Goal: Contribute content: Add original content to the website for others to see

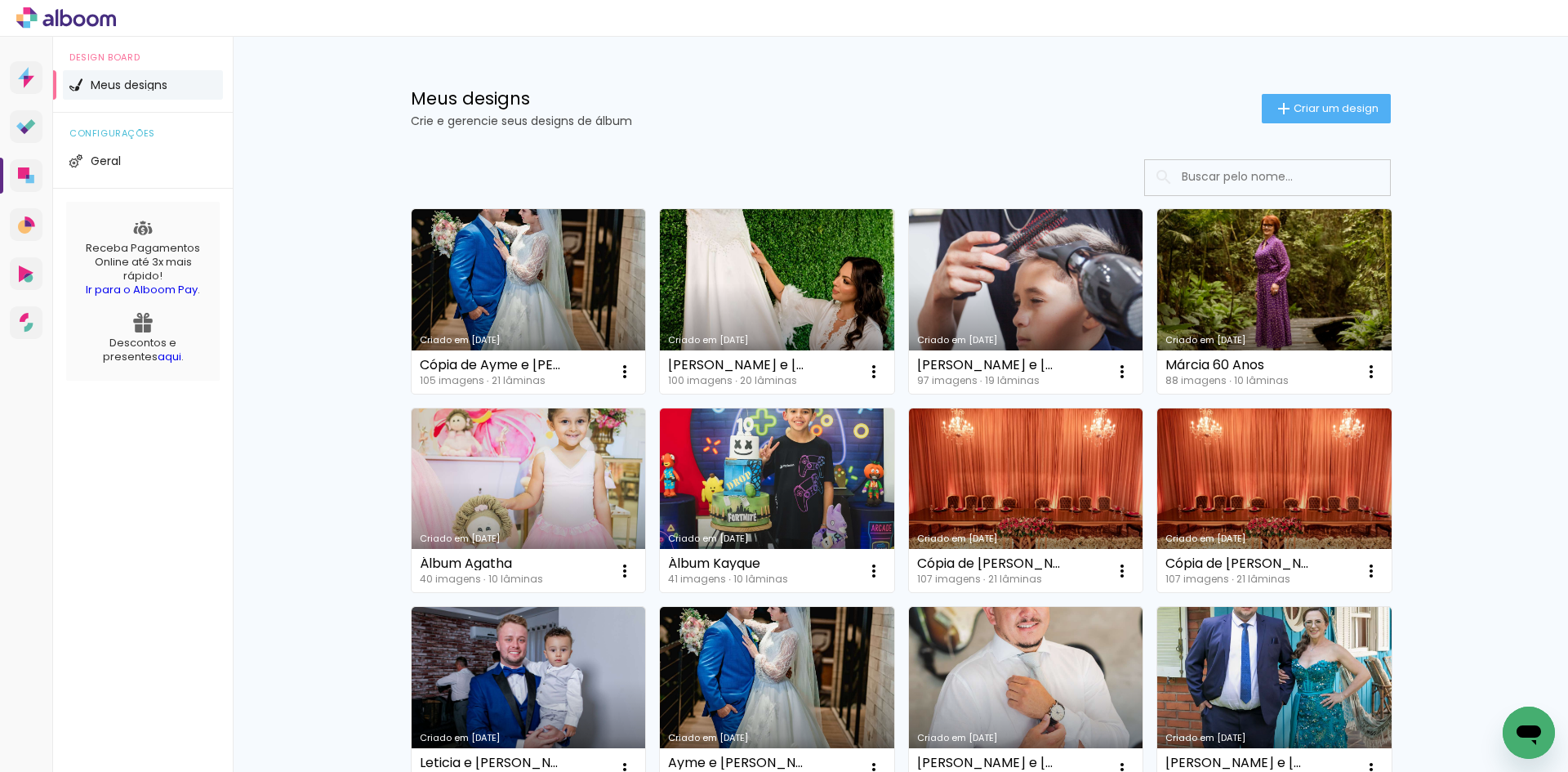
click at [1024, 269] on link "Criado em [DATE]" at bounding box center [1026, 301] width 234 height 184
click at [1307, 103] on span "Criar um design" at bounding box center [1336, 108] width 85 height 11
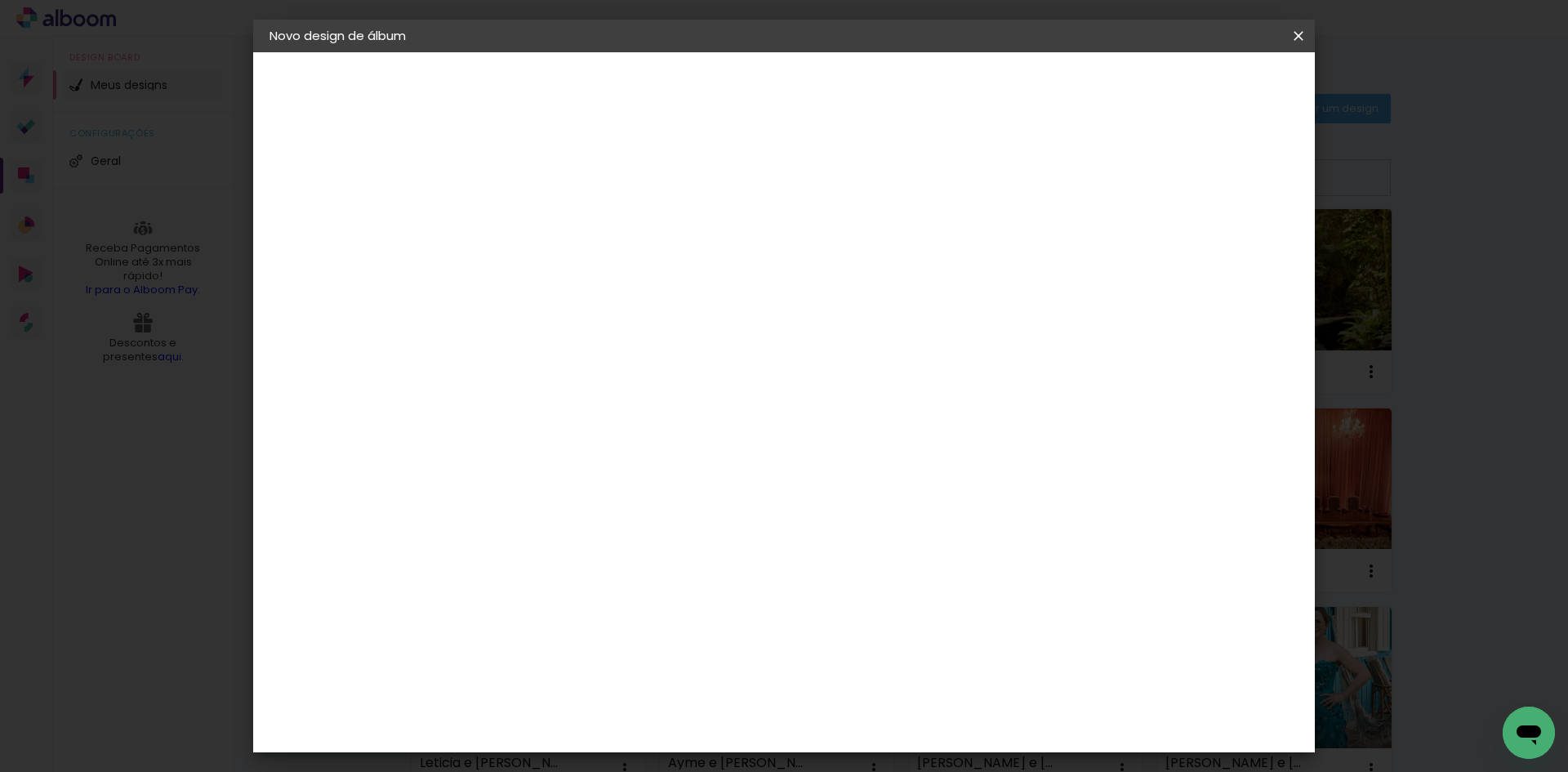
click at [537, 207] on input at bounding box center [537, 219] width 0 height 25
type input "Gabriela e Tarek"
type paper-input "Gabriela e Tarek"
click at [0, 0] on slot "Avançar" at bounding box center [0, 0] width 0 height 0
drag, startPoint x: 1013, startPoint y: 232, endPoint x: 1022, endPoint y: 221, distance: 14.2
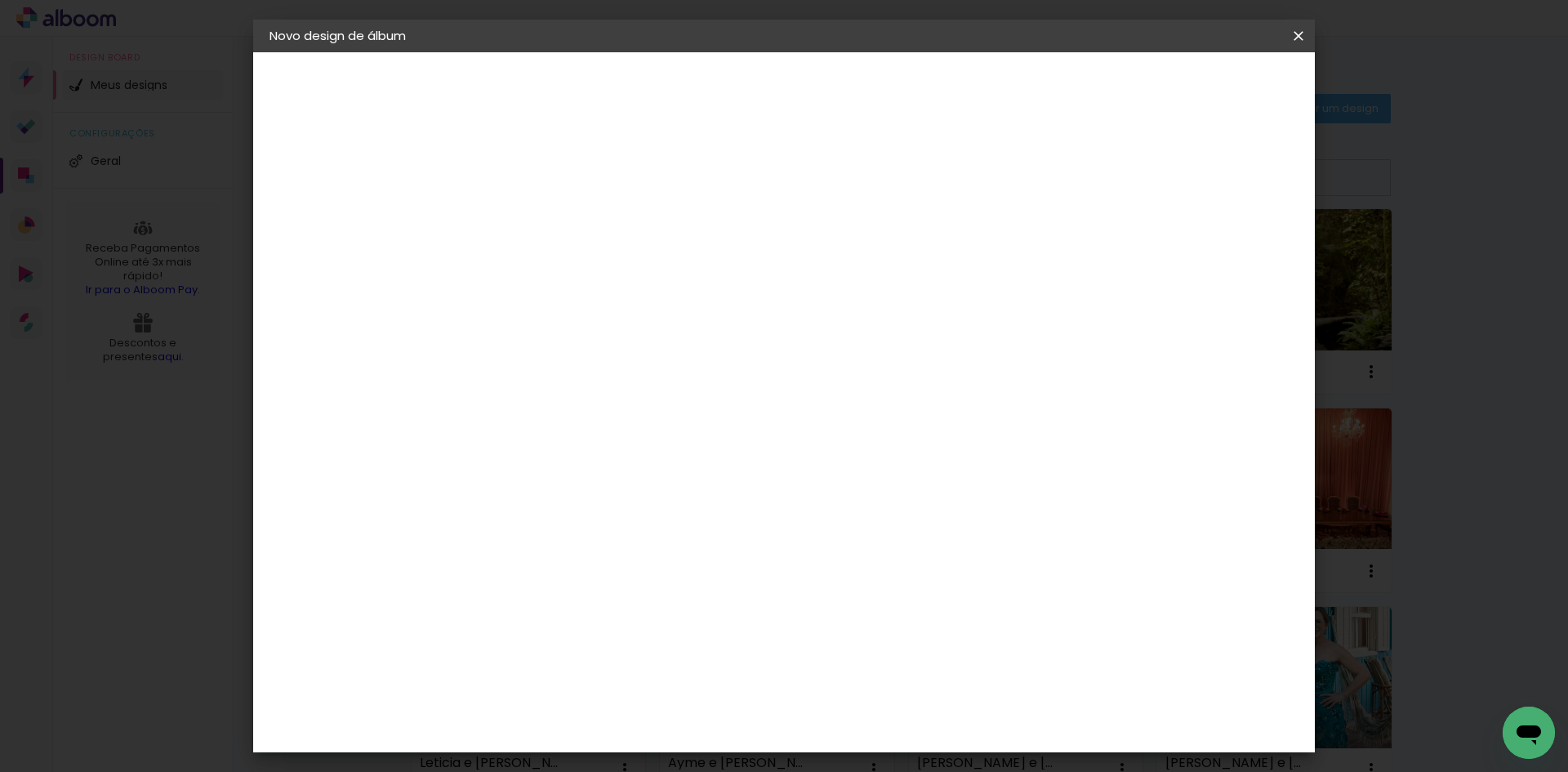
click at [843, 231] on paper-item "Tamanho Livre" at bounding box center [764, 248] width 157 height 36
click at [0, 0] on slot "Avançar" at bounding box center [0, 0] width 0 height 0
click at [1196, 84] on span "Iniciar design" at bounding box center [1159, 86] width 75 height 11
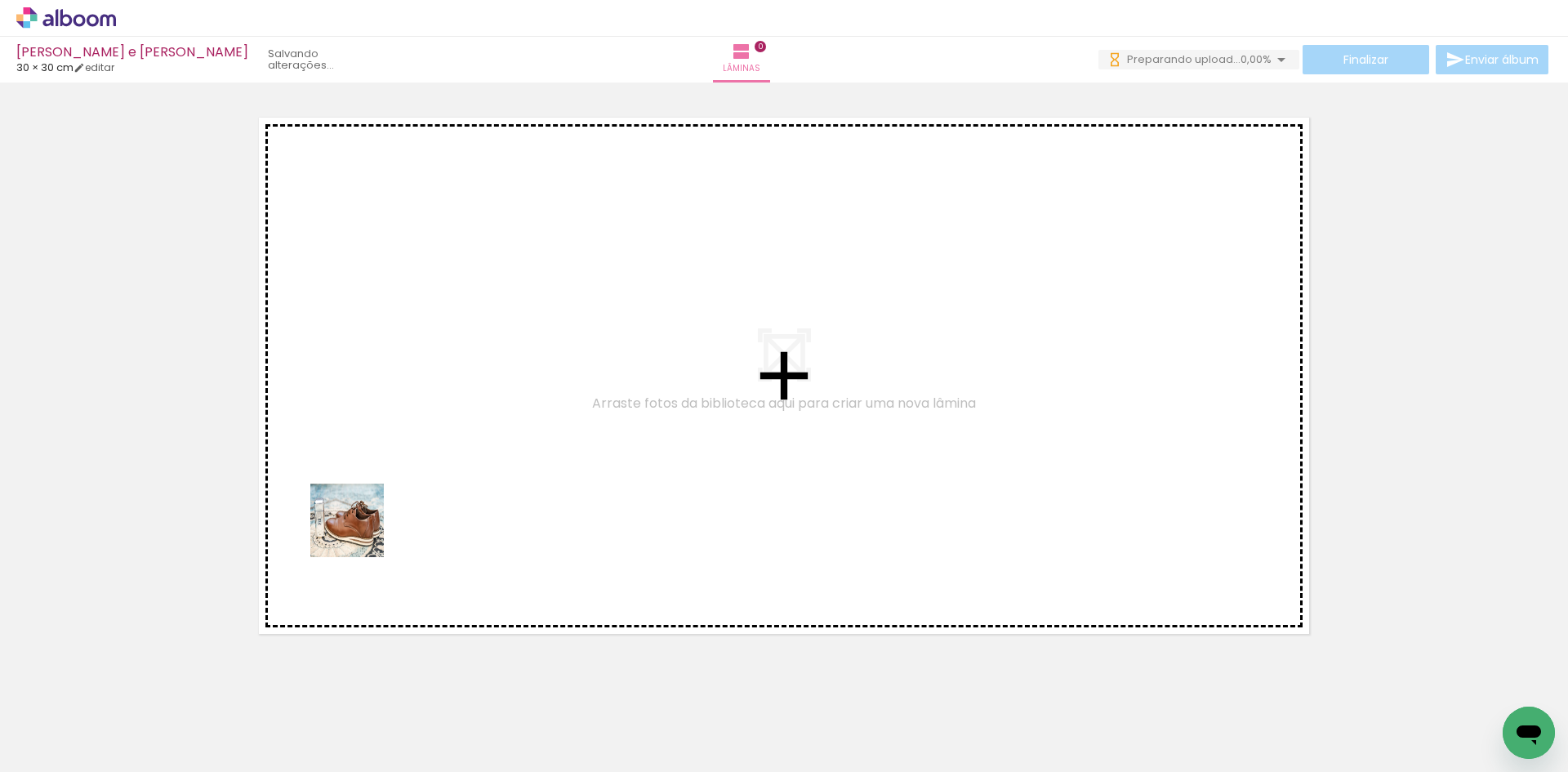
drag, startPoint x: 184, startPoint y: 737, endPoint x: 289, endPoint y: 732, distance: 105.1
click at [363, 530] on quentale-workspace at bounding box center [784, 386] width 1568 height 772
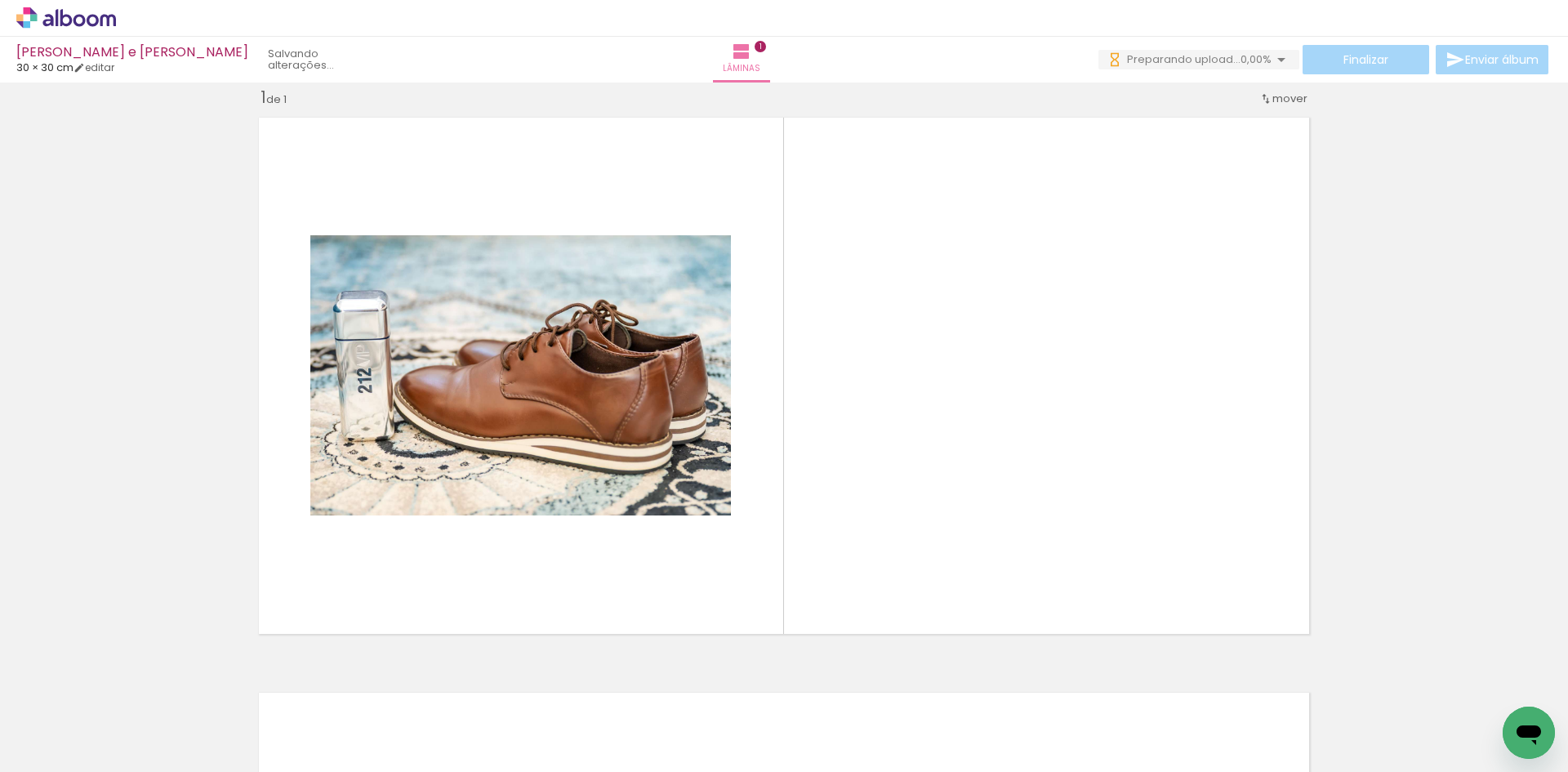
scroll to position [21, 0]
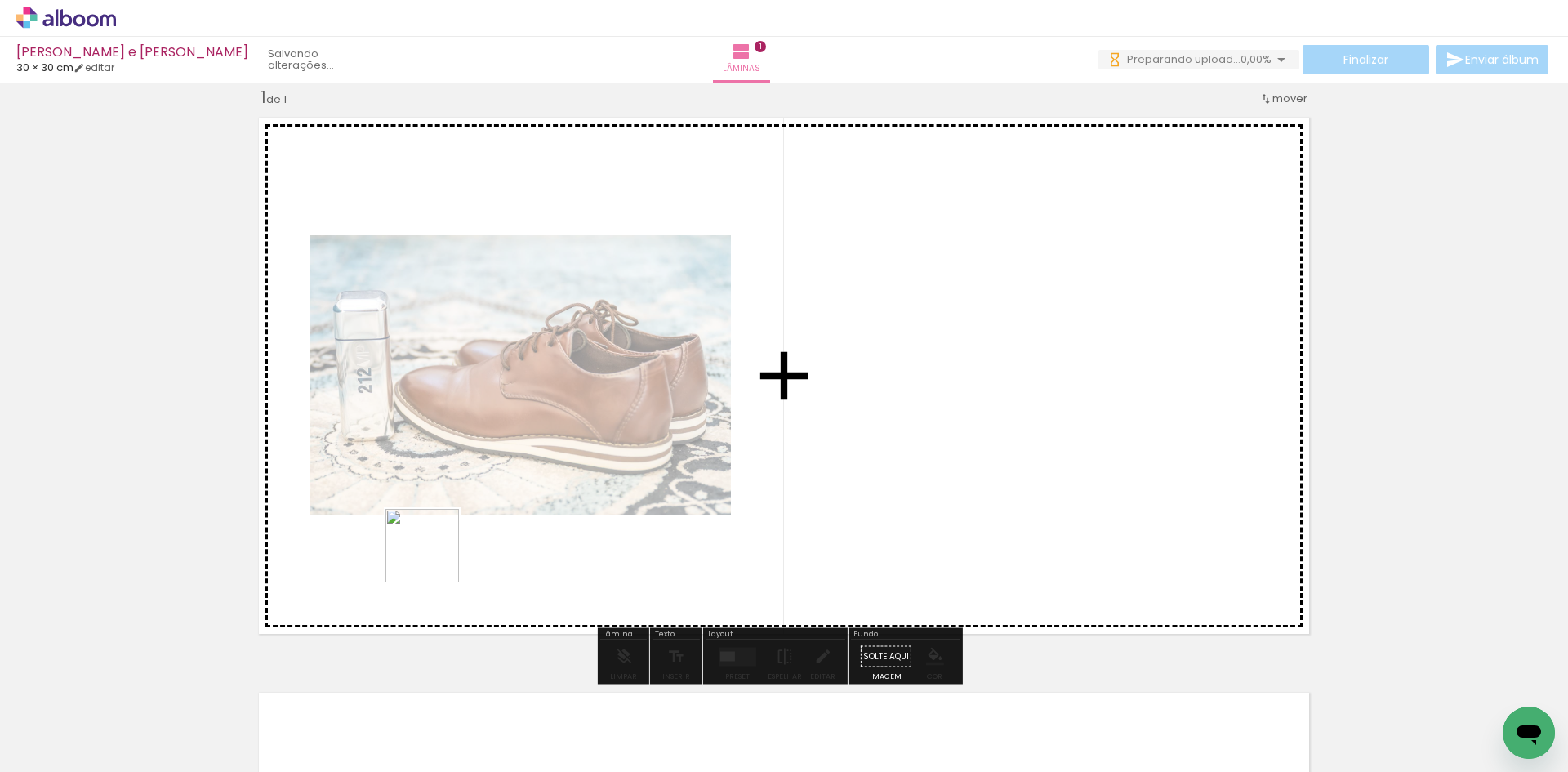
drag, startPoint x: 275, startPoint y: 738, endPoint x: 474, endPoint y: 590, distance: 248.0
click at [481, 504] on quentale-workspace at bounding box center [784, 386] width 1568 height 772
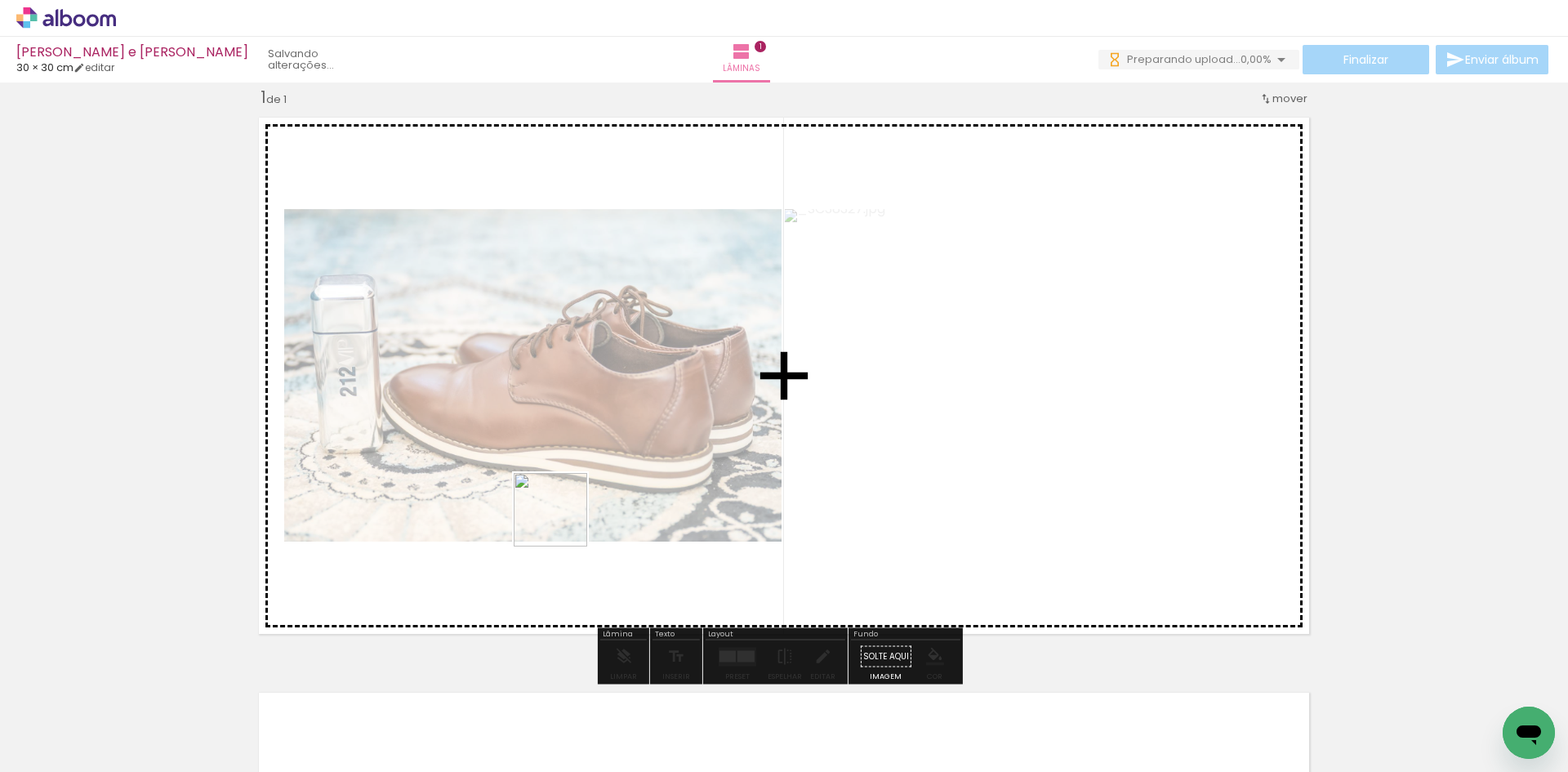
drag, startPoint x: 374, startPoint y: 717, endPoint x: 573, endPoint y: 590, distance: 236.1
click at [564, 519] on quentale-workspace at bounding box center [784, 386] width 1568 height 772
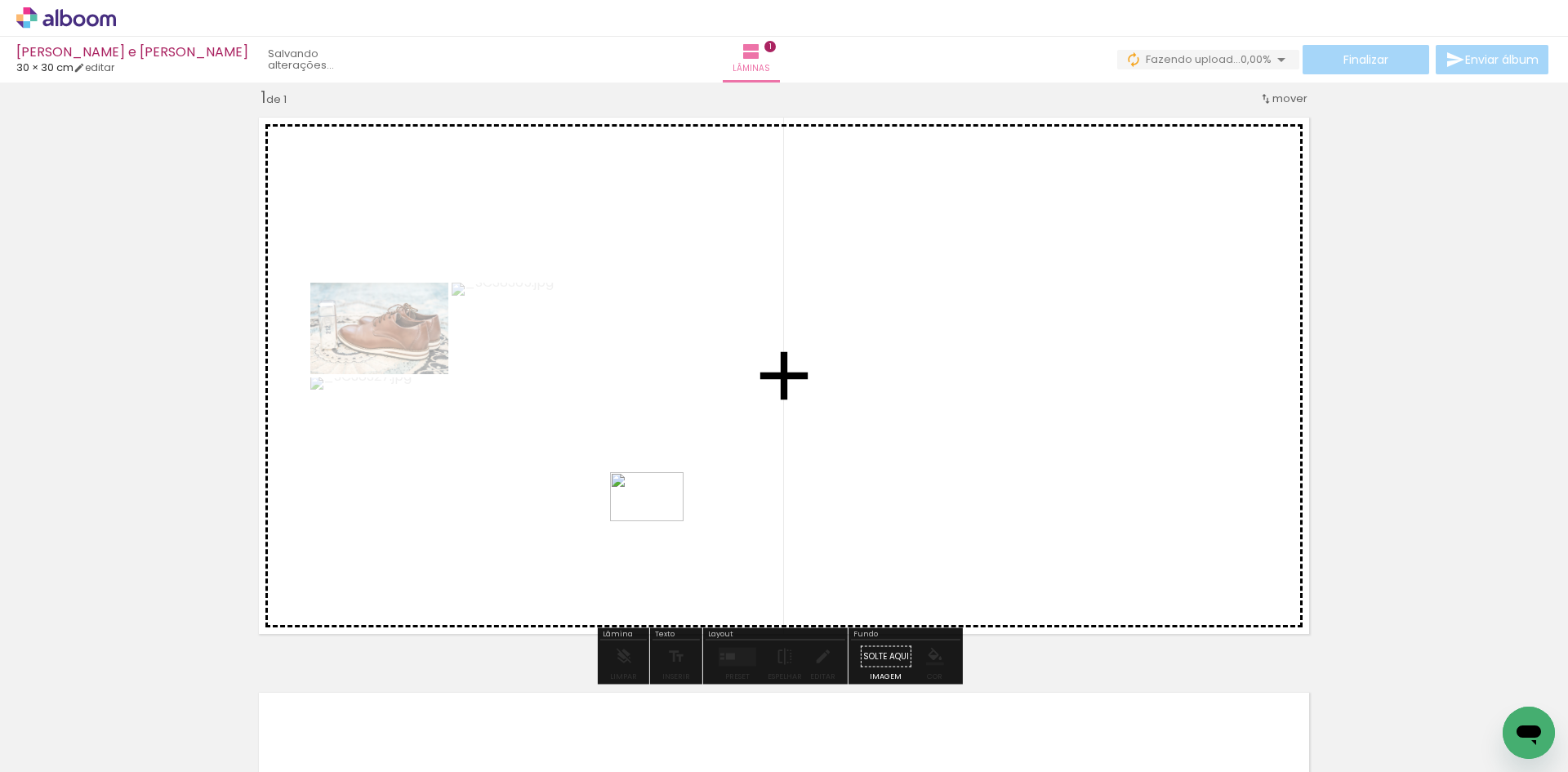
drag, startPoint x: 516, startPoint y: 715, endPoint x: 560, endPoint y: 618, distance: 106.5
click at [658, 524] on quentale-workspace at bounding box center [784, 386] width 1568 height 772
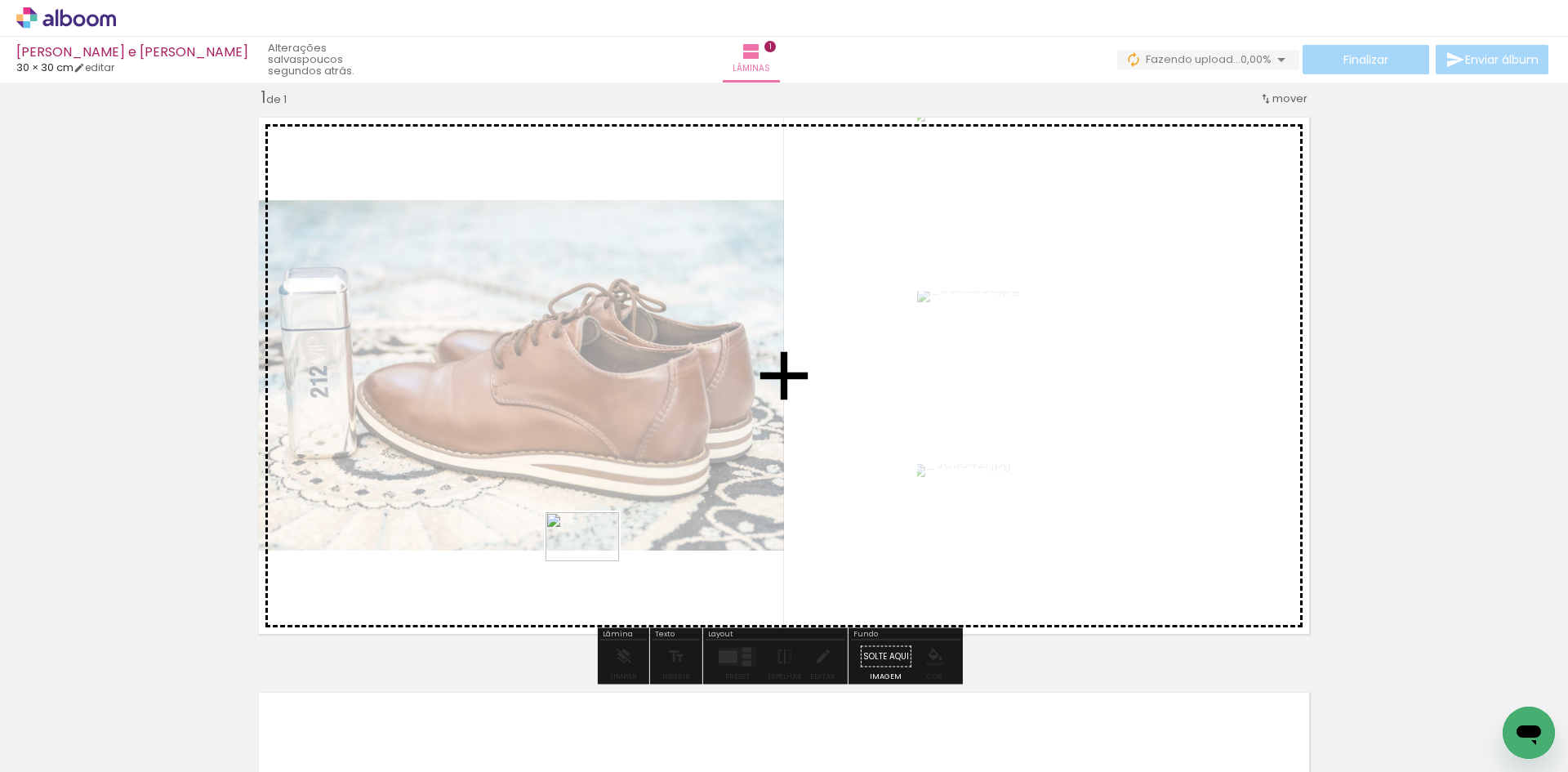
drag, startPoint x: 470, startPoint y: 690, endPoint x: 595, endPoint y: 561, distance: 179.6
click at [595, 561] on quentale-workspace at bounding box center [784, 386] width 1568 height 772
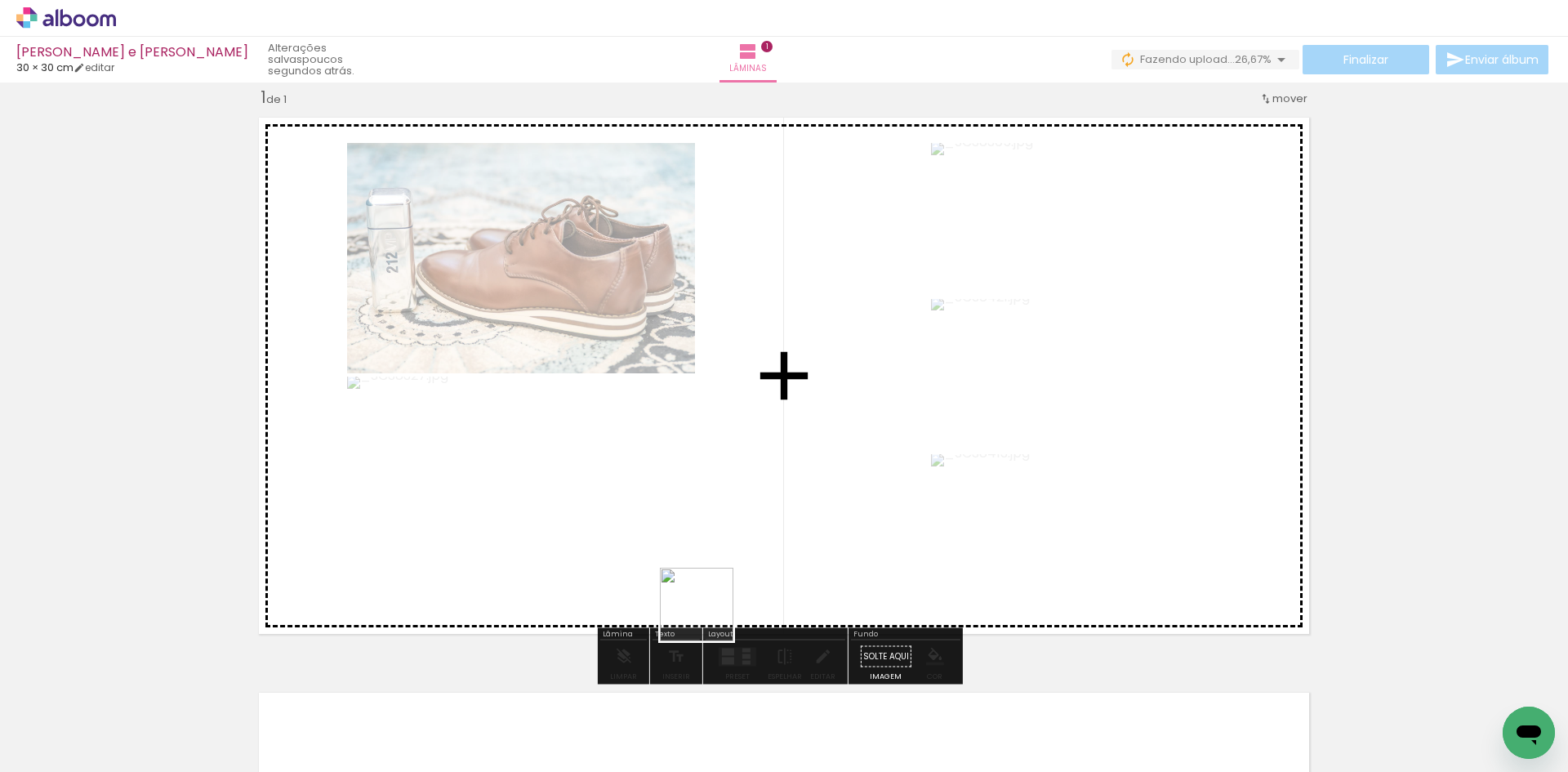
drag, startPoint x: 626, startPoint y: 709, endPoint x: 791, endPoint y: 494, distance: 271.0
click at [791, 494] on quentale-workspace at bounding box center [784, 386] width 1568 height 772
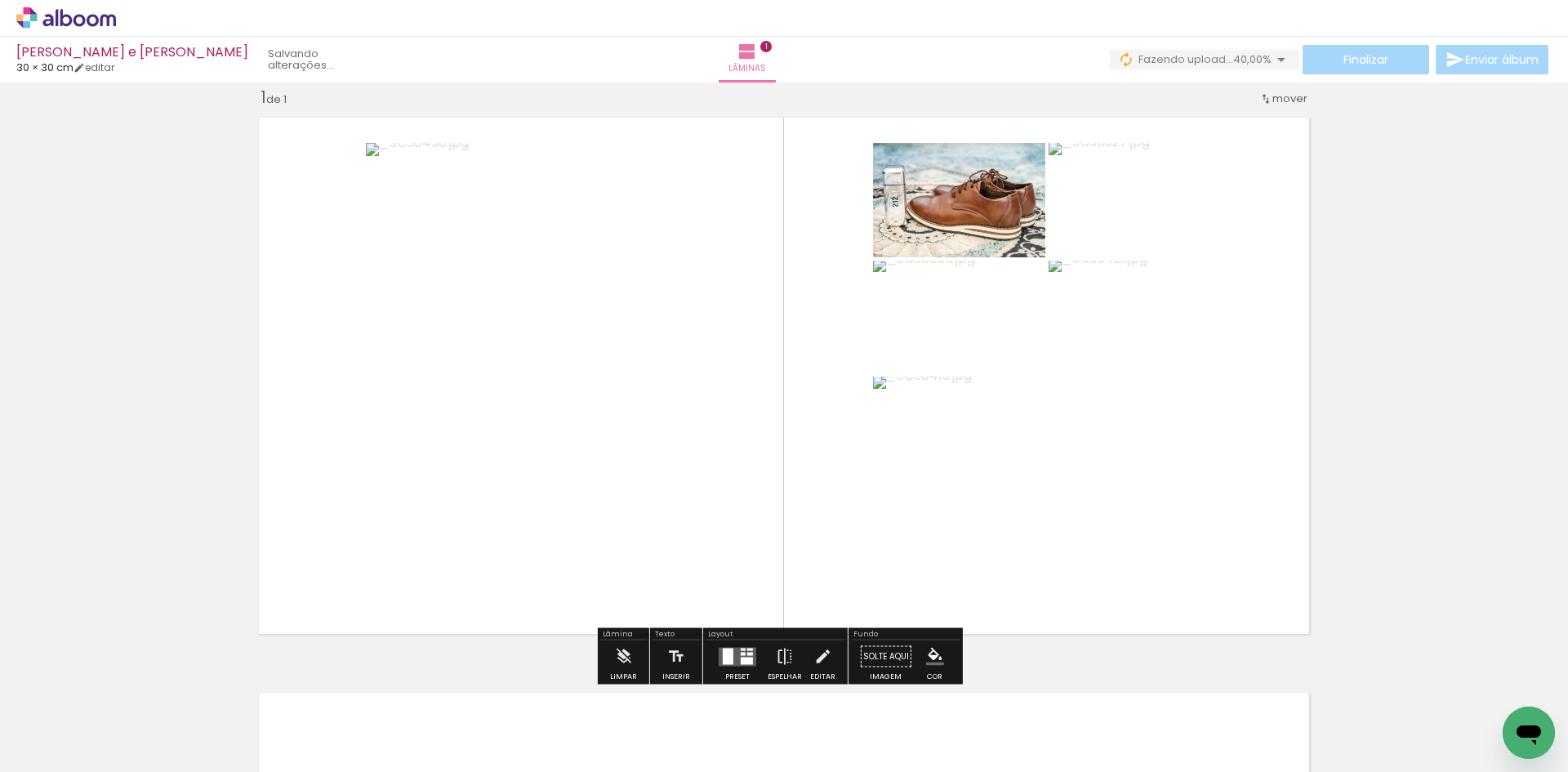
drag, startPoint x: 723, startPoint y: 654, endPoint x: 1220, endPoint y: 498, distance: 520.9
click at [725, 654] on div at bounding box center [728, 656] width 11 height 17
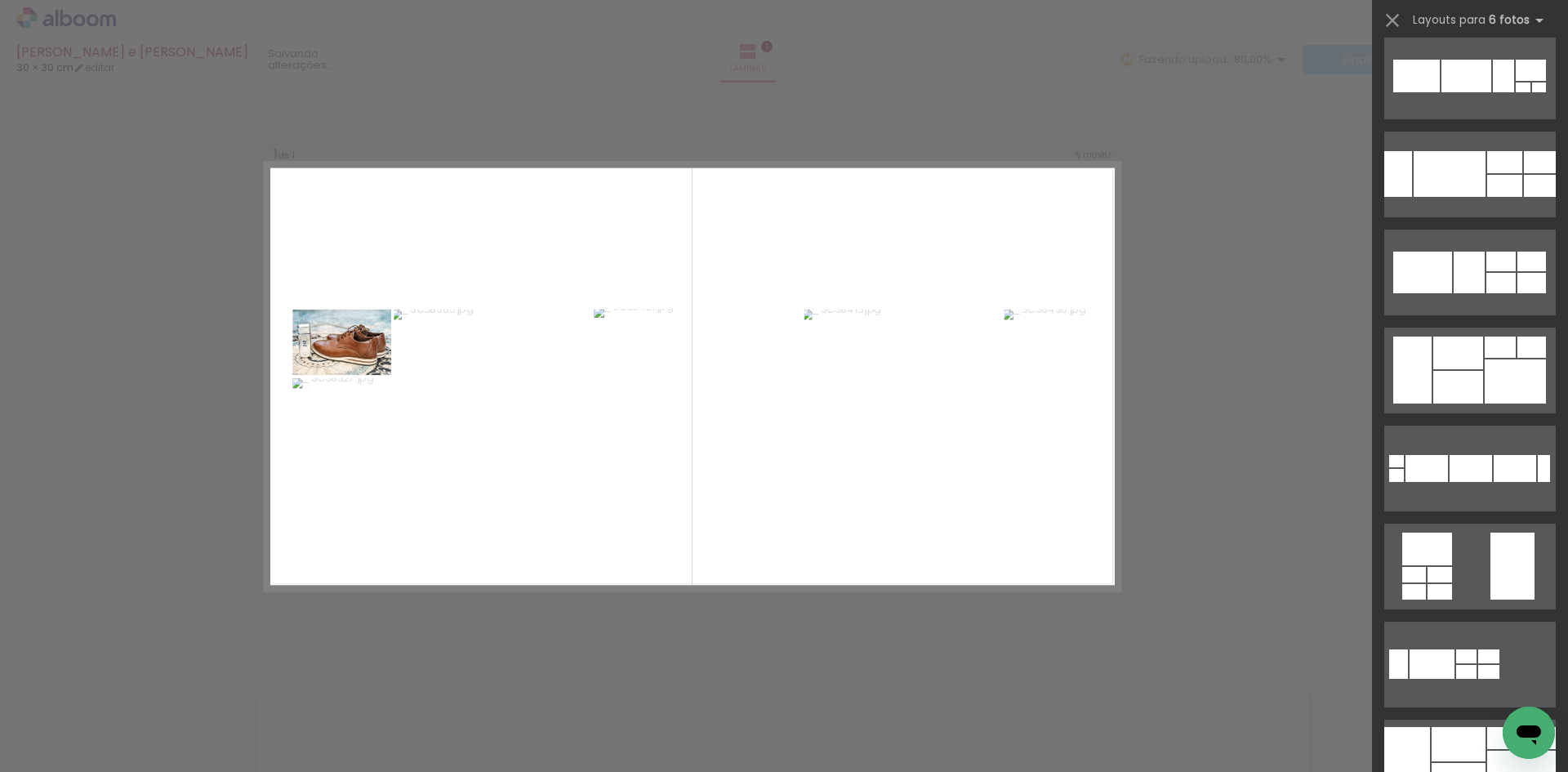
scroll to position [490, 0]
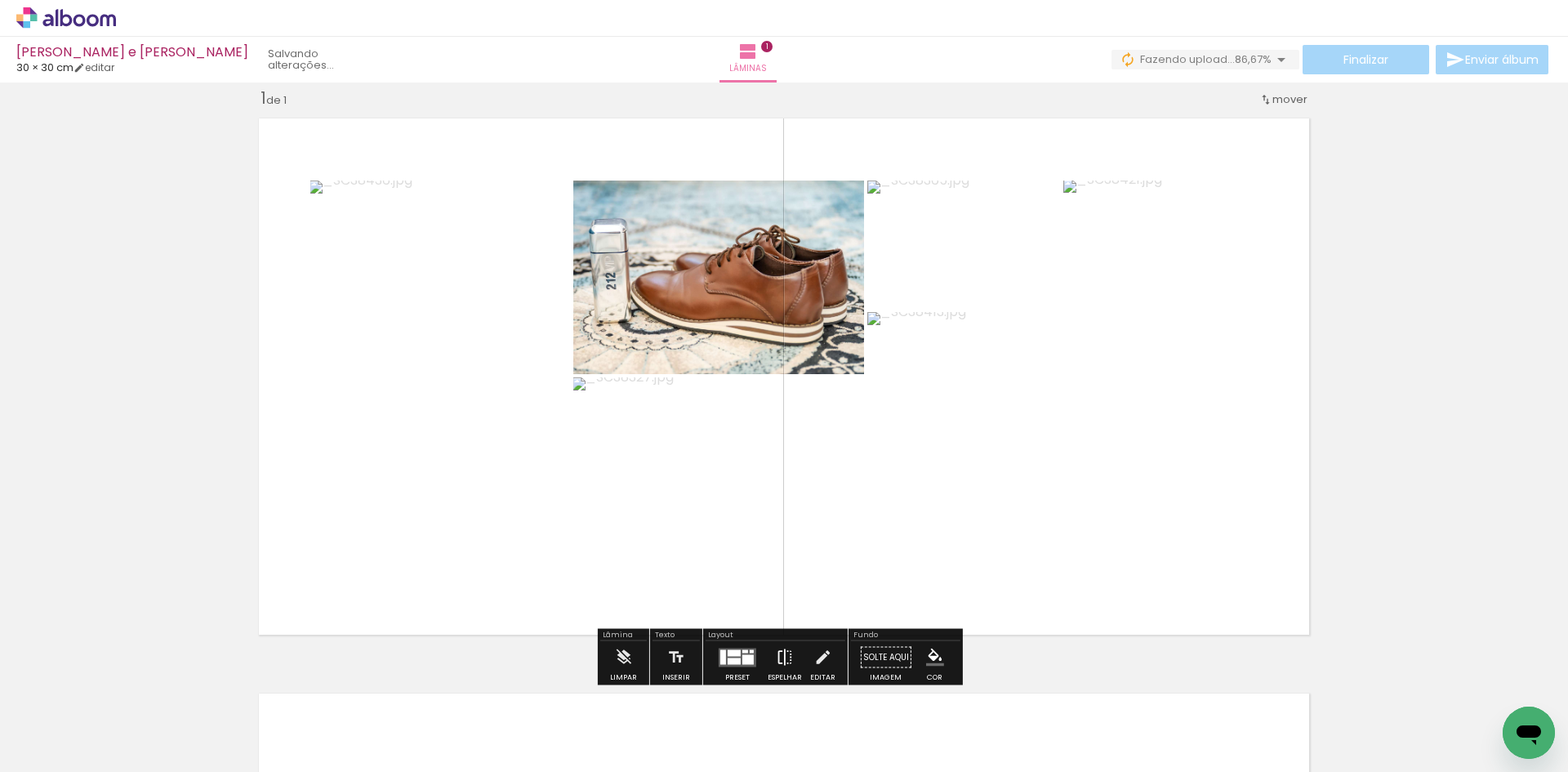
click at [776, 652] on iron-icon at bounding box center [785, 657] width 18 height 32
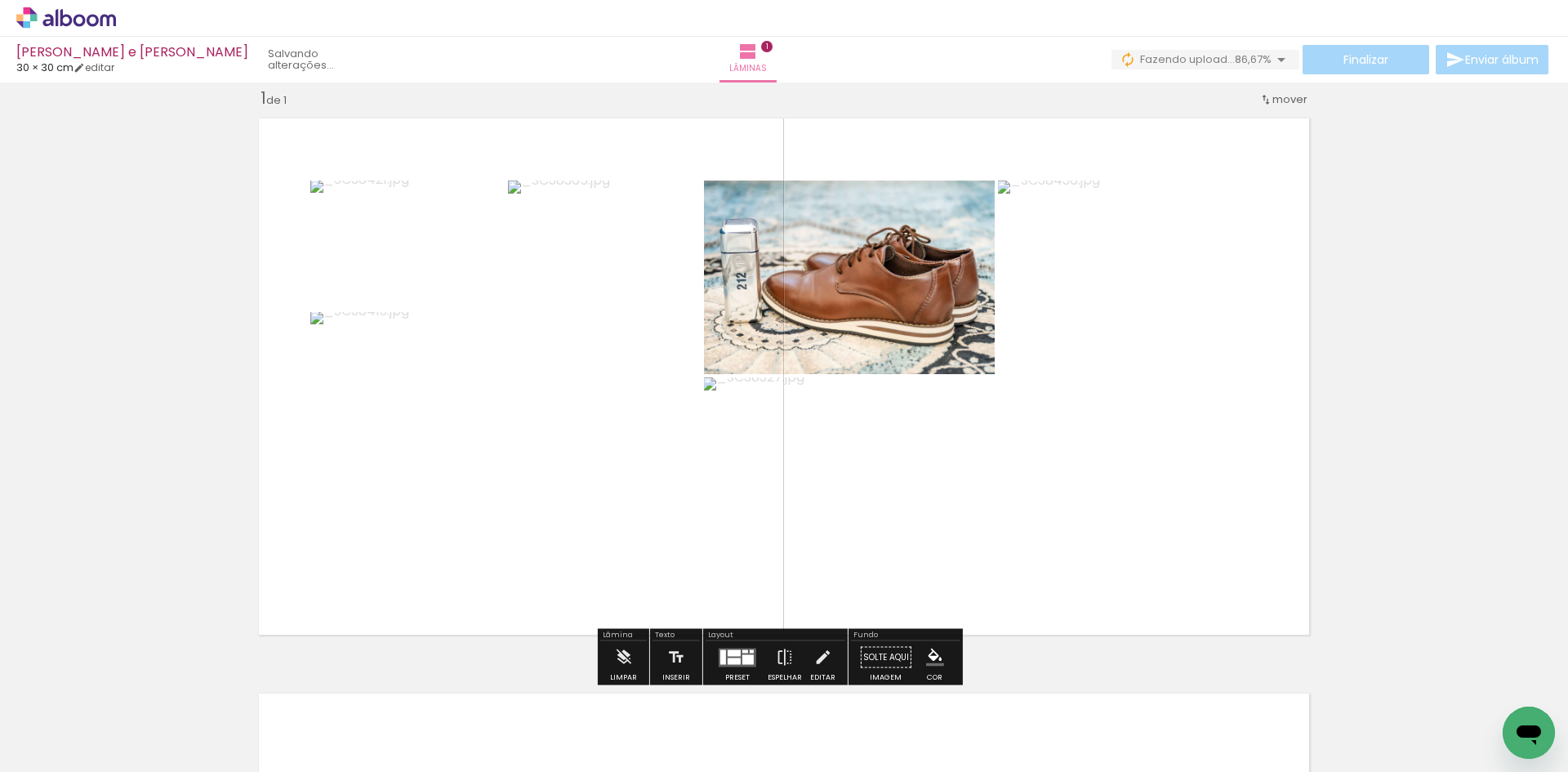
click at [727, 648] on quentale-layouter at bounding box center [738, 657] width 38 height 18
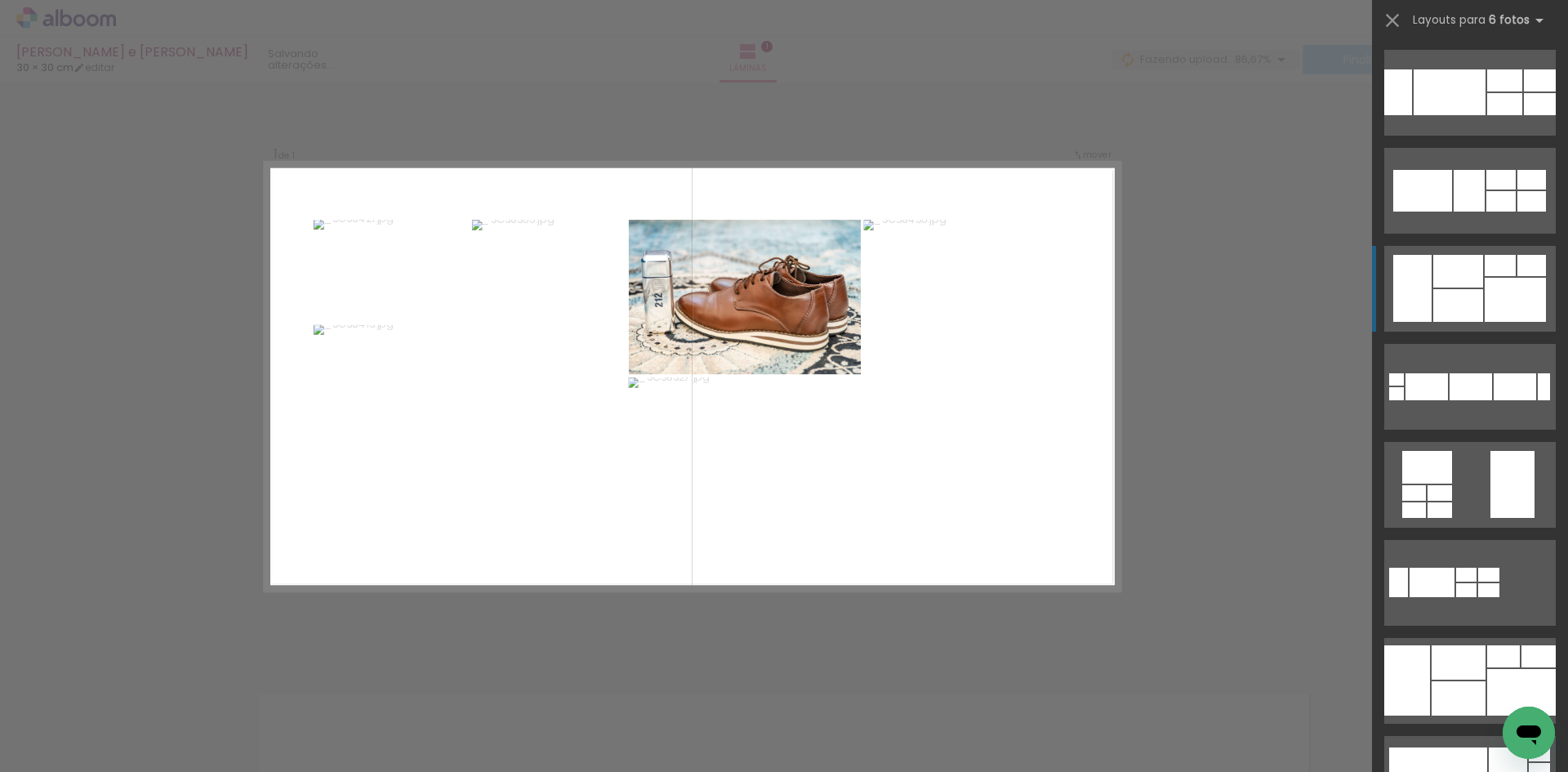
scroll to position [686, 0]
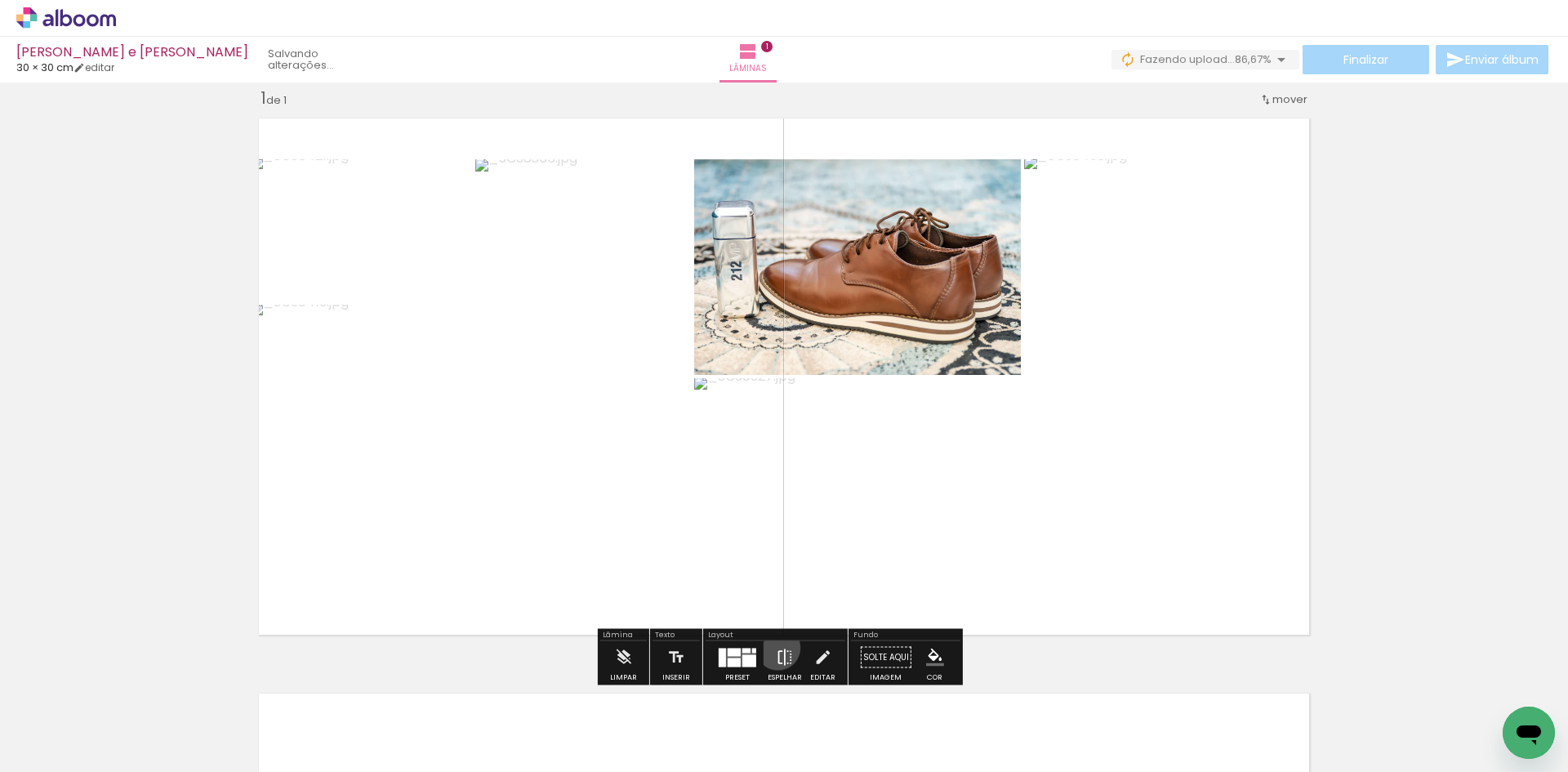
click at [776, 648] on iron-icon at bounding box center [785, 657] width 18 height 32
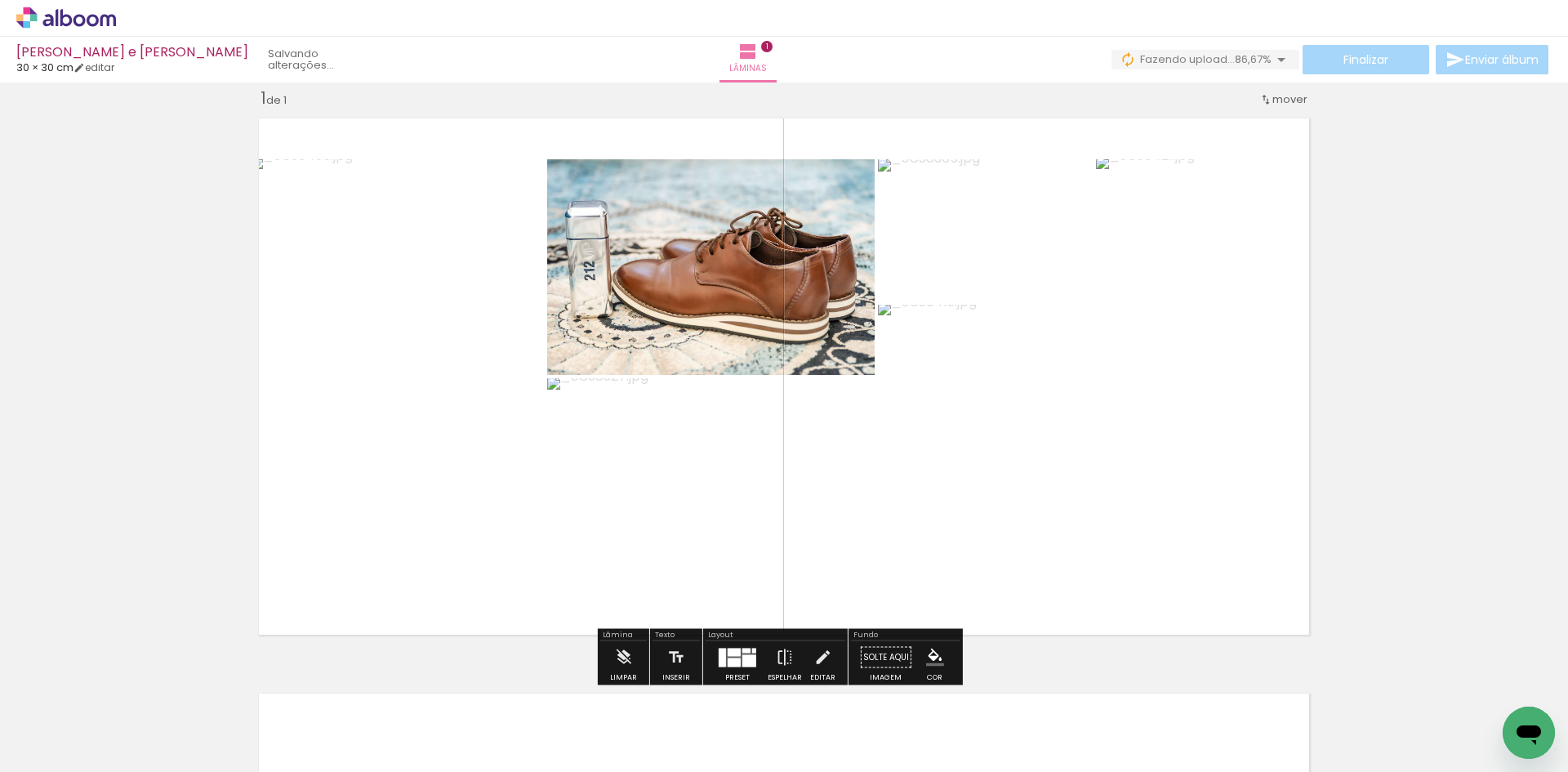
click at [773, 638] on div "Layout" at bounding box center [775, 636] width 139 height 10
click at [777, 648] on iron-icon at bounding box center [785, 657] width 18 height 32
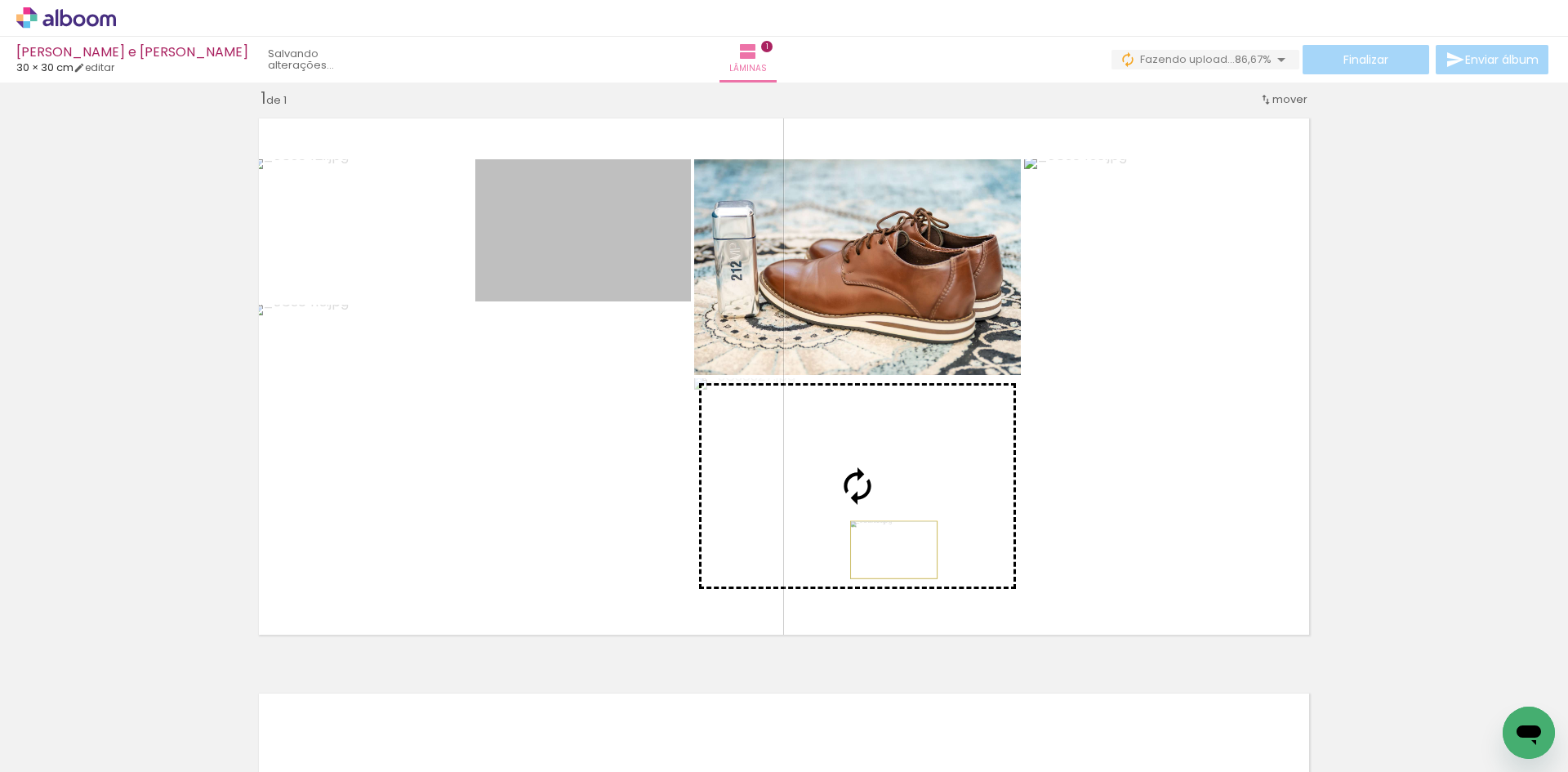
drag, startPoint x: 552, startPoint y: 250, endPoint x: 887, endPoint y: 550, distance: 449.7
click at [0, 0] on slot at bounding box center [0, 0] width 0 height 0
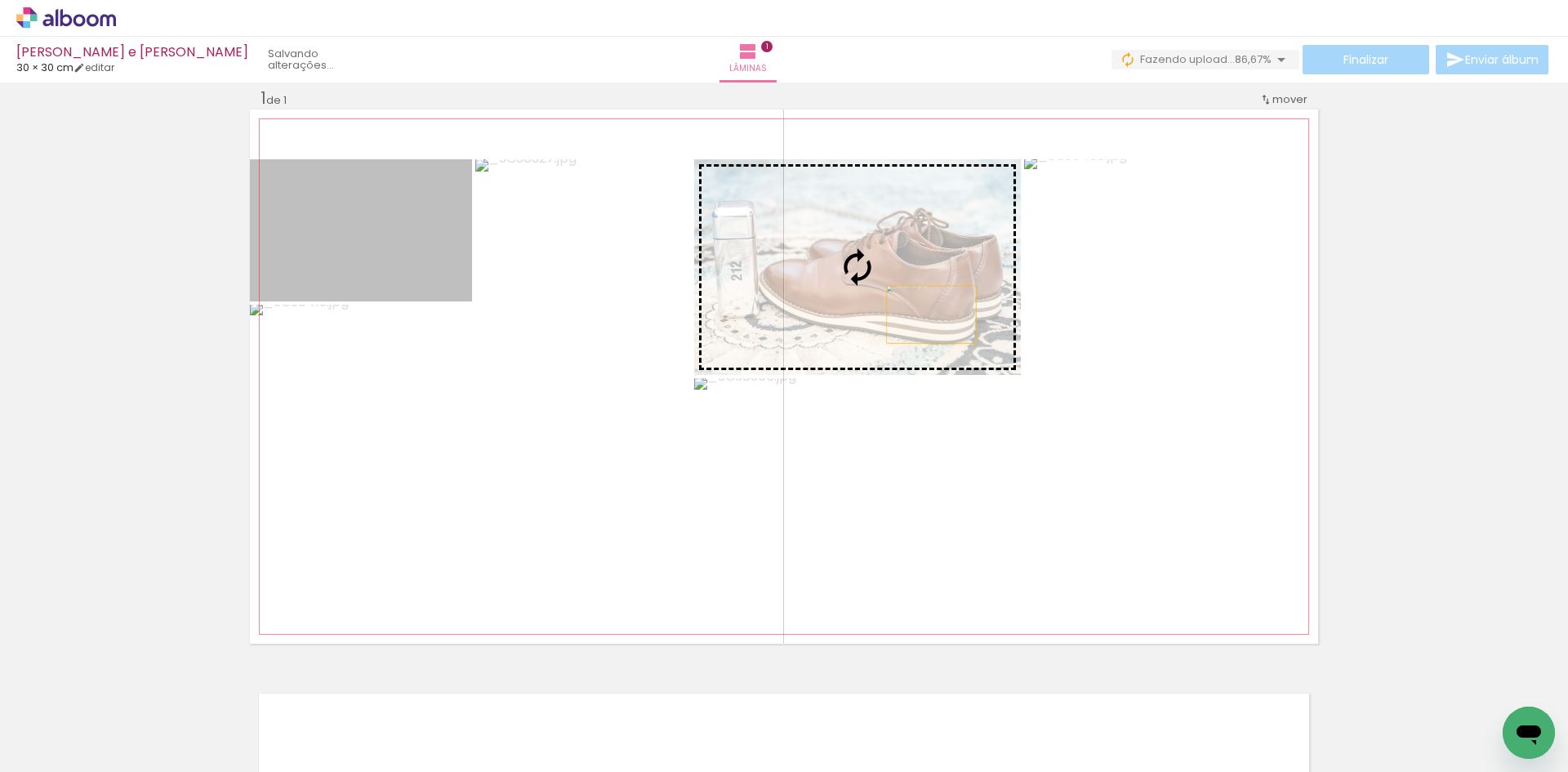
drag, startPoint x: 446, startPoint y: 254, endPoint x: 924, endPoint y: 316, distance: 482.0
click at [0, 0] on slot at bounding box center [0, 0] width 0 height 0
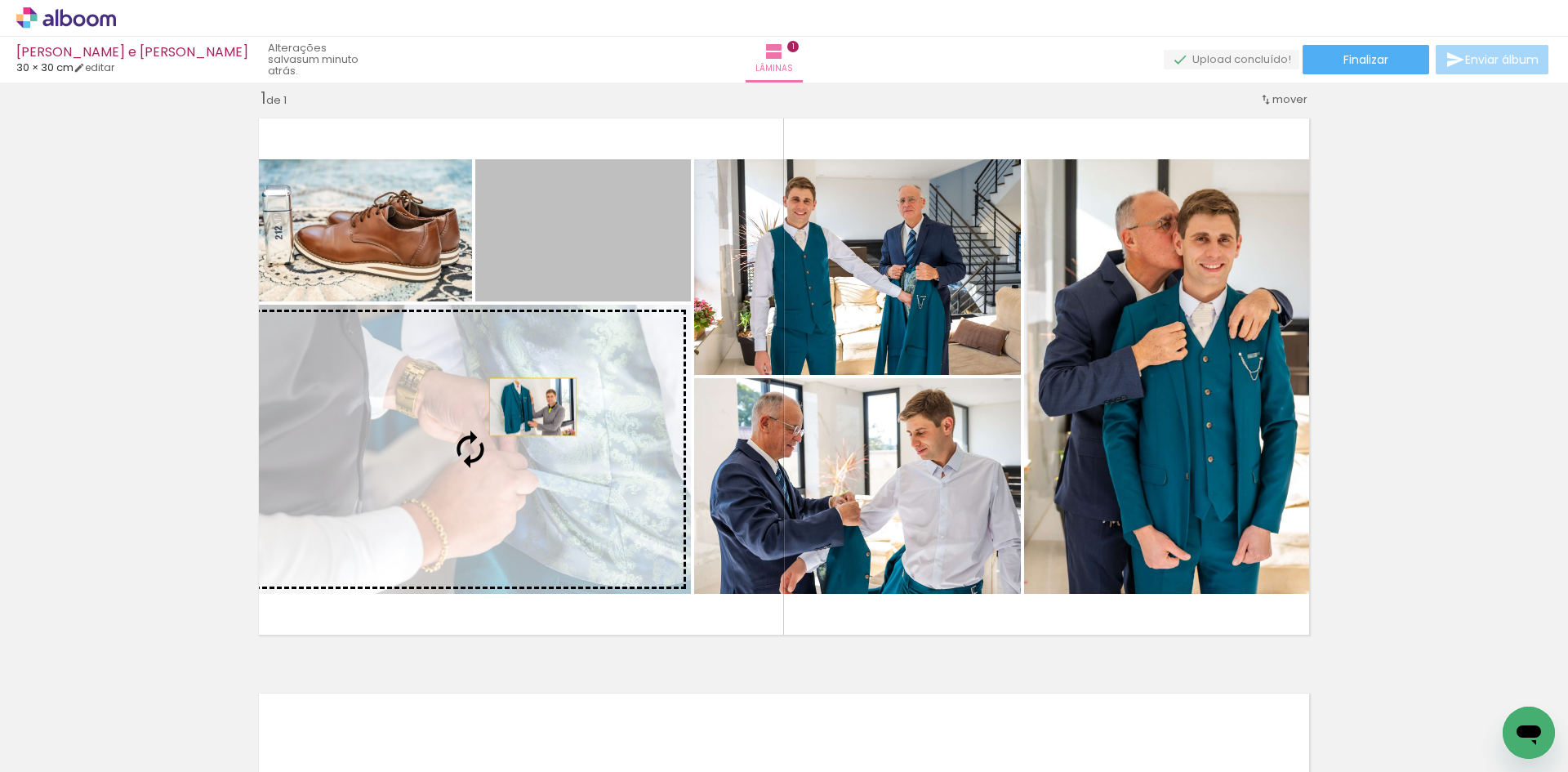
drag, startPoint x: 625, startPoint y: 260, endPoint x: 527, endPoint y: 409, distance: 178.3
click at [0, 0] on slot at bounding box center [0, 0] width 0 height 0
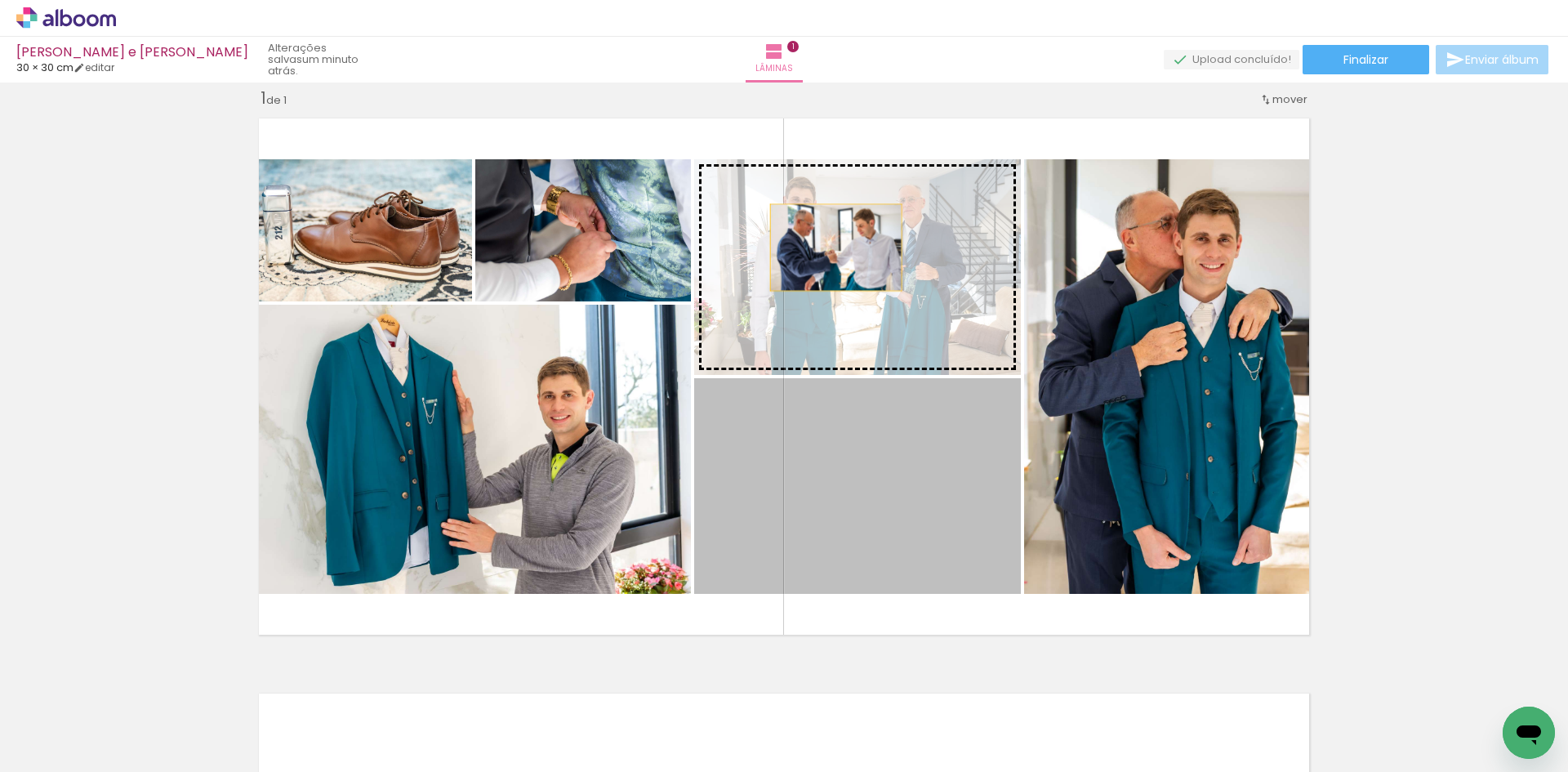
drag, startPoint x: 808, startPoint y: 487, endPoint x: 830, endPoint y: 247, distance: 241.0
click at [0, 0] on slot at bounding box center [0, 0] width 0 height 0
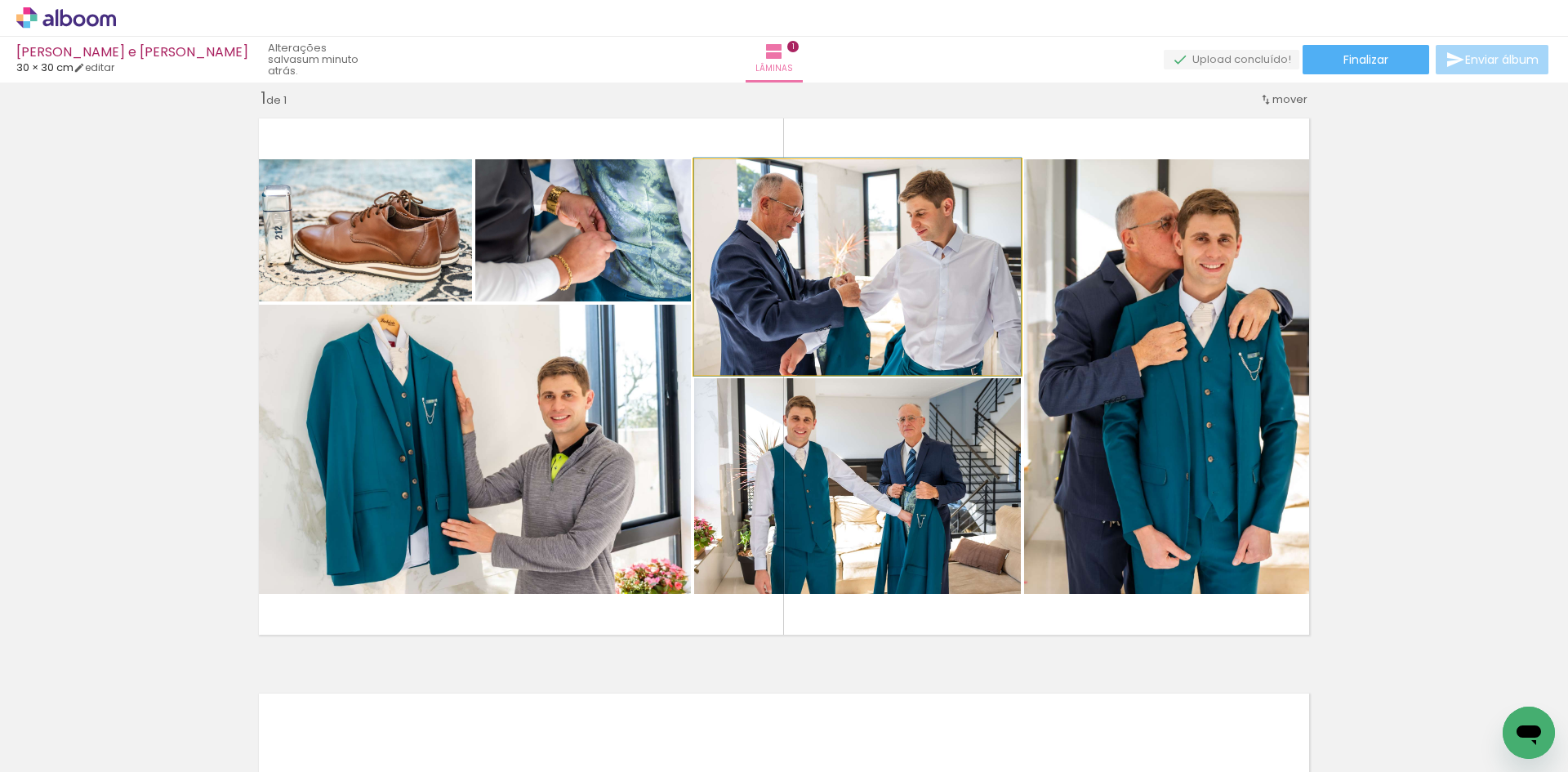
drag, startPoint x: 843, startPoint y: 274, endPoint x: 880, endPoint y: 274, distance: 37.0
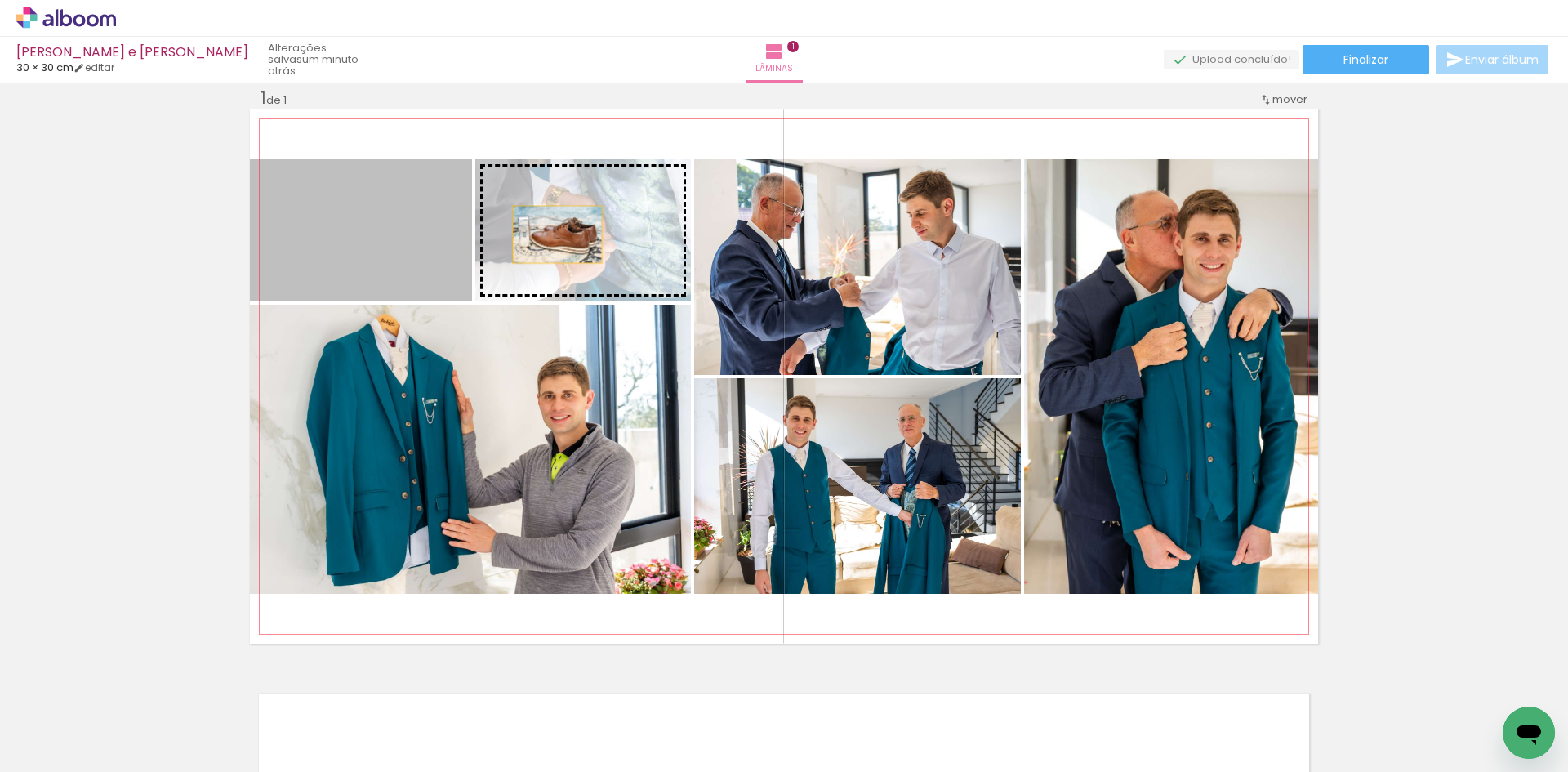
drag, startPoint x: 384, startPoint y: 238, endPoint x: 552, endPoint y: 236, distance: 168.0
click at [0, 0] on slot at bounding box center [0, 0] width 0 height 0
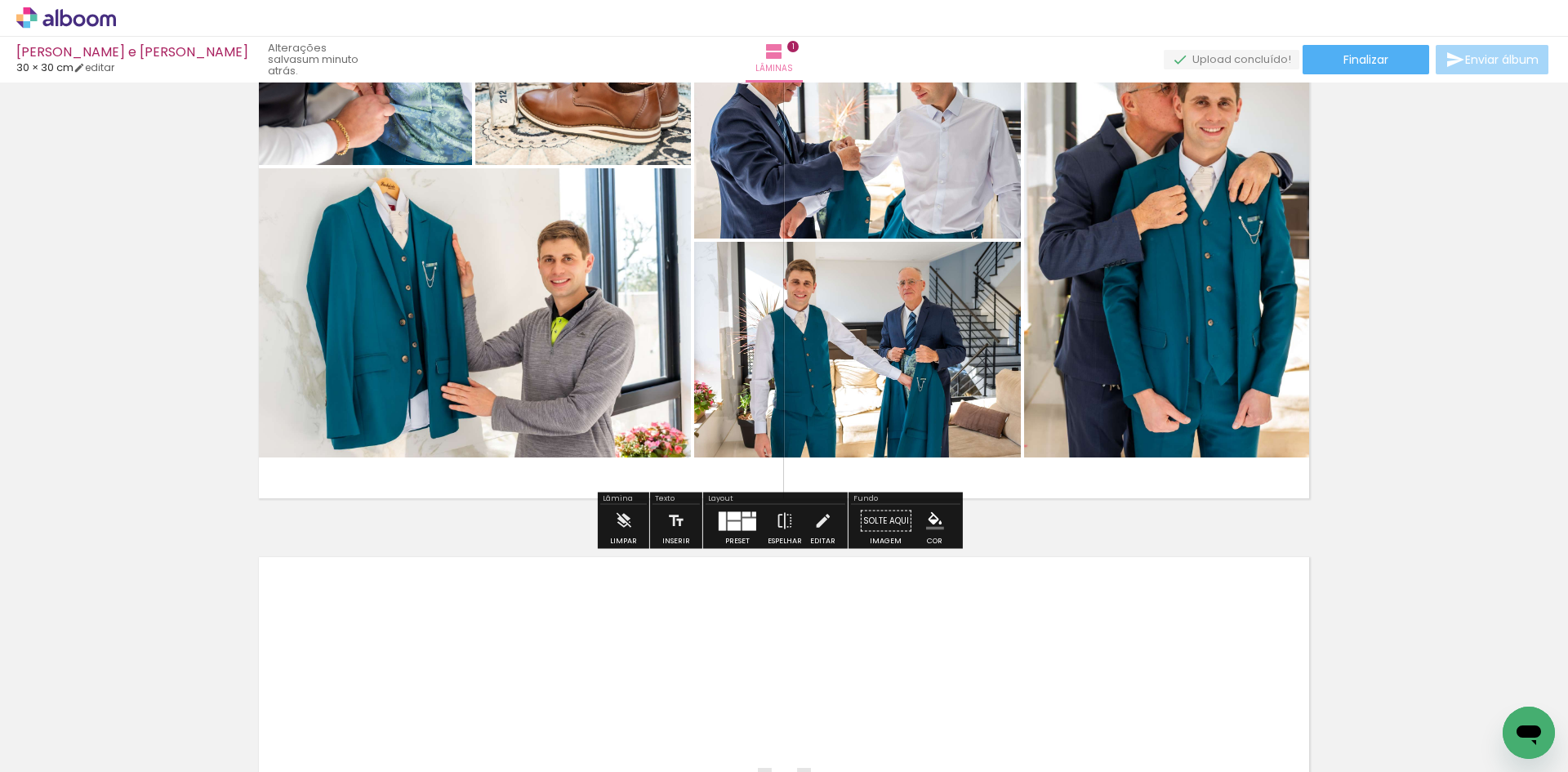
scroll to position [184, 0]
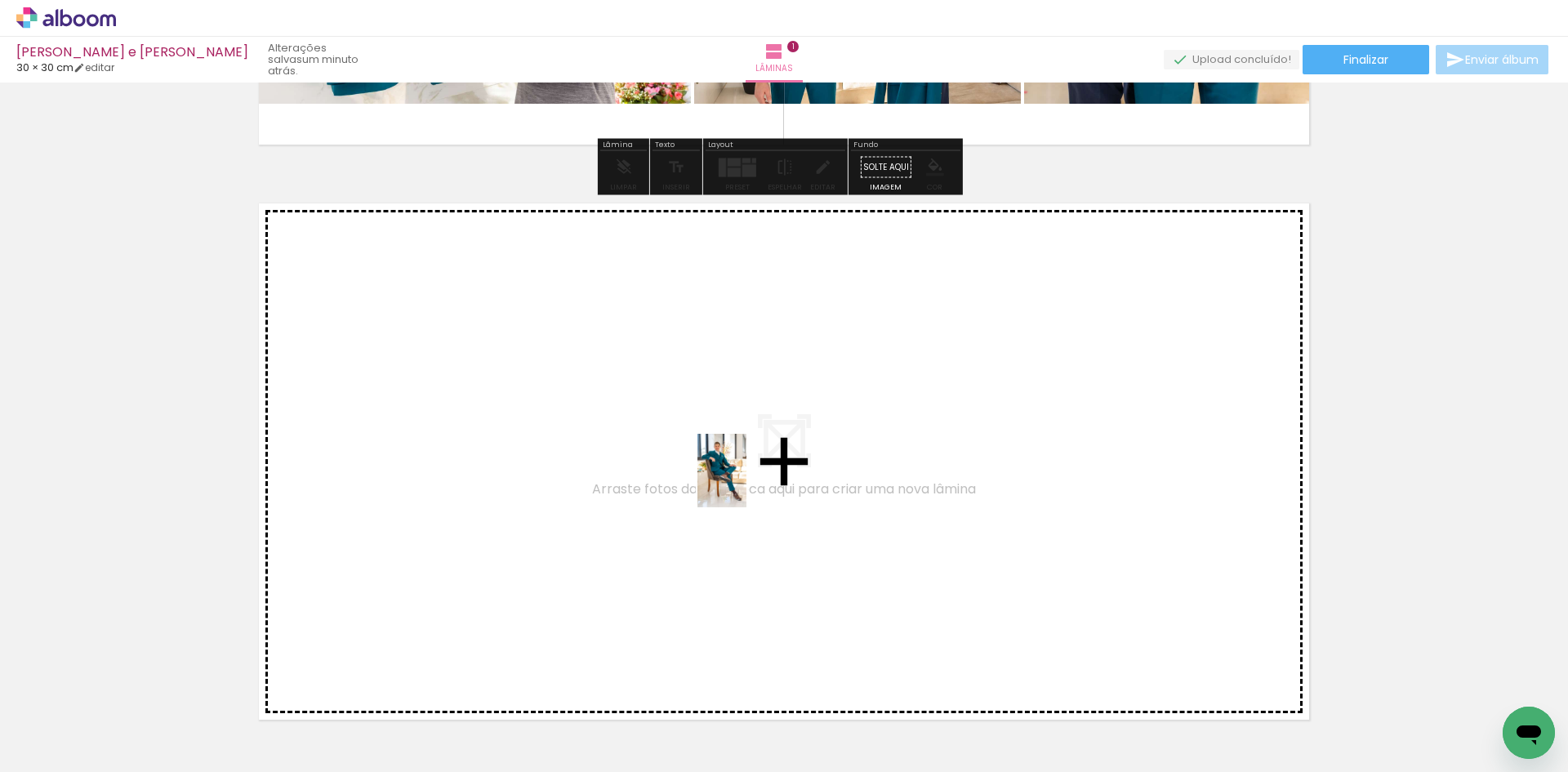
drag, startPoint x: 715, startPoint y: 690, endPoint x: 747, endPoint y: 482, distance: 210.4
click at [747, 482] on quentale-workspace at bounding box center [784, 386] width 1568 height 772
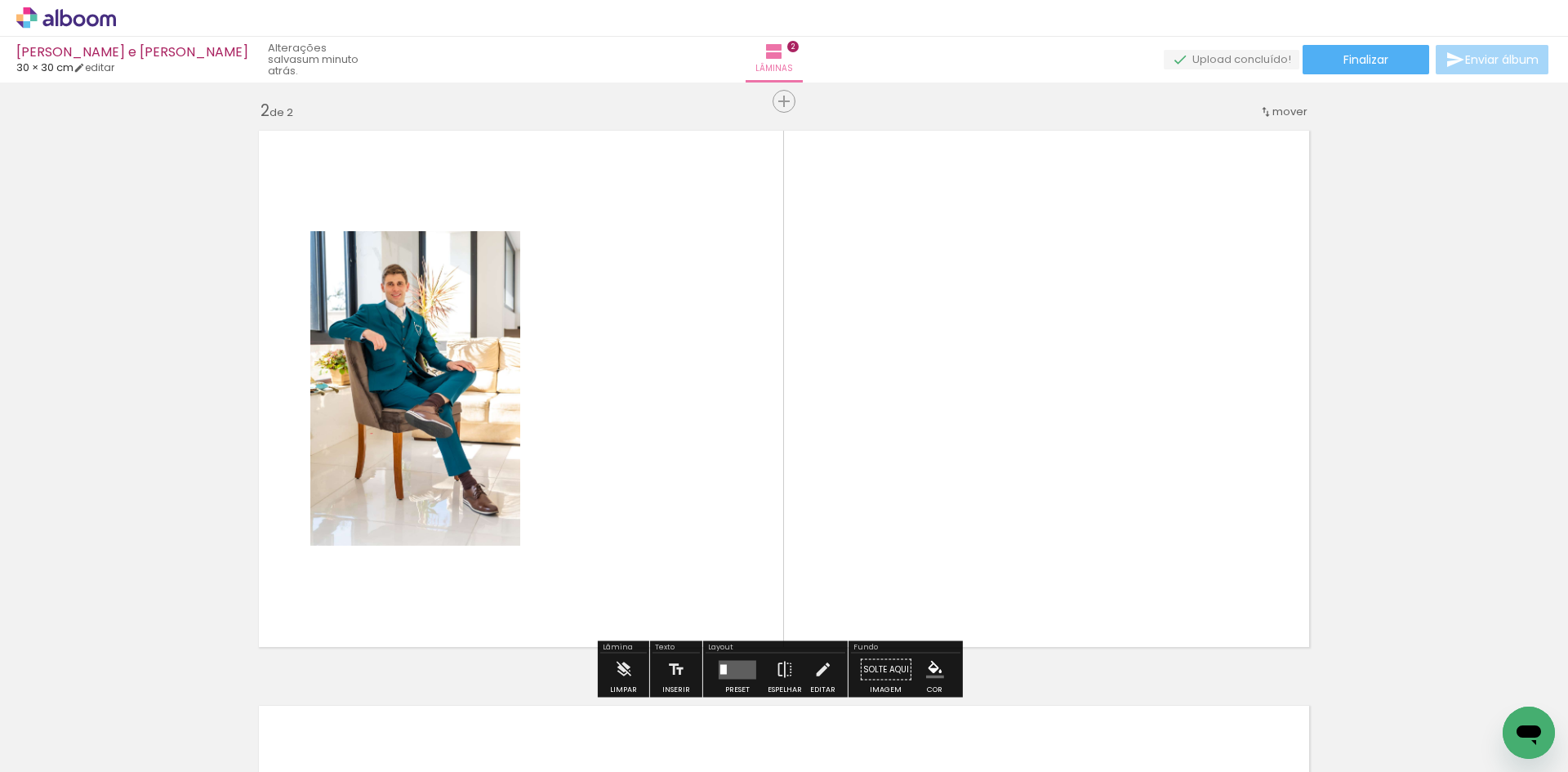
scroll to position [597, 0]
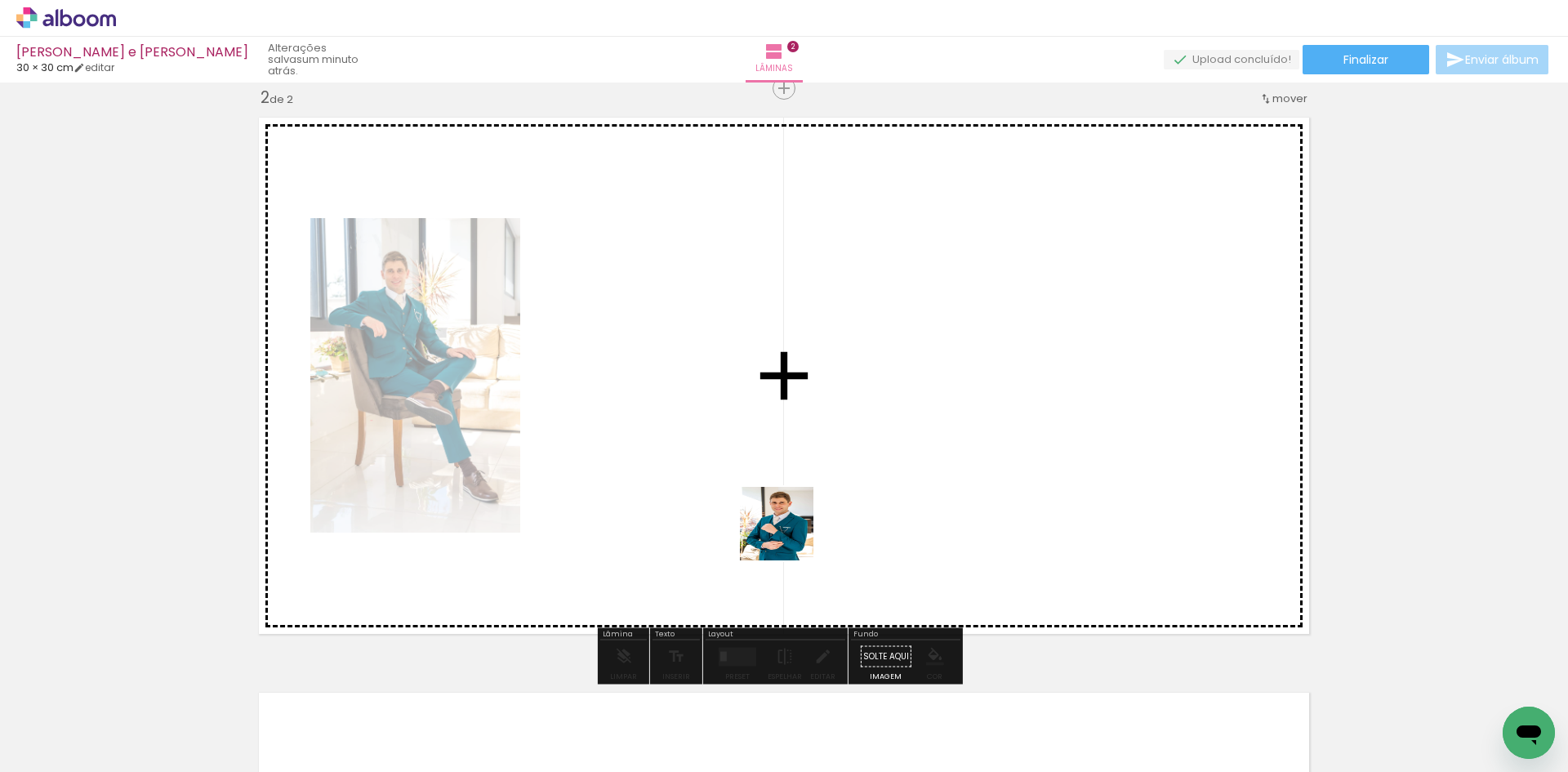
drag, startPoint x: 806, startPoint y: 691, endPoint x: 850, endPoint y: 620, distance: 83.5
click at [782, 476] on quentale-workspace at bounding box center [784, 386] width 1568 height 772
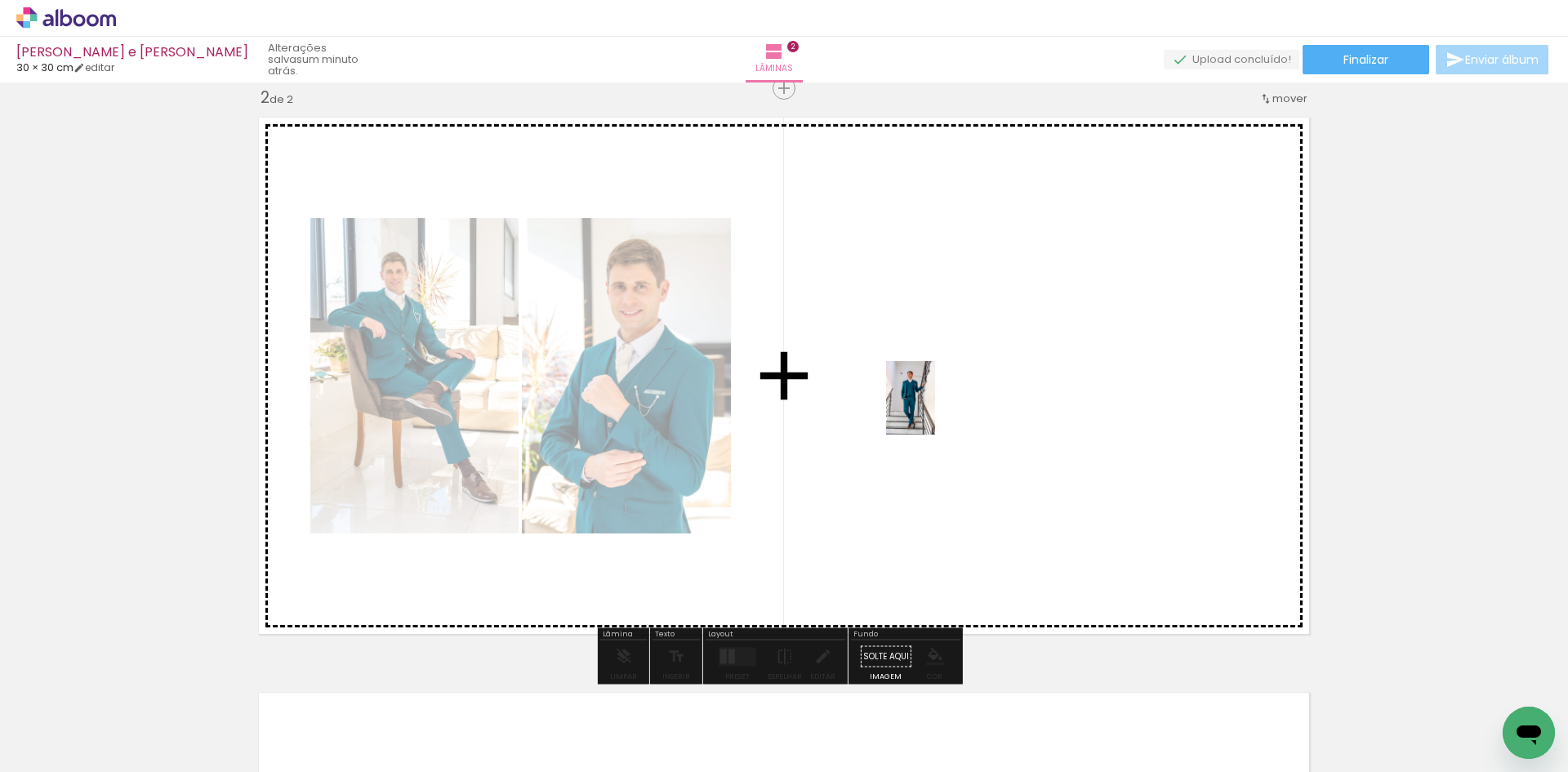
drag, startPoint x: 882, startPoint y: 697, endPoint x: 935, endPoint y: 411, distance: 290.9
click at [935, 411] on quentale-workspace at bounding box center [784, 386] width 1568 height 772
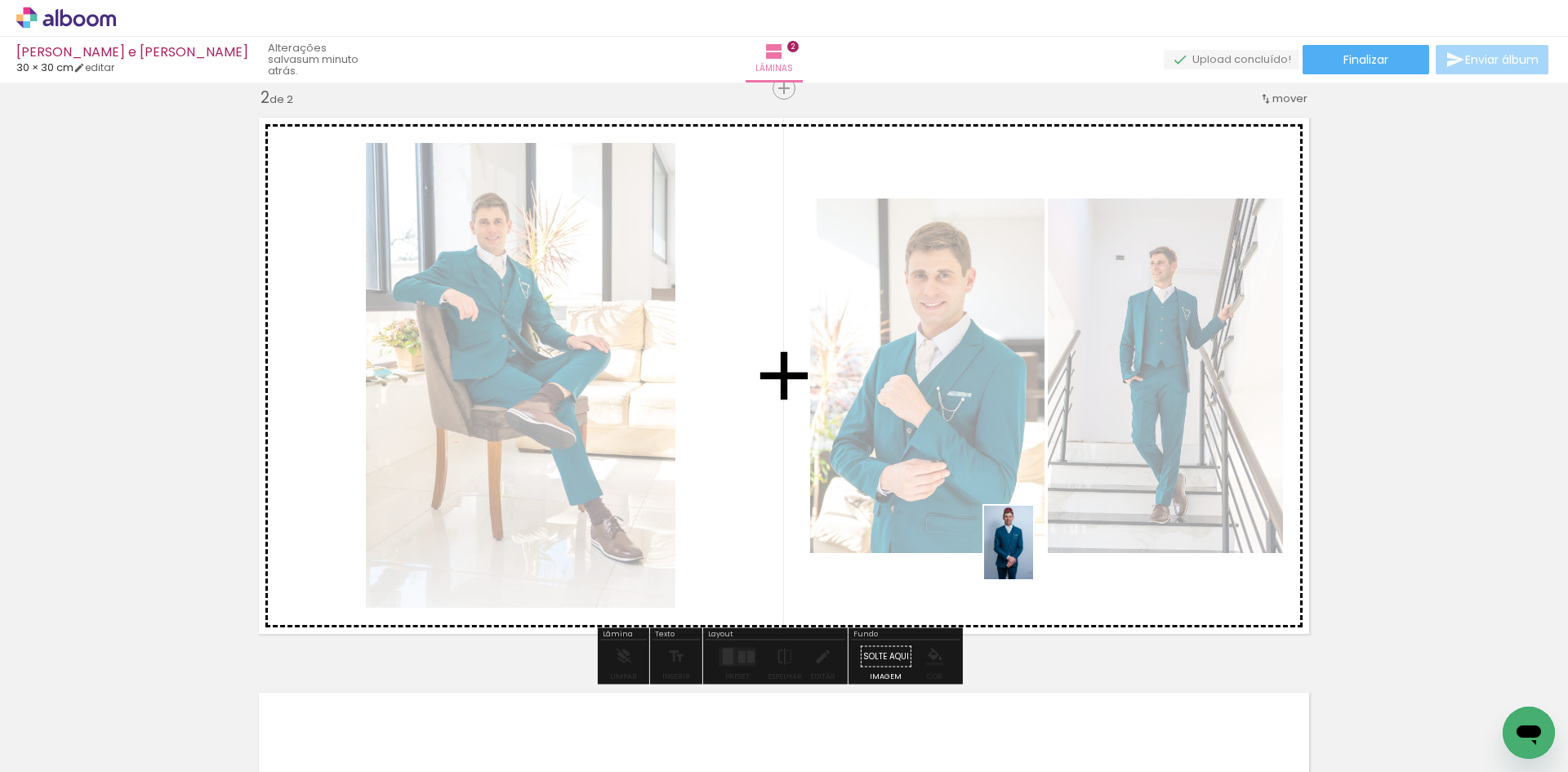
drag, startPoint x: 994, startPoint y: 704, endPoint x: 1034, endPoint y: 559, distance: 150.4
click at [1034, 554] on quentale-workspace at bounding box center [784, 386] width 1568 height 772
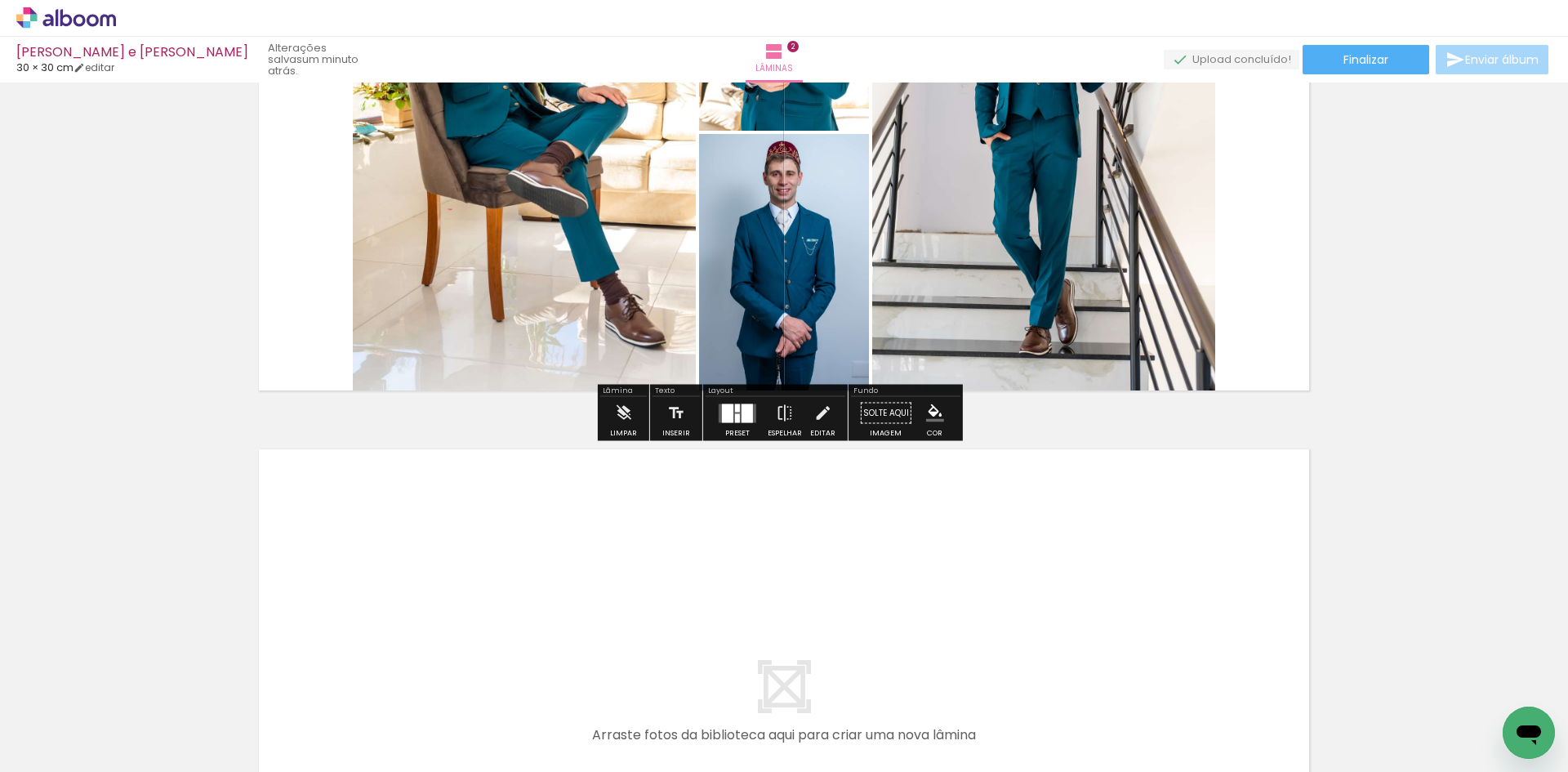
scroll to position [841, 0]
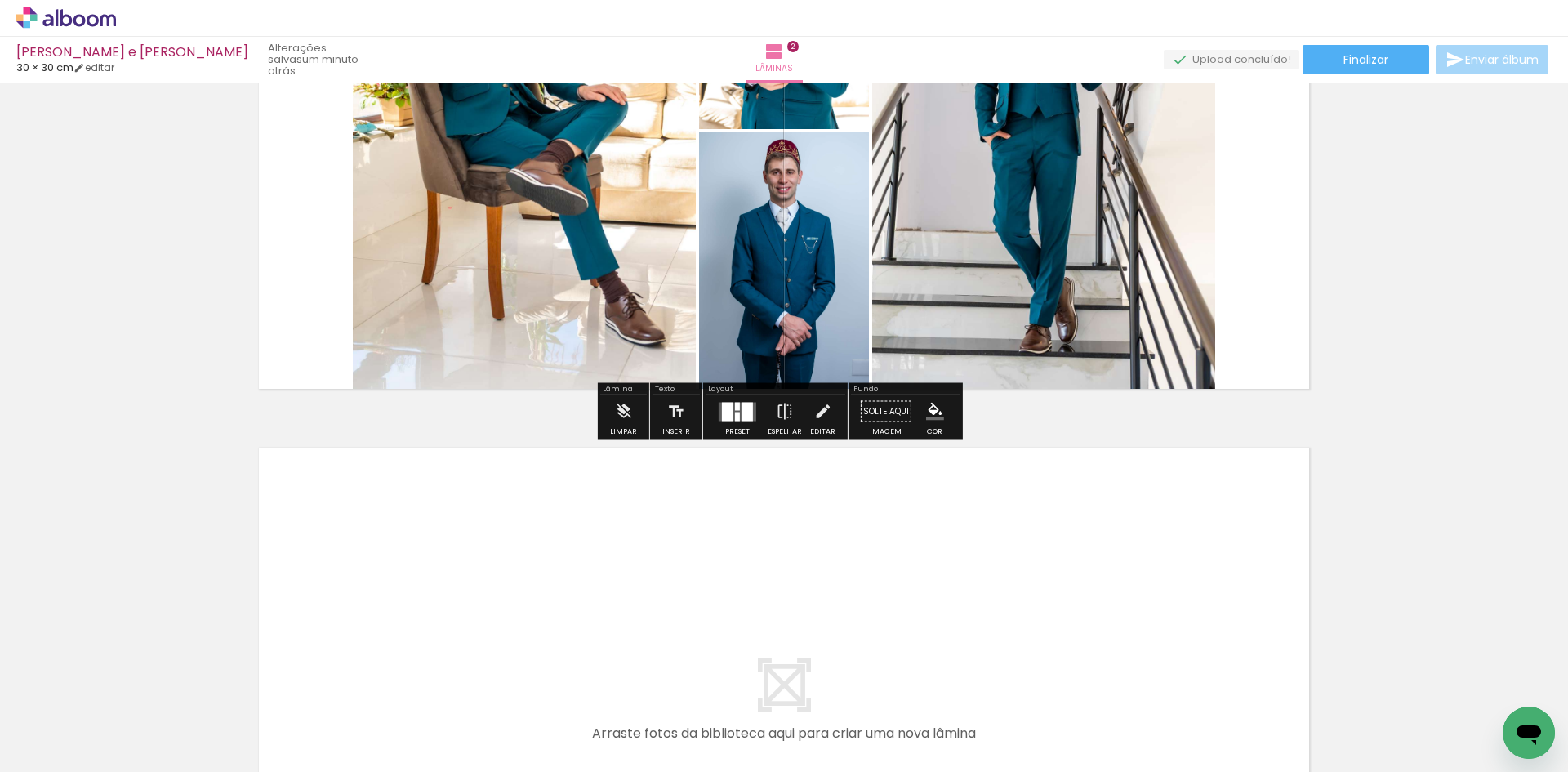
click at [722, 417] on div at bounding box center [727, 411] width 11 height 18
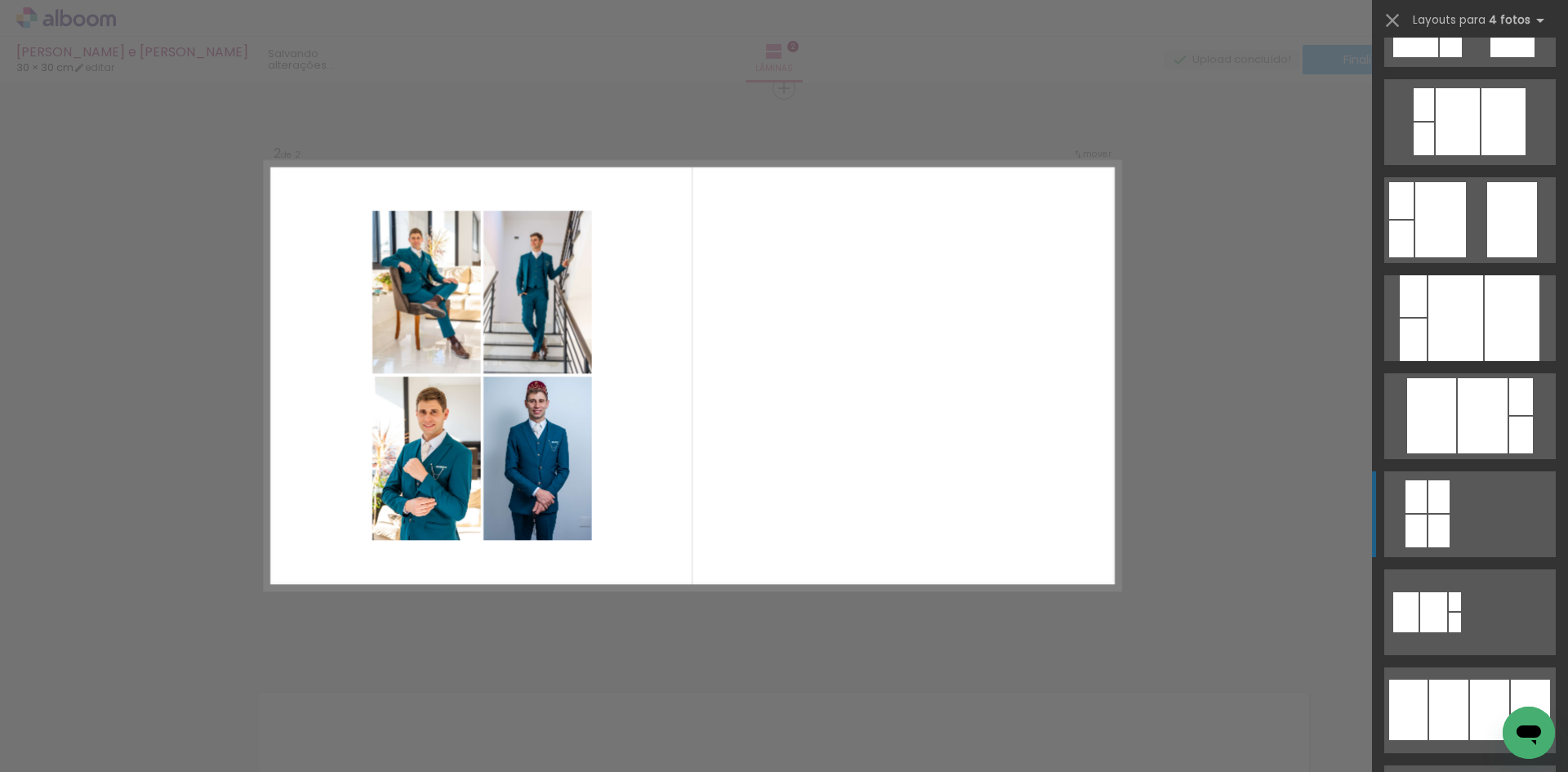
scroll to position [654, 0]
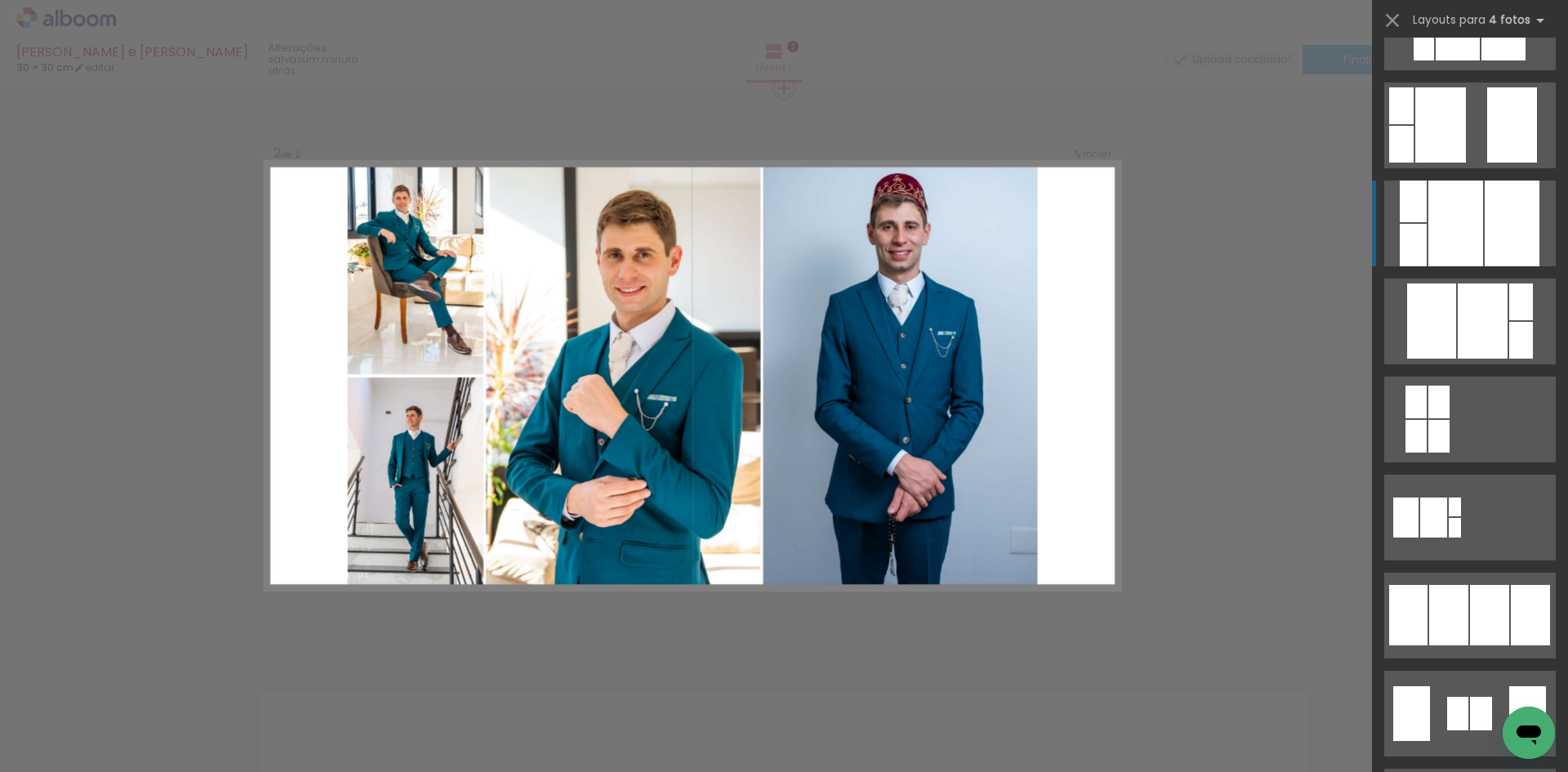
click at [1446, 203] on div at bounding box center [1456, 224] width 54 height 86
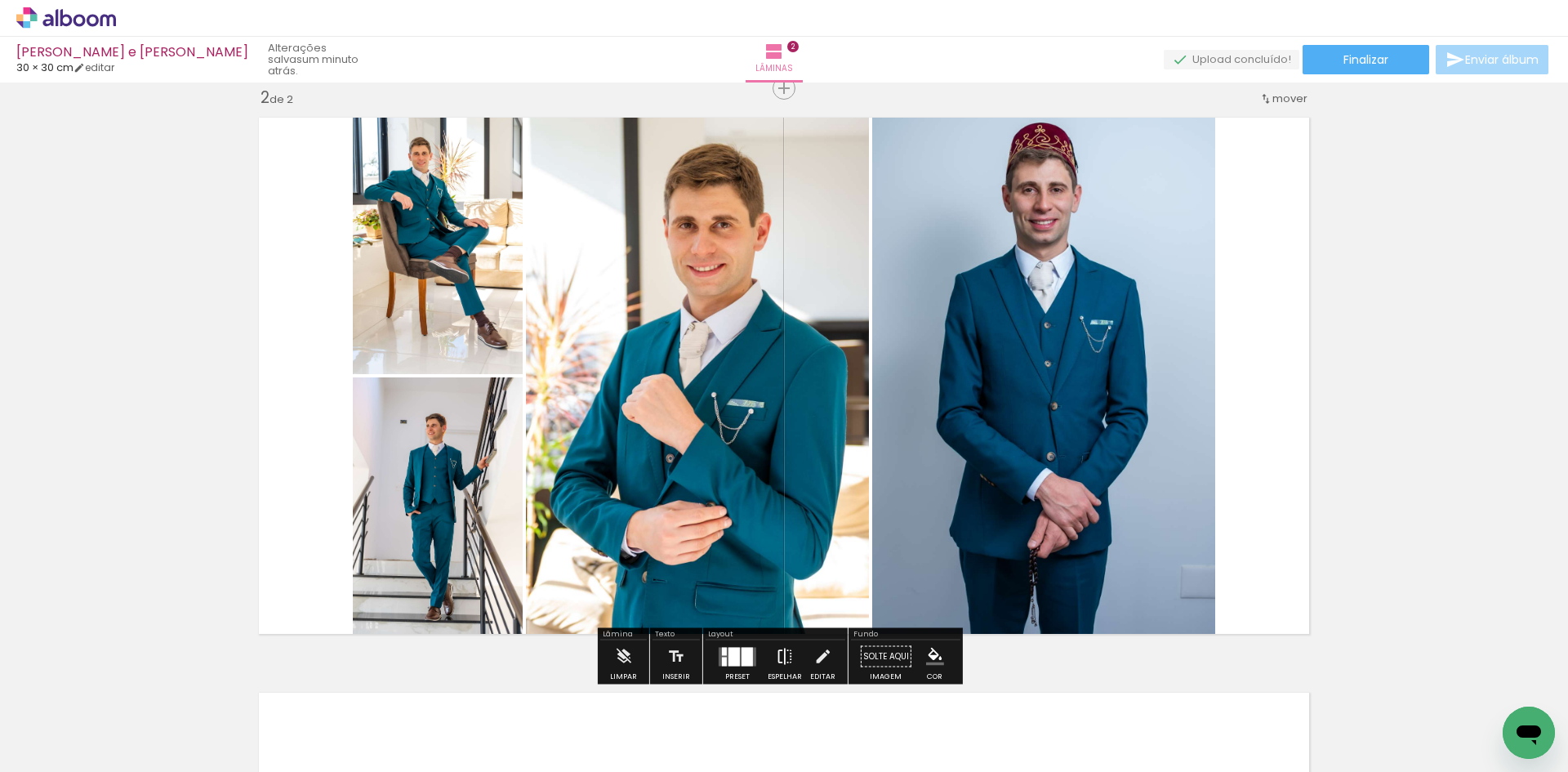
click at [789, 654] on iron-icon at bounding box center [785, 656] width 18 height 32
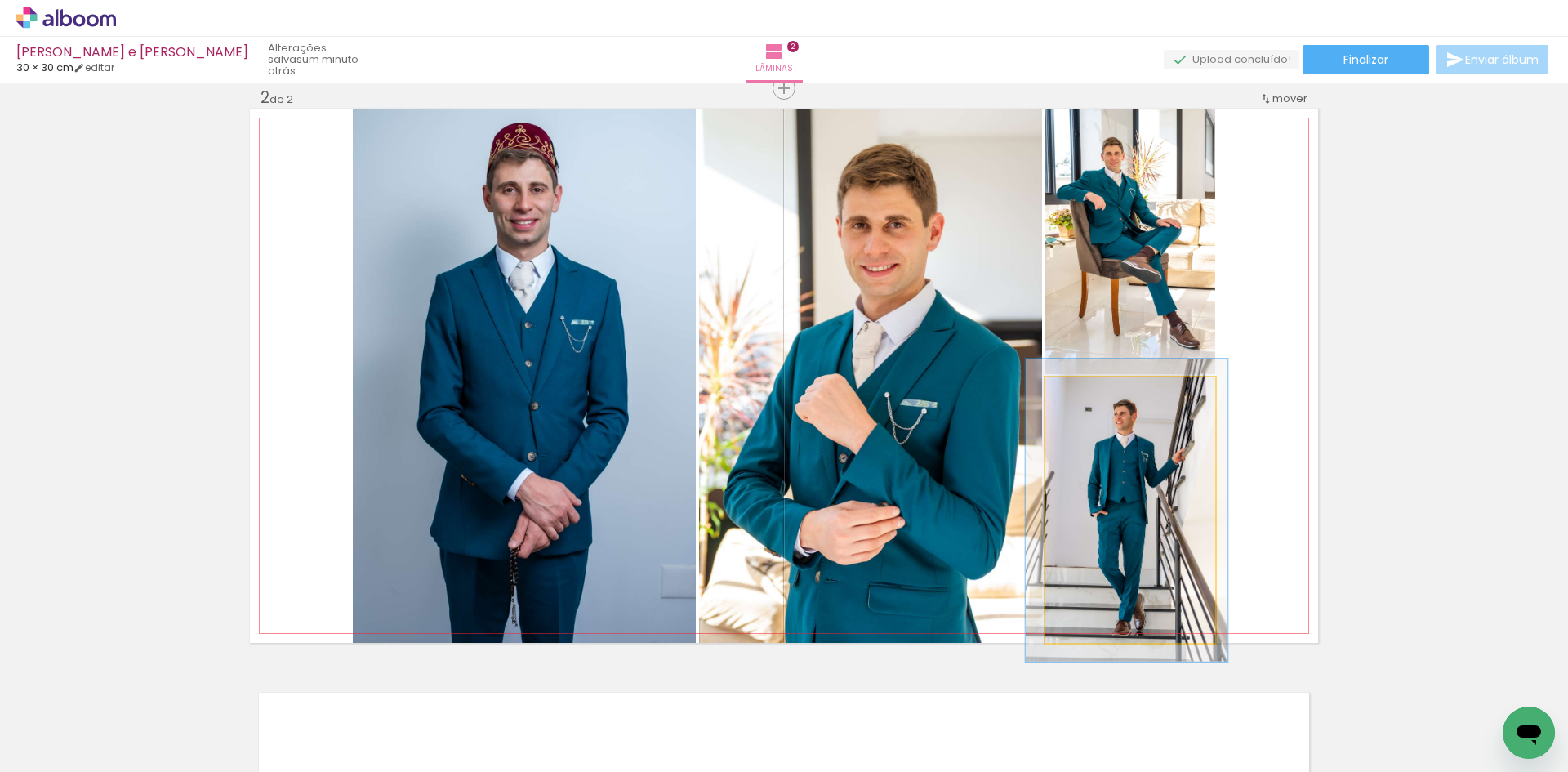
drag, startPoint x: 1080, startPoint y: 396, endPoint x: 1101, endPoint y: 413, distance: 27.0
type paper-slider "114"
click at [1089, 397] on div at bounding box center [1092, 394] width 15 height 15
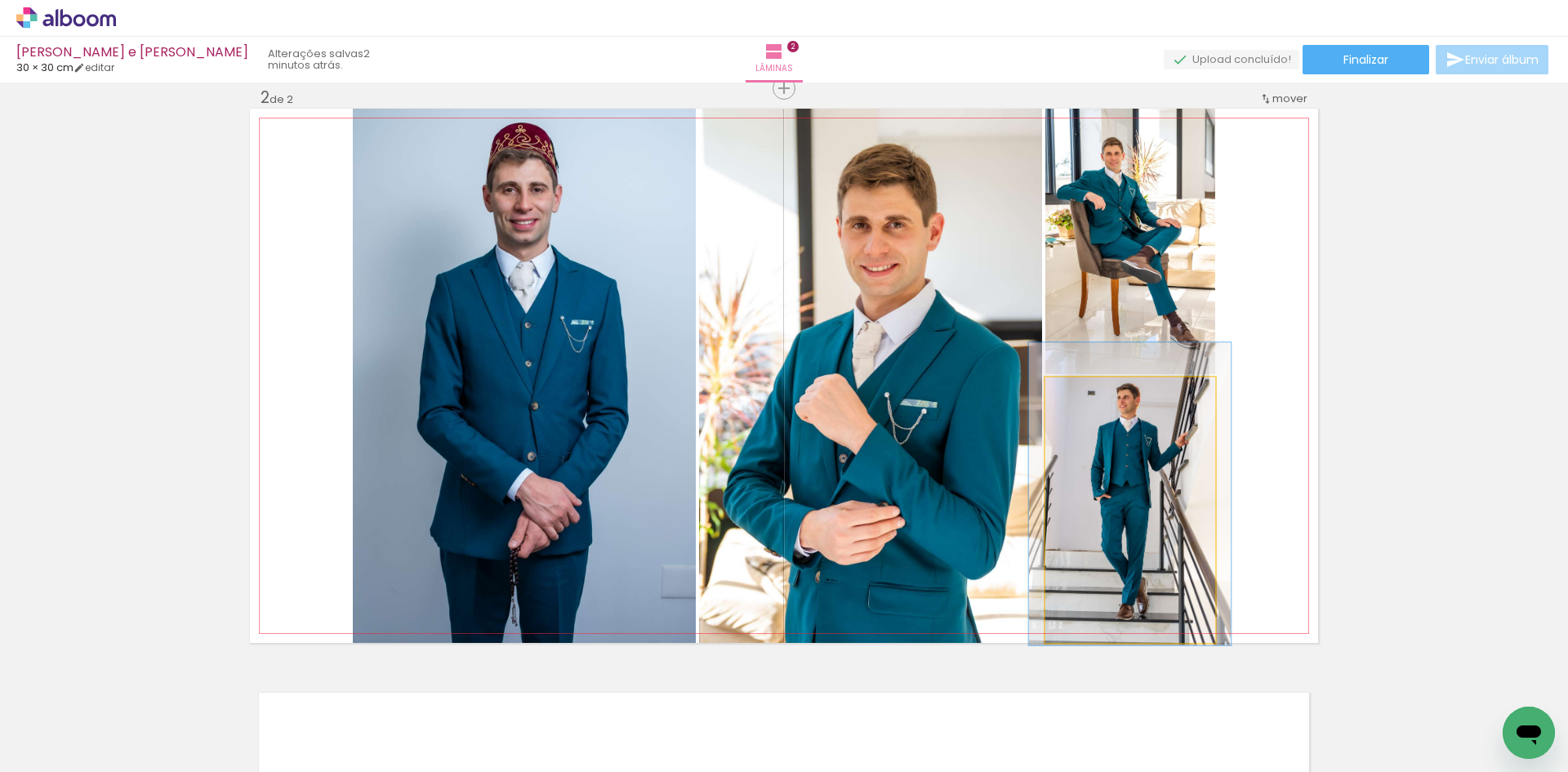
drag, startPoint x: 1133, startPoint y: 484, endPoint x: 1138, endPoint y: 475, distance: 10.3
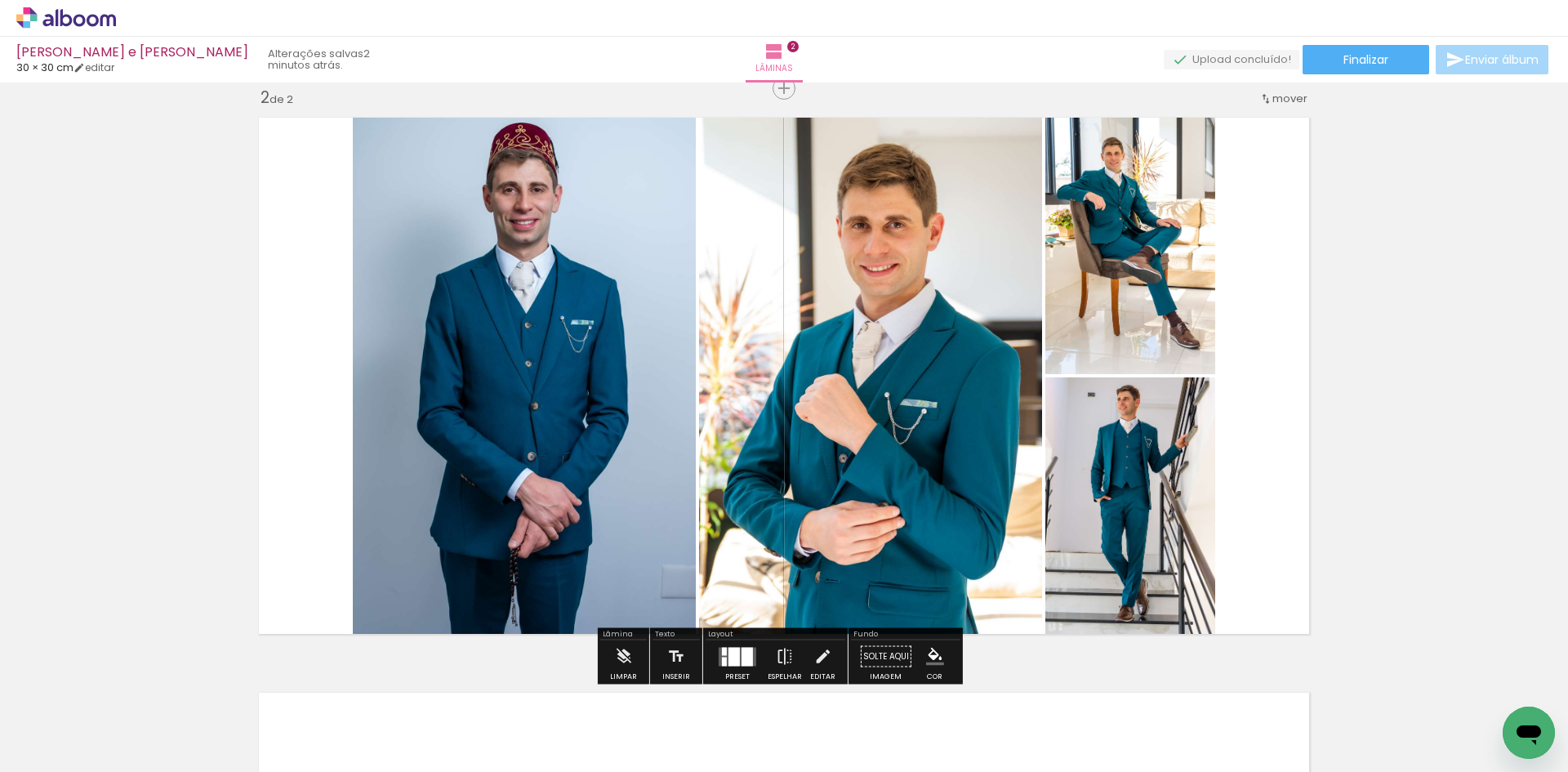
click at [1364, 432] on div "Inserir lâmina 1 de 2 Inserir lâmina 2 de 2" at bounding box center [784, 355] width 1568 height 1726
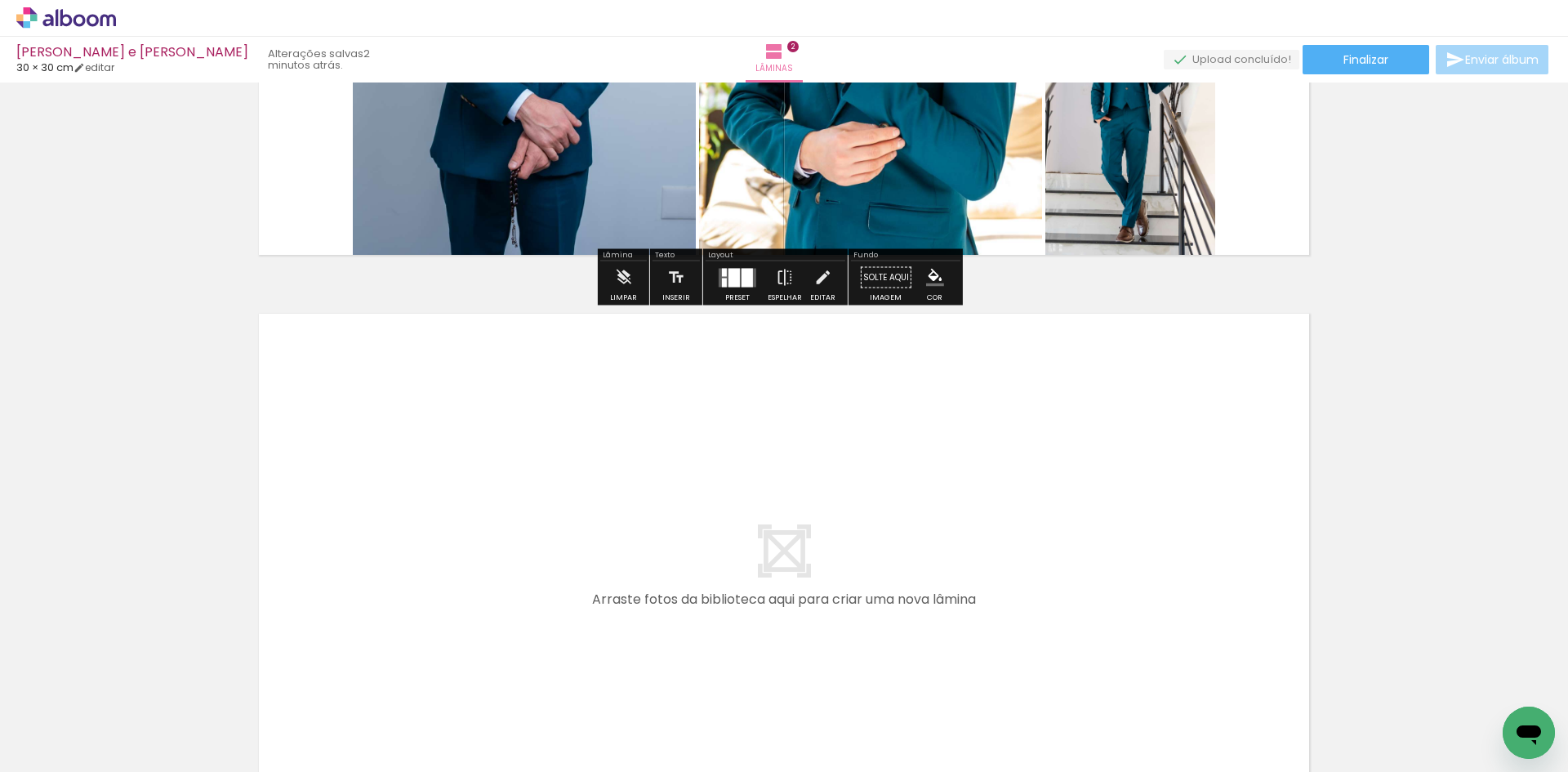
scroll to position [1169, 0]
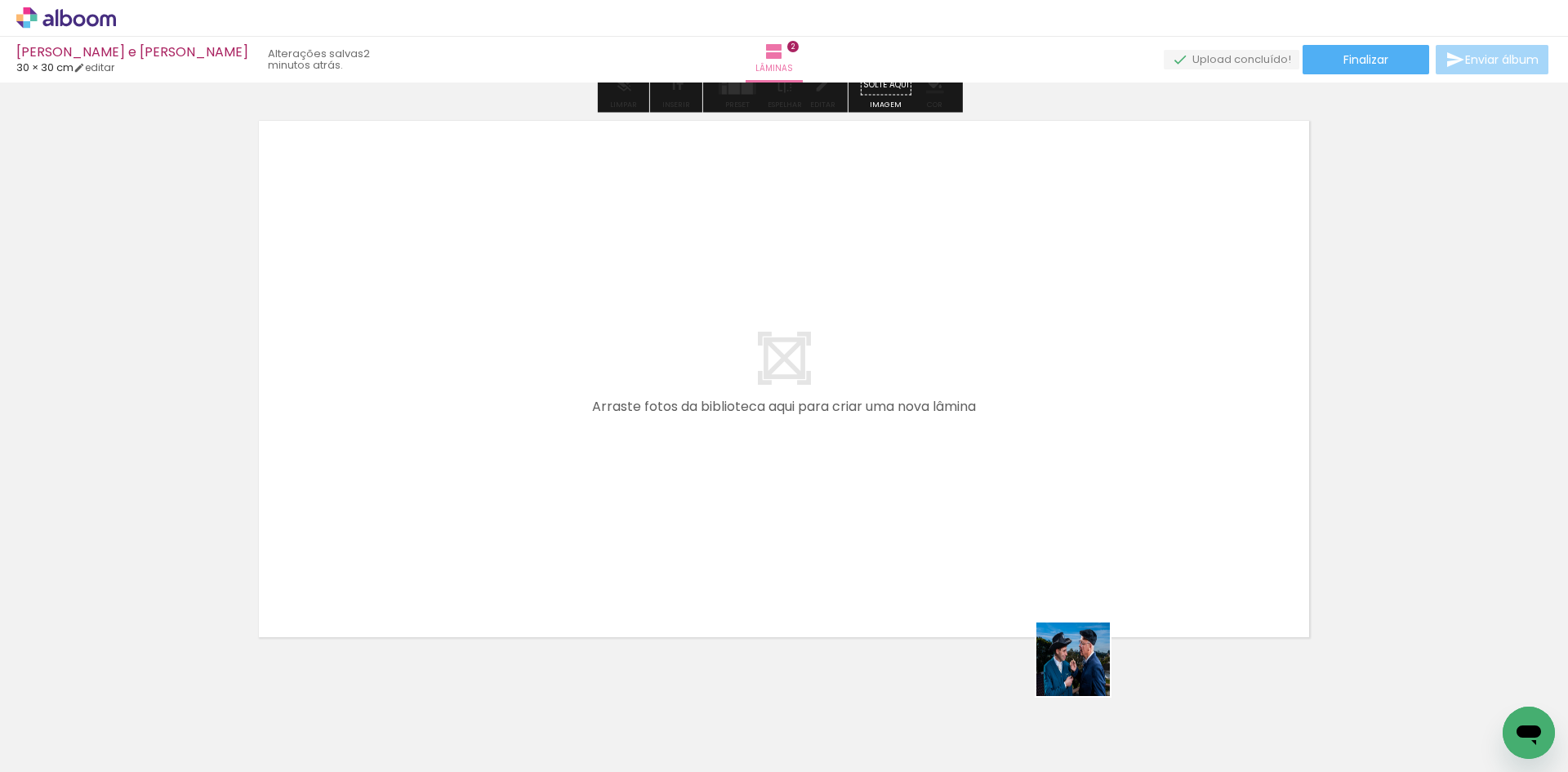
drag, startPoint x: 1086, startPoint y: 672, endPoint x: 1177, endPoint y: 686, distance: 92.1
click at [1037, 502] on quentale-workspace at bounding box center [784, 386] width 1568 height 772
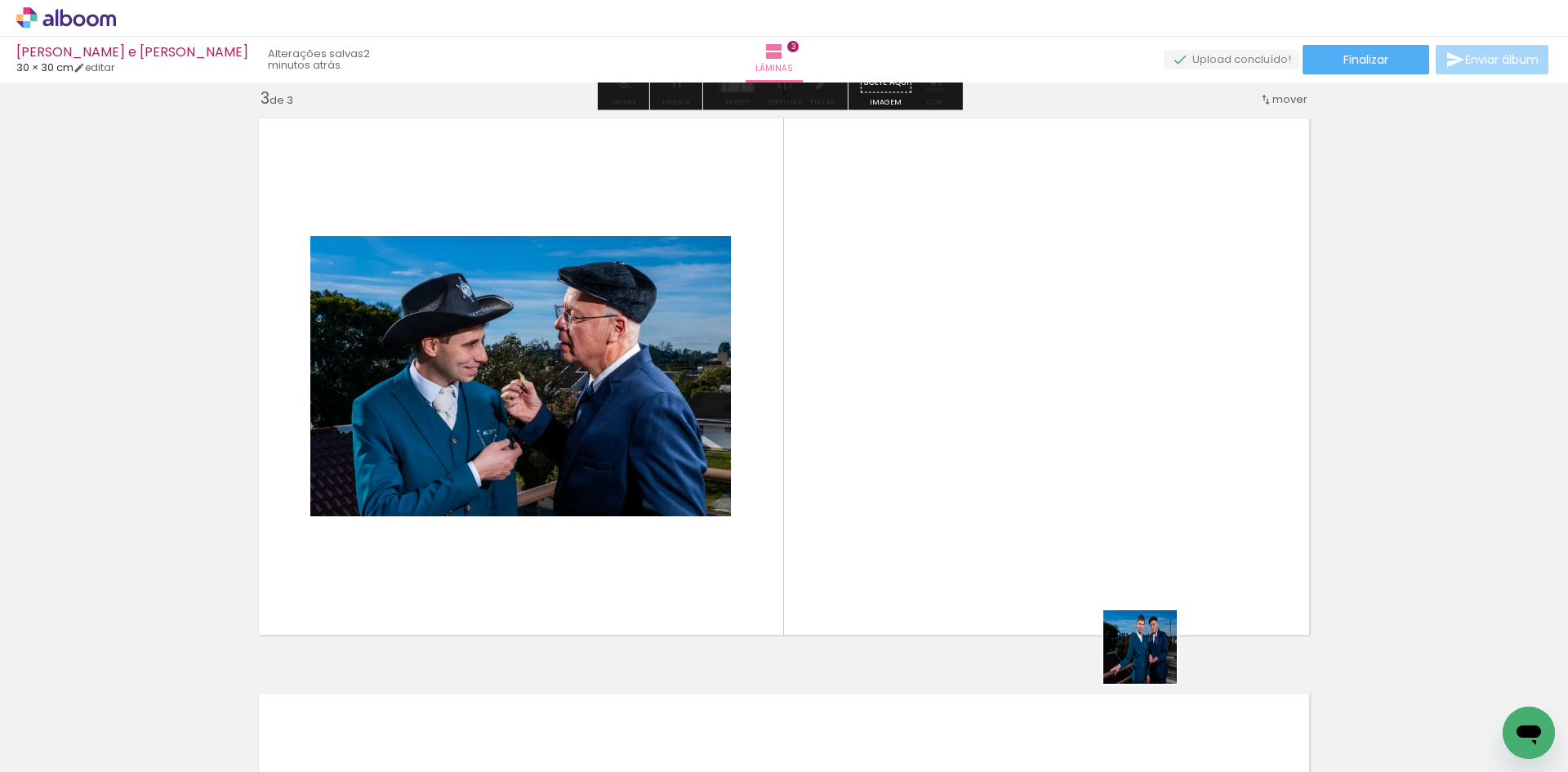
scroll to position [1172, 0]
drag, startPoint x: 1152, startPoint y: 660, endPoint x: 1135, endPoint y: 577, distance: 84.7
click at [1053, 481] on quentale-workspace at bounding box center [784, 386] width 1568 height 772
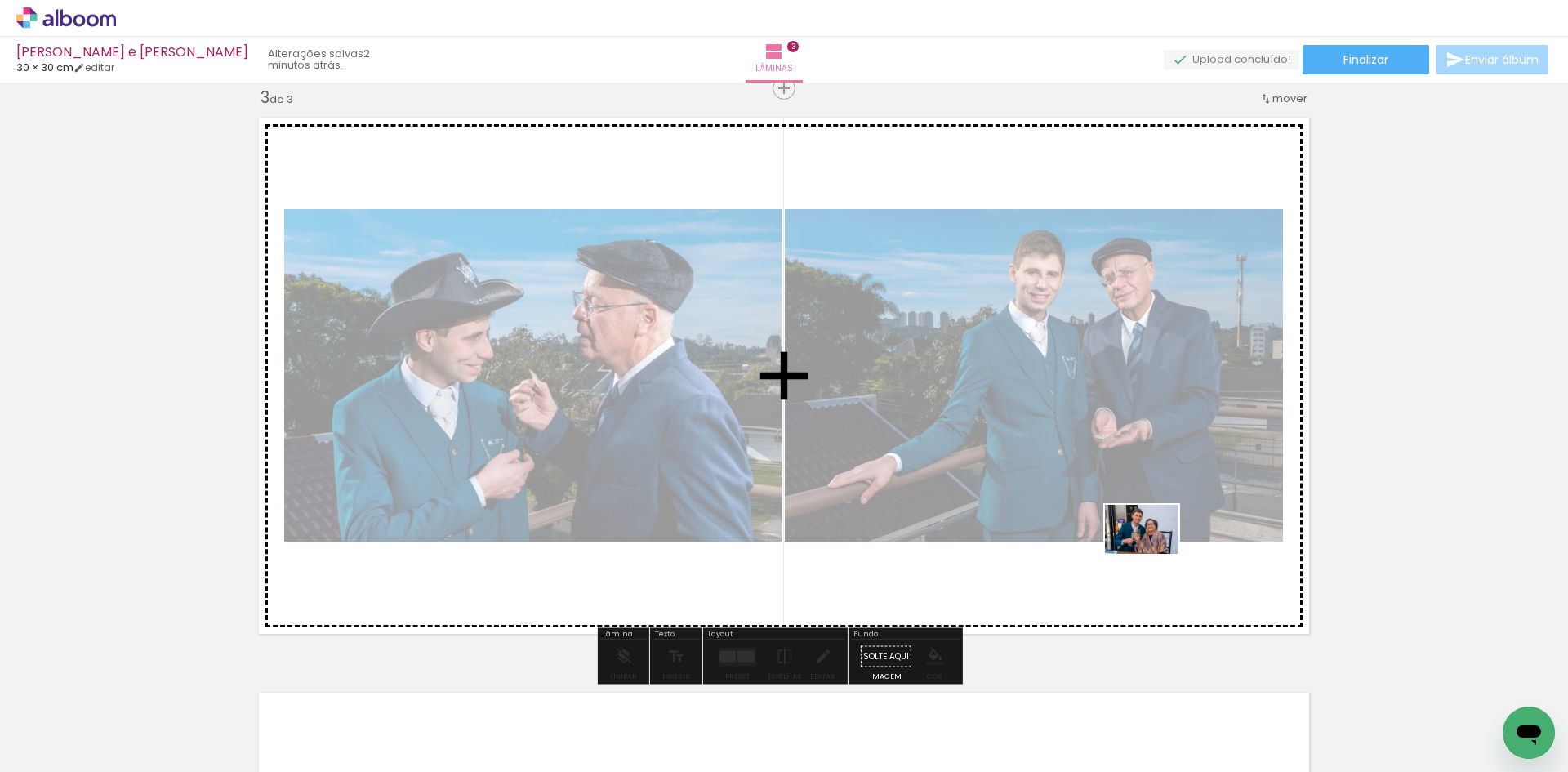
drag, startPoint x: 1258, startPoint y: 719, endPoint x: 1318, endPoint y: 690, distance: 66.6
click at [1154, 554] on quentale-workspace at bounding box center [784, 386] width 1568 height 772
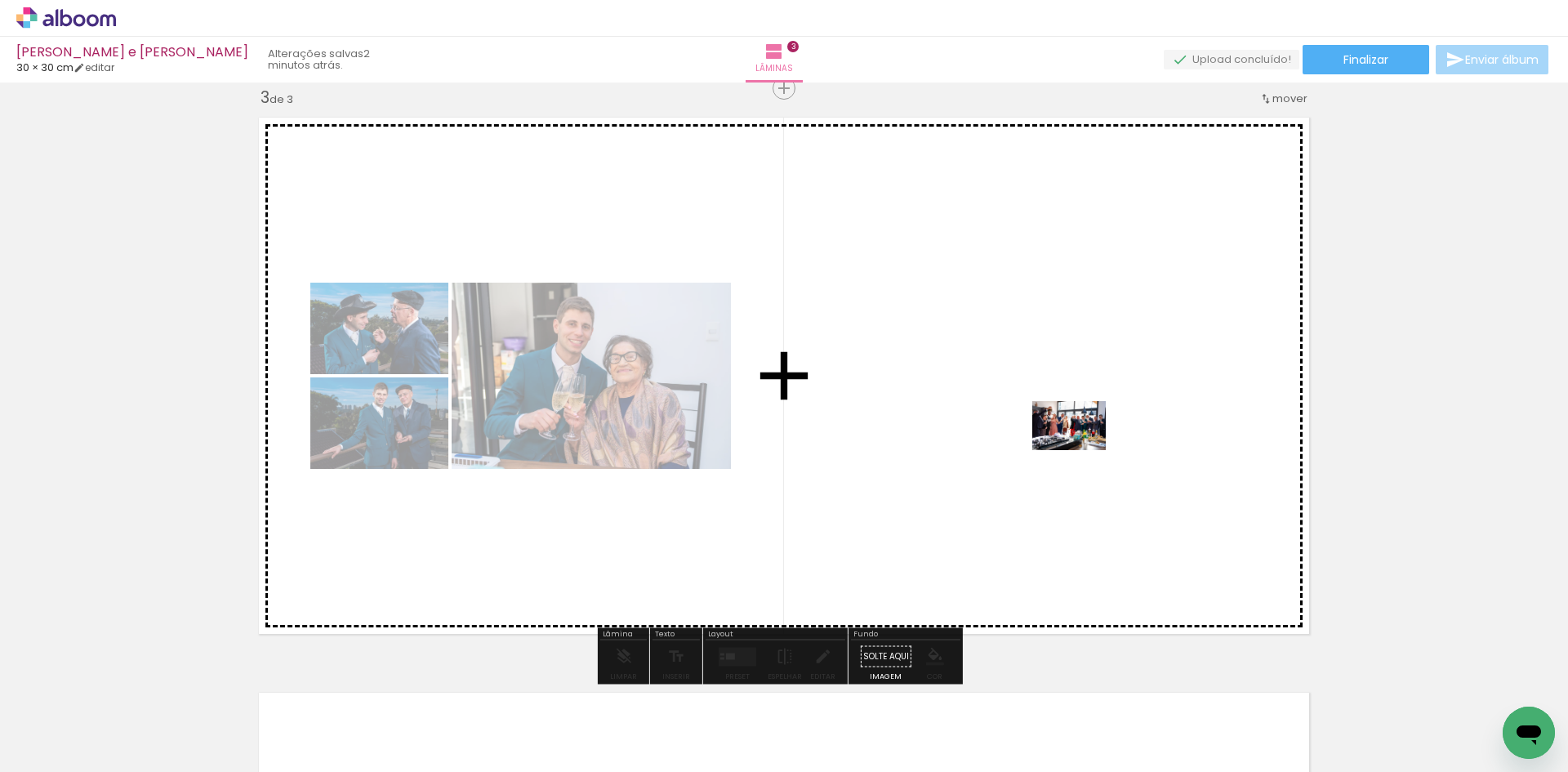
drag, startPoint x: 1313, startPoint y: 669, endPoint x: 1081, endPoint y: 450, distance: 319.0
click at [1081, 450] on quentale-workspace at bounding box center [784, 386] width 1568 height 772
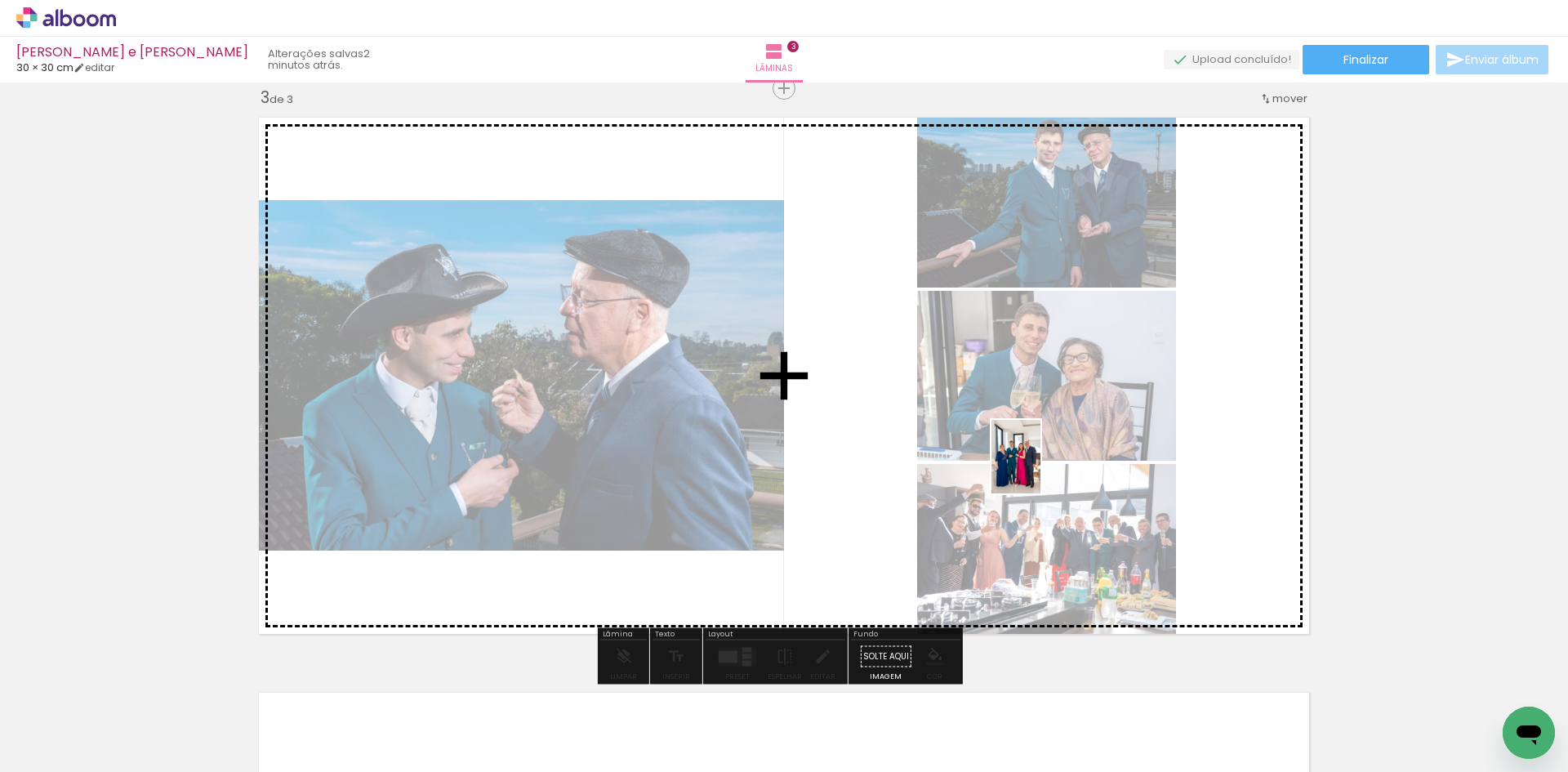
drag, startPoint x: 1444, startPoint y: 728, endPoint x: 1044, endPoint y: 469, distance: 476.5
click at [1041, 470] on quentale-workspace at bounding box center [784, 386] width 1568 height 772
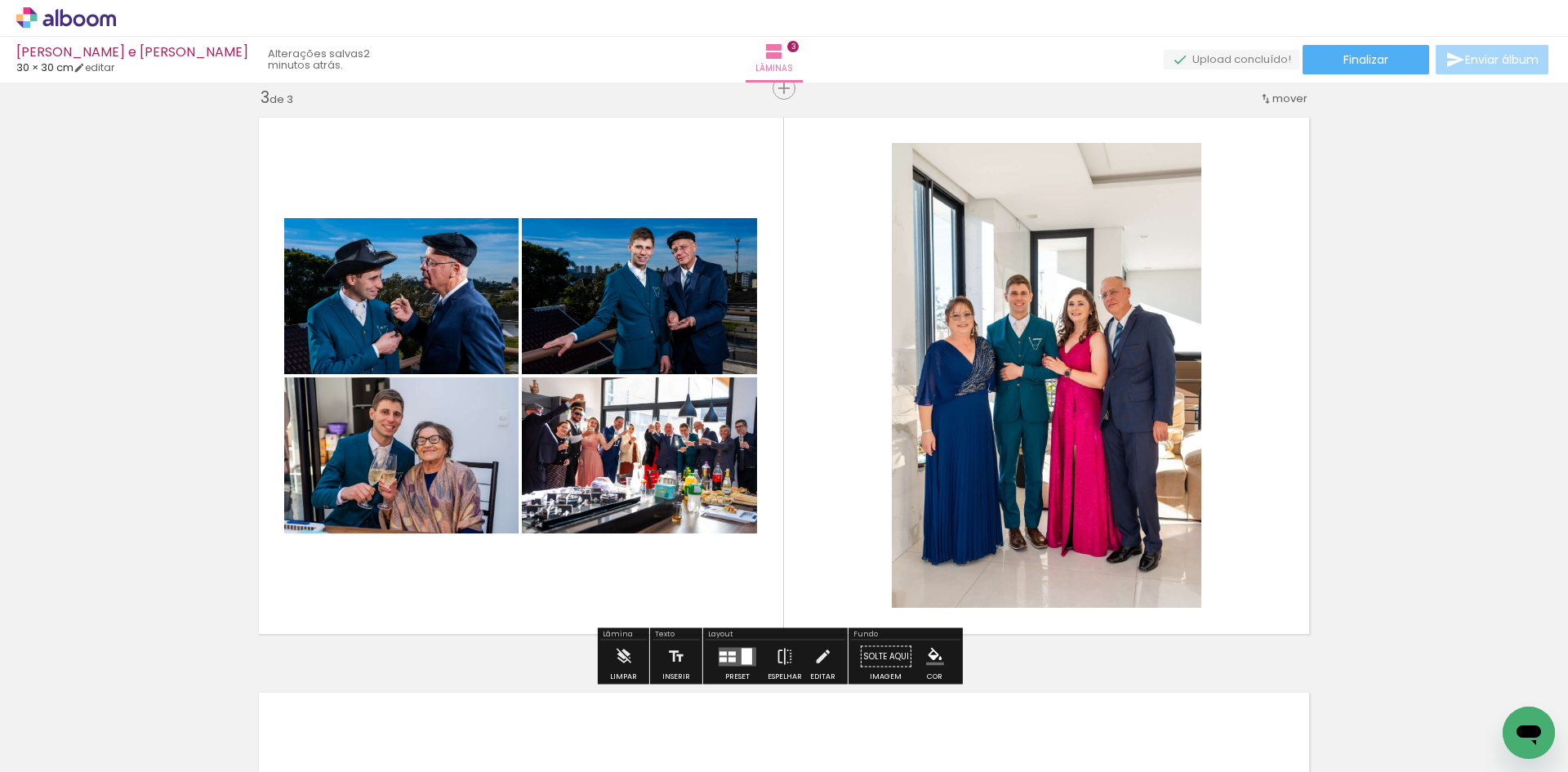
click at [743, 640] on div at bounding box center [738, 656] width 44 height 32
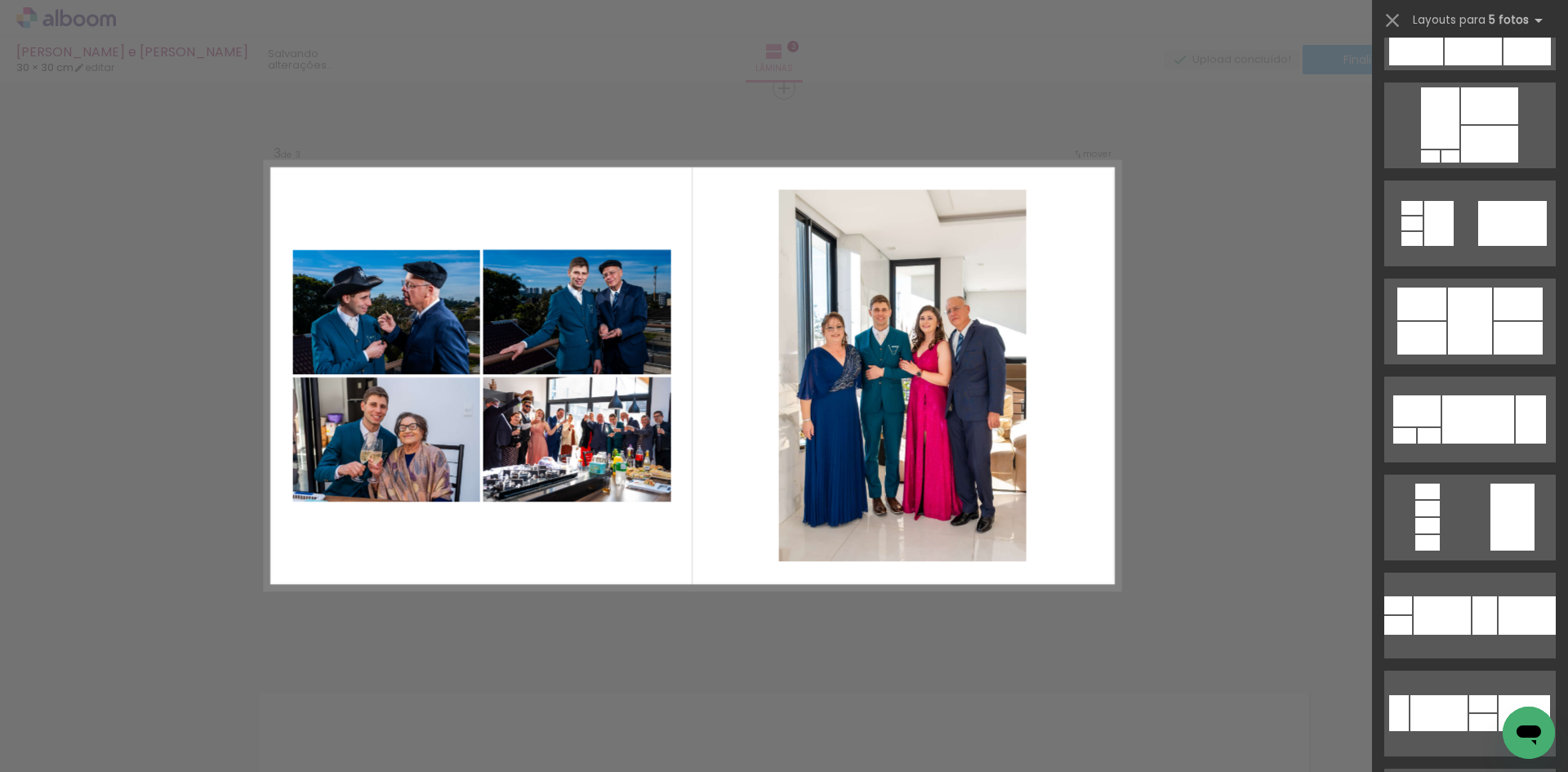
scroll to position [0, 0]
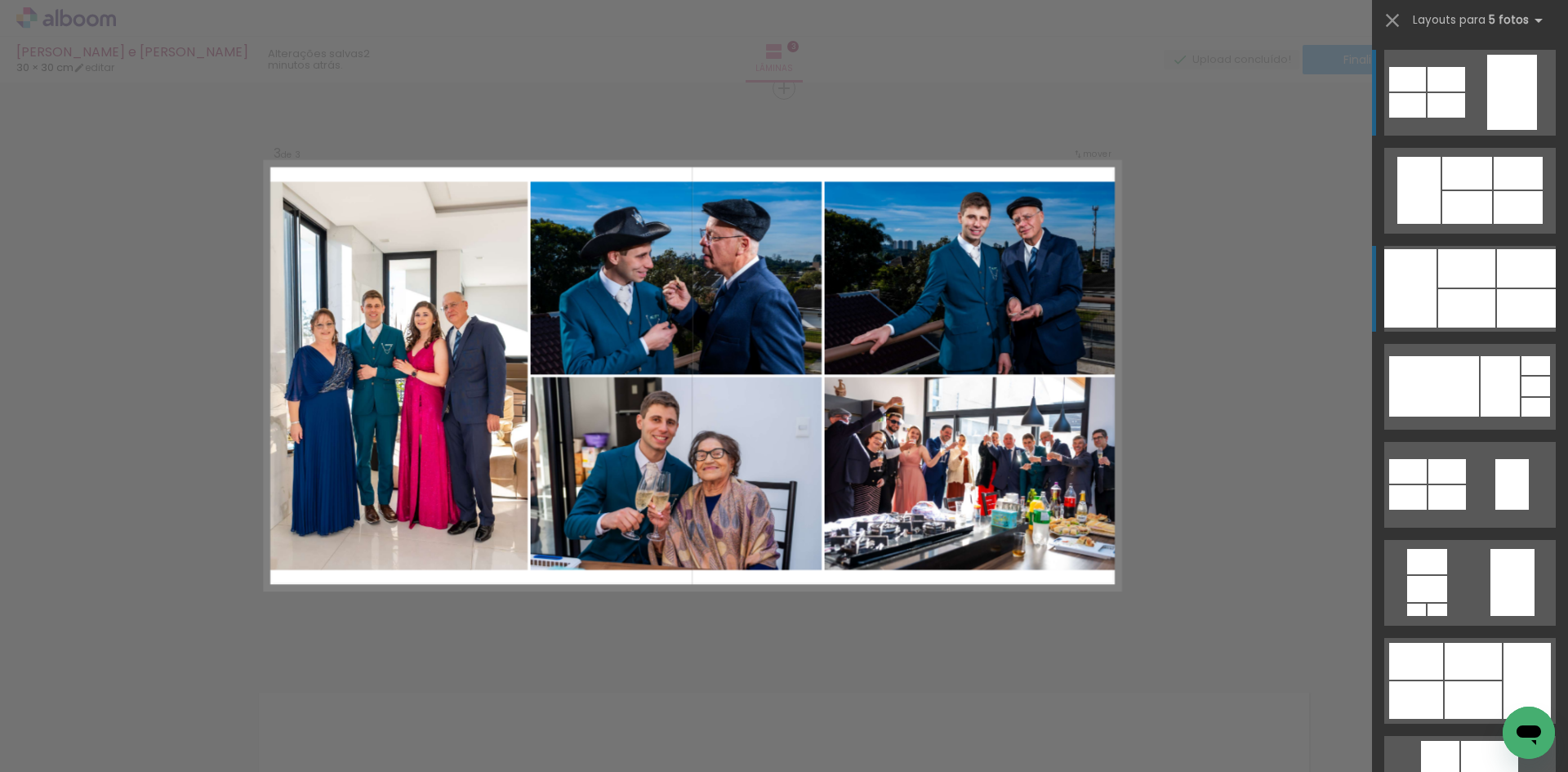
click at [1444, 189] on div at bounding box center [1467, 173] width 50 height 32
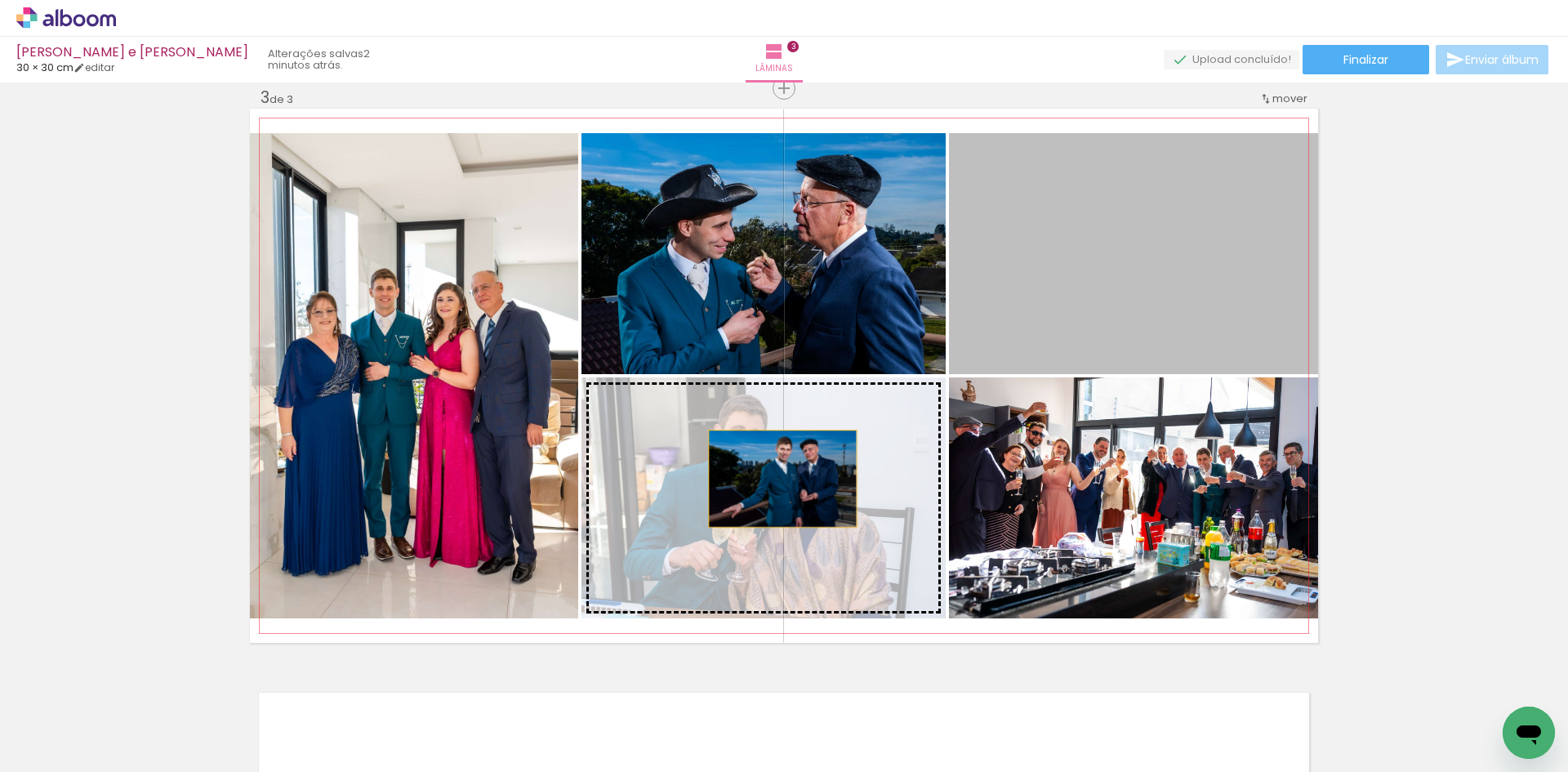
drag, startPoint x: 1151, startPoint y: 323, endPoint x: 774, endPoint y: 479, distance: 408.0
click at [0, 0] on slot at bounding box center [0, 0] width 0 height 0
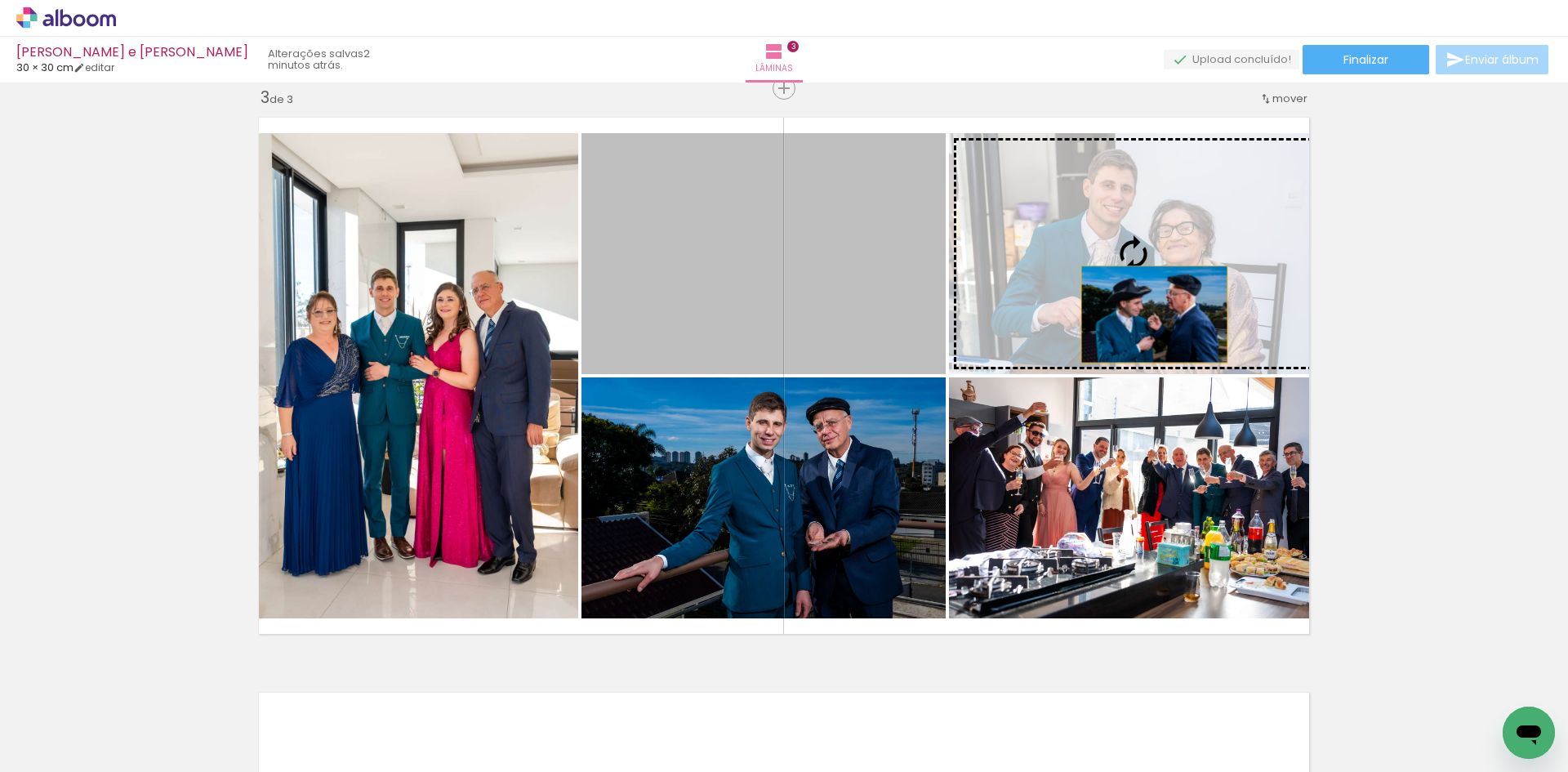
drag, startPoint x: 836, startPoint y: 318, endPoint x: 1125, endPoint y: 351, distance: 290.9
click at [0, 0] on slot at bounding box center [0, 0] width 0 height 0
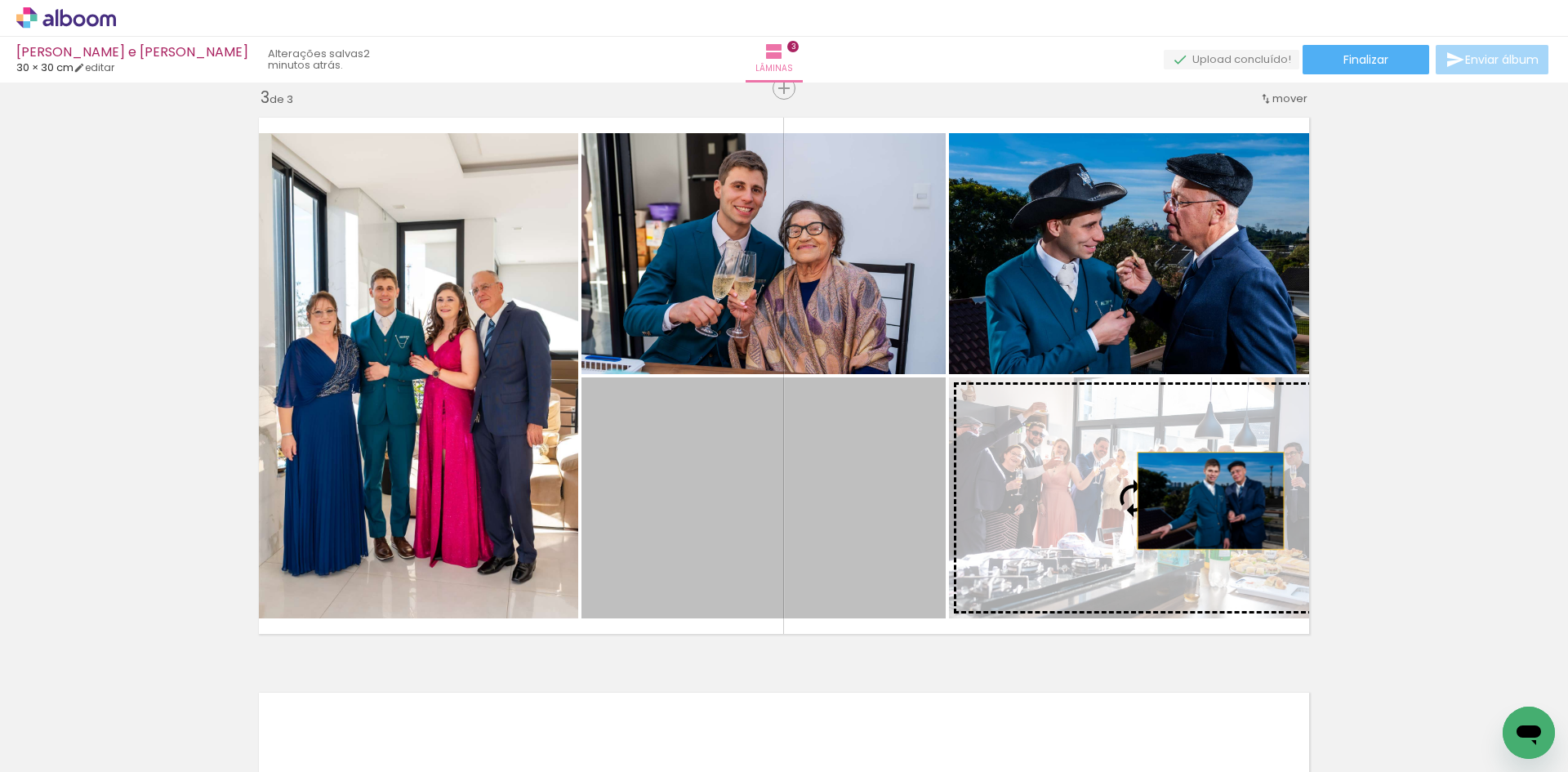
drag, startPoint x: 894, startPoint y: 470, endPoint x: 1203, endPoint y: 497, distance: 310.2
click at [0, 0] on slot at bounding box center [0, 0] width 0 height 0
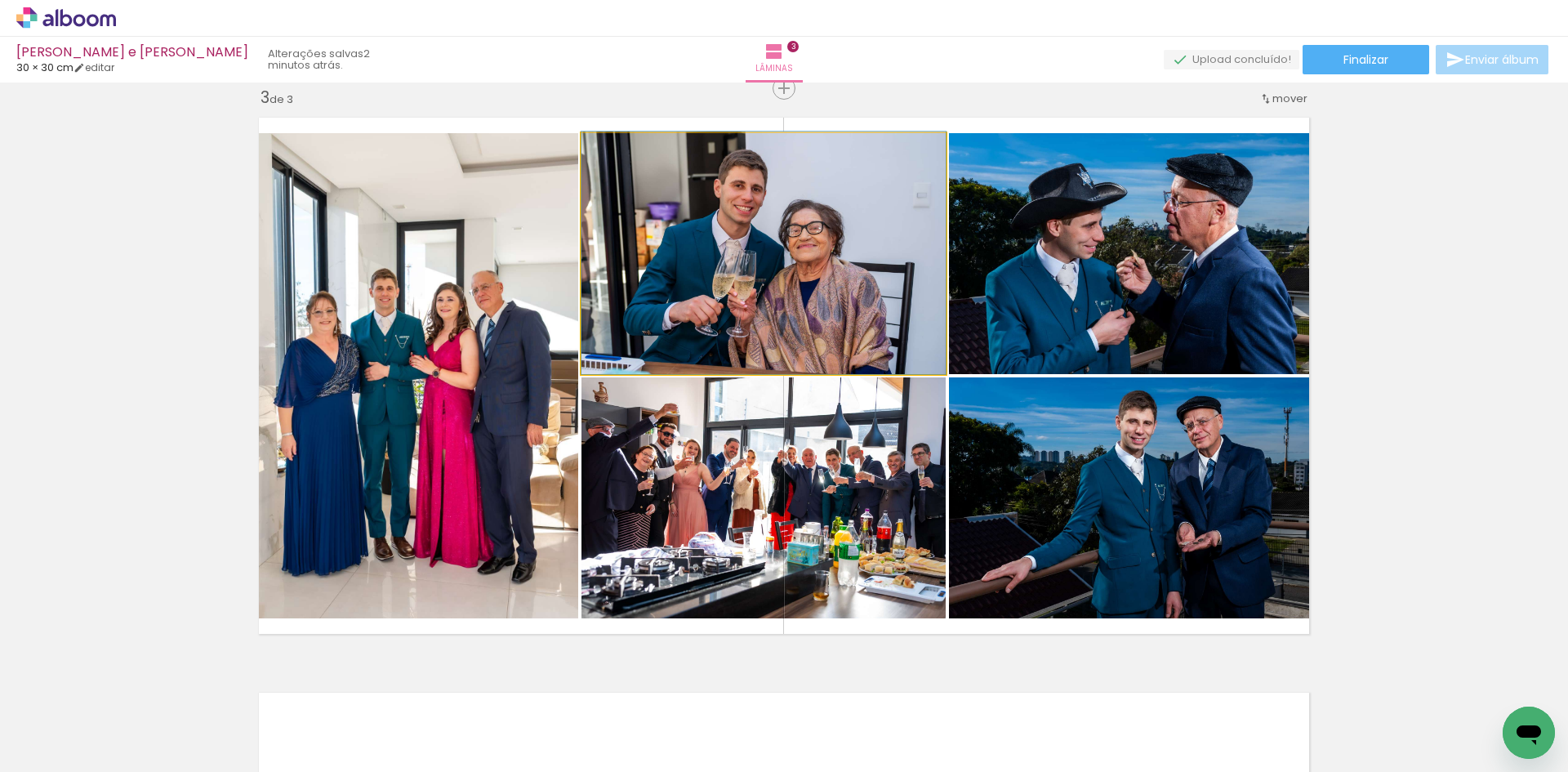
drag, startPoint x: 902, startPoint y: 299, endPoint x: 927, endPoint y: 300, distance: 25.0
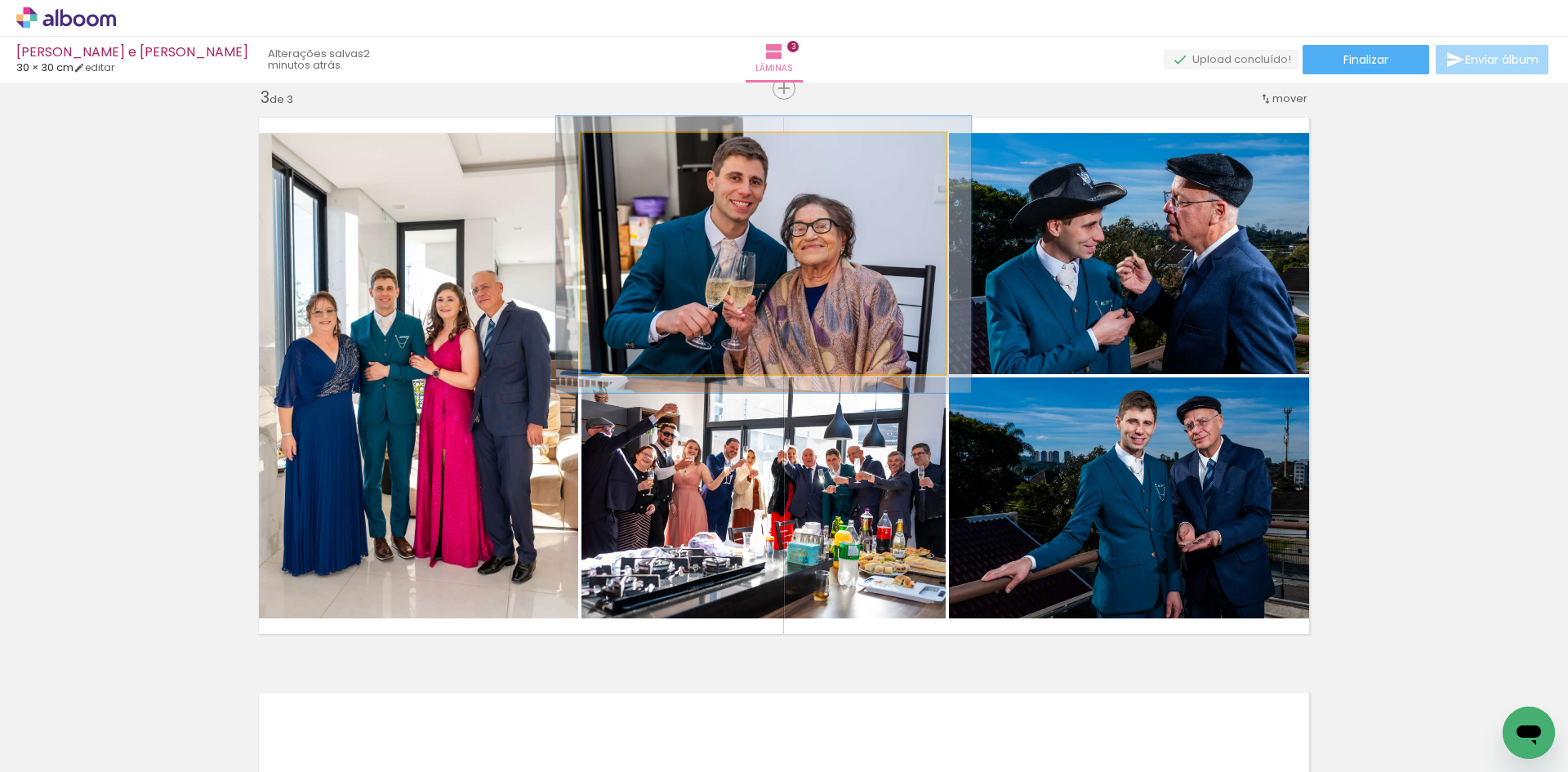
drag, startPoint x: 620, startPoint y: 156, endPoint x: 755, endPoint y: 225, distance: 151.6
type paper-slider "117"
click at [630, 155] on div at bounding box center [628, 150] width 26 height 26
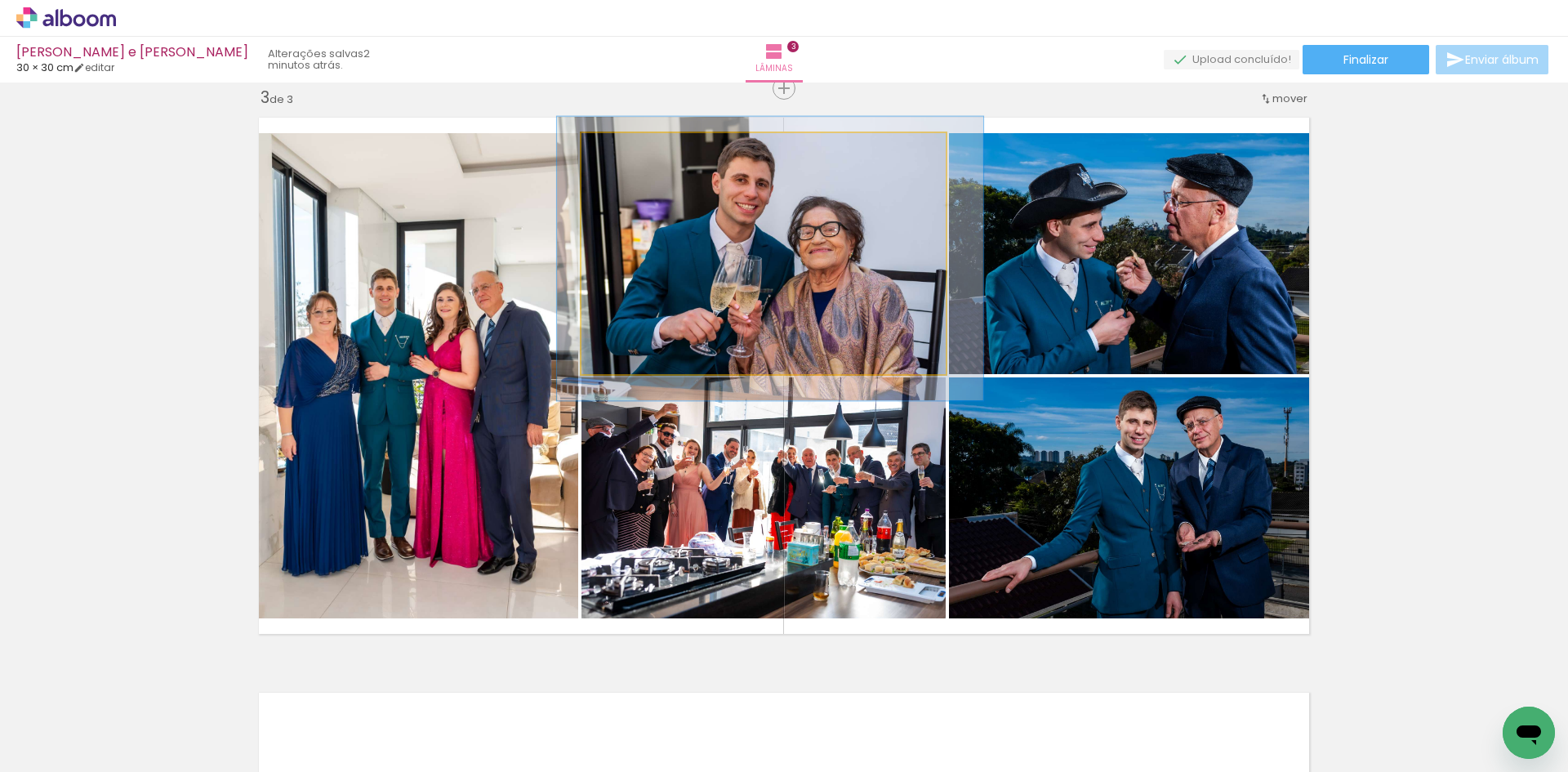
drag, startPoint x: 755, startPoint y: 225, endPoint x: 761, endPoint y: 232, distance: 9.2
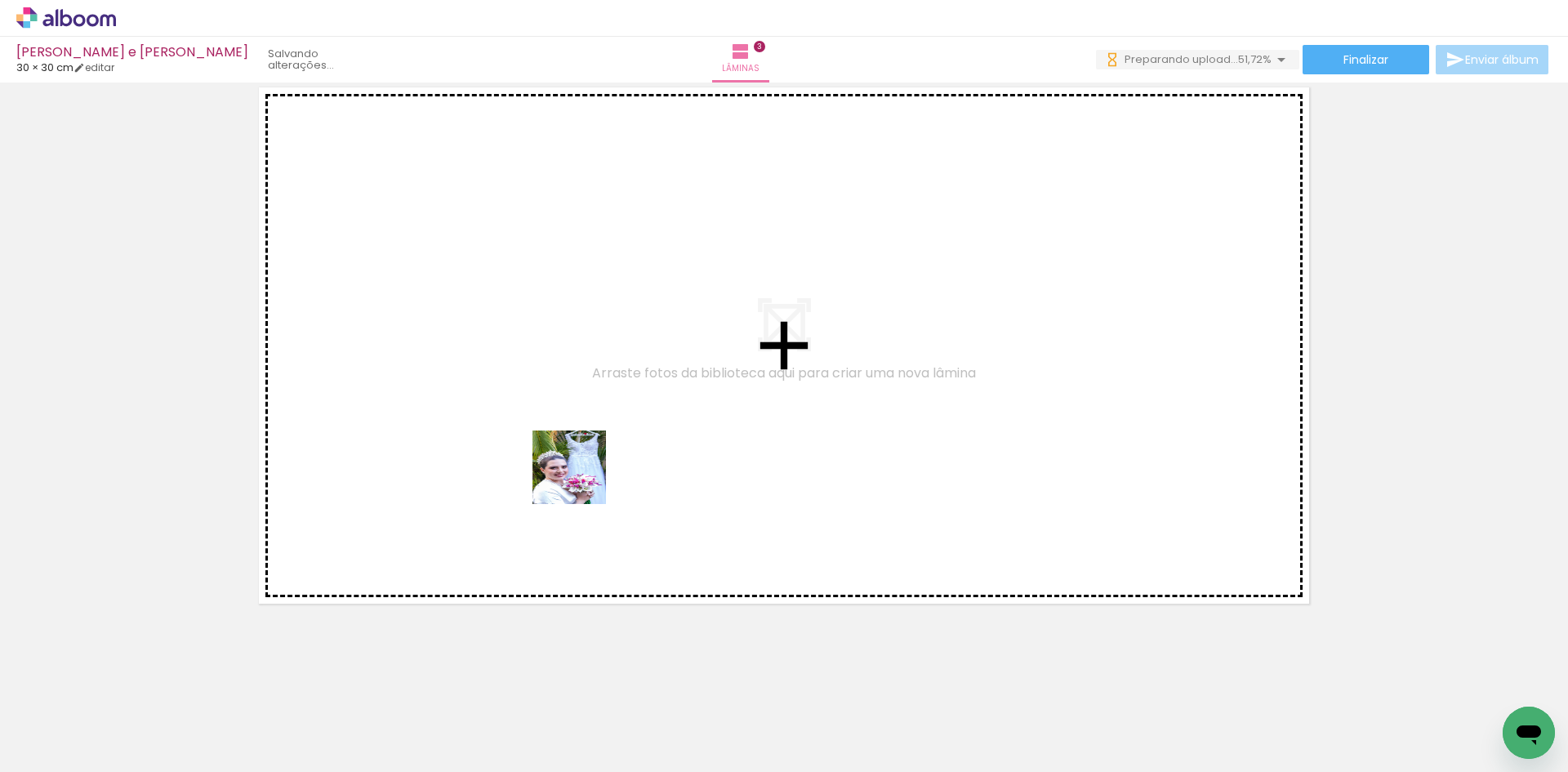
drag, startPoint x: 479, startPoint y: 722, endPoint x: 581, endPoint y: 480, distance: 262.6
click at [581, 480] on quentale-workspace at bounding box center [784, 386] width 1568 height 772
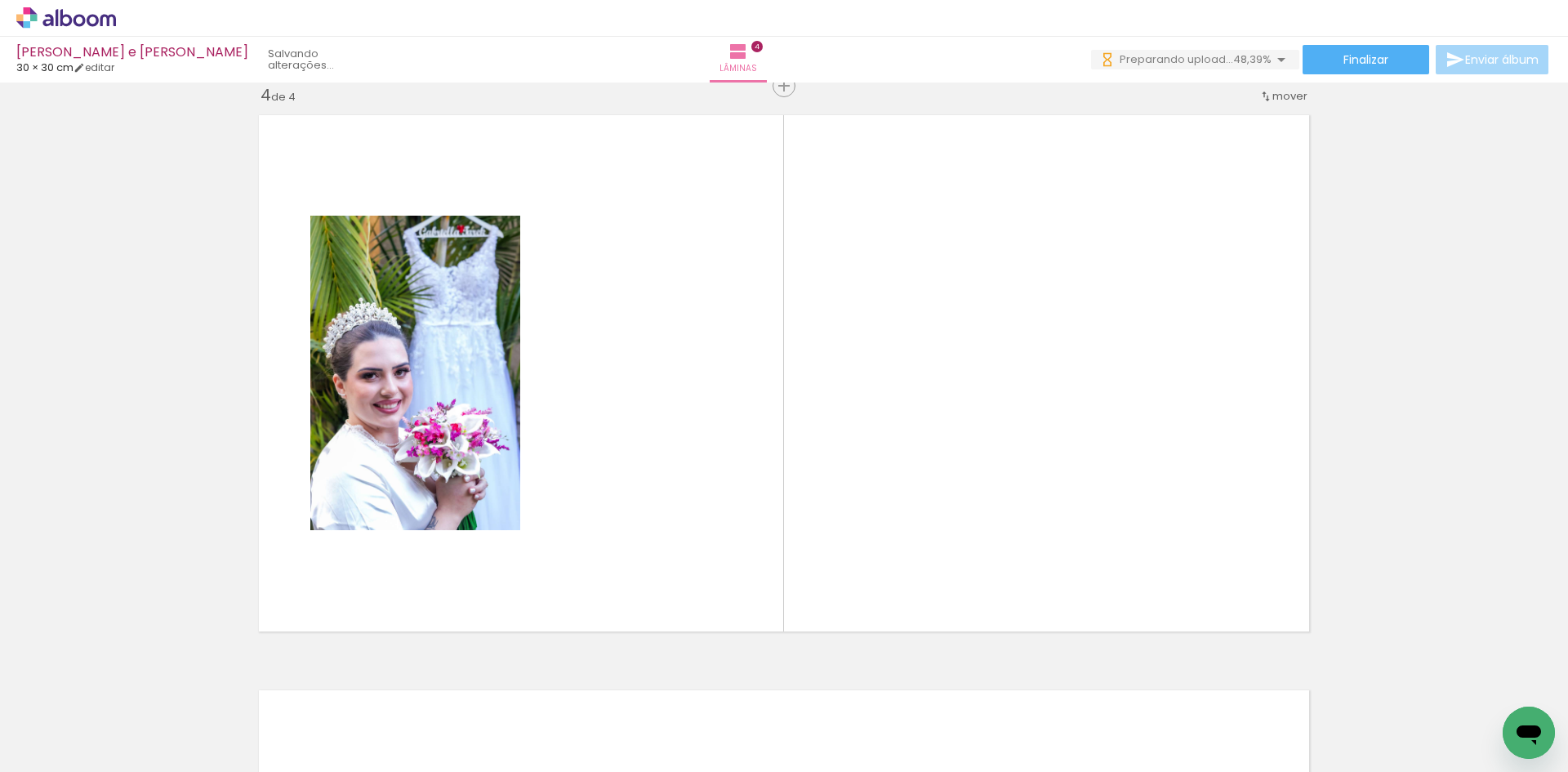
scroll to position [1747, 0]
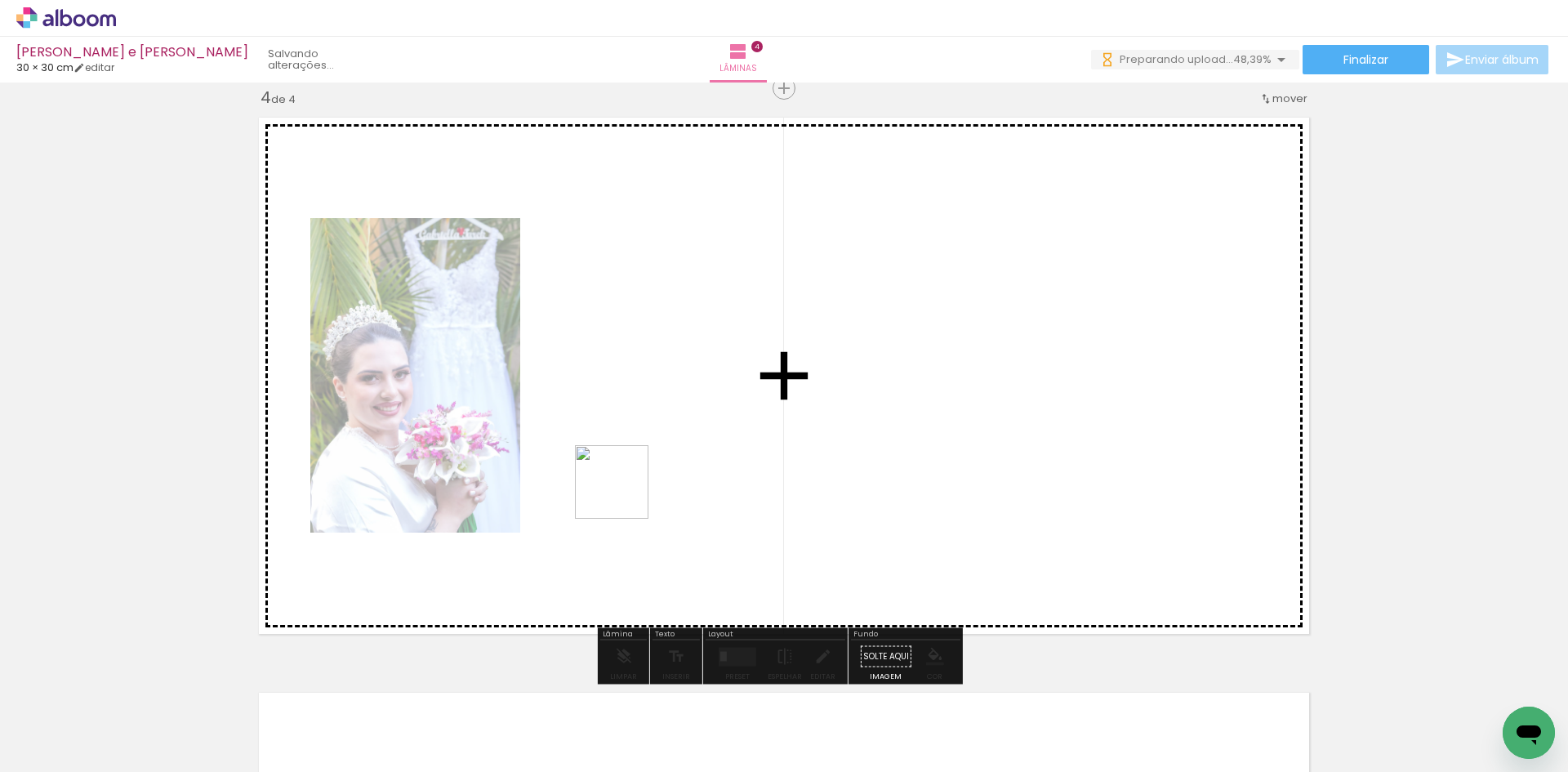
drag, startPoint x: 582, startPoint y: 709, endPoint x: 624, endPoint y: 494, distance: 219.1
click at [624, 494] on quentale-workspace at bounding box center [784, 386] width 1568 height 772
drag, startPoint x: 1116, startPoint y: 722, endPoint x: 934, endPoint y: 488, distance: 296.4
click at [934, 488] on quentale-workspace at bounding box center [784, 386] width 1568 height 772
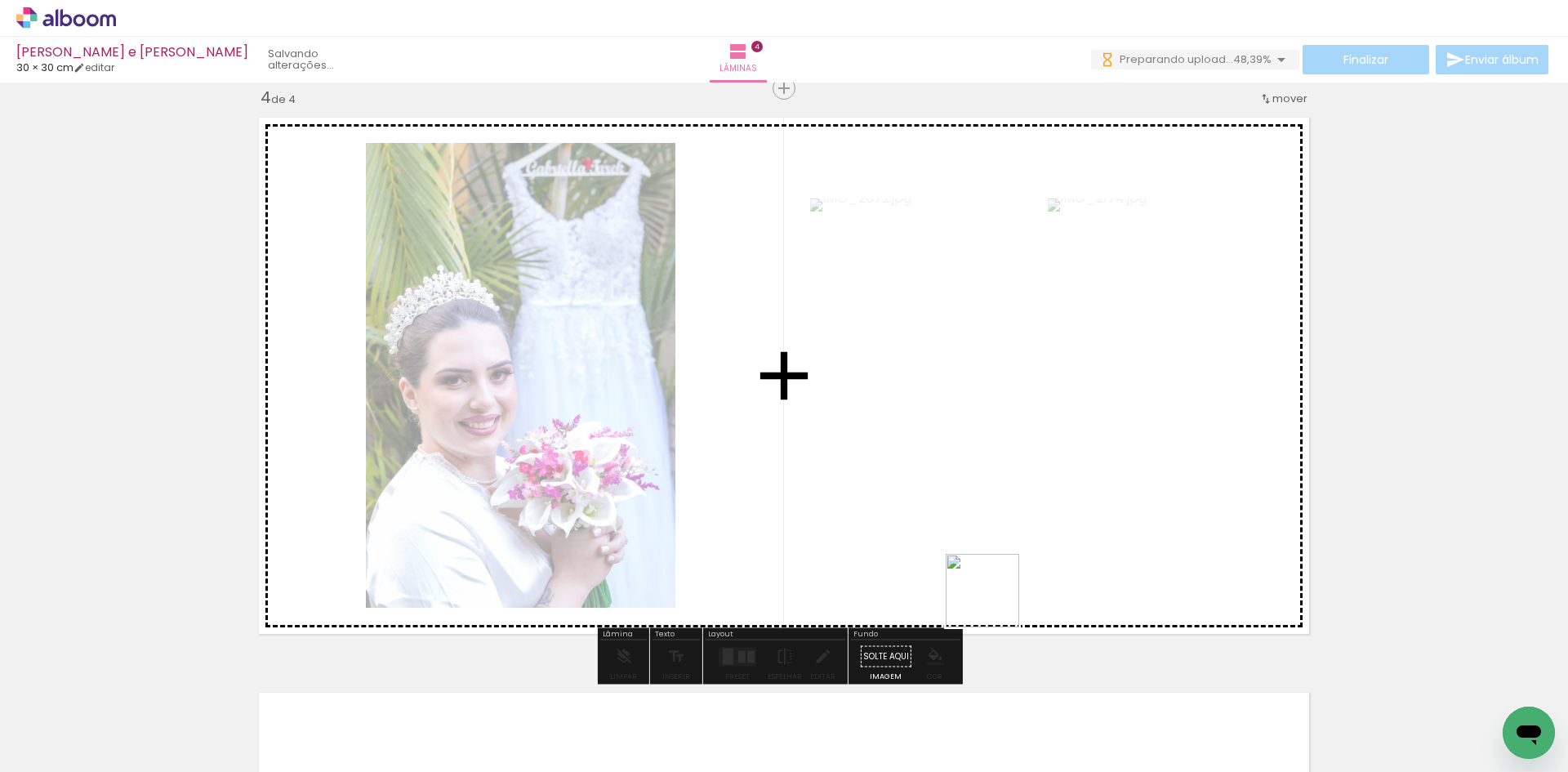
drag, startPoint x: 1016, startPoint y: 697, endPoint x: 980, endPoint y: 549, distance: 152.3
click at [980, 549] on quentale-workspace at bounding box center [784, 386] width 1568 height 772
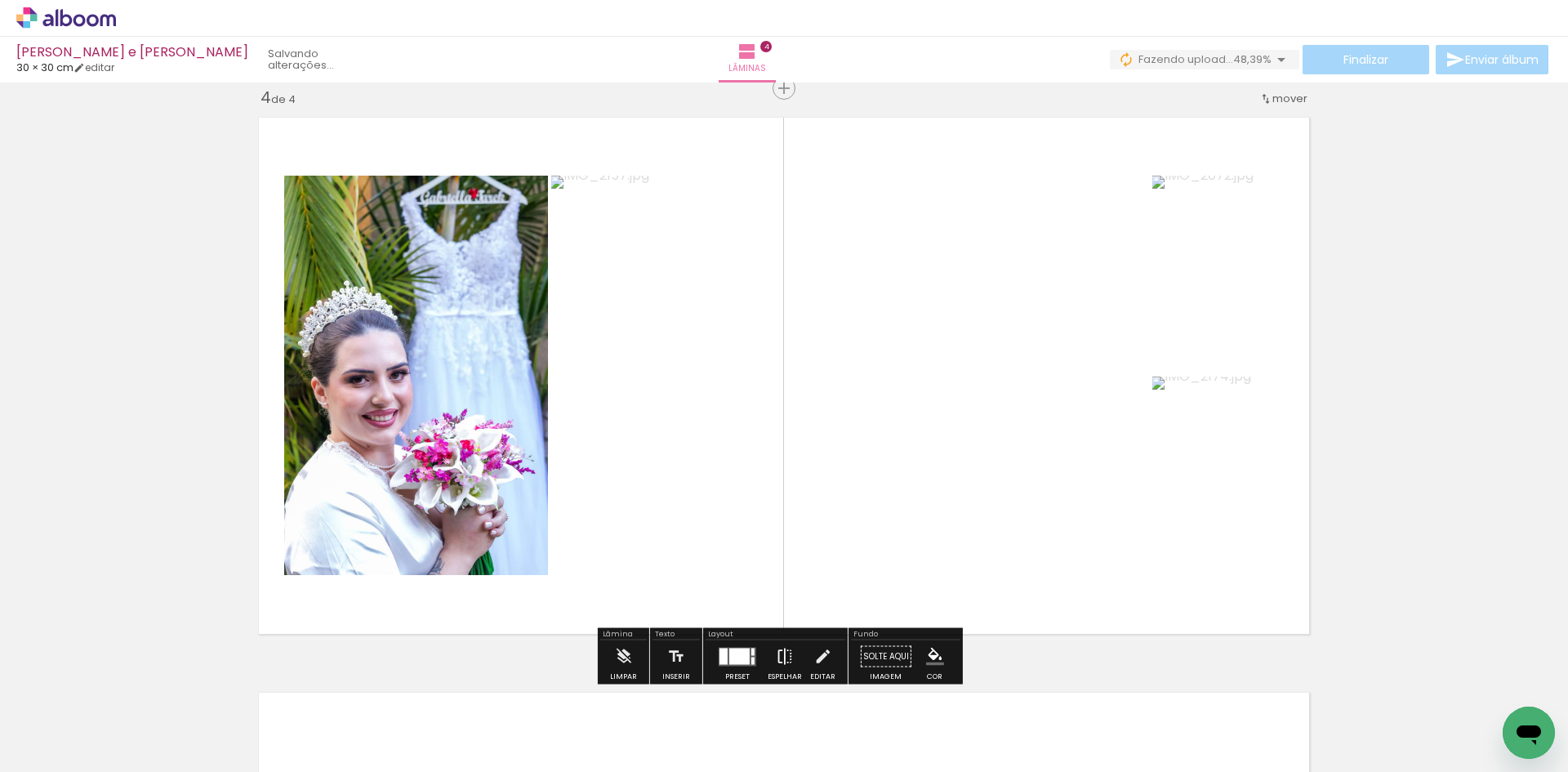
click at [764, 651] on paper-button "Espelhar" at bounding box center [785, 661] width 42 height 42
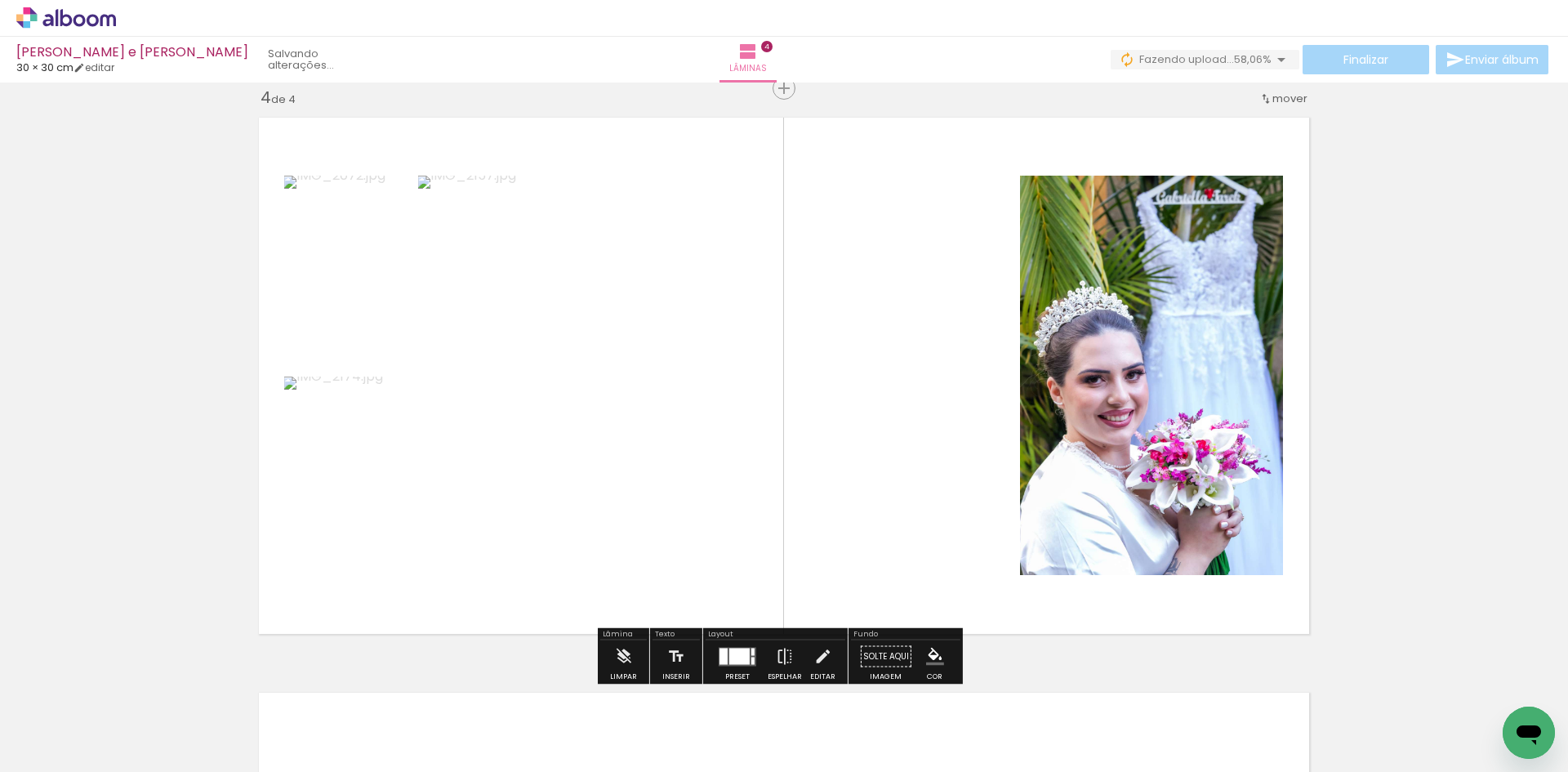
click at [732, 657] on div at bounding box center [739, 656] width 20 height 17
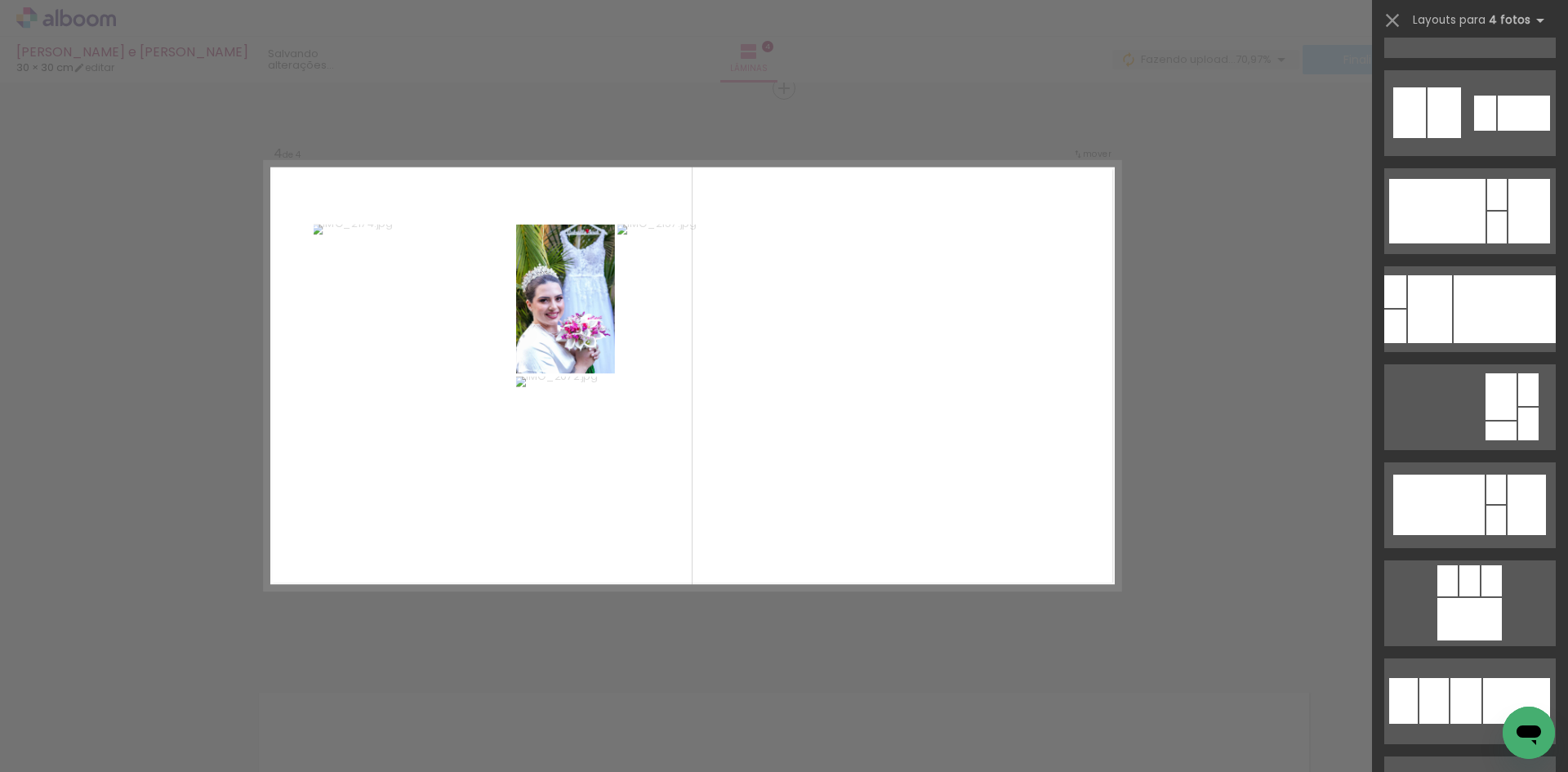
scroll to position [1716, 0]
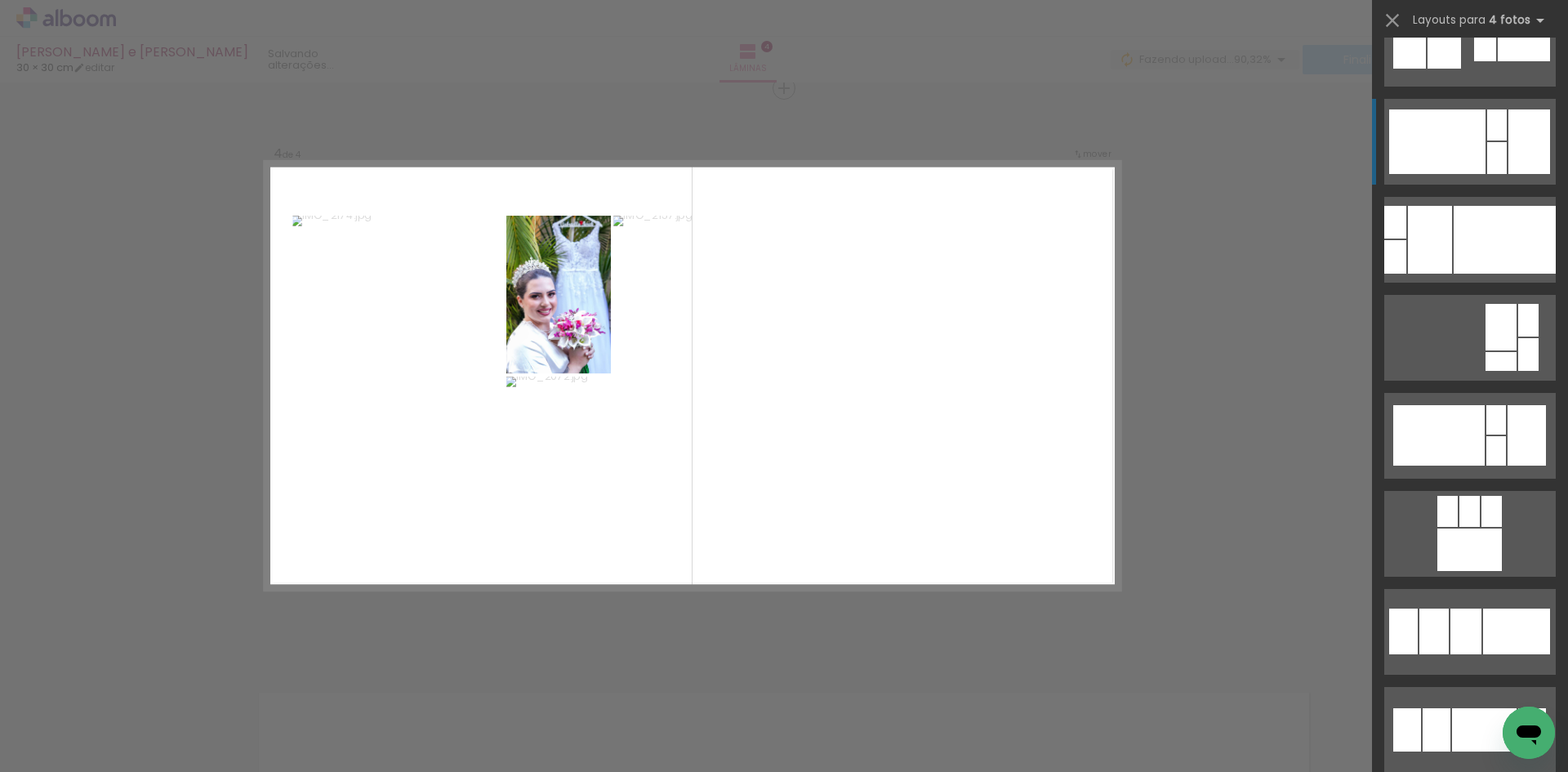
click at [1407, 240] on div at bounding box center [1395, 257] width 22 height 33
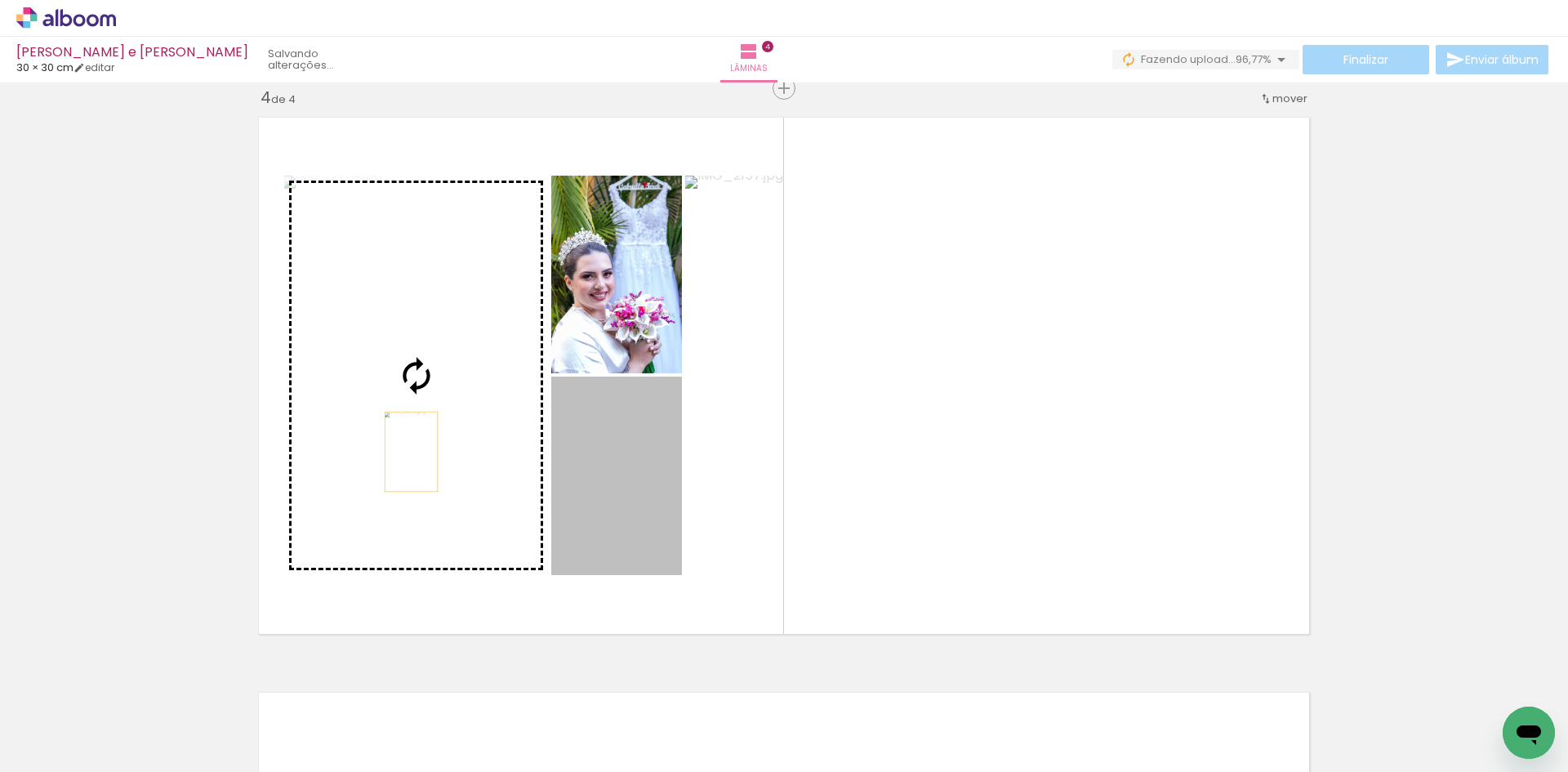
drag, startPoint x: 624, startPoint y: 540, endPoint x: 405, endPoint y: 452, distance: 236.0
click at [0, 0] on slot at bounding box center [0, 0] width 0 height 0
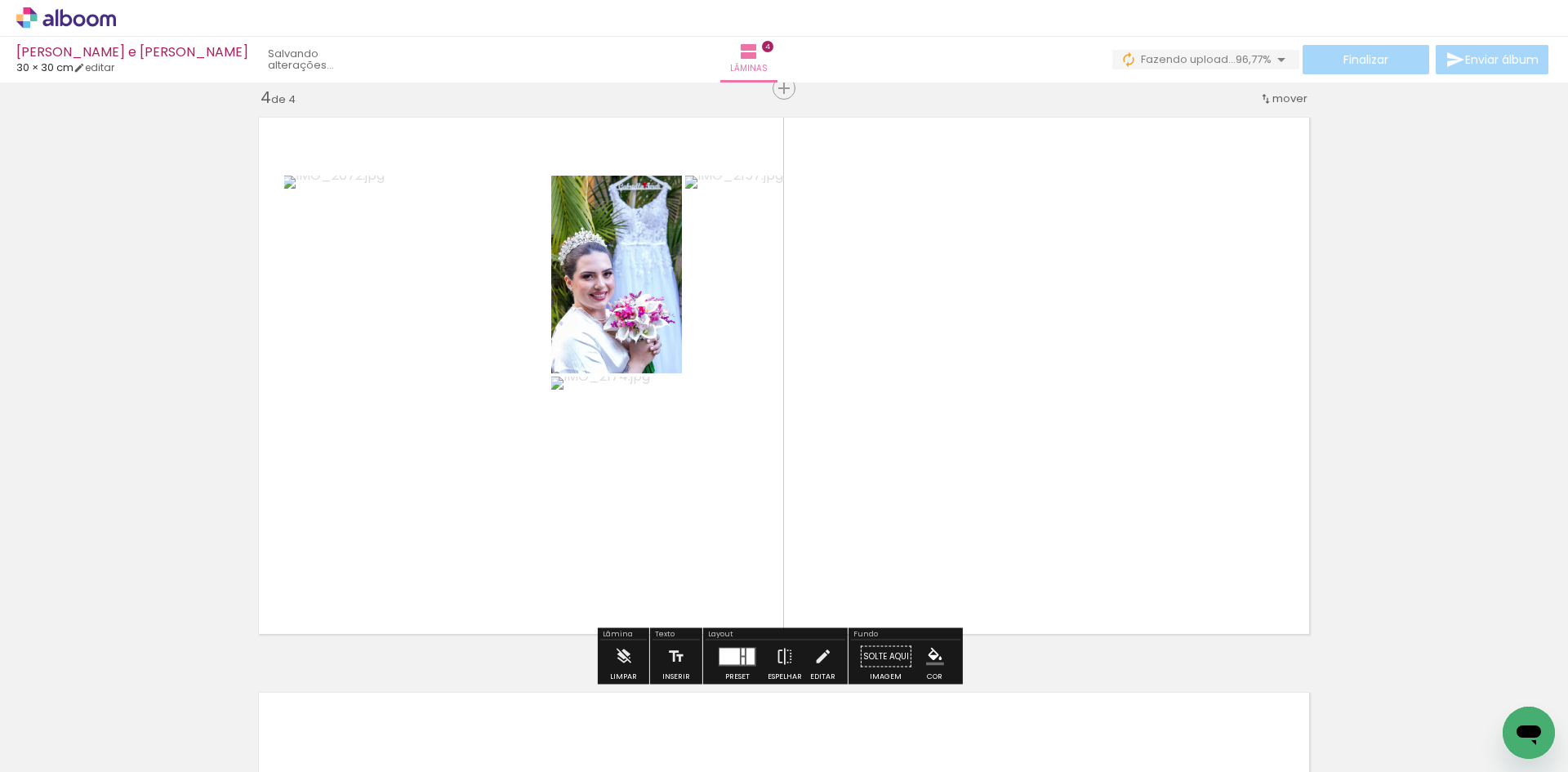
click at [462, 457] on quentale-photo at bounding box center [416, 375] width 264 height 399
click at [462, 456] on quentale-photo at bounding box center [416, 375] width 264 height 399
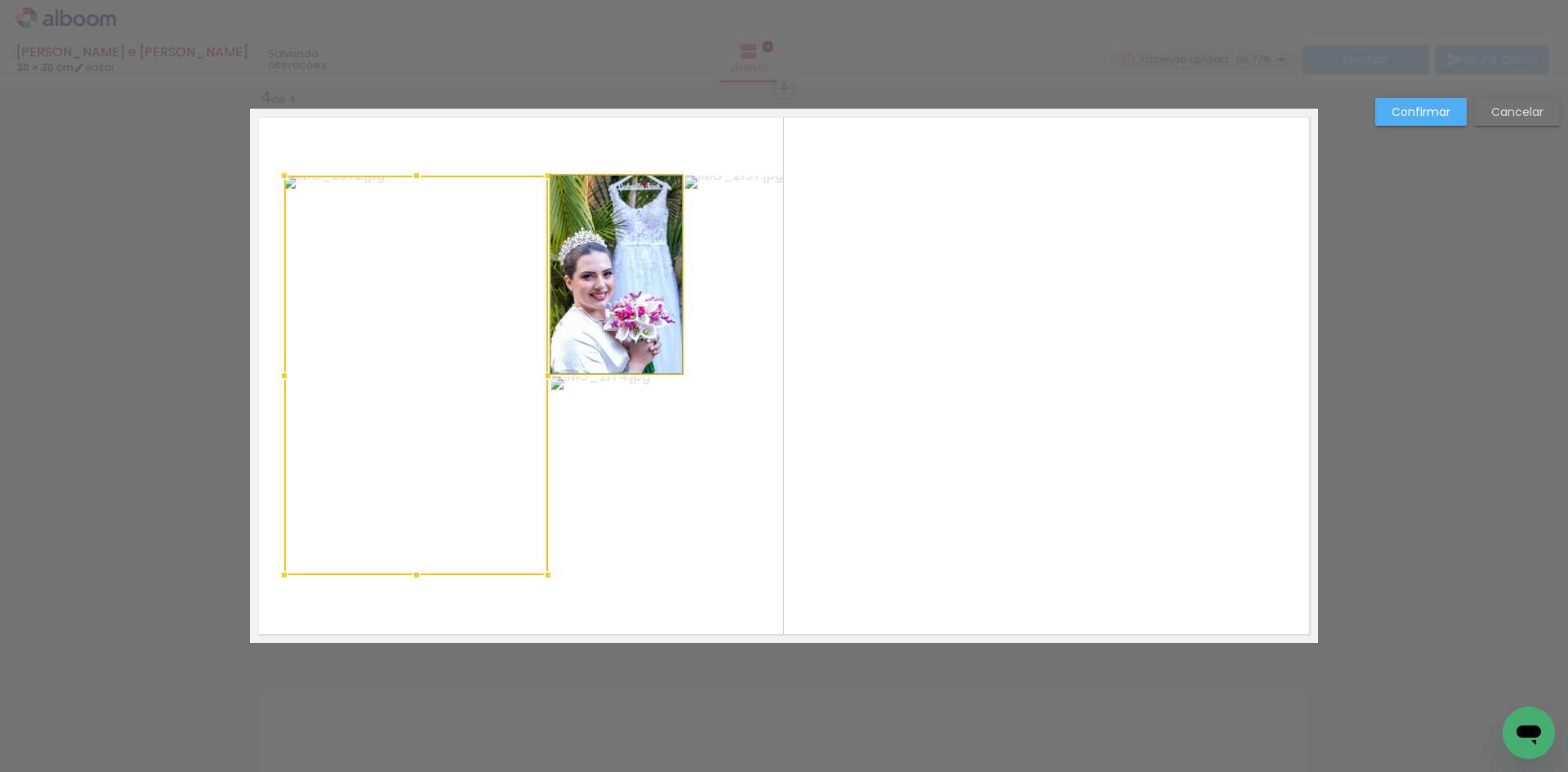
click at [552, 322] on quentale-photo at bounding box center [617, 274] width 131 height 197
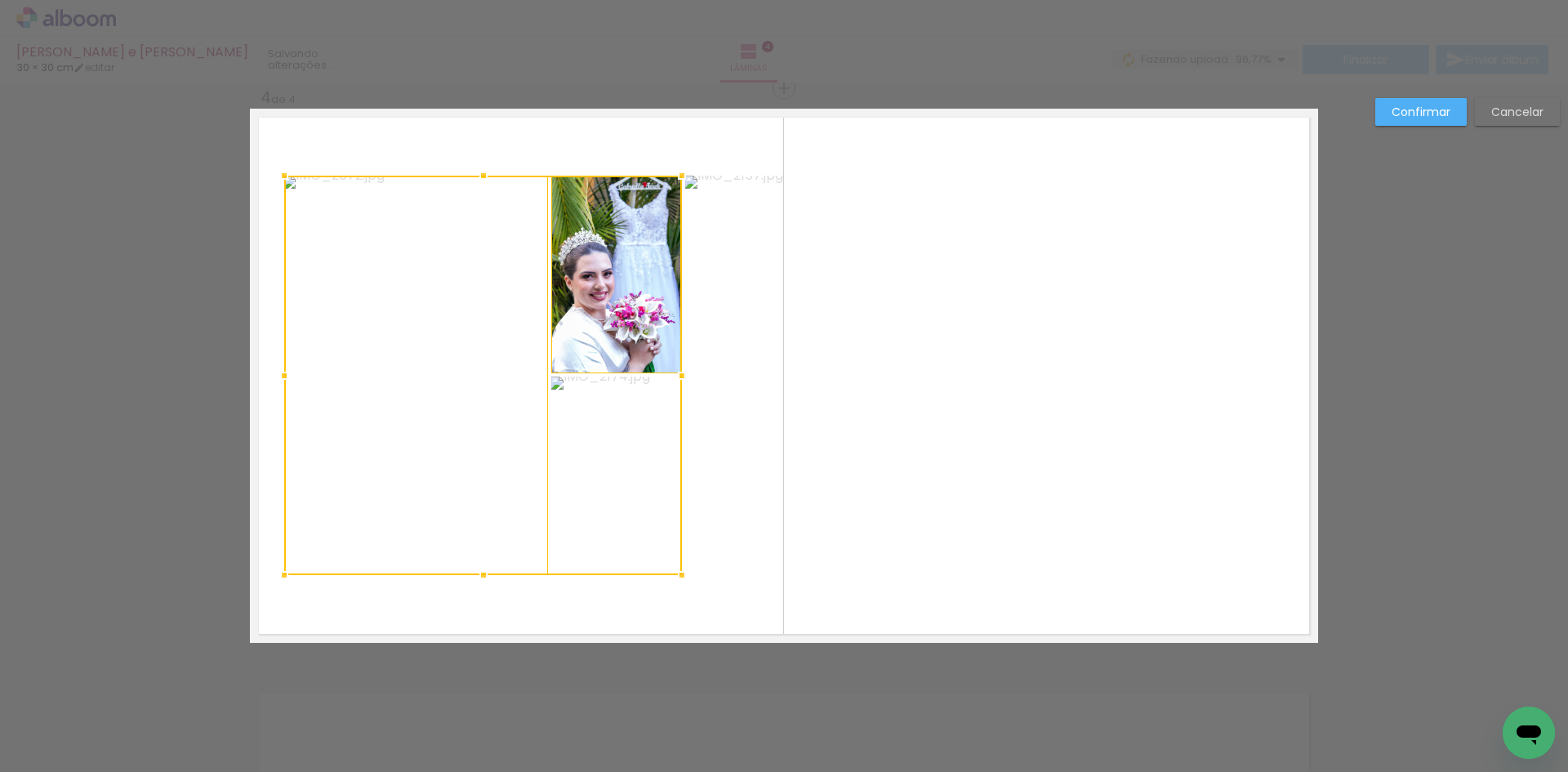
drag, startPoint x: 601, startPoint y: 447, endPoint x: 611, endPoint y: 440, distance: 12.2
click at [602, 447] on div at bounding box center [483, 375] width 398 height 399
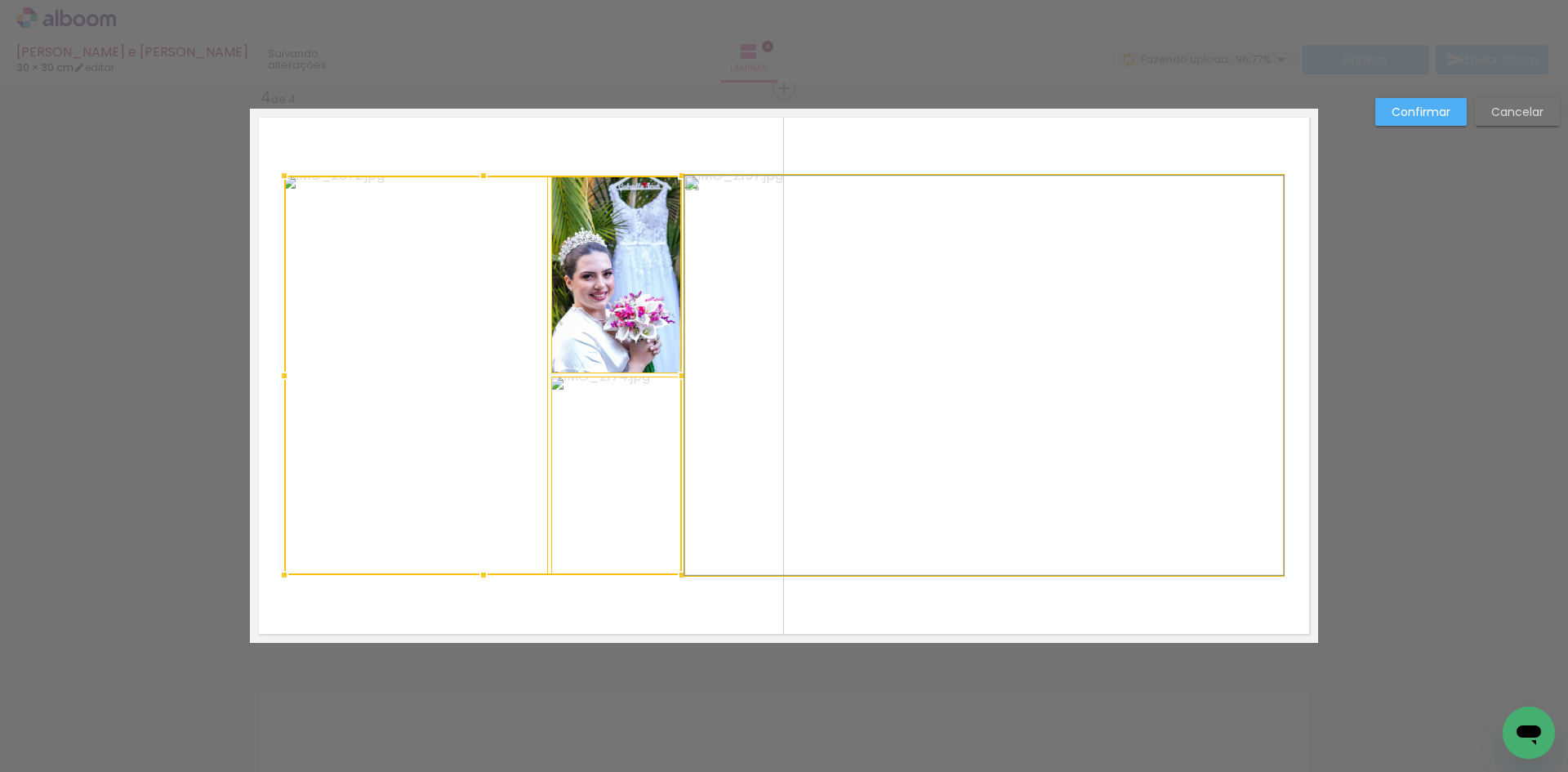
drag, startPoint x: 791, startPoint y: 418, endPoint x: 862, endPoint y: 386, distance: 77.9
click at [792, 418] on quentale-photo at bounding box center [984, 375] width 598 height 399
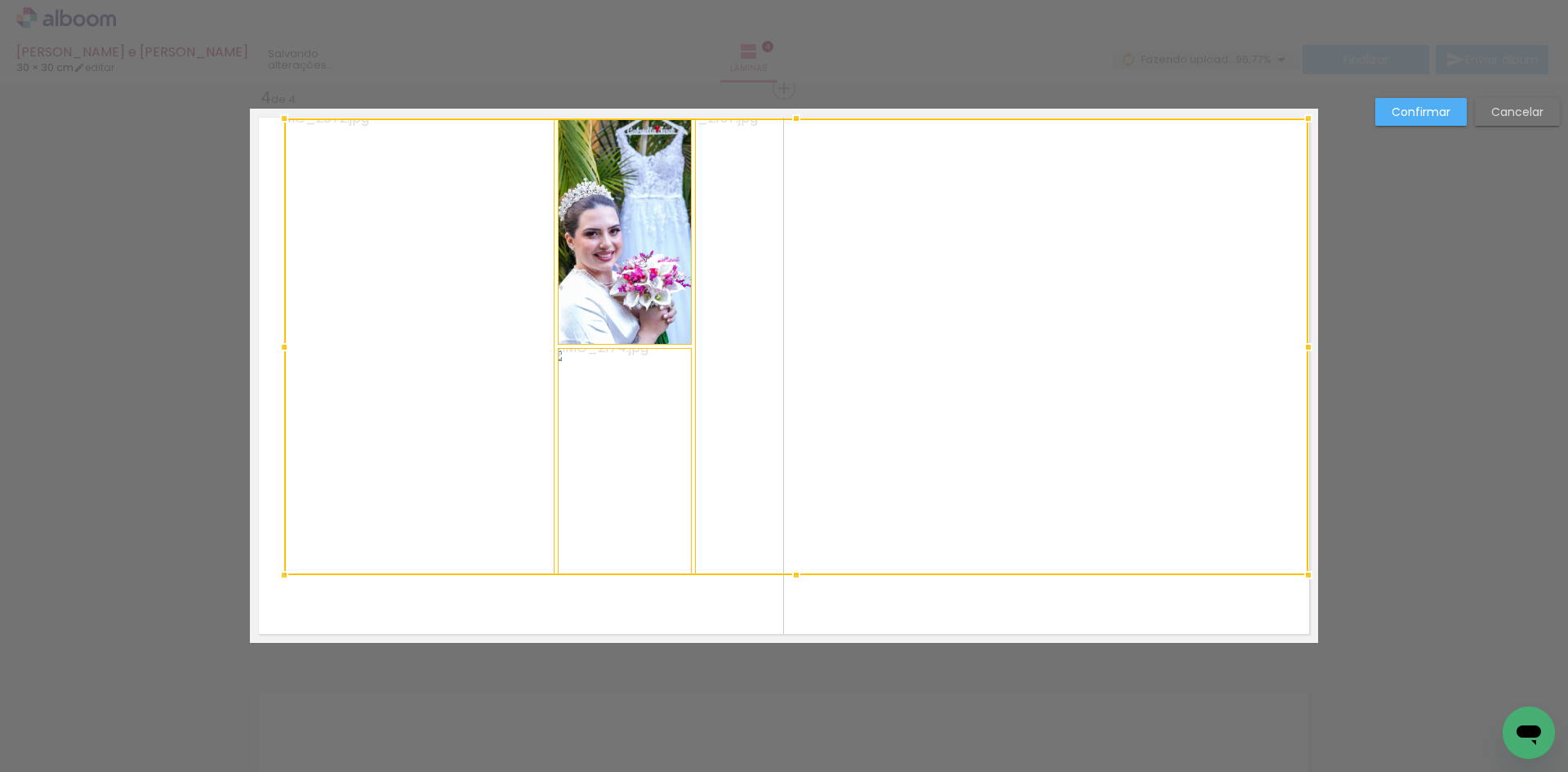
drag, startPoint x: 1277, startPoint y: 175, endPoint x: 1302, endPoint y: 118, distance: 62.2
click at [1302, 118] on div at bounding box center [1308, 118] width 32 height 32
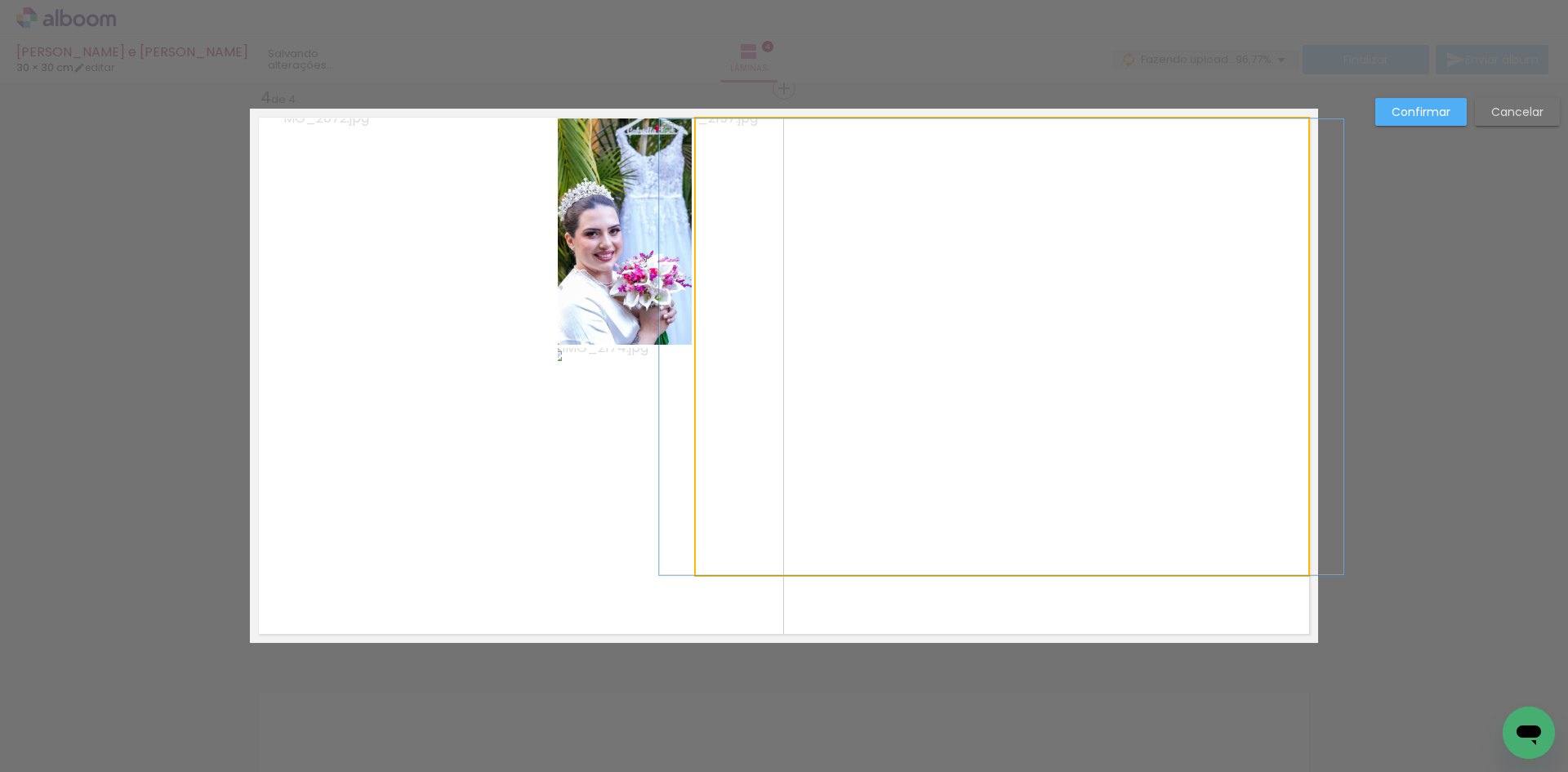
click at [1130, 296] on quentale-photo at bounding box center [1002, 347] width 613 height 457
click at [677, 466] on quentale-photo at bounding box center [624, 461] width 134 height 227
click at [650, 311] on div at bounding box center [933, 347] width 751 height 457
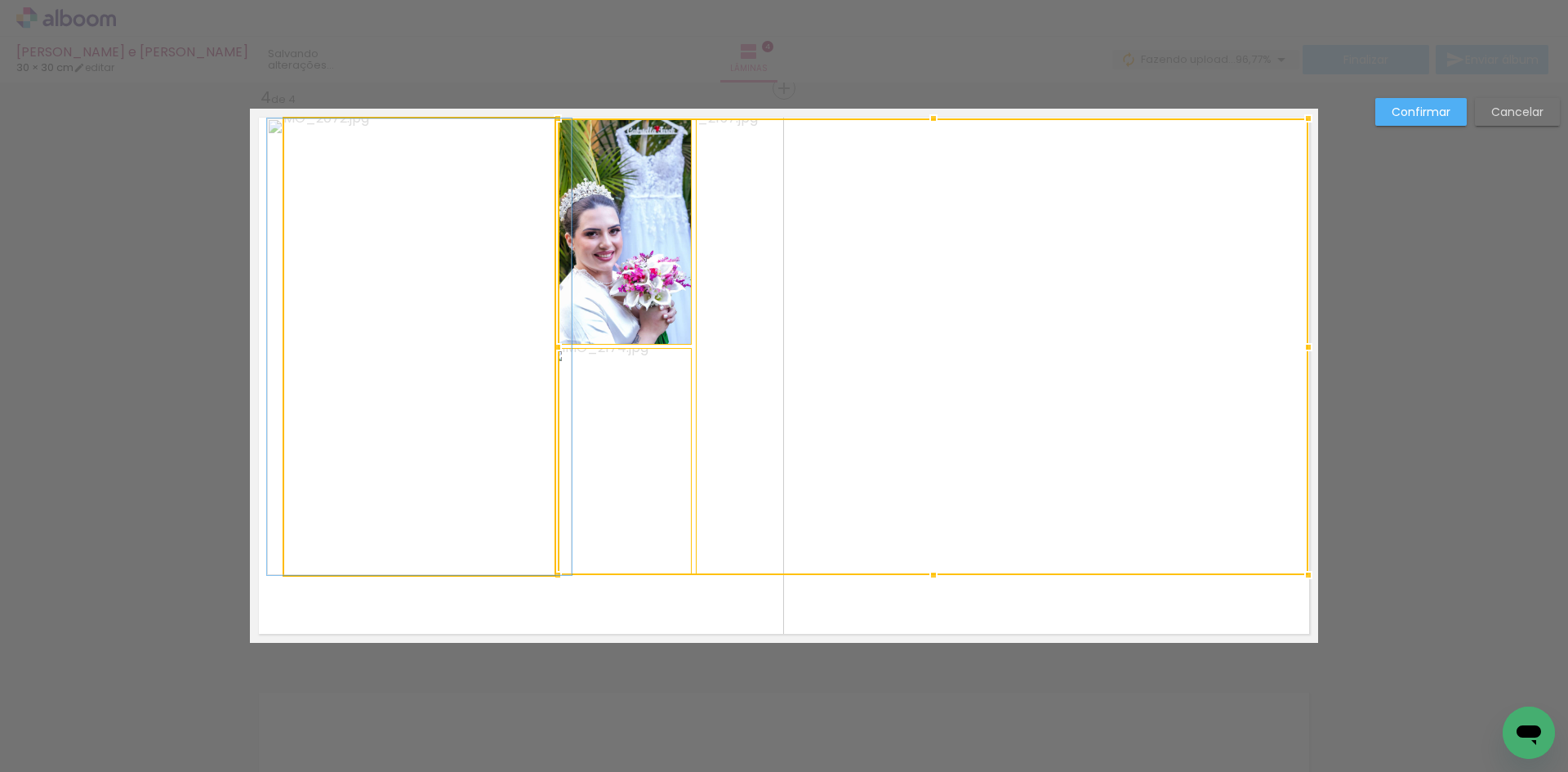
drag, startPoint x: 354, startPoint y: 433, endPoint x: 364, endPoint y: 434, distance: 10.0
click at [356, 432] on quentale-photo at bounding box center [419, 347] width 270 height 457
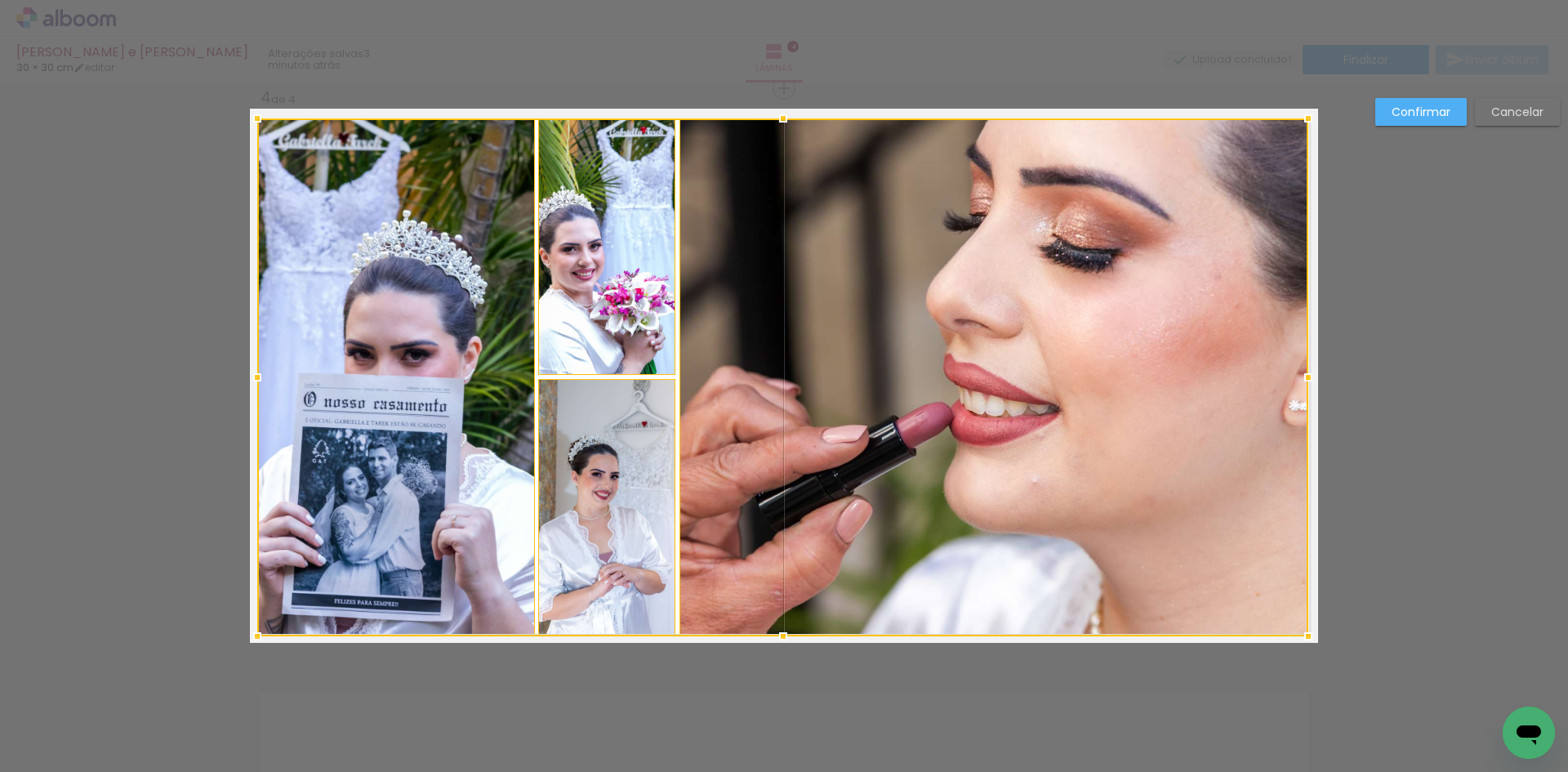
drag, startPoint x: 280, startPoint y: 570, endPoint x: 253, endPoint y: 632, distance: 67.6
click at [253, 632] on div at bounding box center [257, 636] width 32 height 32
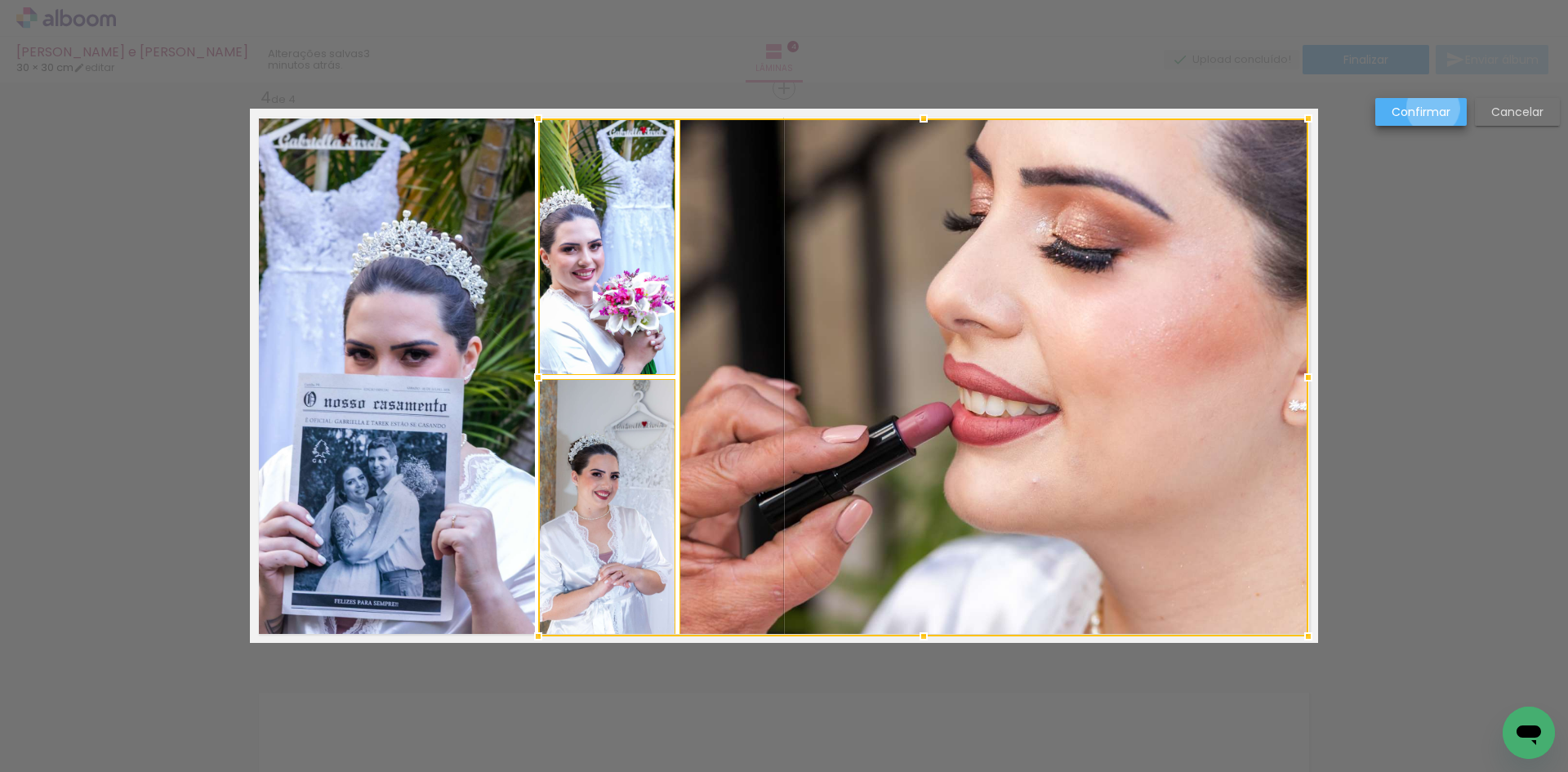
click at [0, 0] on slot "Confirmar" at bounding box center [0, 0] width 0 height 0
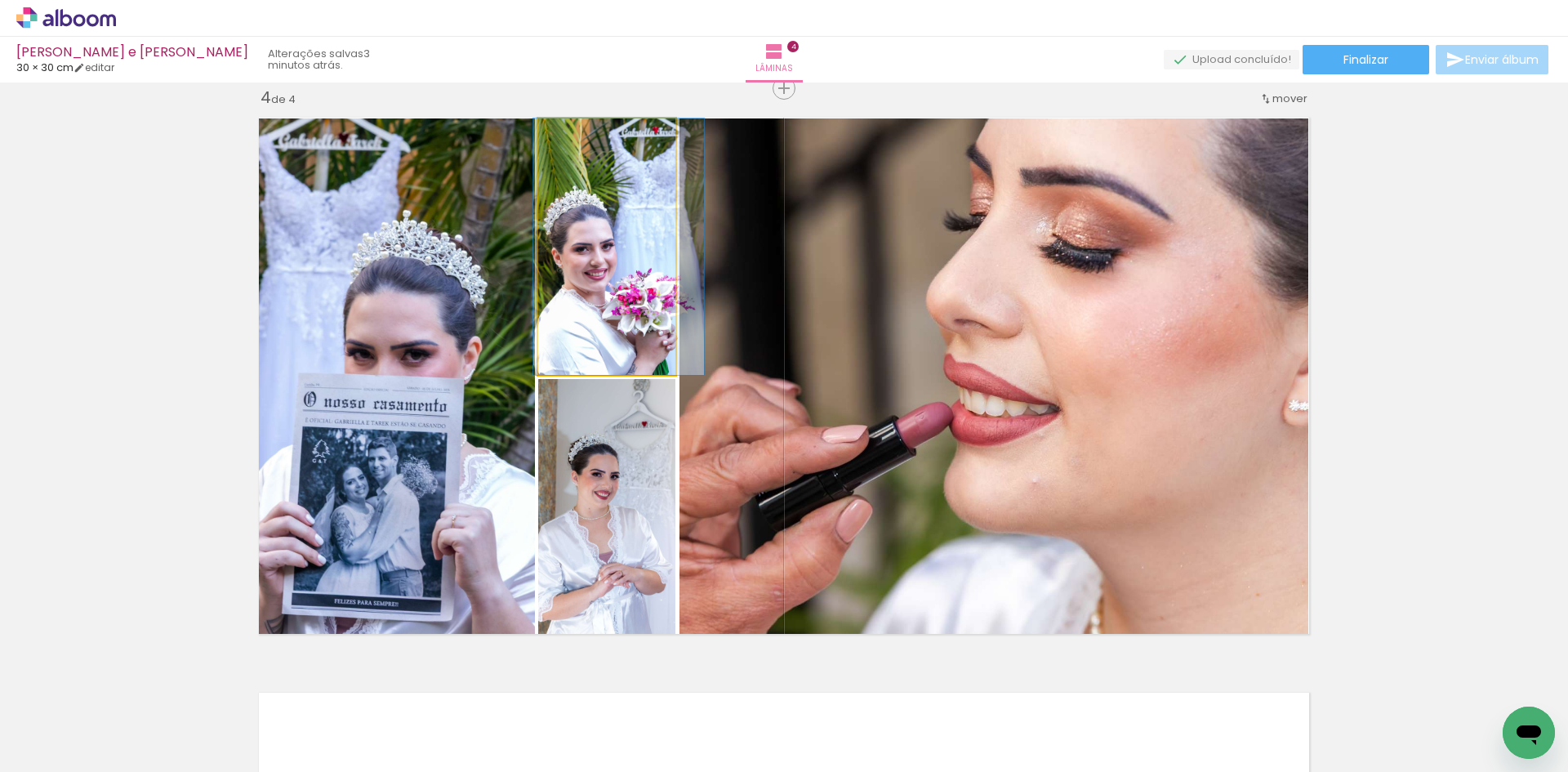
drag, startPoint x: 627, startPoint y: 302, endPoint x: 639, endPoint y: 303, distance: 12.0
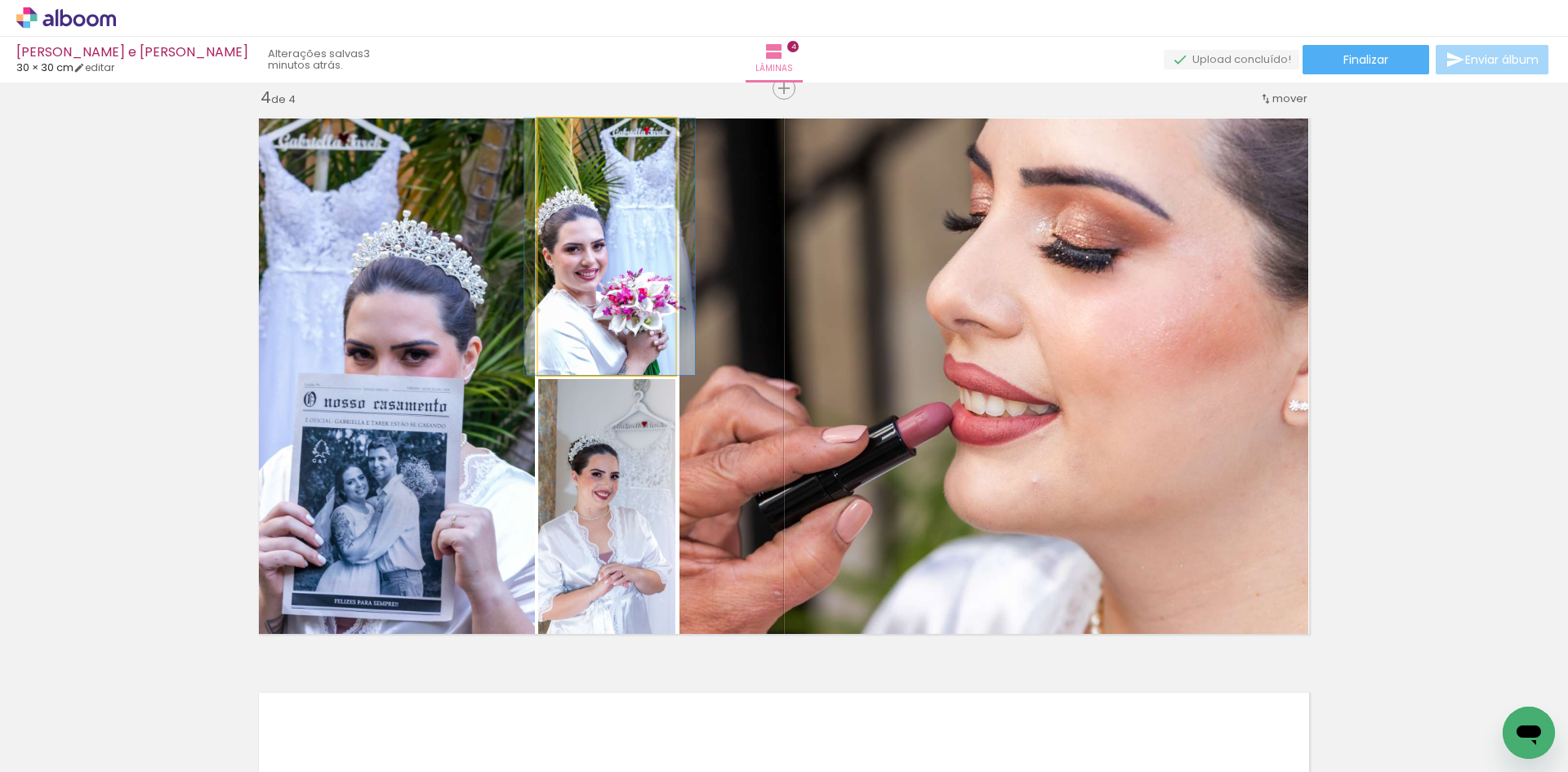
drag, startPoint x: 641, startPoint y: 295, endPoint x: 632, endPoint y: 292, distance: 9.5
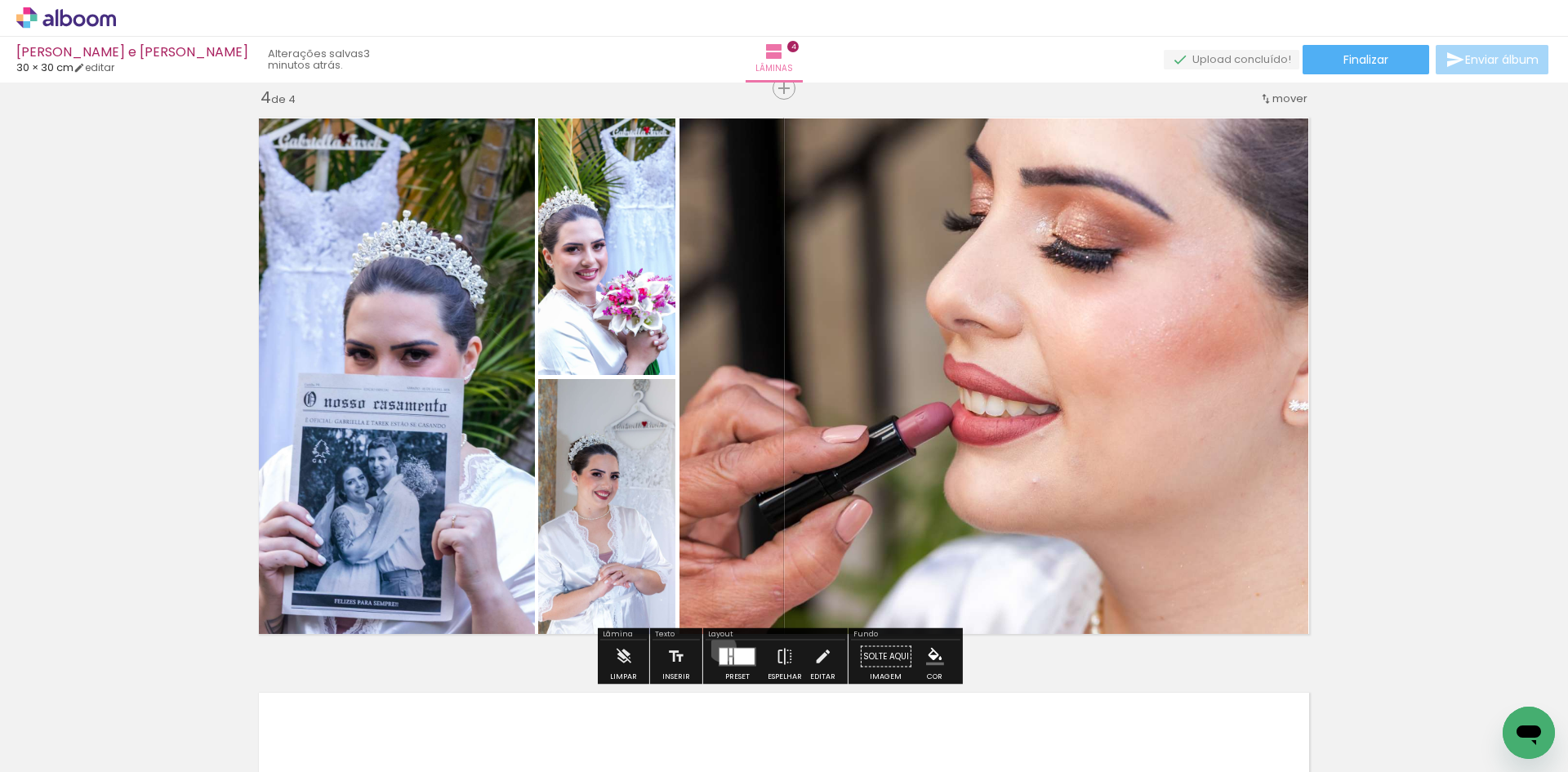
click at [720, 648] on div at bounding box center [723, 656] width 8 height 17
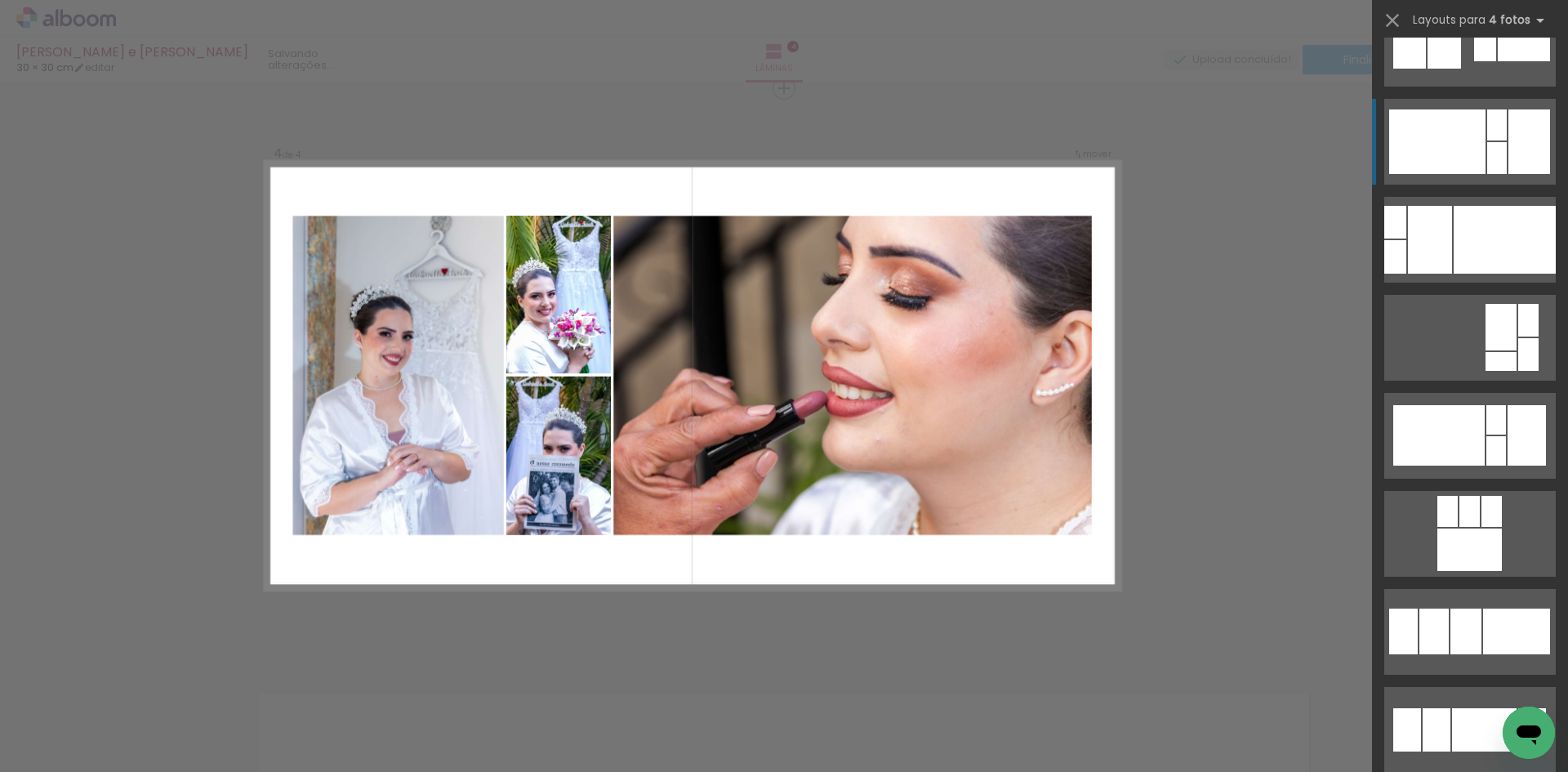
scroll to position [1765, 0]
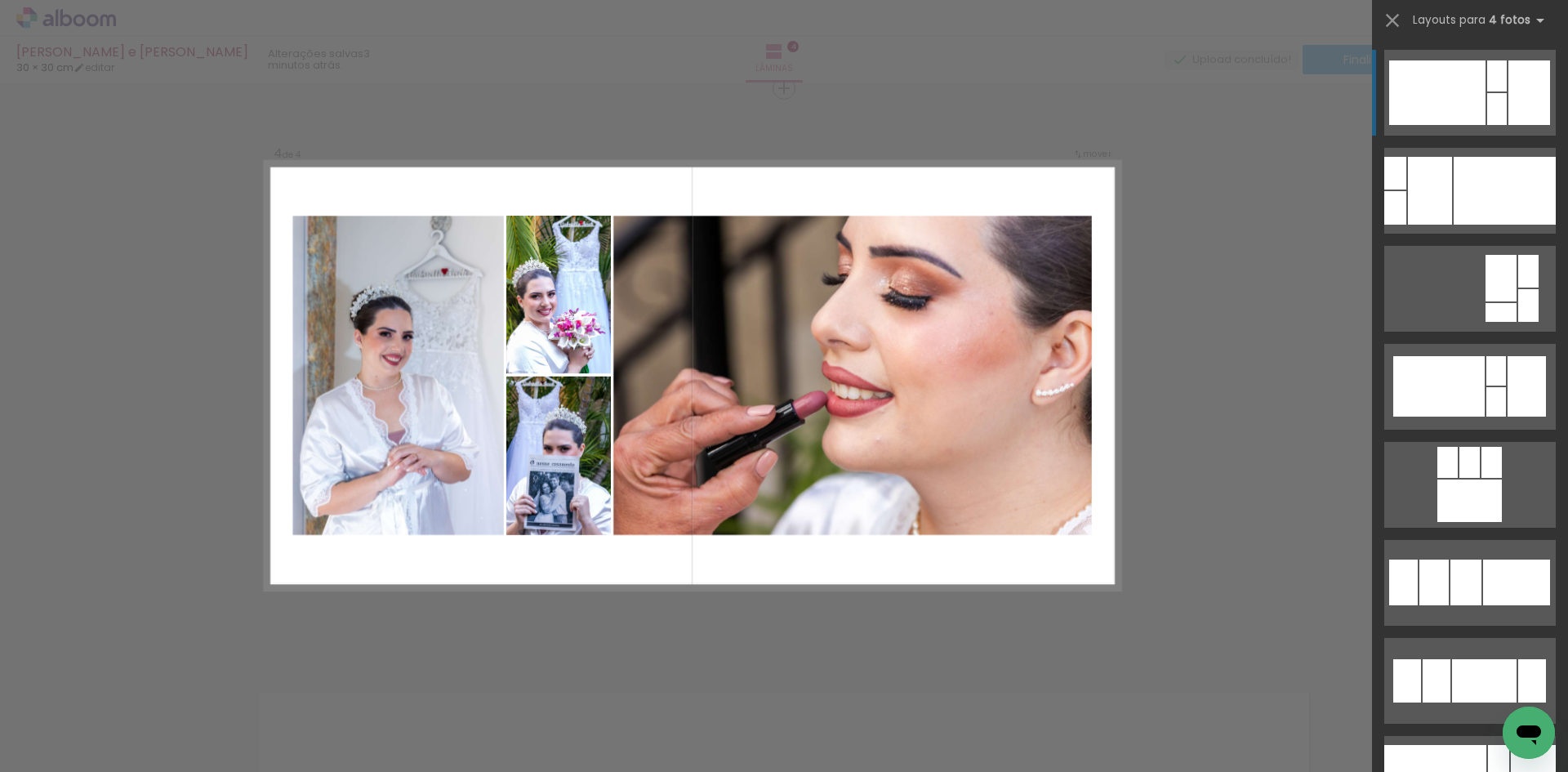
click at [1453, 356] on div at bounding box center [1439, 386] width 91 height 61
click at [1446, 356] on div at bounding box center [1439, 386] width 91 height 61
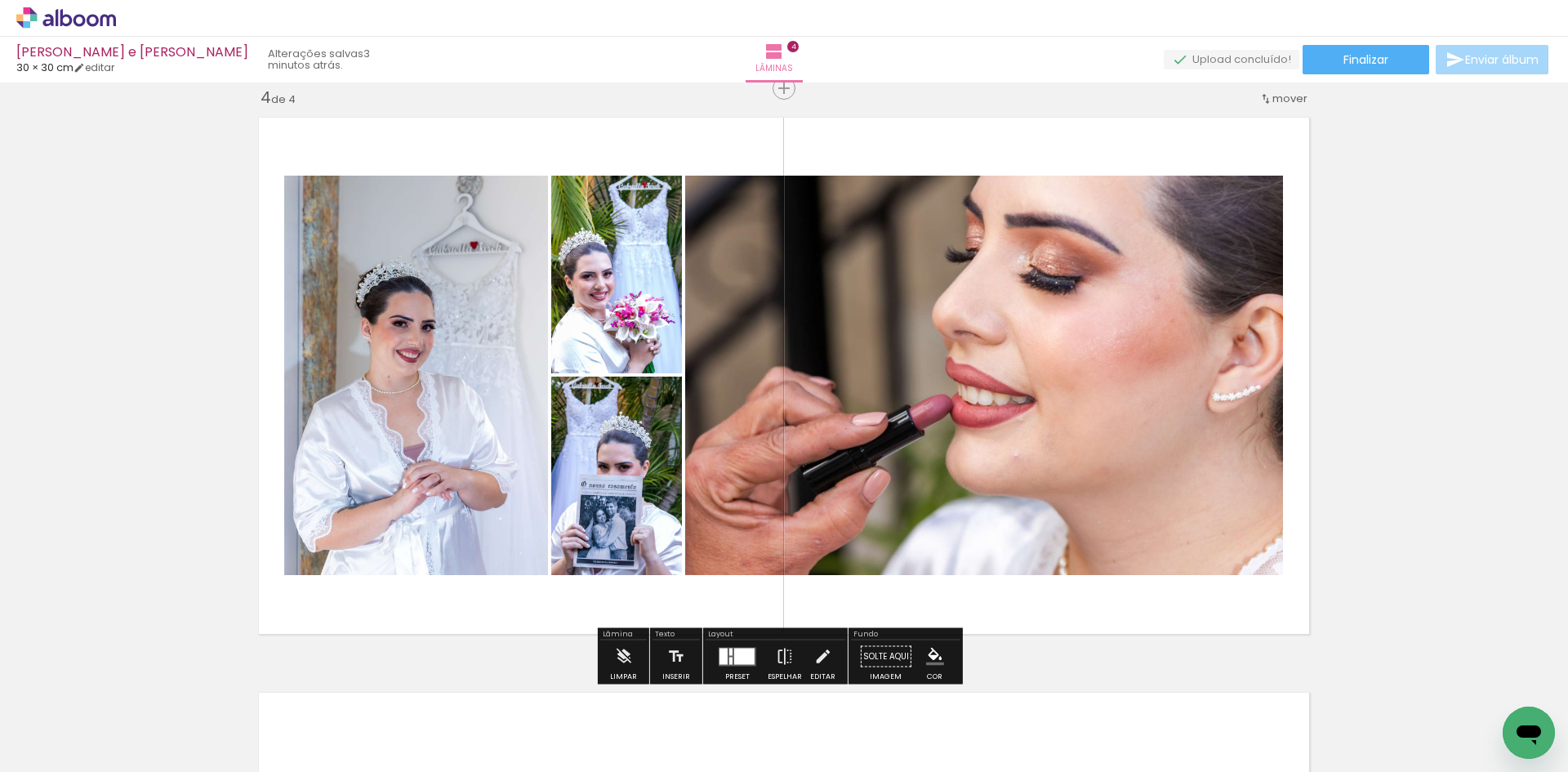
click at [488, 392] on quentale-photo at bounding box center [416, 375] width 264 height 399
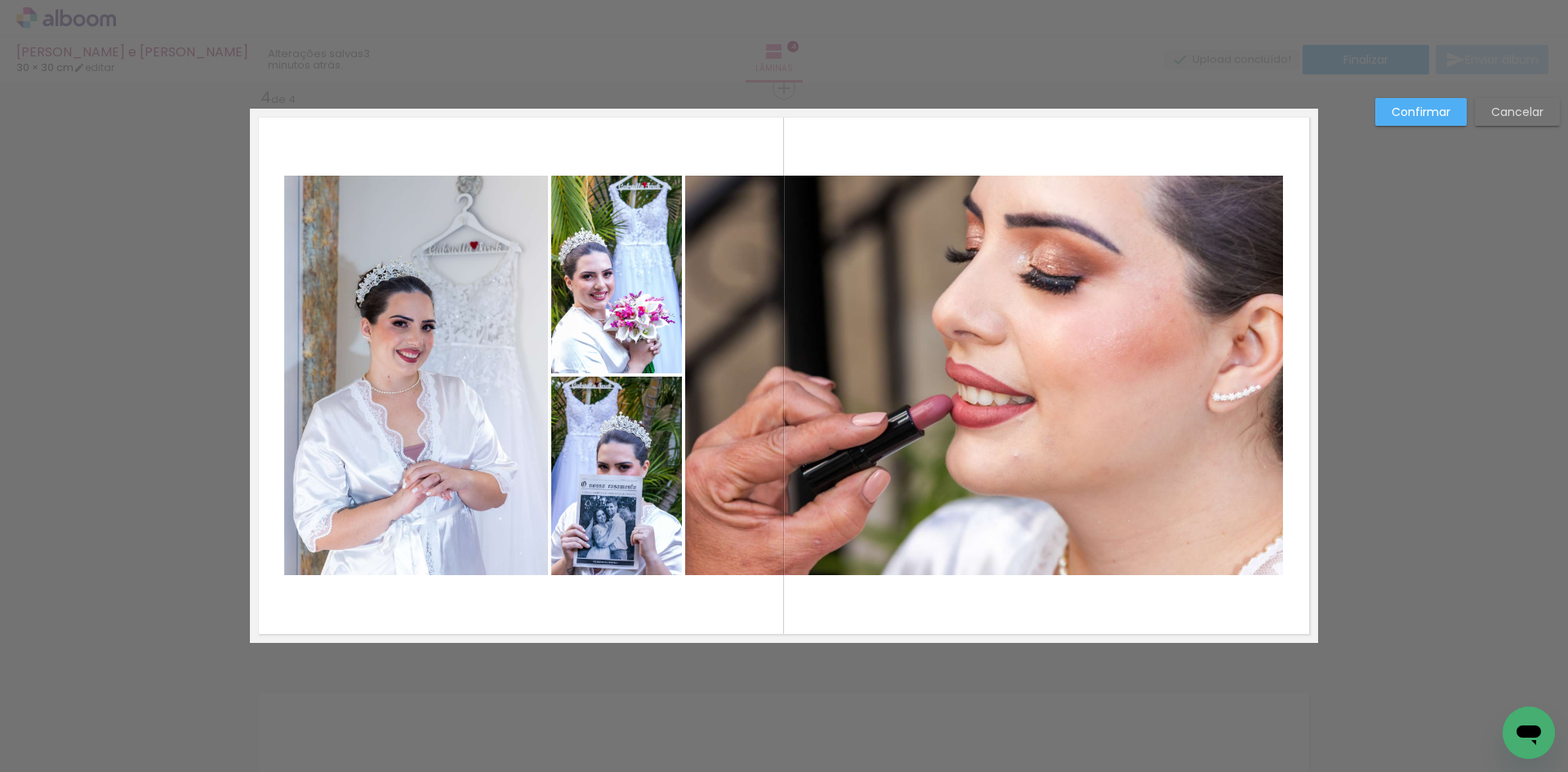
click at [576, 332] on quentale-photo at bounding box center [617, 274] width 131 height 197
click at [492, 377] on quentale-photo at bounding box center [416, 375] width 264 height 399
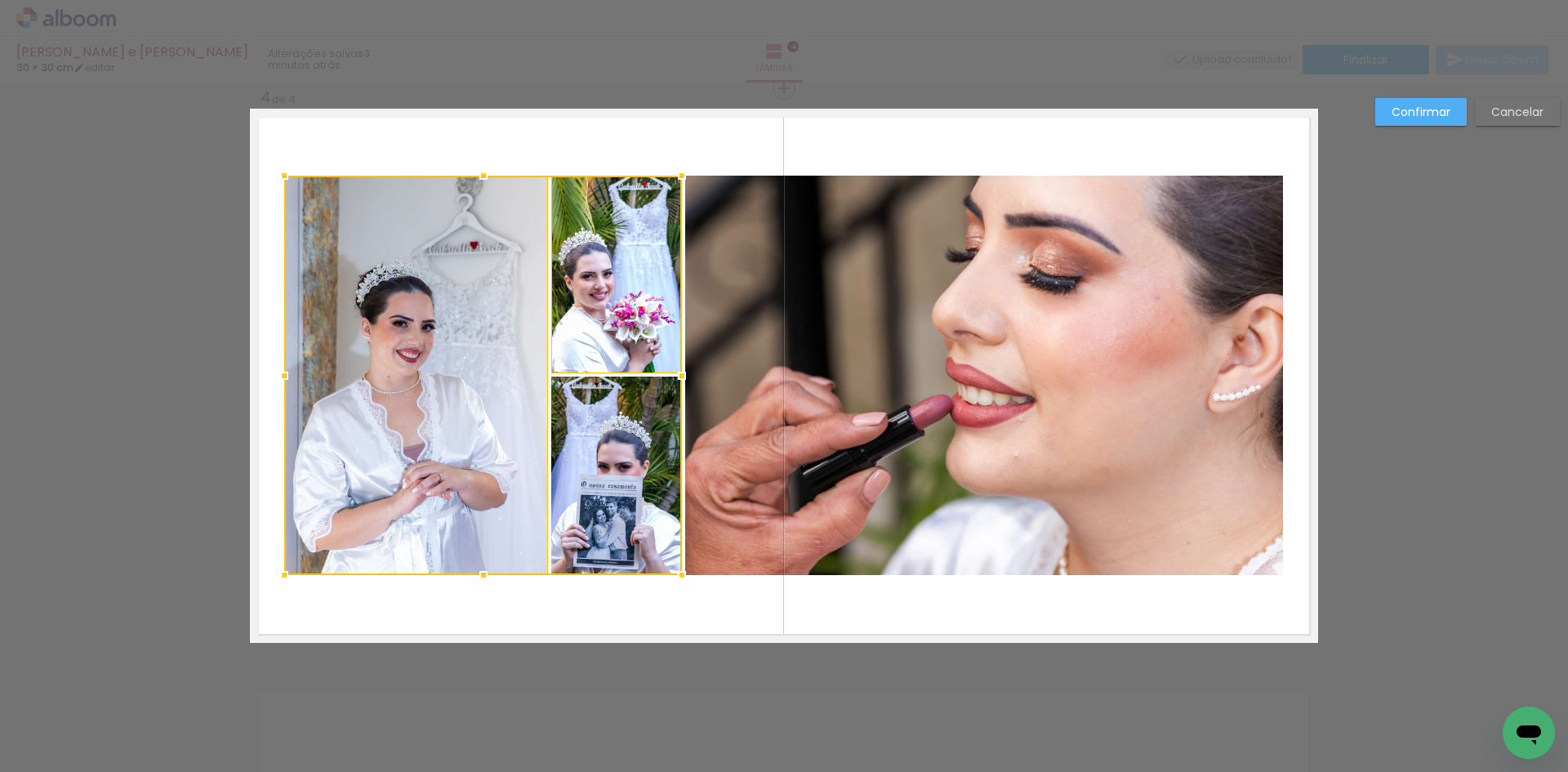
click at [621, 444] on div at bounding box center [483, 375] width 398 height 399
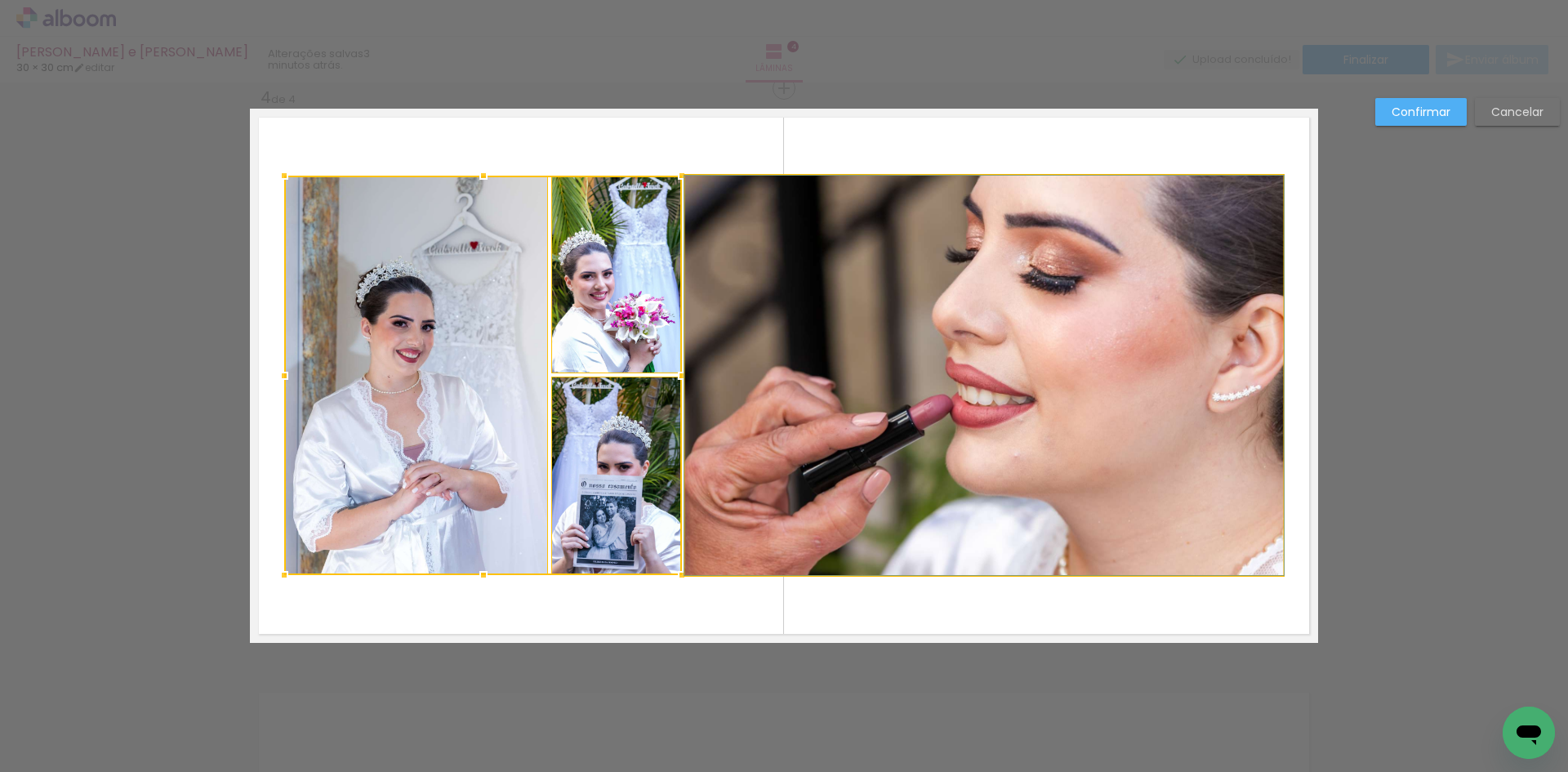
click at [787, 431] on quentale-photo at bounding box center [984, 375] width 598 height 399
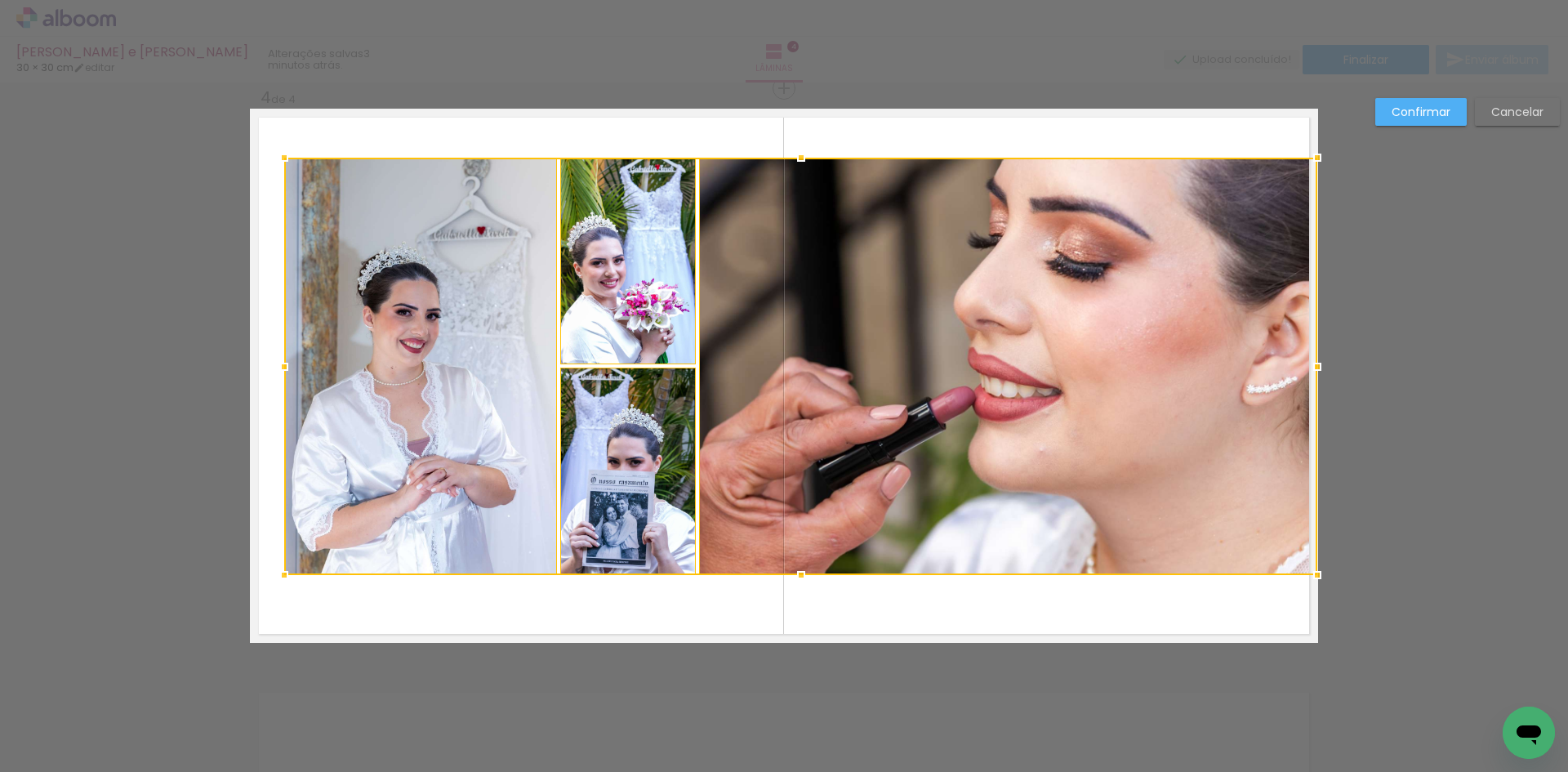
drag, startPoint x: 1279, startPoint y: 182, endPoint x: 1303, endPoint y: 163, distance: 30.6
click at [1303, 163] on div at bounding box center [1317, 157] width 32 height 32
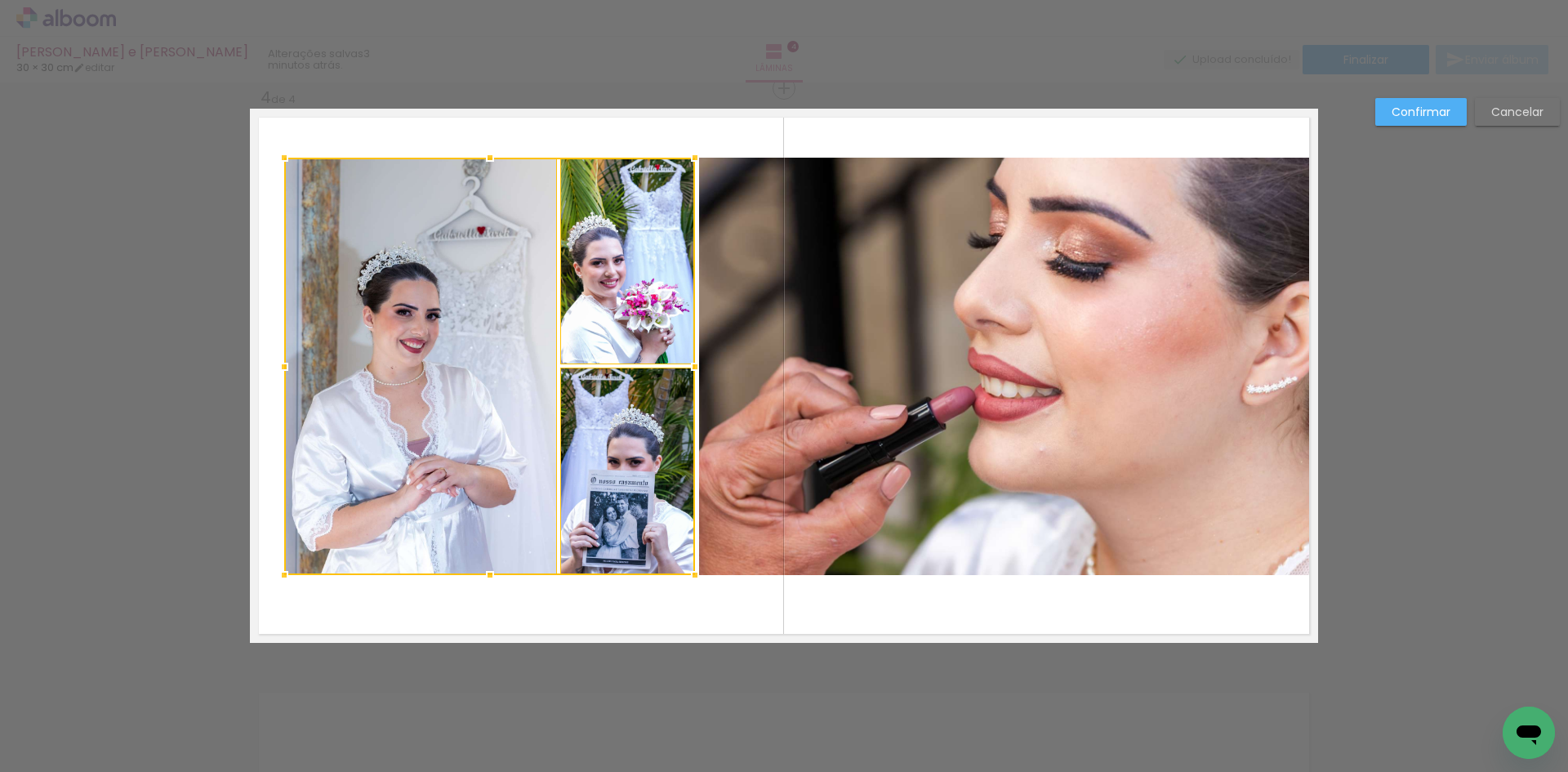
click at [764, 304] on quentale-photo at bounding box center [1008, 367] width 618 height 418
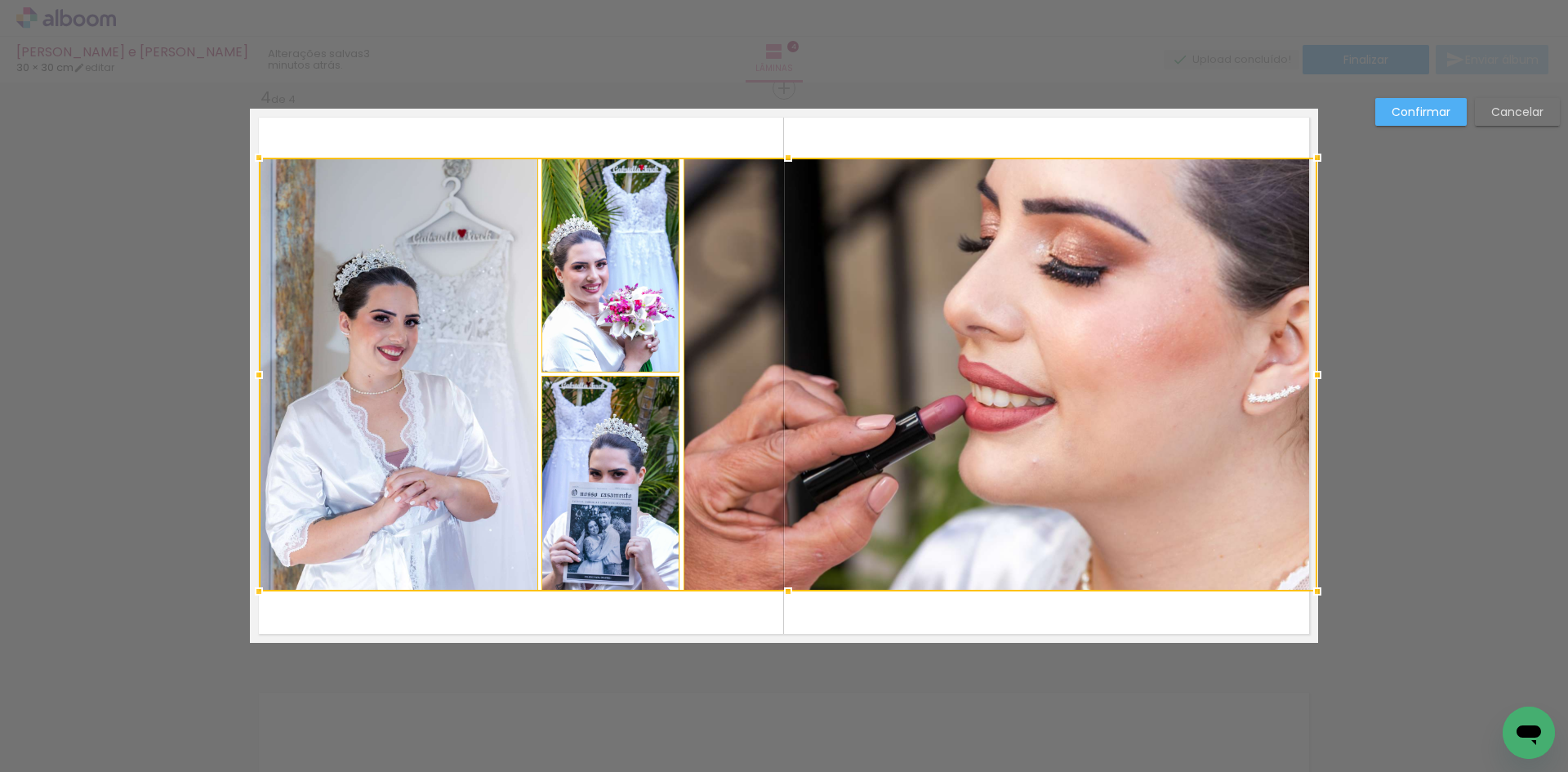
drag, startPoint x: 278, startPoint y: 580, endPoint x: 264, endPoint y: 591, distance: 17.8
click at [264, 591] on div at bounding box center [259, 591] width 32 height 32
click at [365, 504] on quentale-photo at bounding box center [398, 375] width 280 height 434
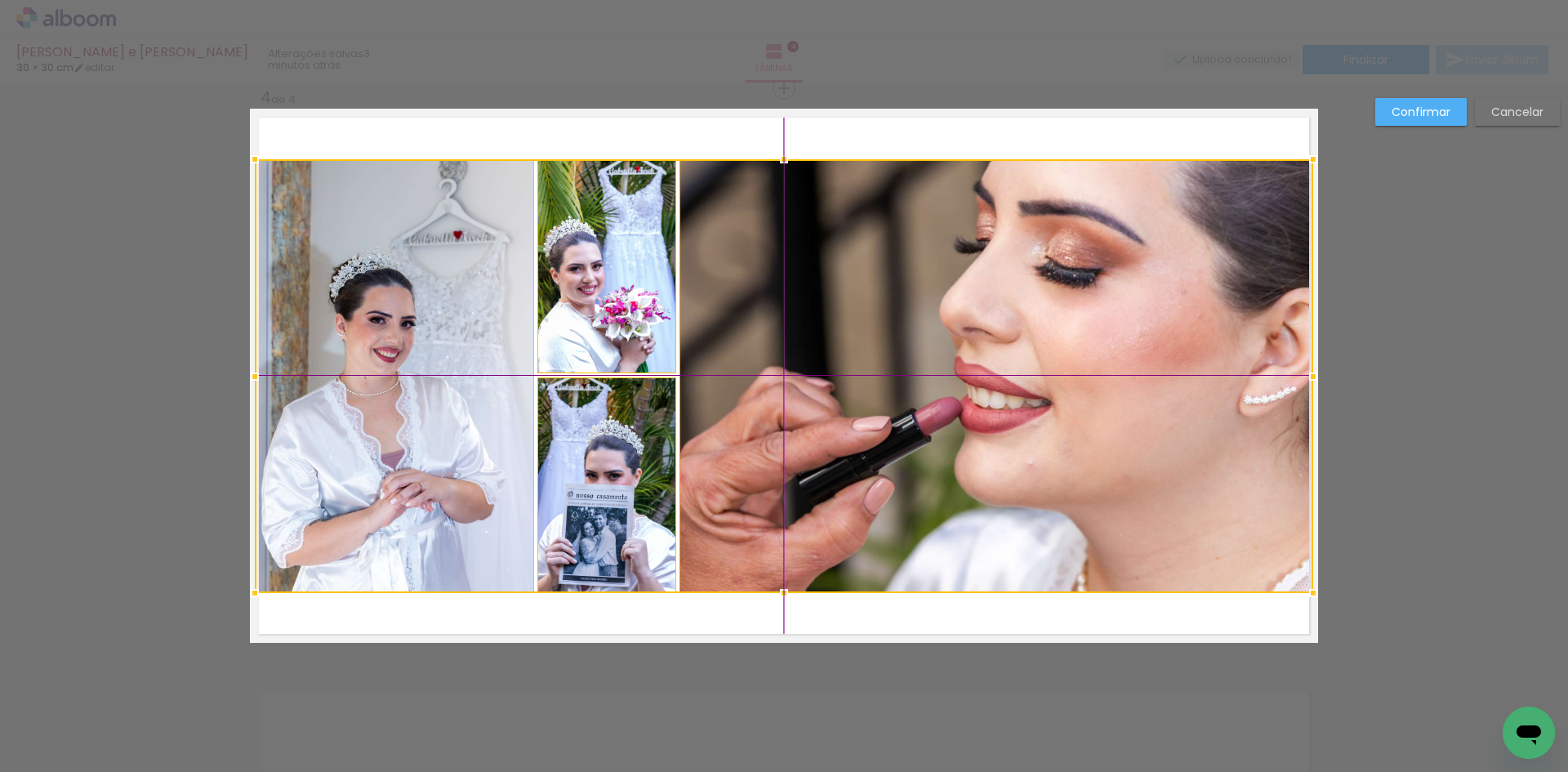
drag, startPoint x: 738, startPoint y: 349, endPoint x: 1041, endPoint y: 272, distance: 312.6
click at [740, 359] on div at bounding box center [784, 376] width 1058 height 434
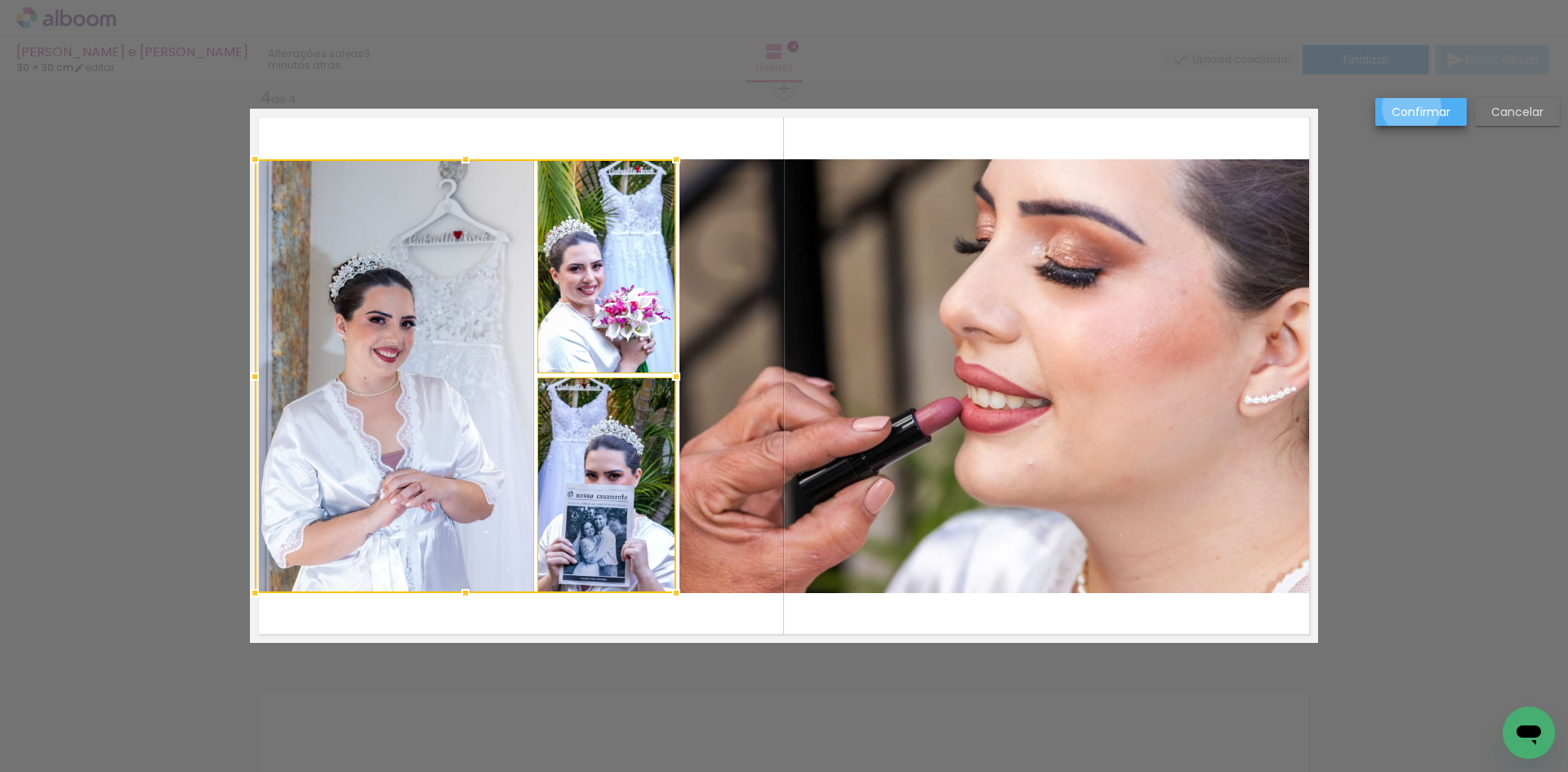
click at [0, 0] on slot "Confirmar" at bounding box center [0, 0] width 0 height 0
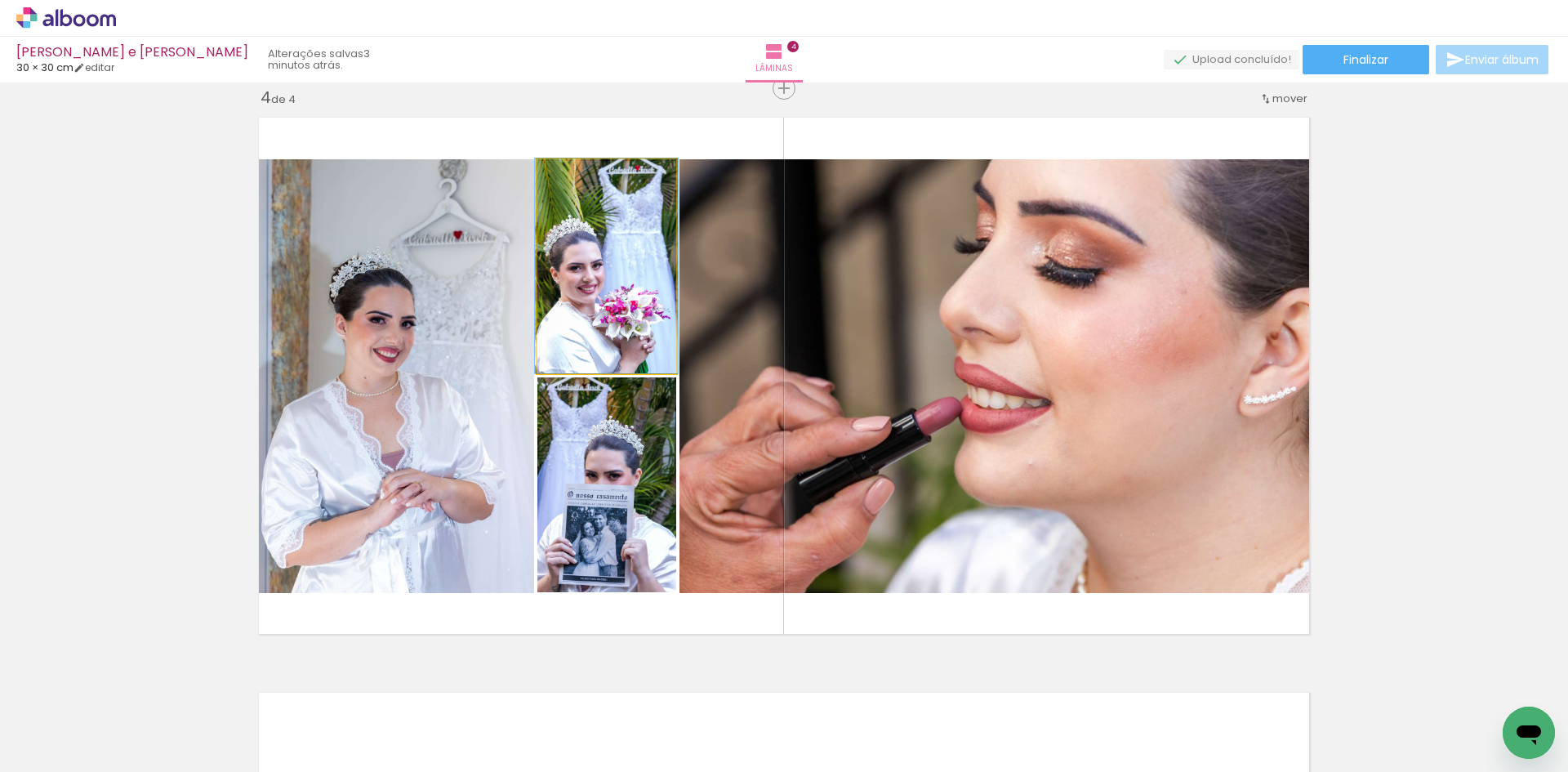
drag, startPoint x: 595, startPoint y: 295, endPoint x: 596, endPoint y: 284, distance: 11.0
drag, startPoint x: 596, startPoint y: 285, endPoint x: 597, endPoint y: 297, distance: 12.0
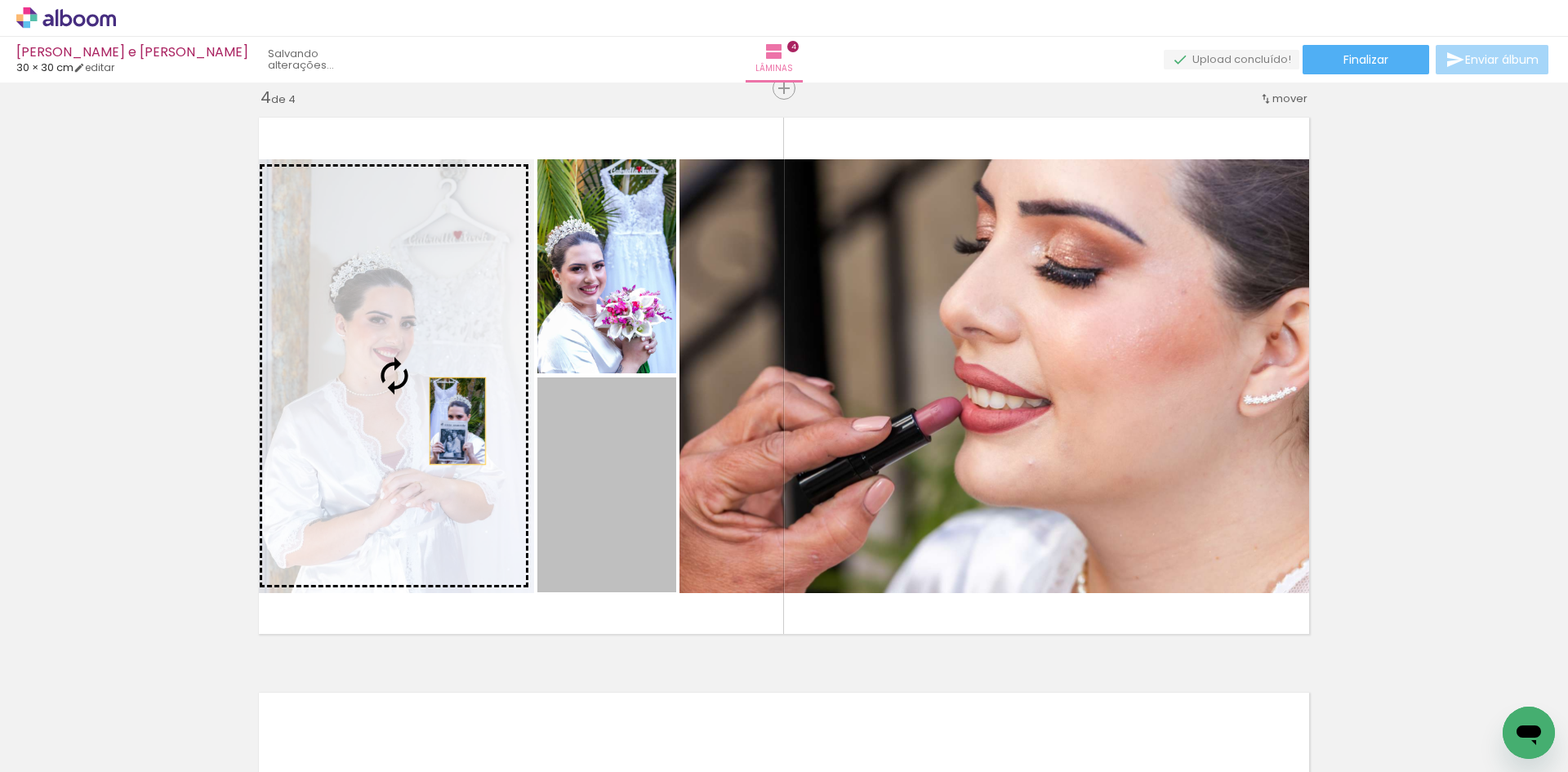
drag, startPoint x: 607, startPoint y: 482, endPoint x: 445, endPoint y: 417, distance: 174.6
click at [0, 0] on slot at bounding box center [0, 0] width 0 height 0
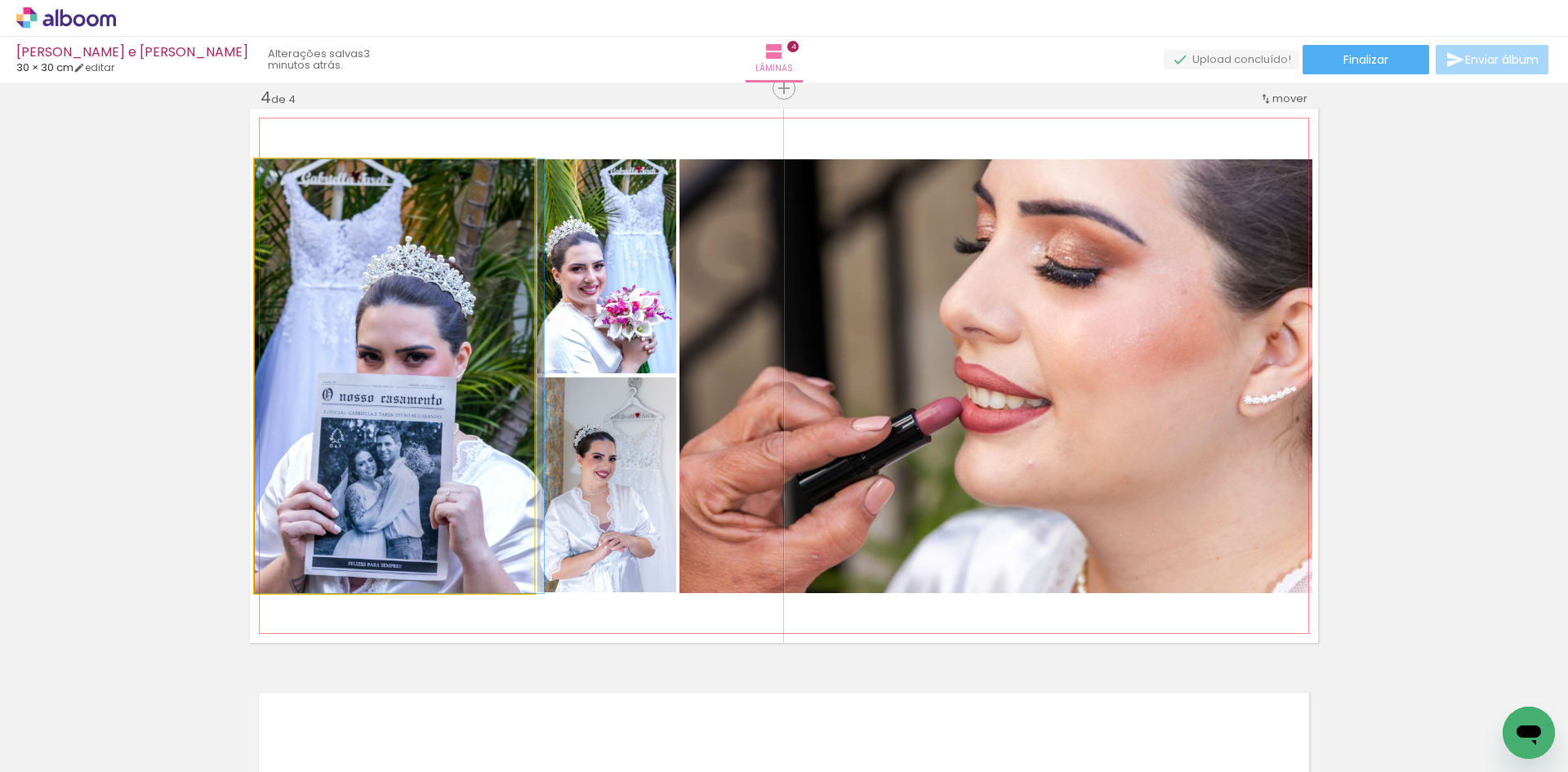
drag, startPoint x: 464, startPoint y: 442, endPoint x: 476, endPoint y: 443, distance: 12.0
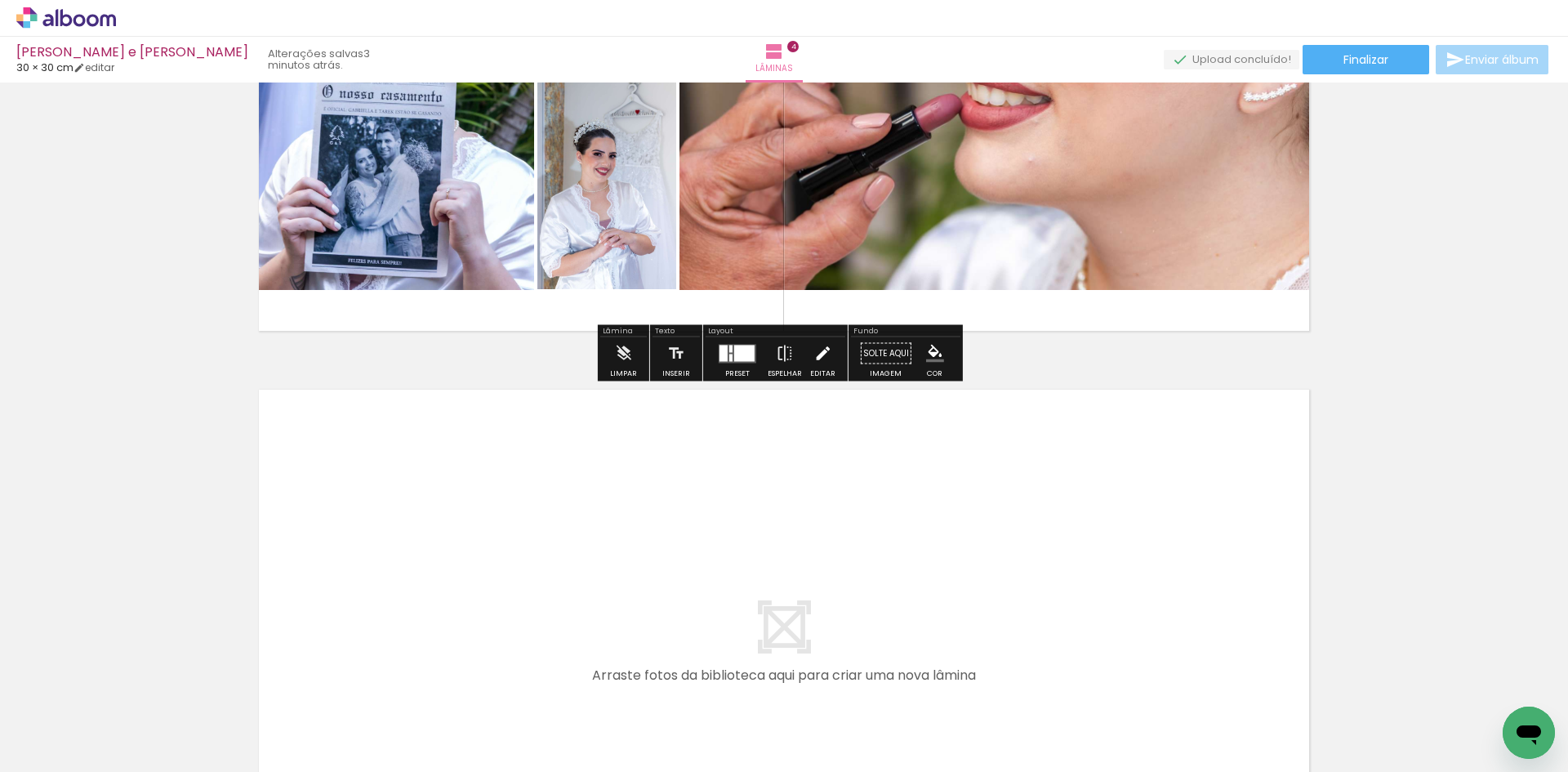
scroll to position [2074, 0]
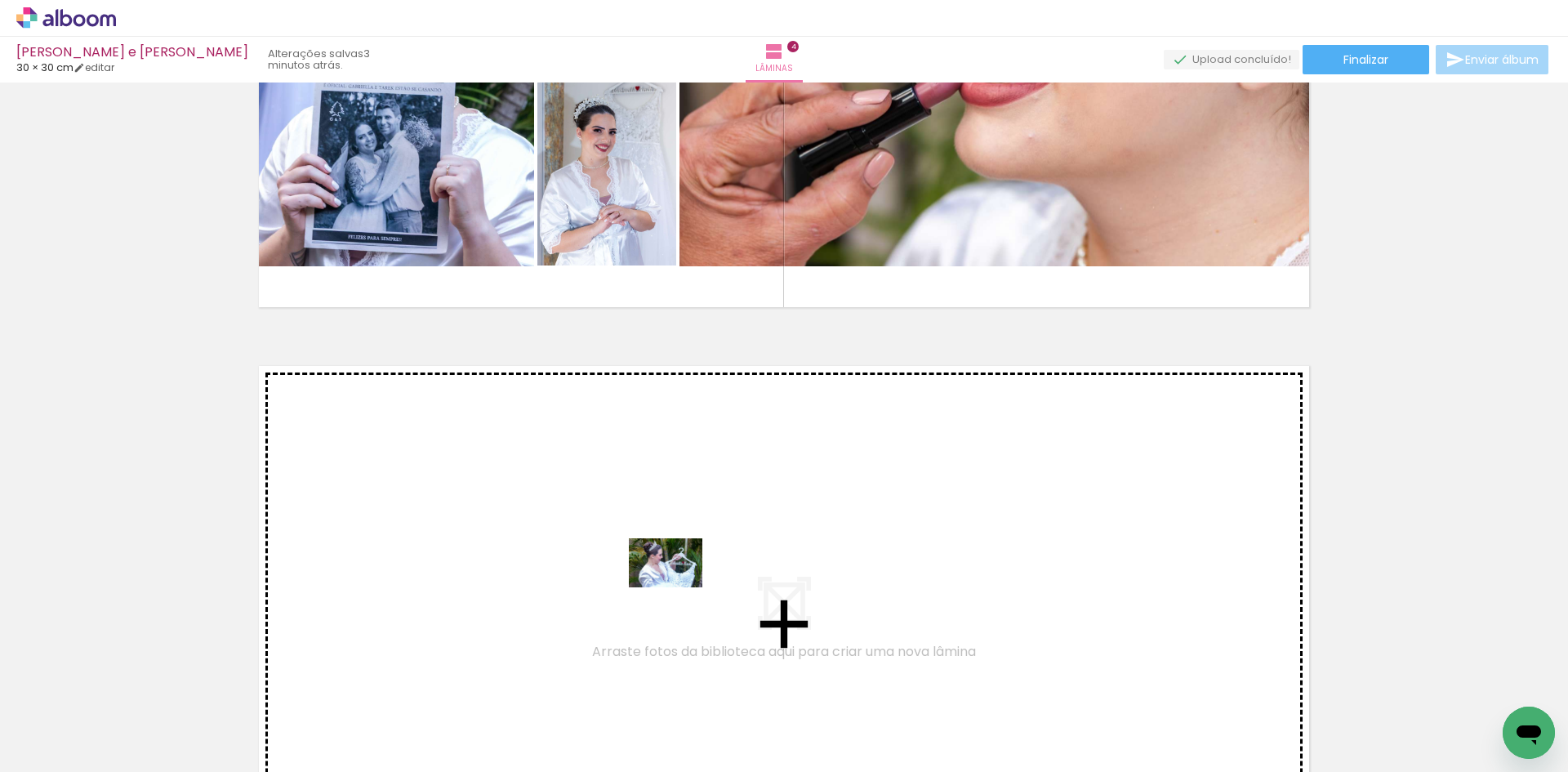
drag, startPoint x: 745, startPoint y: 732, endPoint x: 678, endPoint y: 588, distance: 158.8
click at [678, 588] on quentale-workspace at bounding box center [784, 386] width 1568 height 772
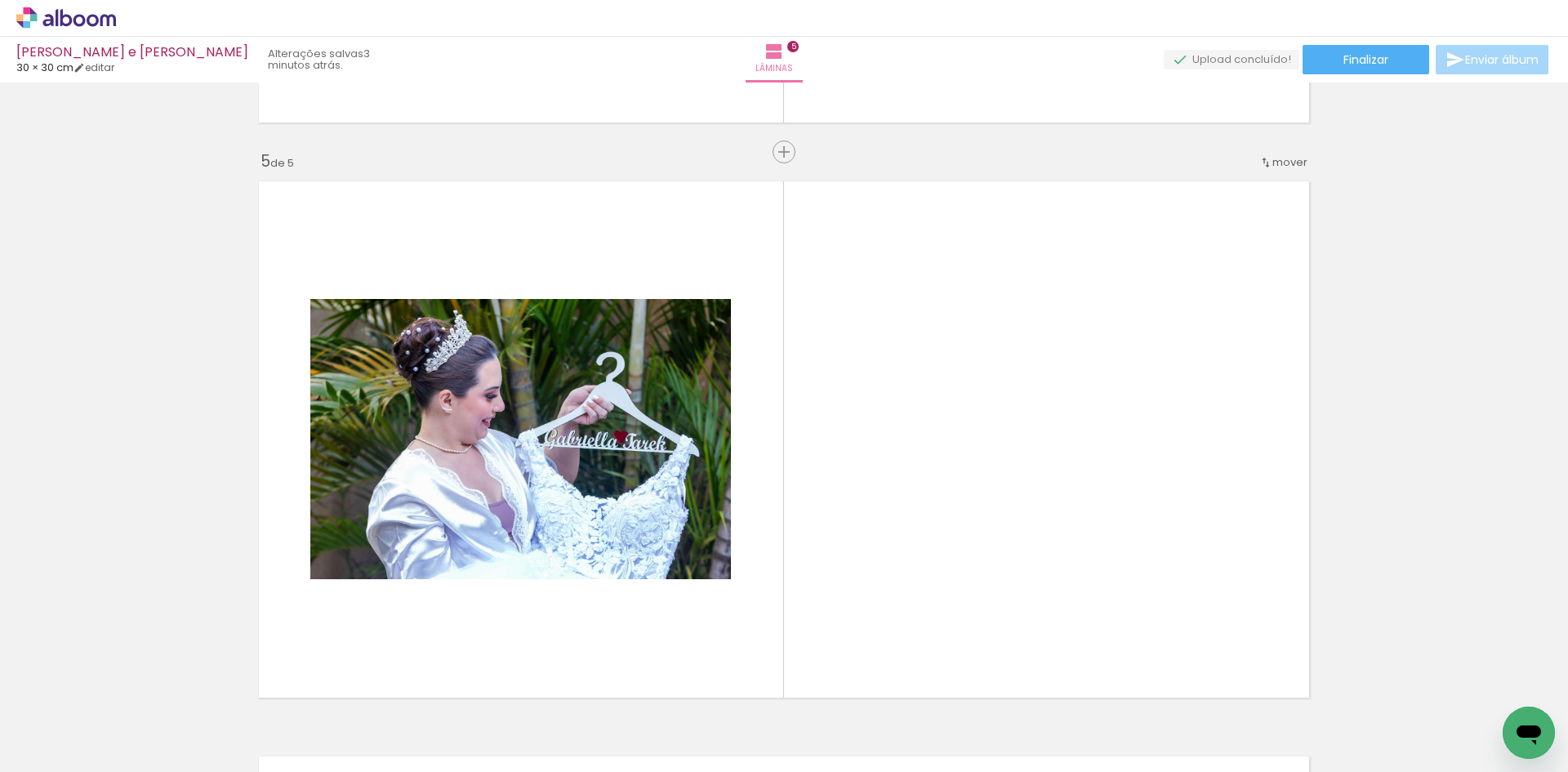
scroll to position [2322, 0]
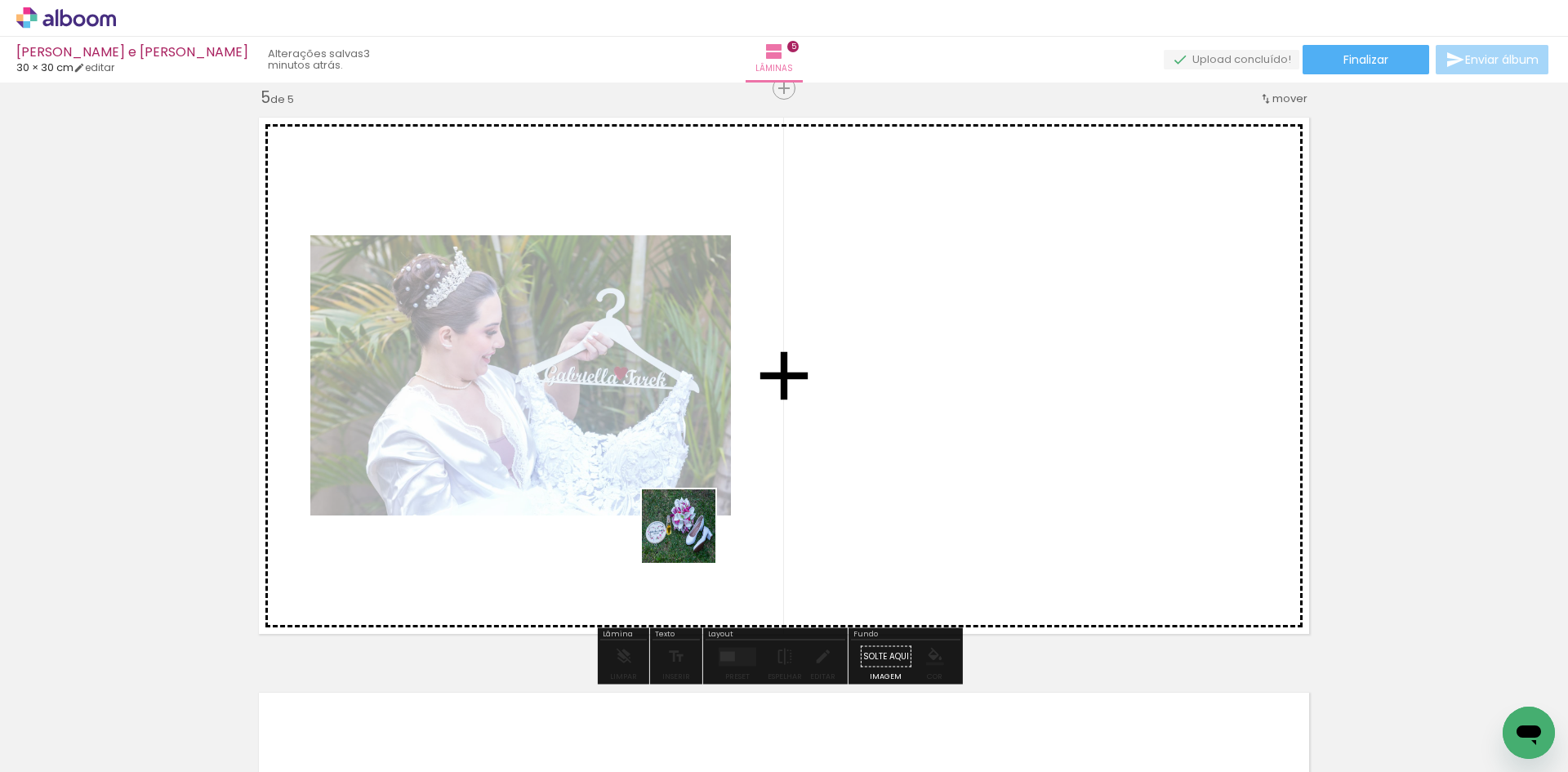
drag, startPoint x: 678, startPoint y: 716, endPoint x: 691, endPoint y: 539, distance: 177.5
click at [691, 539] on quentale-workspace at bounding box center [784, 386] width 1568 height 772
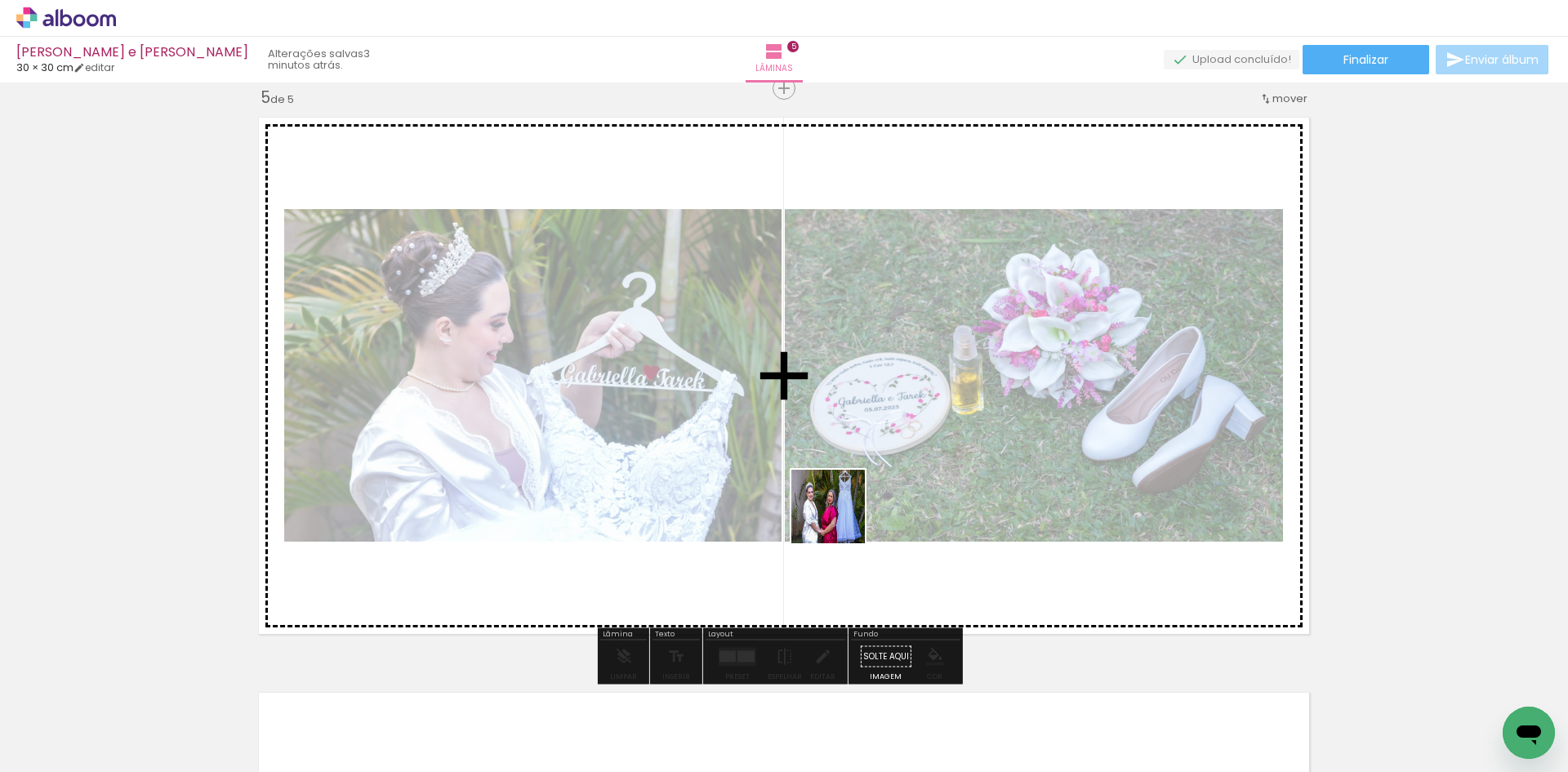
drag, startPoint x: 831, startPoint y: 711, endPoint x: 944, endPoint y: 657, distance: 125.2
click at [841, 496] on quentale-workspace at bounding box center [784, 386] width 1568 height 772
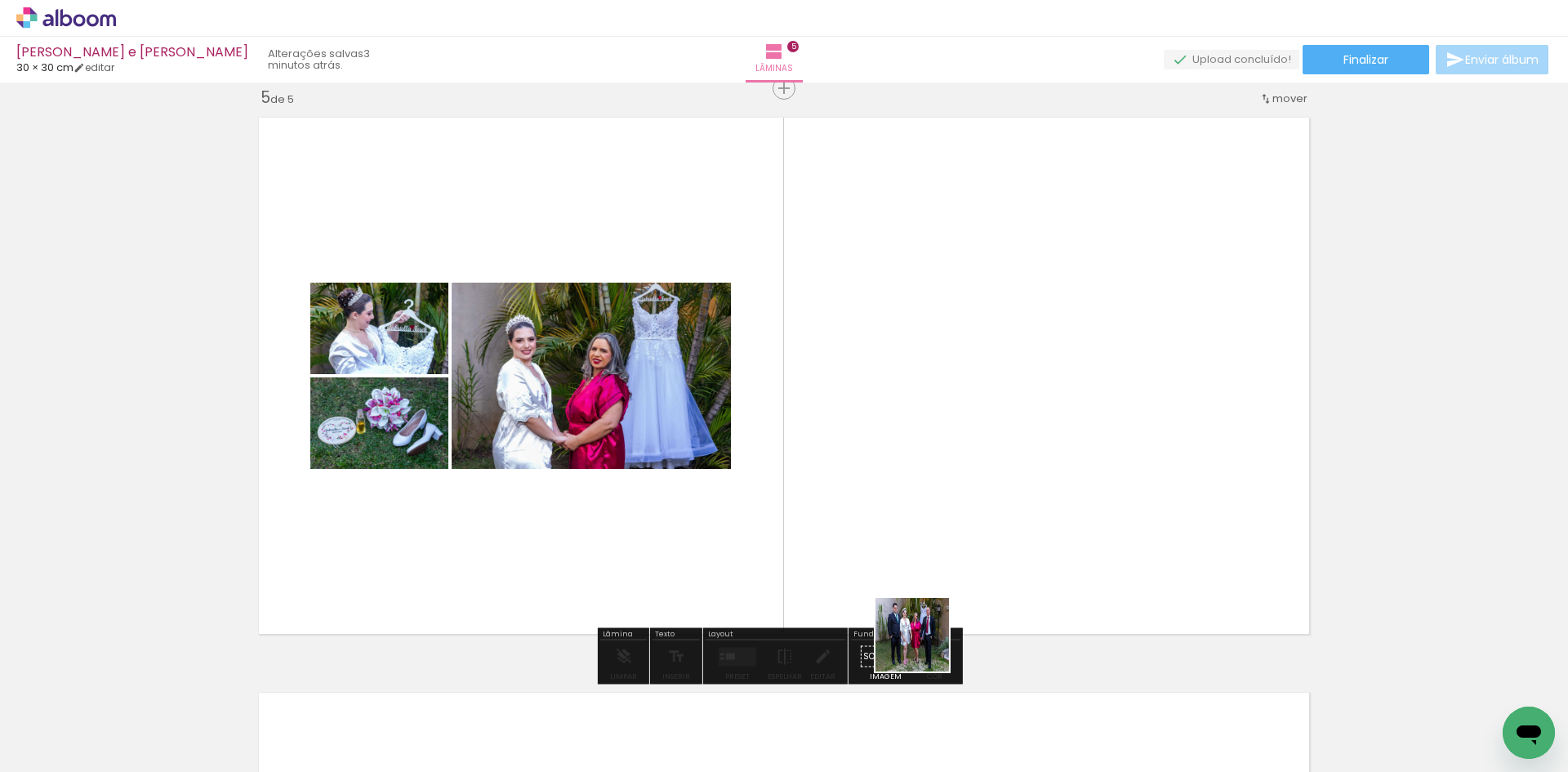
drag, startPoint x: 934, startPoint y: 700, endPoint x: 917, endPoint y: 470, distance: 230.6
click at [917, 470] on quentale-workspace at bounding box center [784, 386] width 1568 height 772
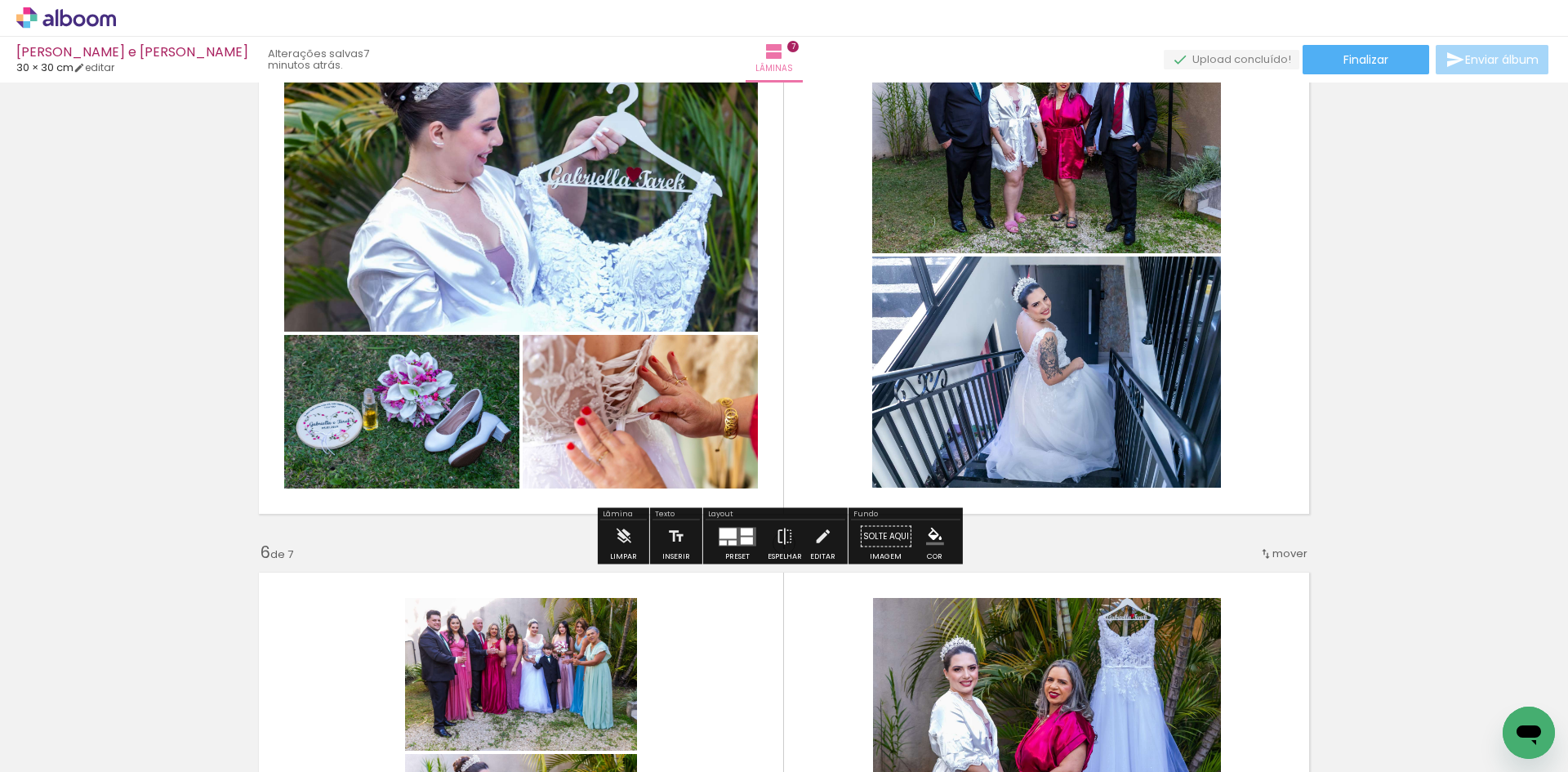
scroll to position [2533, 0]
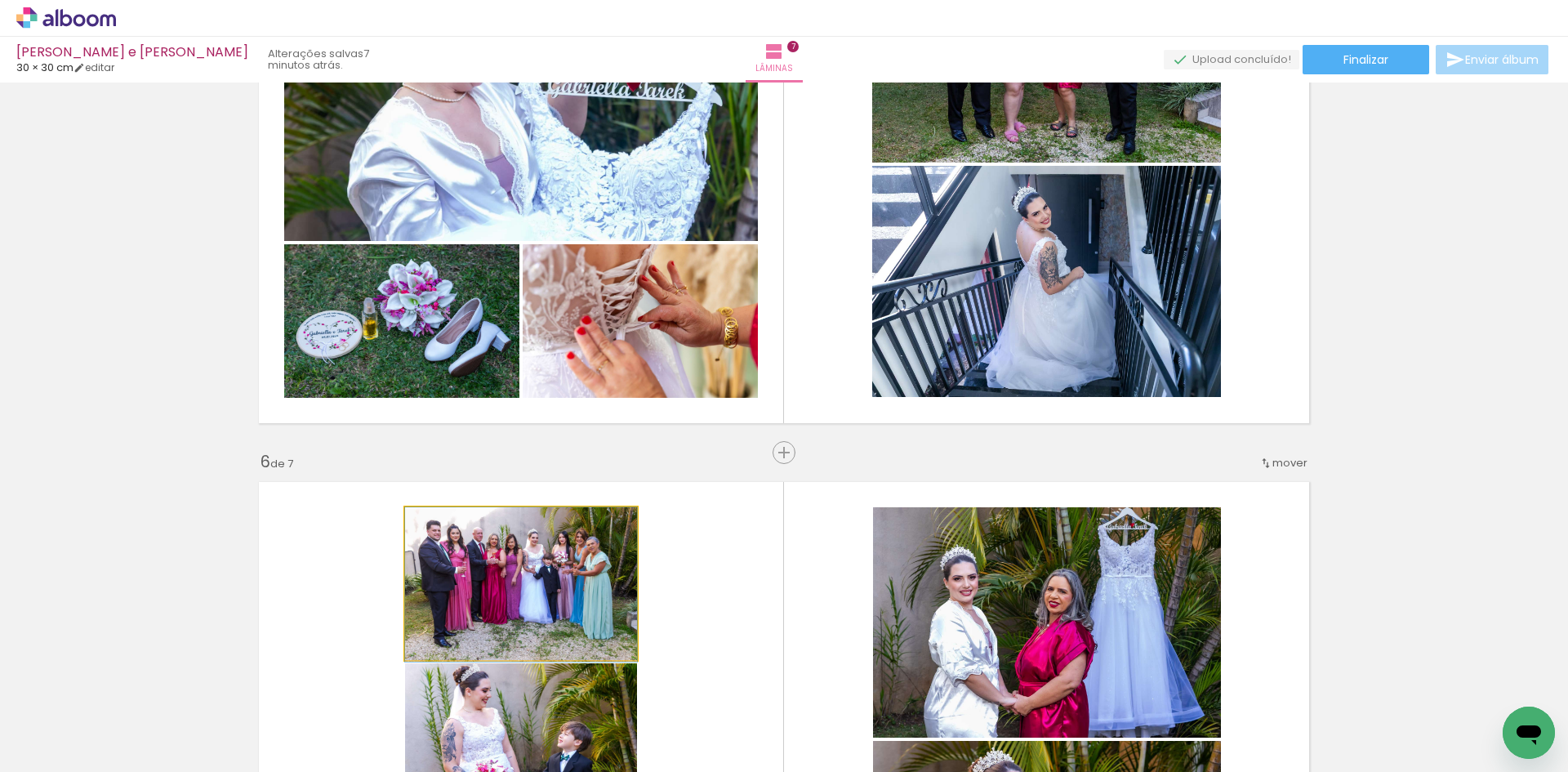
drag, startPoint x: 483, startPoint y: 581, endPoint x: 532, endPoint y: 590, distance: 49.8
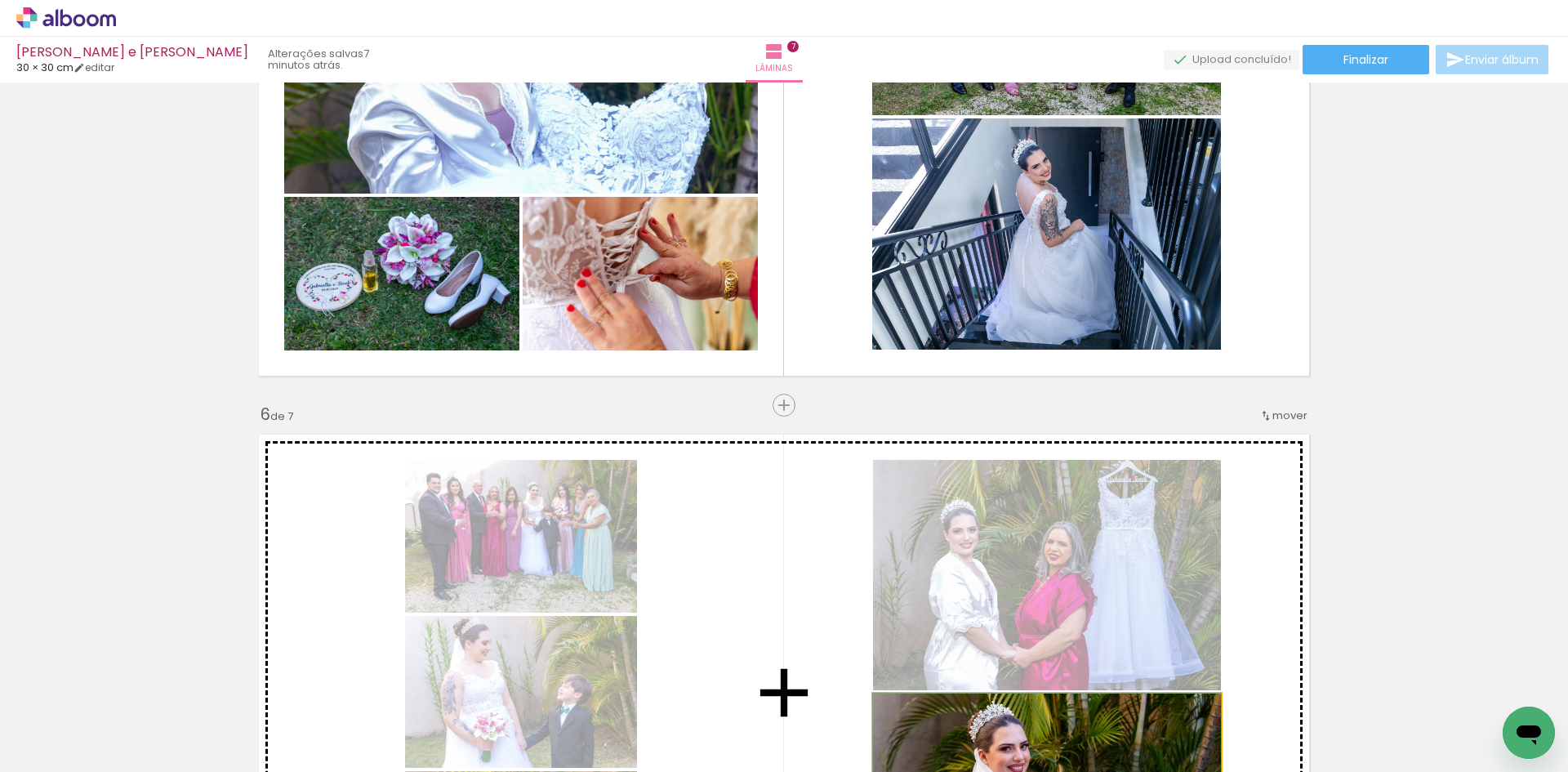
scroll to position [2614, 0]
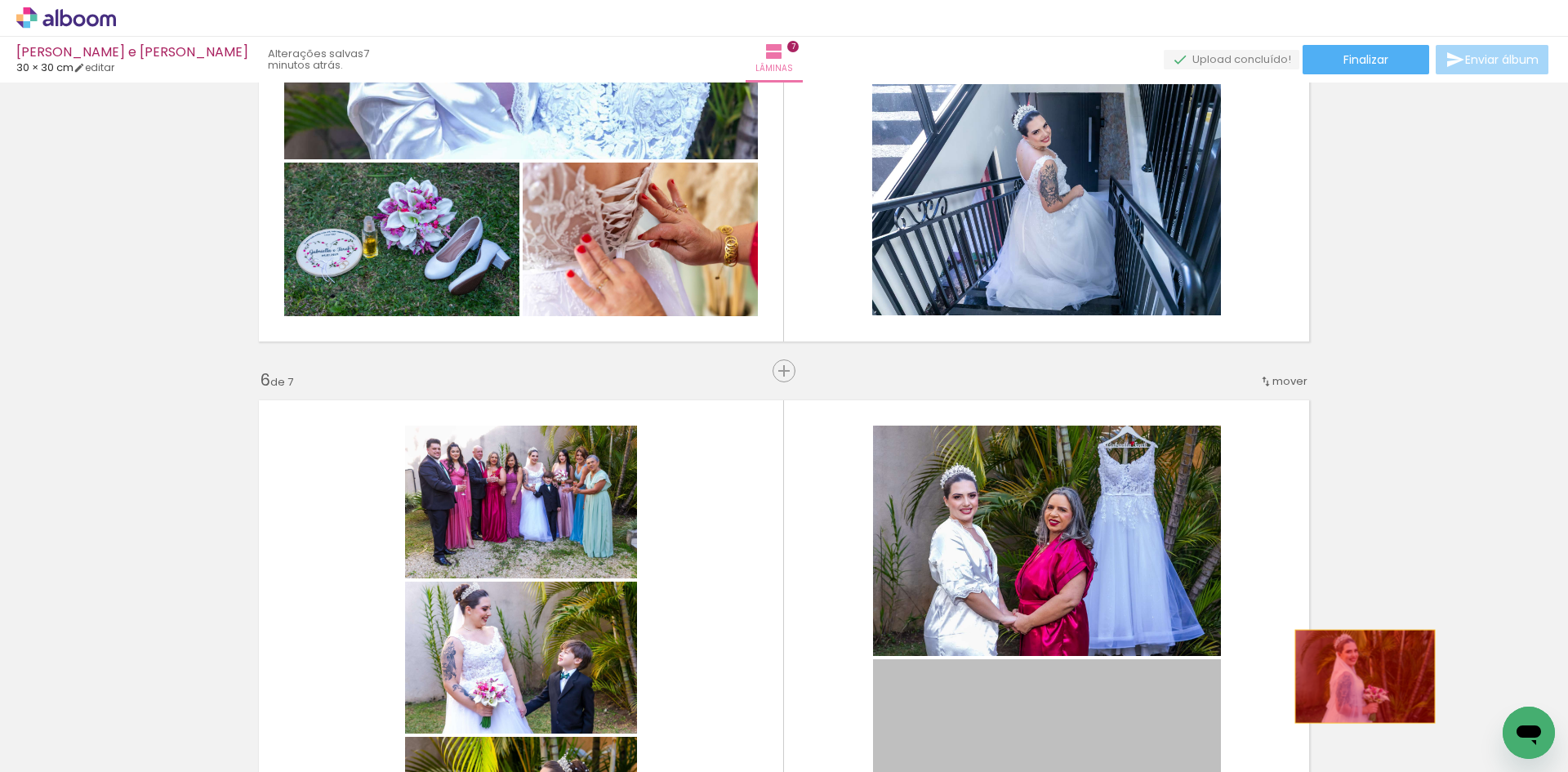
drag, startPoint x: 1024, startPoint y: 550, endPoint x: 1360, endPoint y: 434, distance: 355.5
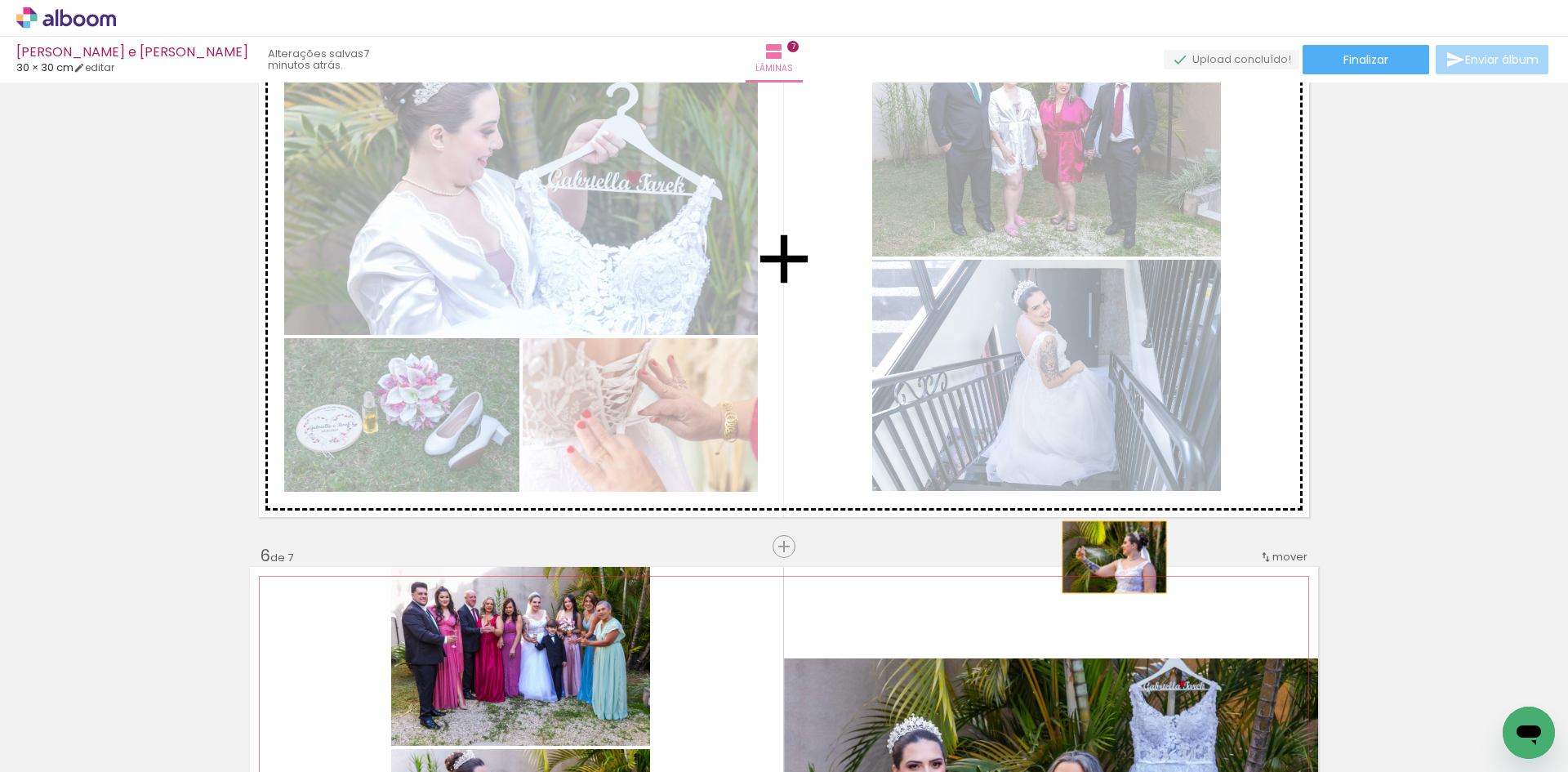
scroll to position [2288, 0]
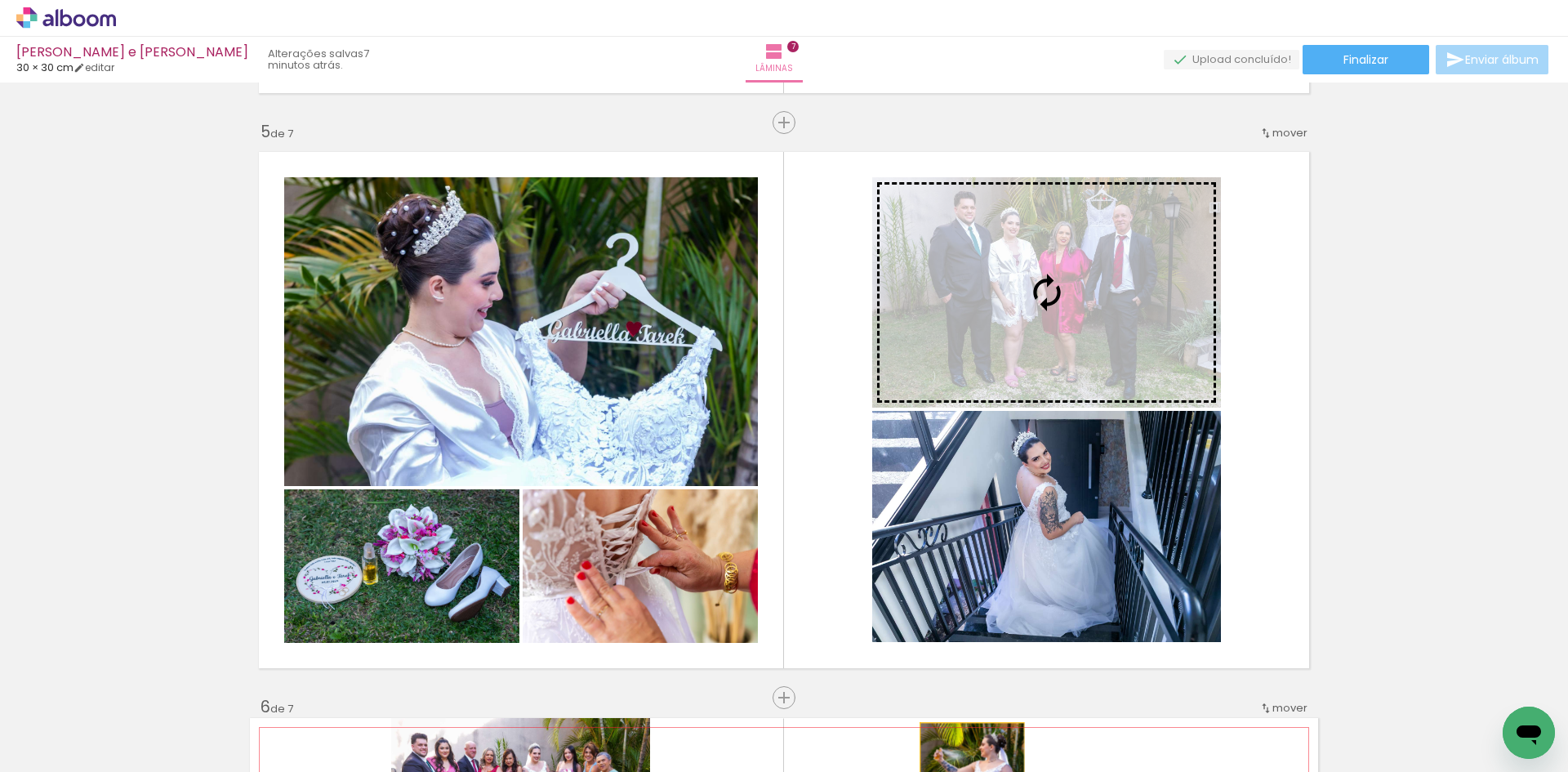
drag, startPoint x: 599, startPoint y: 570, endPoint x: 966, endPoint y: 189, distance: 529.0
click at [966, 188] on div "Inserir lâmina 1 de 7 Inserir lâmina 2 de 7 Inserir lâmina 3 de 7 Inserir lâmin…" at bounding box center [784, 102] width 1568 height 4602
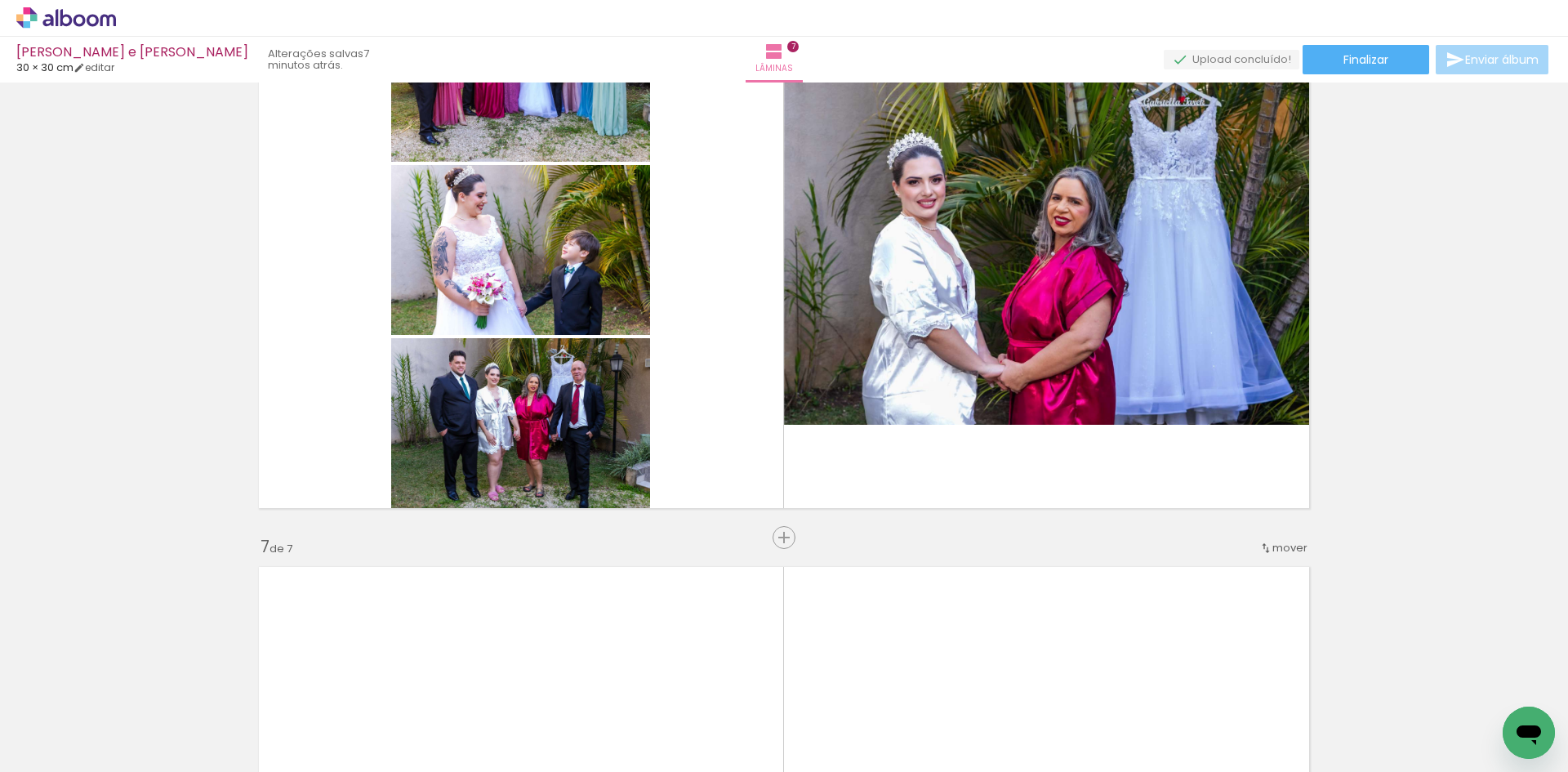
scroll to position [0, 1407]
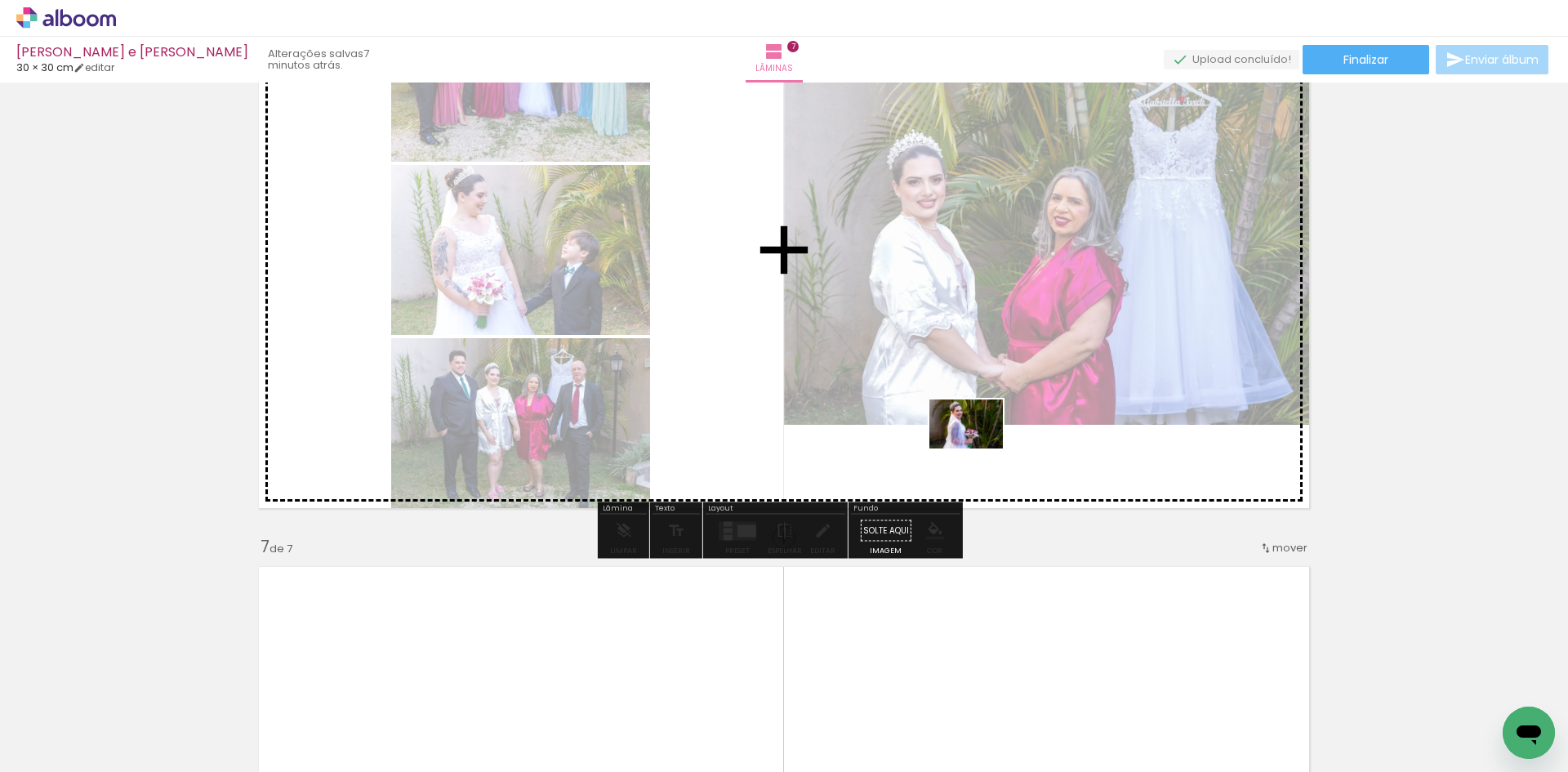
drag, startPoint x: 1047, startPoint y: 727, endPoint x: 972, endPoint y: 436, distance: 300.5
click at [973, 431] on quentale-workspace at bounding box center [784, 386] width 1568 height 772
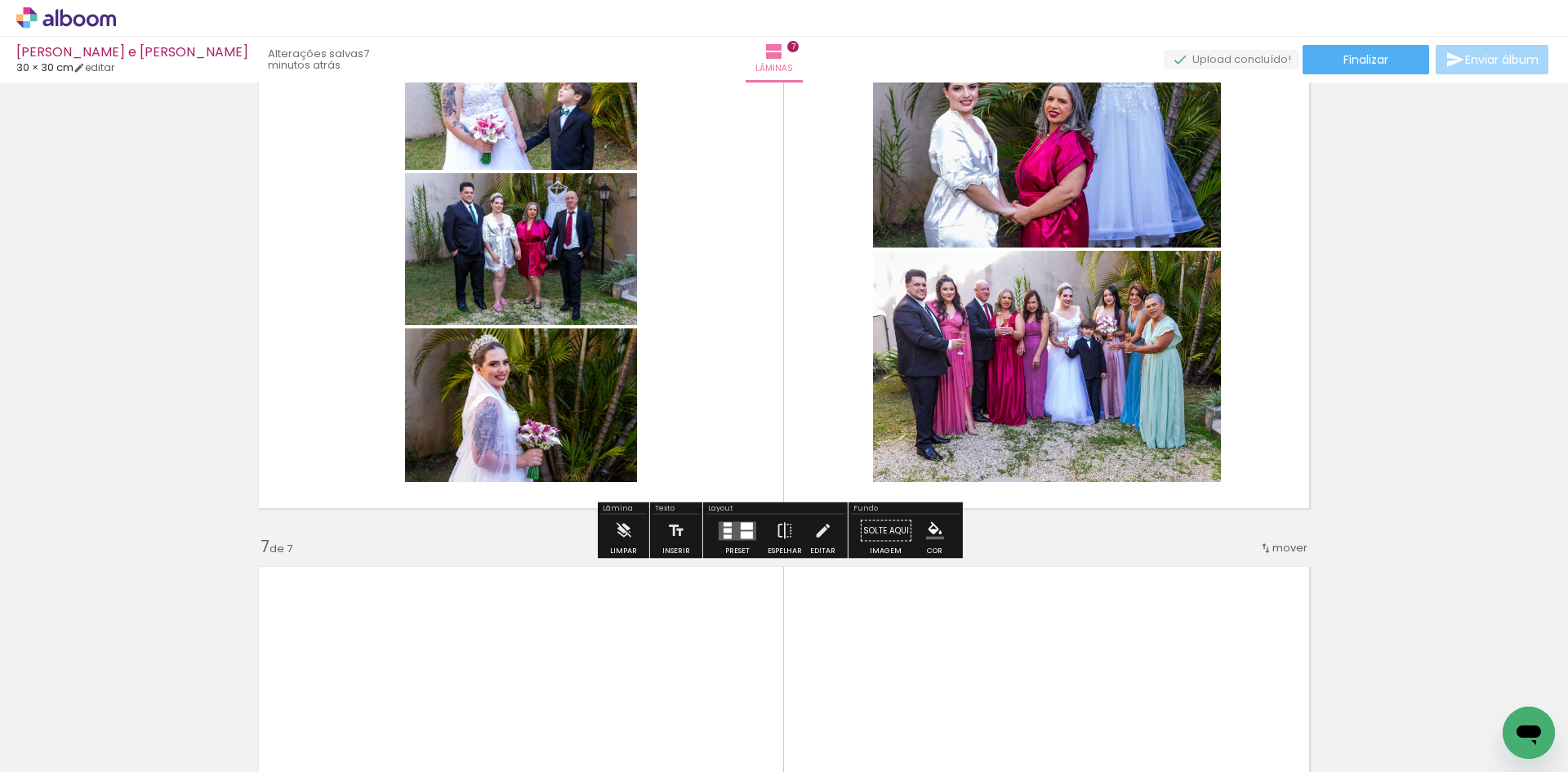
drag, startPoint x: 740, startPoint y: 532, endPoint x: 964, endPoint y: 436, distance: 243.7
click at [741, 531] on div at bounding box center [747, 534] width 12 height 7
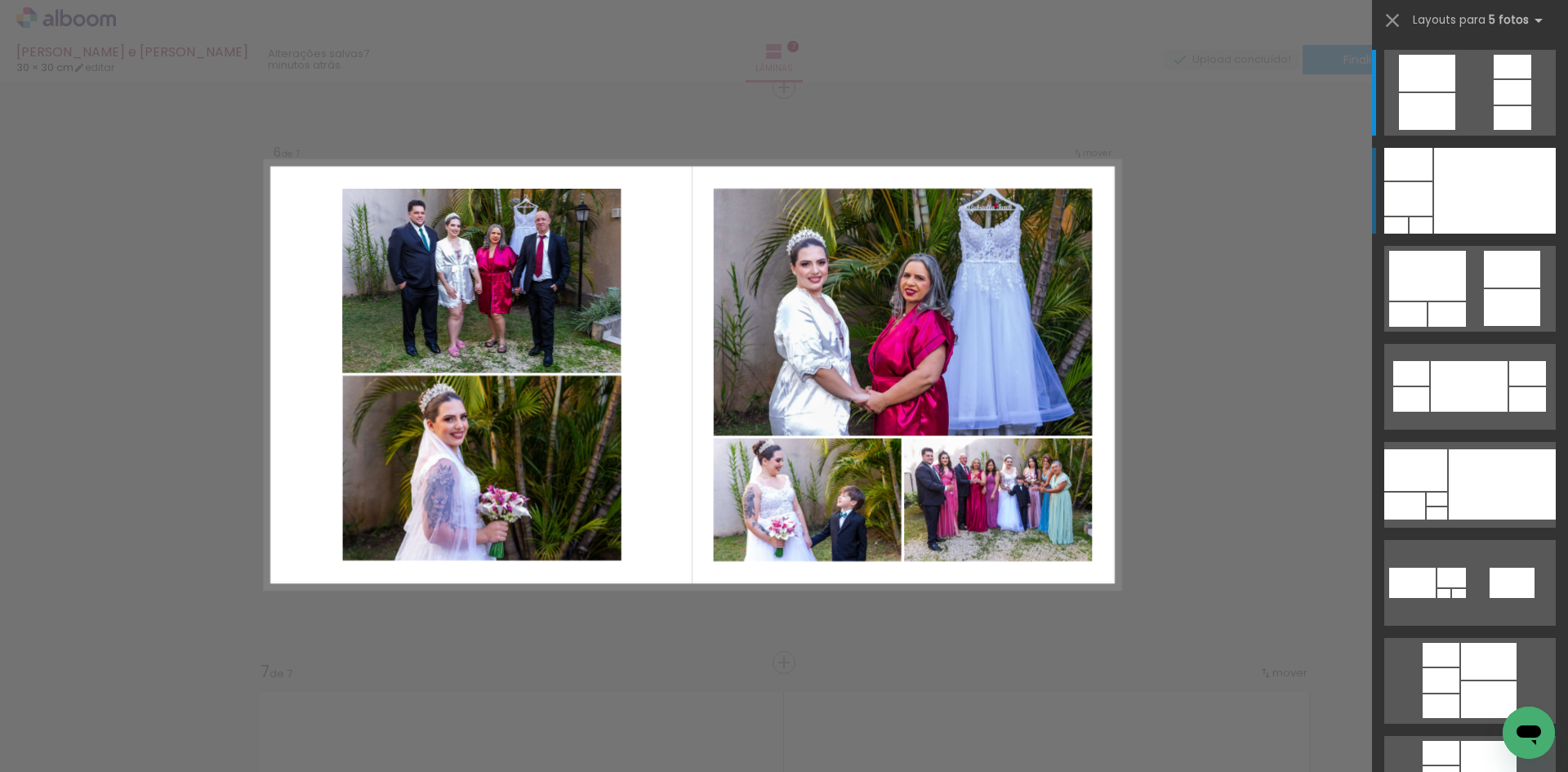
scroll to position [2898, 0]
click at [1465, 136] on quentale-layouter at bounding box center [1471, 93] width 172 height 86
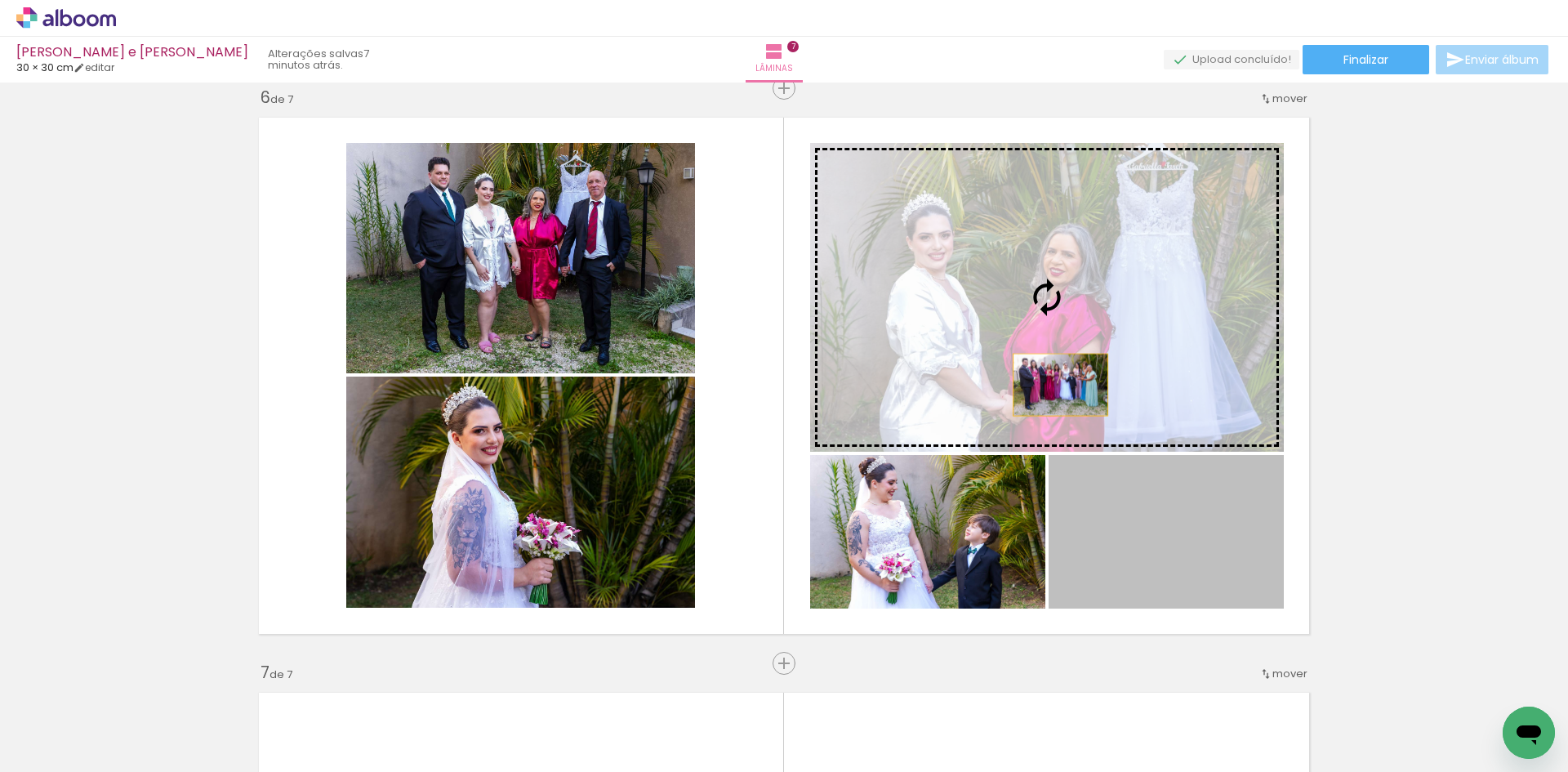
drag, startPoint x: 1108, startPoint y: 533, endPoint x: 1050, endPoint y: 382, distance: 161.8
click at [0, 0] on slot at bounding box center [0, 0] width 0 height 0
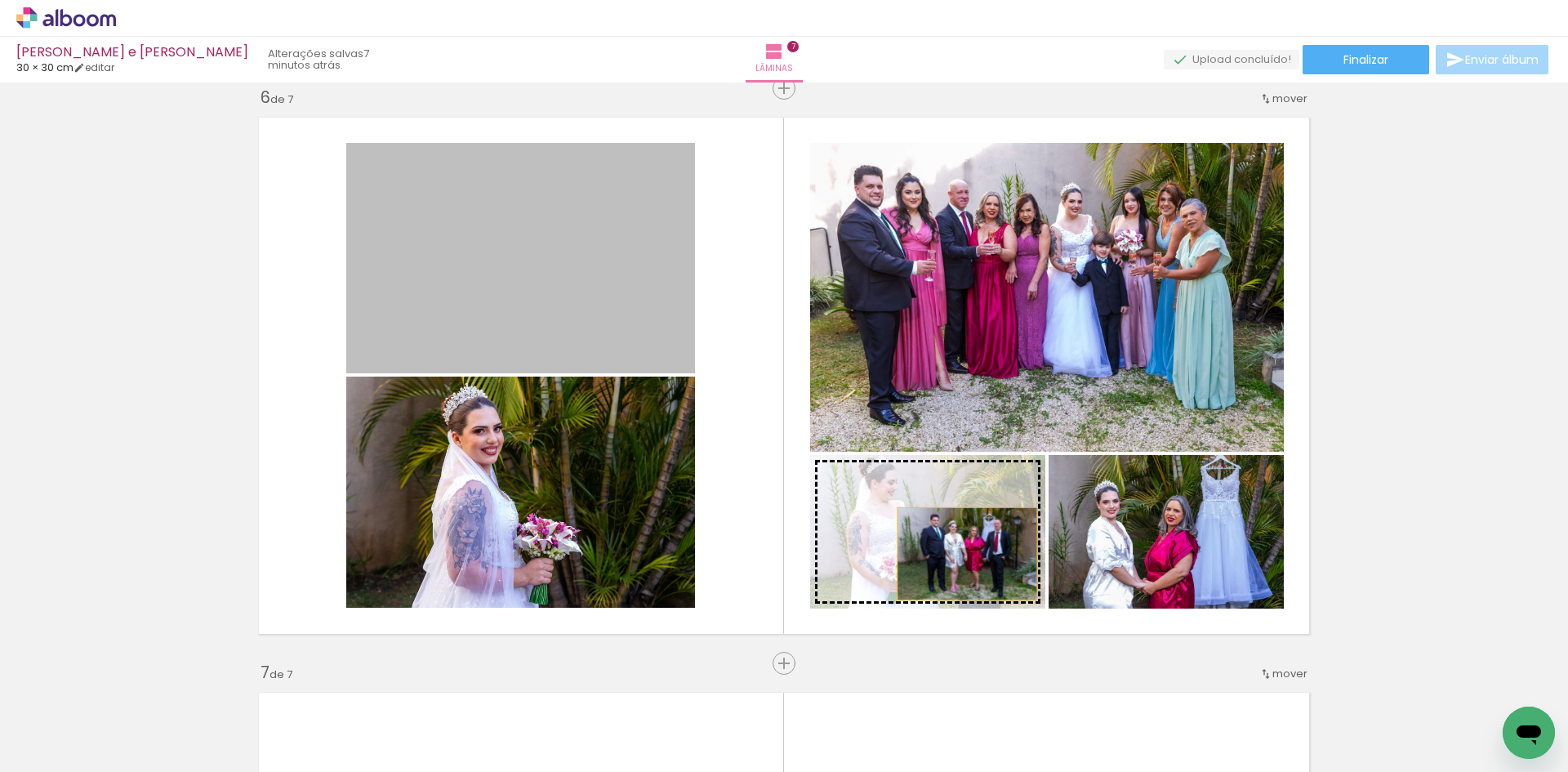
drag, startPoint x: 457, startPoint y: 254, endPoint x: 961, endPoint y: 554, distance: 586.5
click at [0, 0] on slot at bounding box center [0, 0] width 0 height 0
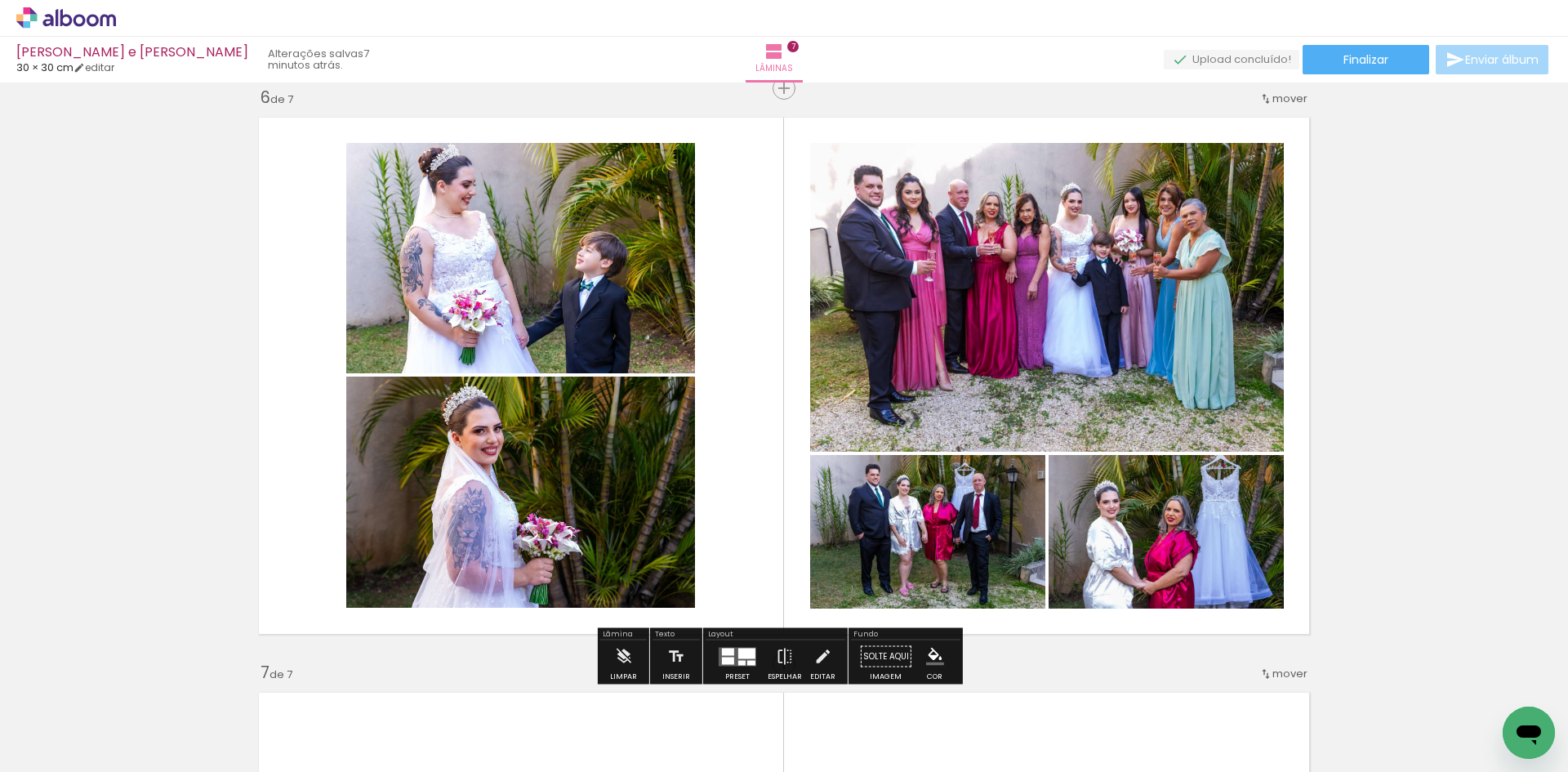
click at [740, 655] on div at bounding box center [747, 654] width 18 height 11
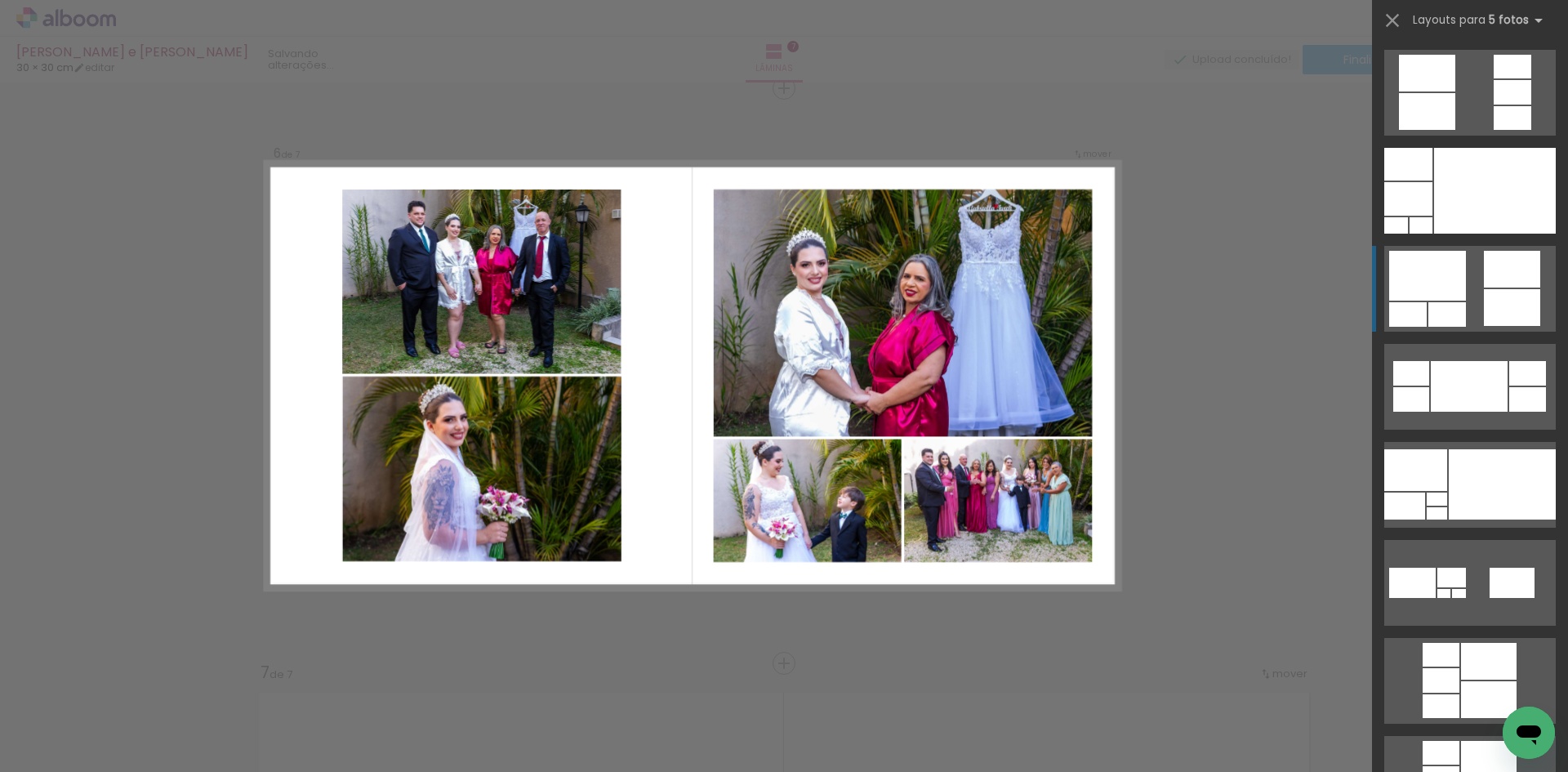
scroll to position [197, 0]
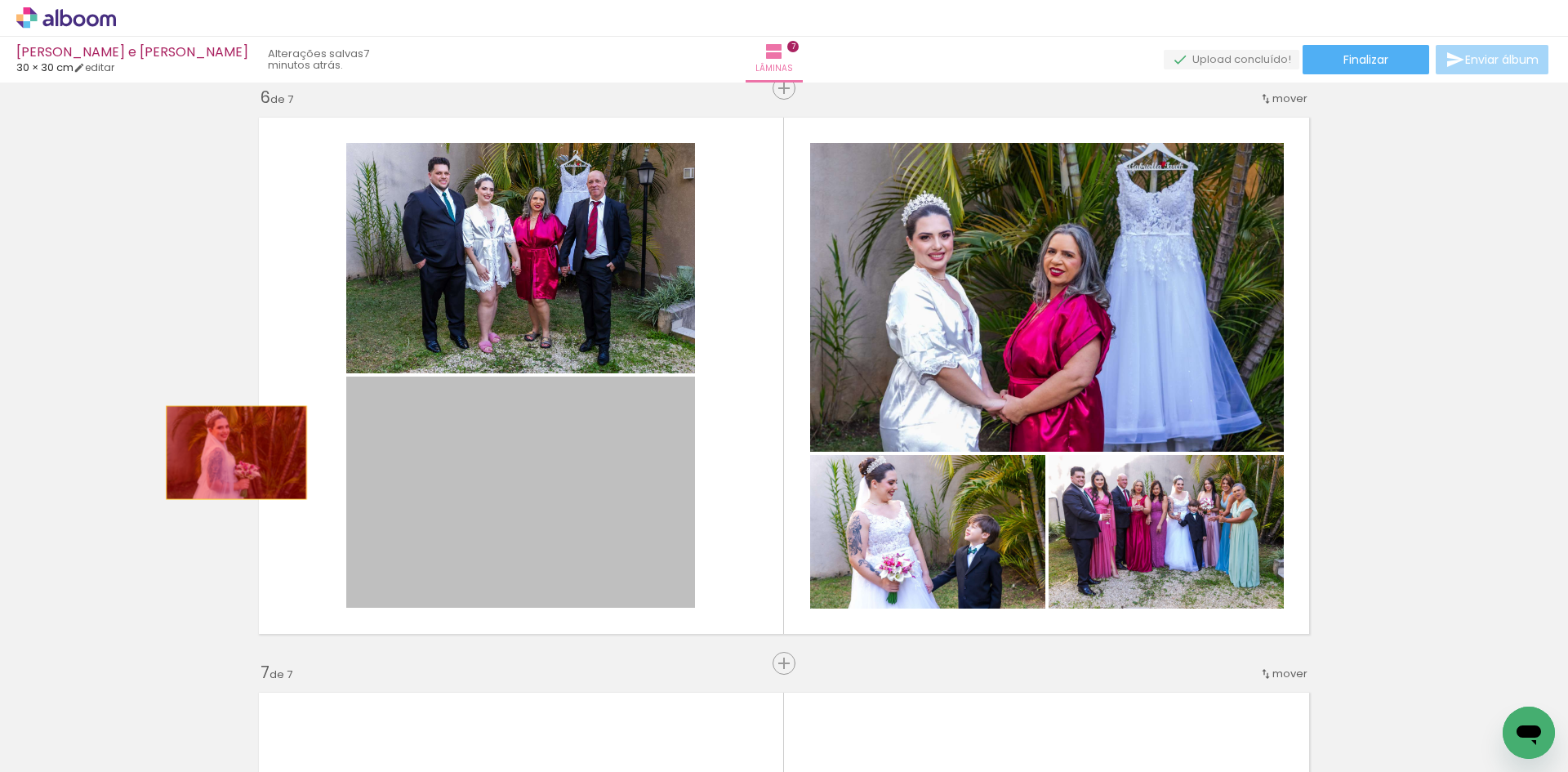
drag, startPoint x: 542, startPoint y: 523, endPoint x: 273, endPoint y: 440, distance: 281.5
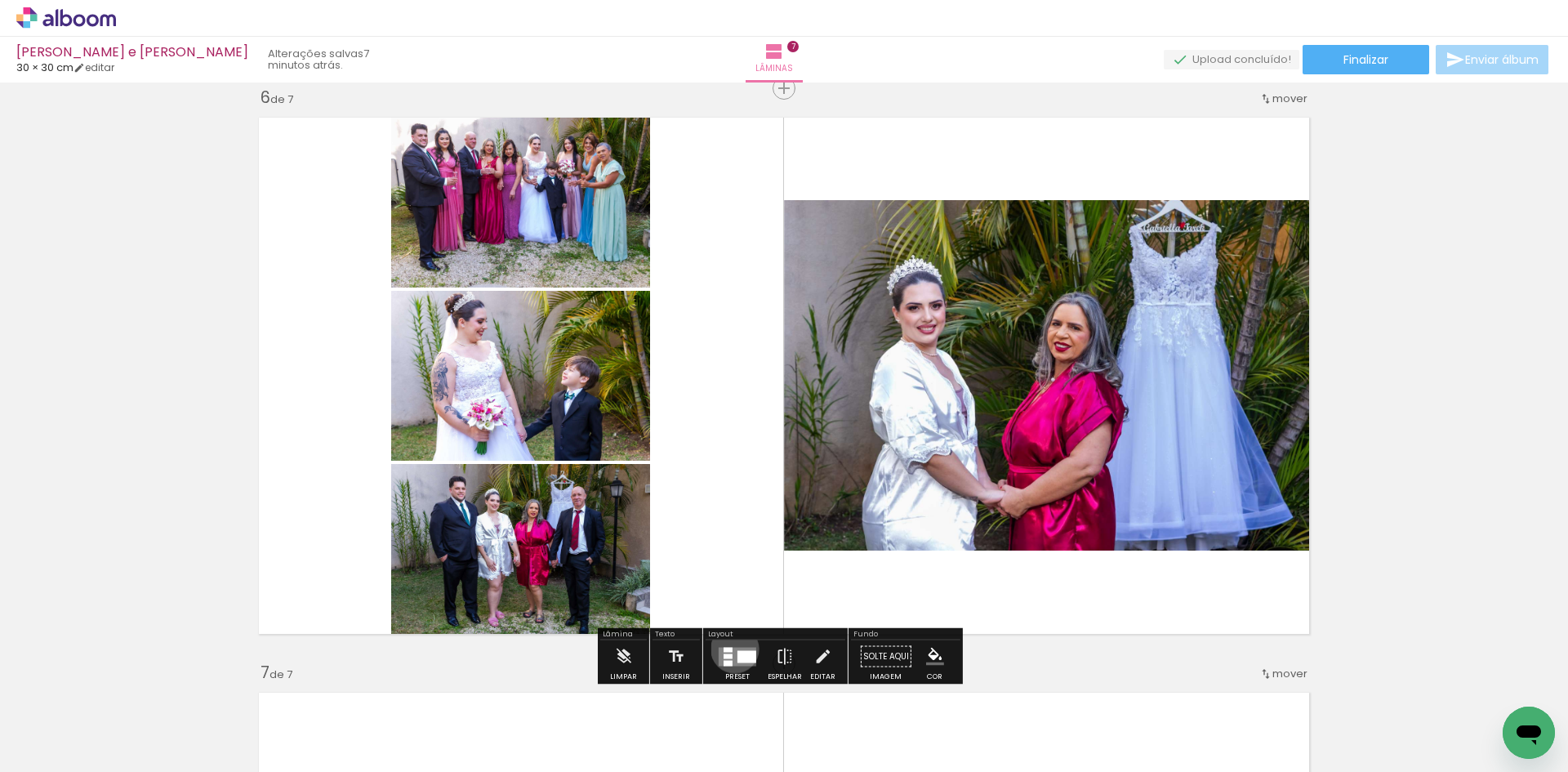
click at [732, 648] on quentale-layouter at bounding box center [738, 656] width 38 height 18
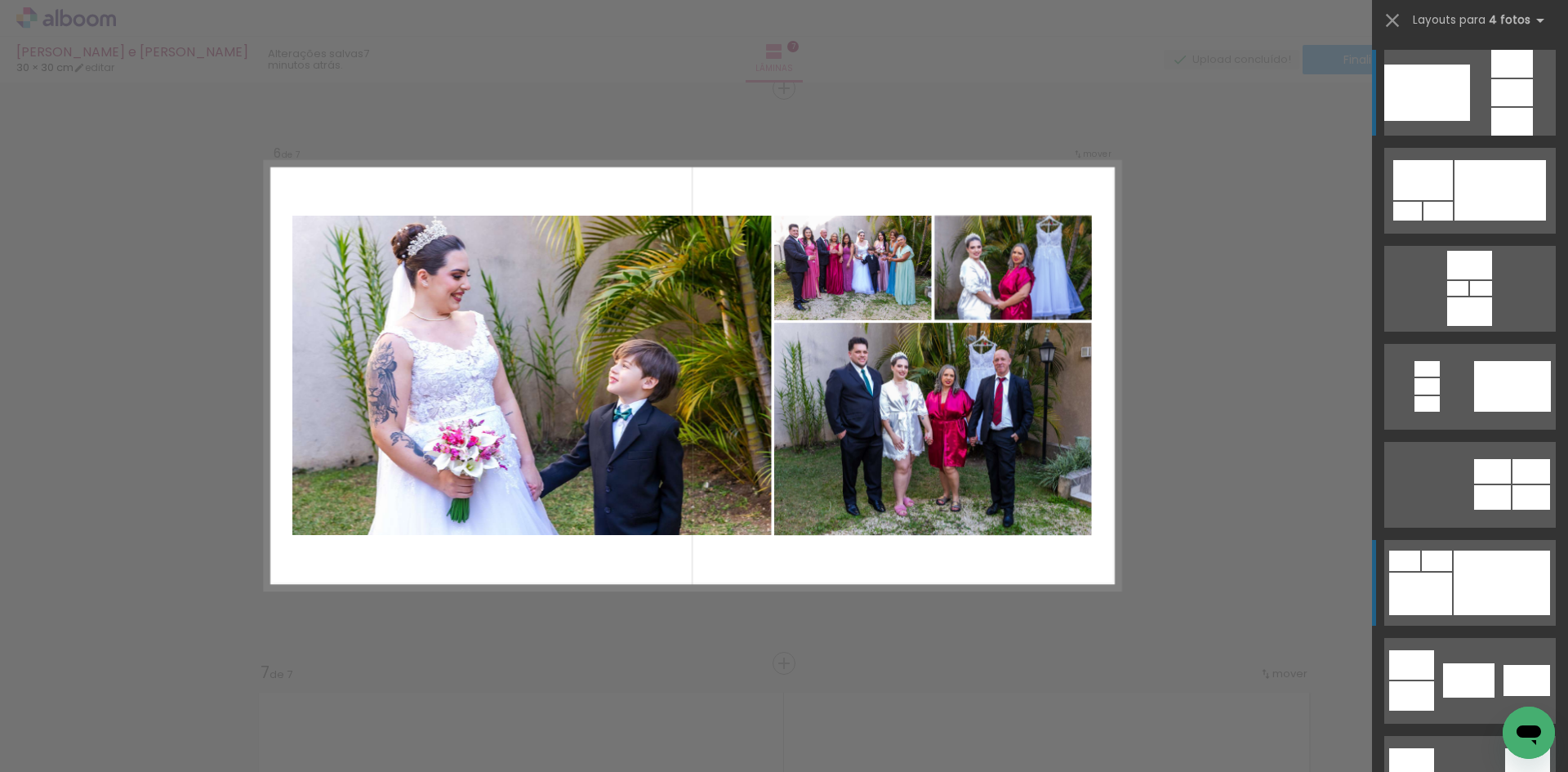
click at [1454, 579] on div at bounding box center [1502, 583] width 96 height 65
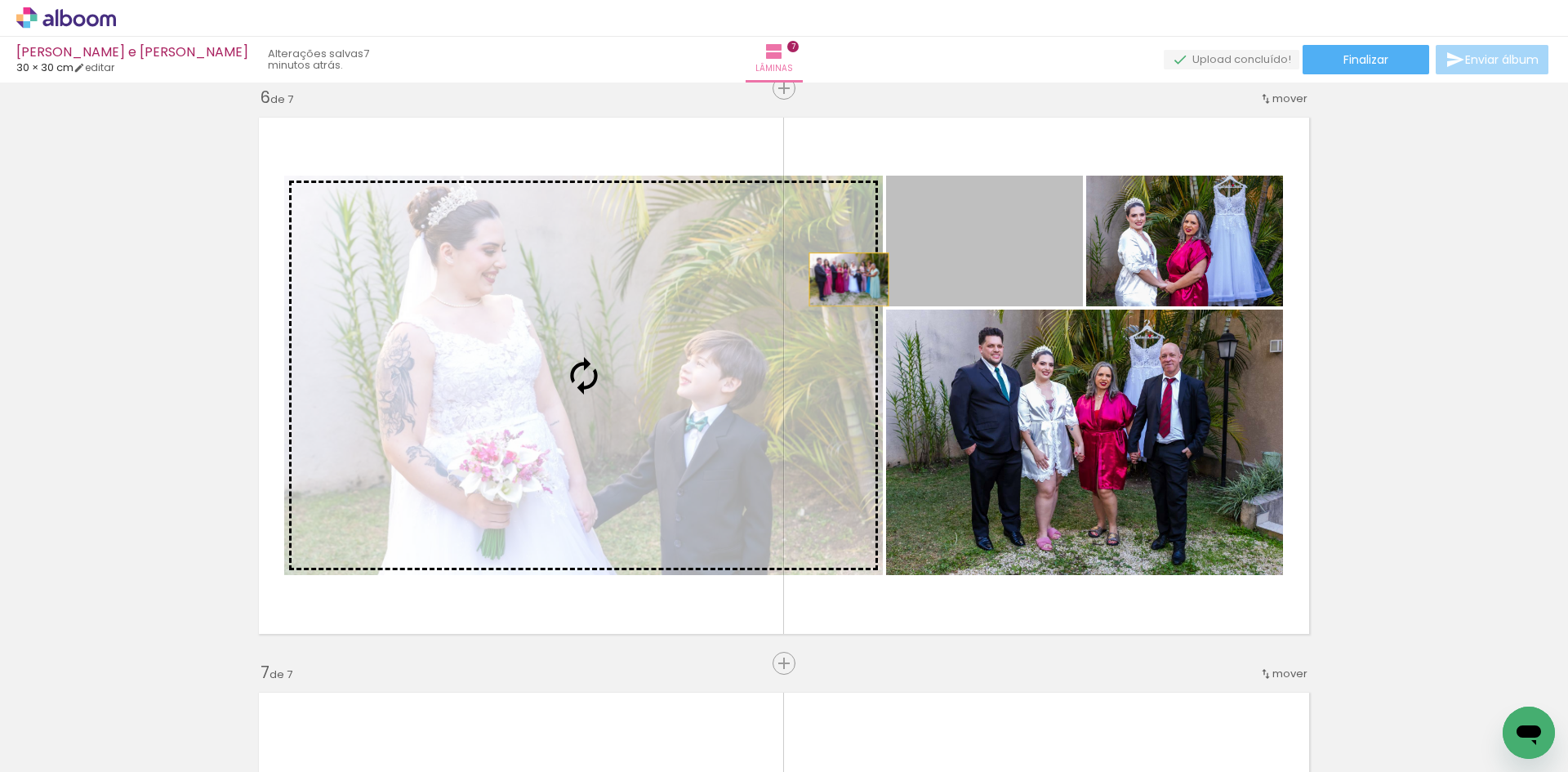
drag, startPoint x: 992, startPoint y: 261, endPoint x: 762, endPoint y: 292, distance: 232.1
click at [0, 0] on slot at bounding box center [0, 0] width 0 height 0
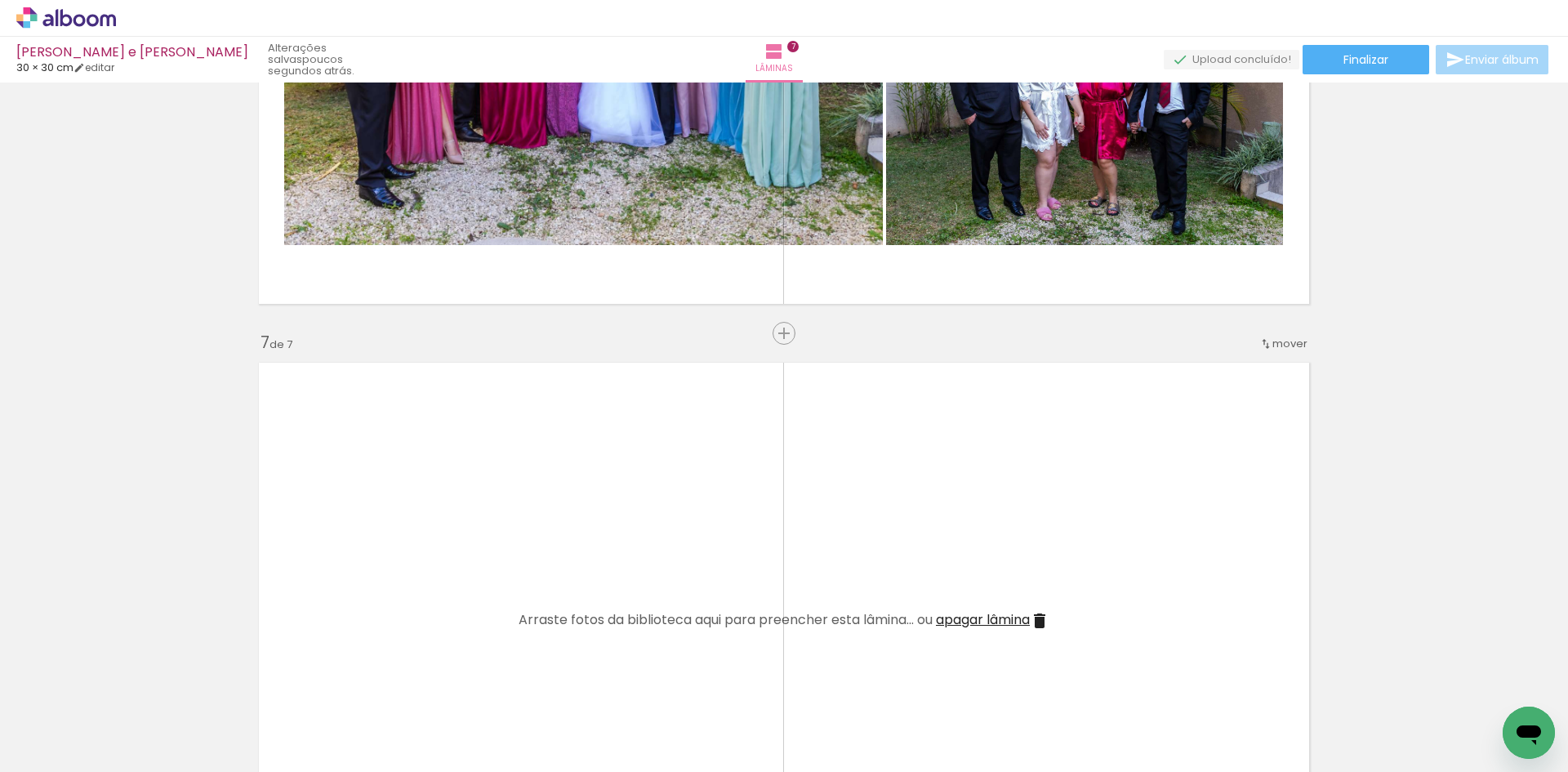
scroll to position [3306, 0]
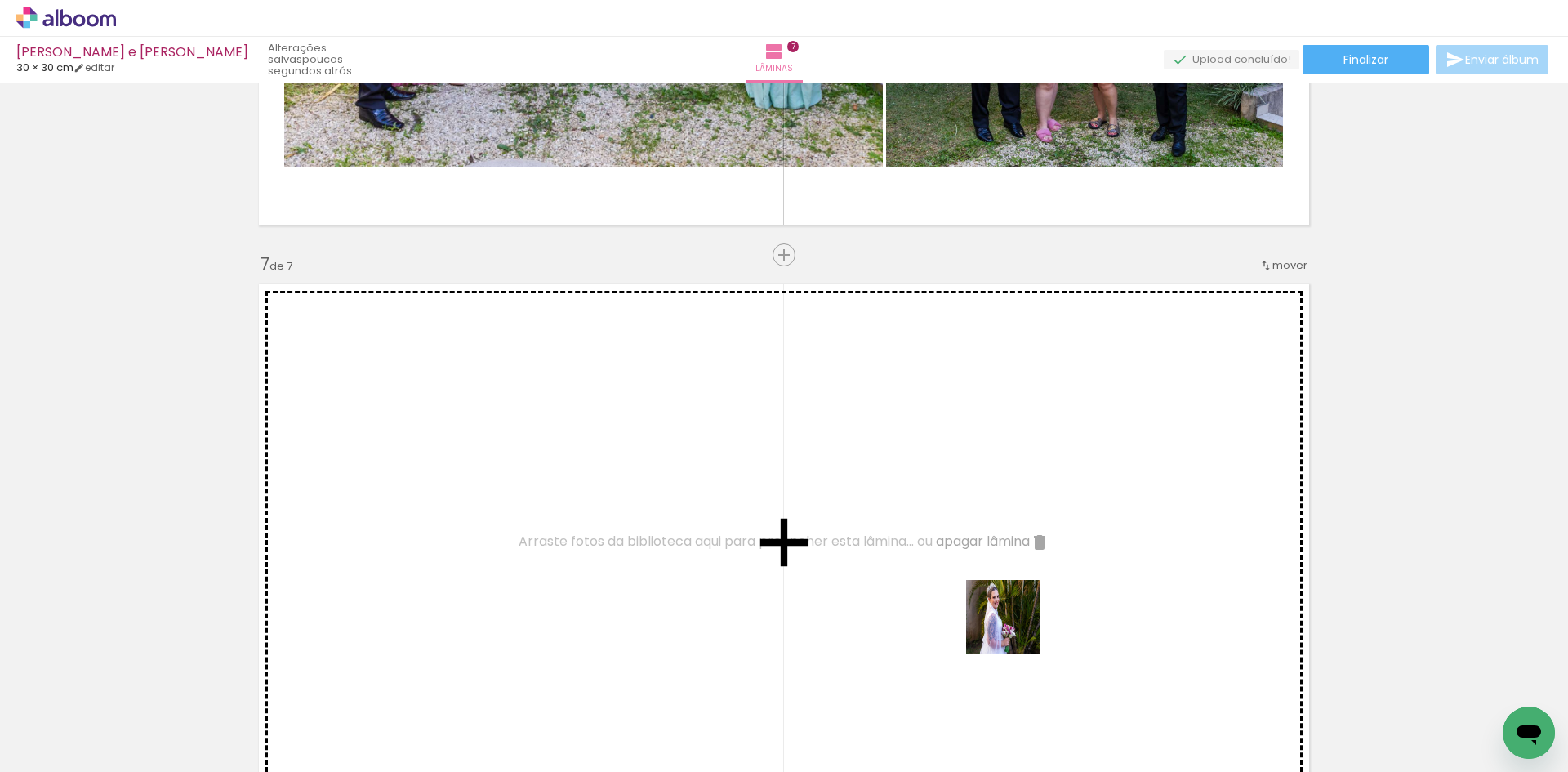
drag, startPoint x: 1040, startPoint y: 732, endPoint x: 1072, endPoint y: 613, distance: 123.2
click at [1014, 623] on quentale-workspace at bounding box center [784, 386] width 1568 height 772
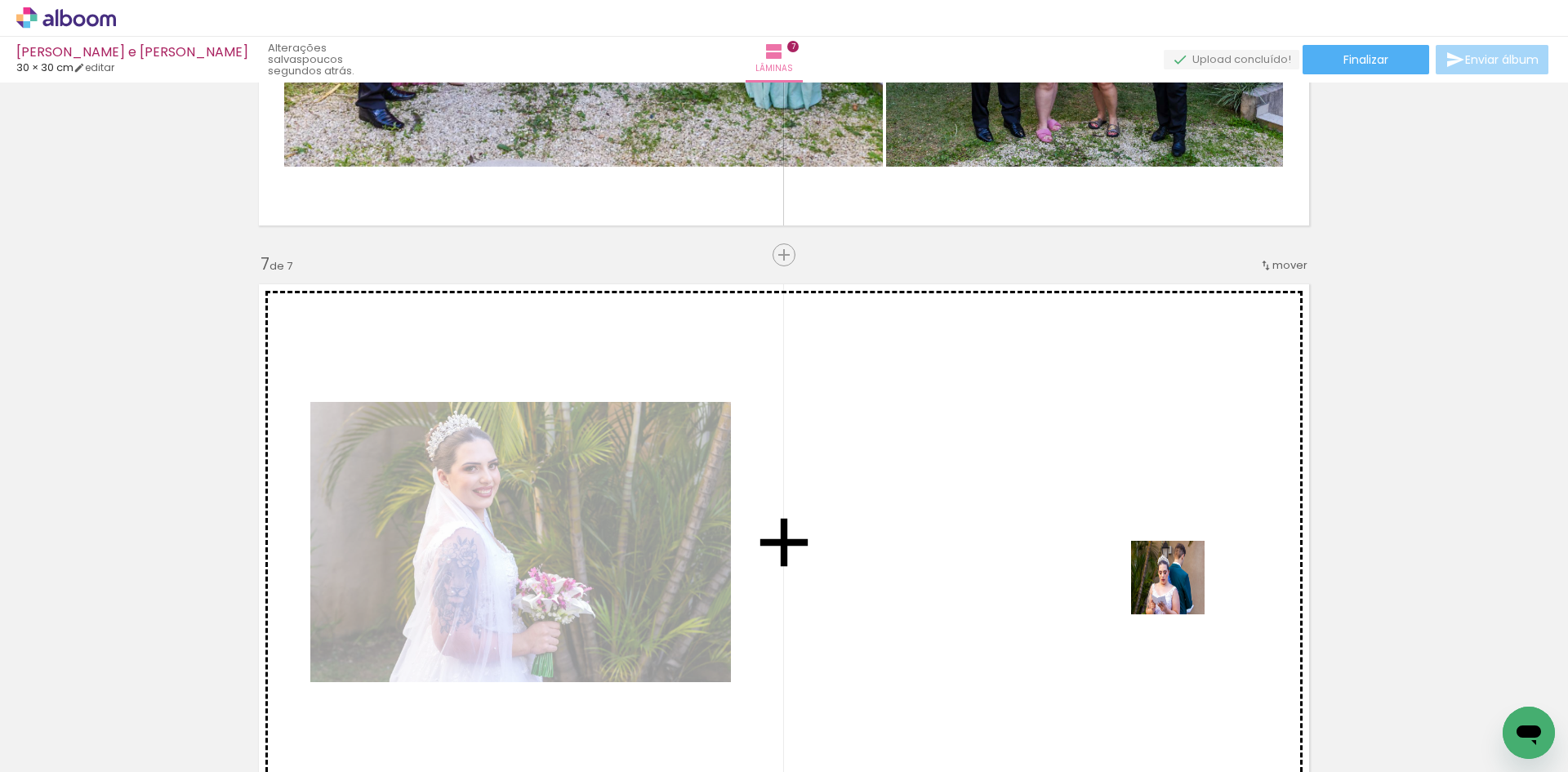
drag, startPoint x: 1395, startPoint y: 720, endPoint x: 1165, endPoint y: 587, distance: 265.7
click at [1165, 587] on quentale-workspace at bounding box center [784, 386] width 1568 height 772
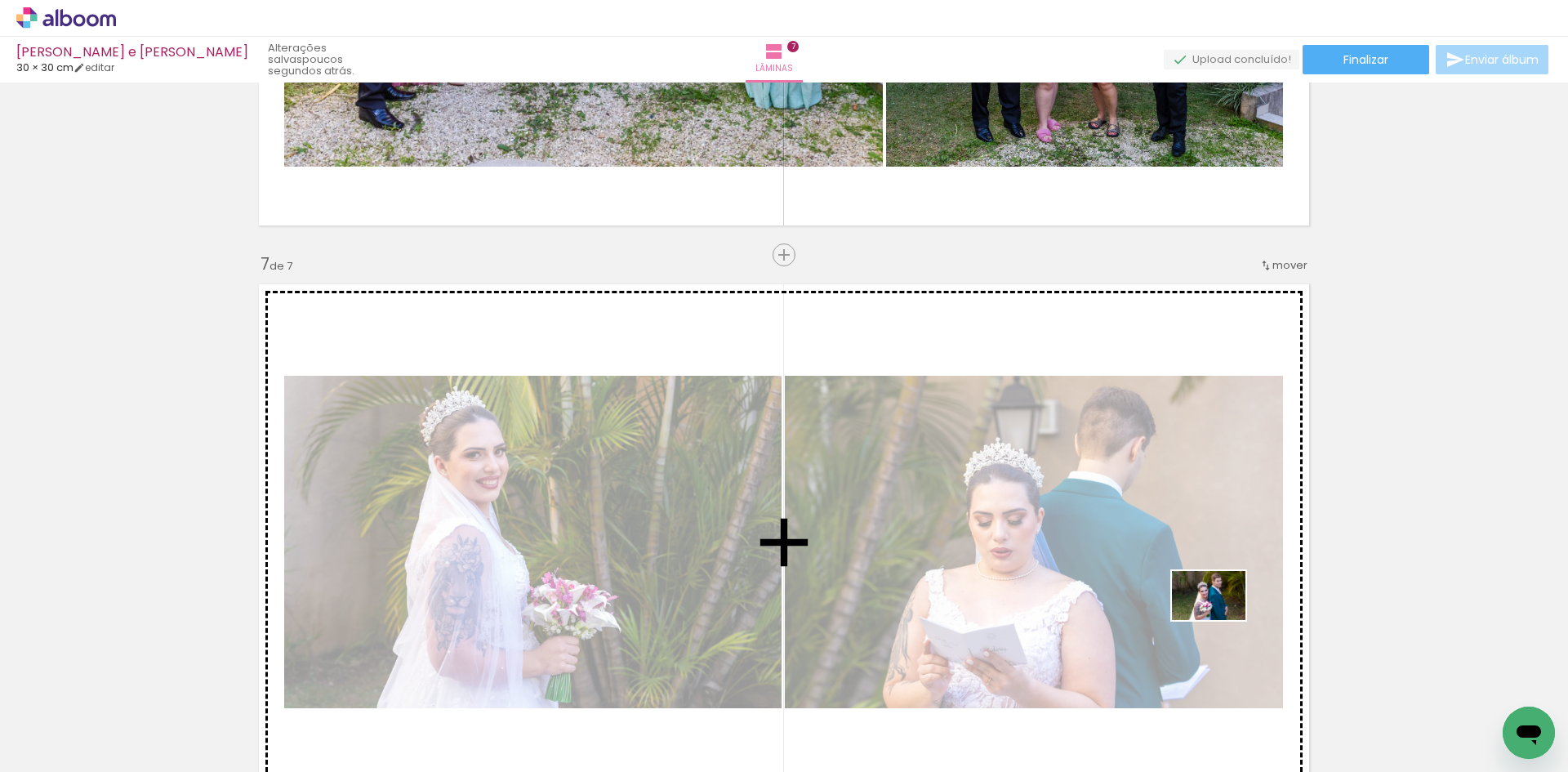
drag, startPoint x: 1500, startPoint y: 710, endPoint x: 1200, endPoint y: 620, distance: 313.2
click at [1201, 617] on quentale-workspace at bounding box center [784, 386] width 1568 height 772
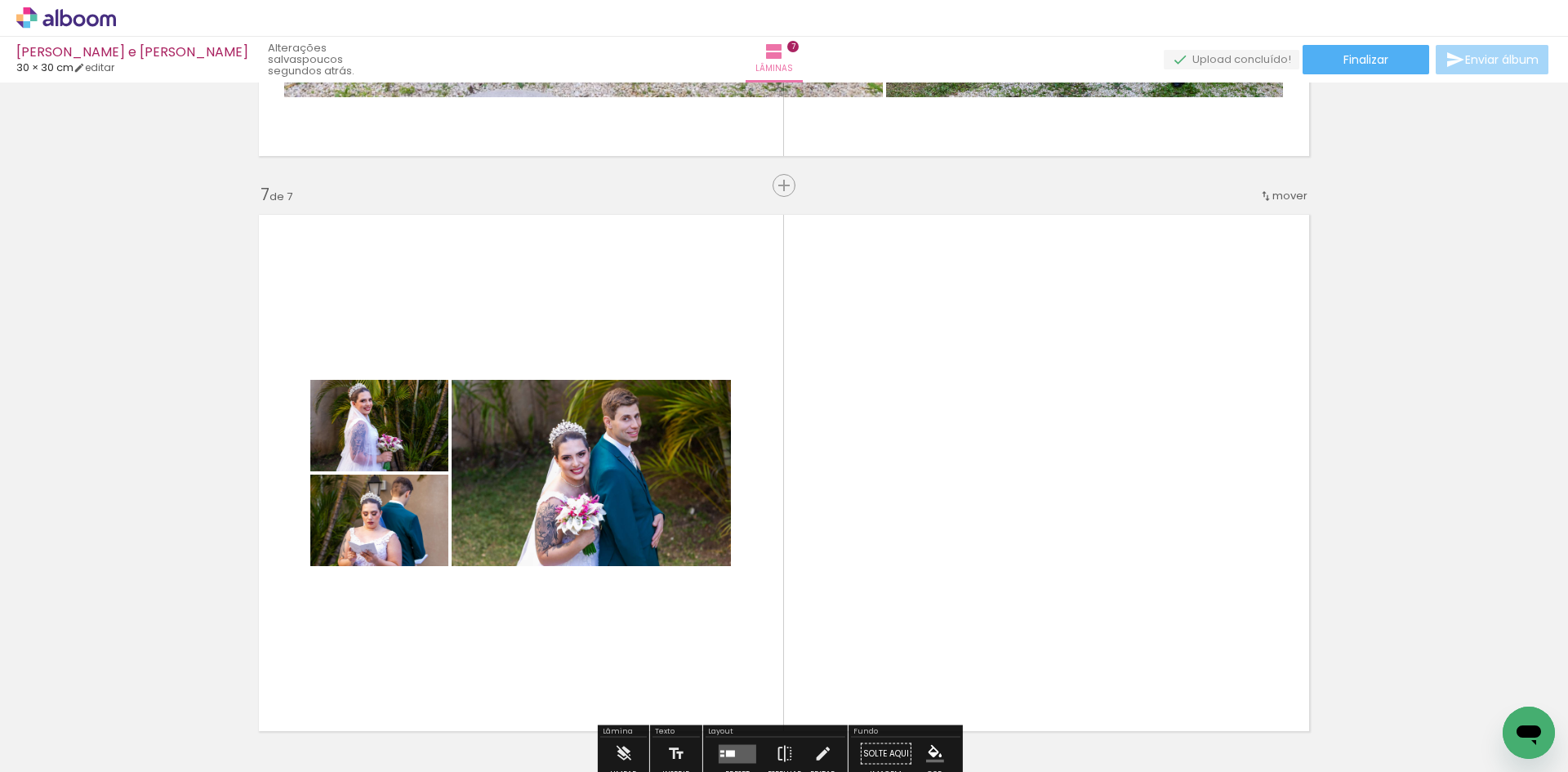
scroll to position [3470, 0]
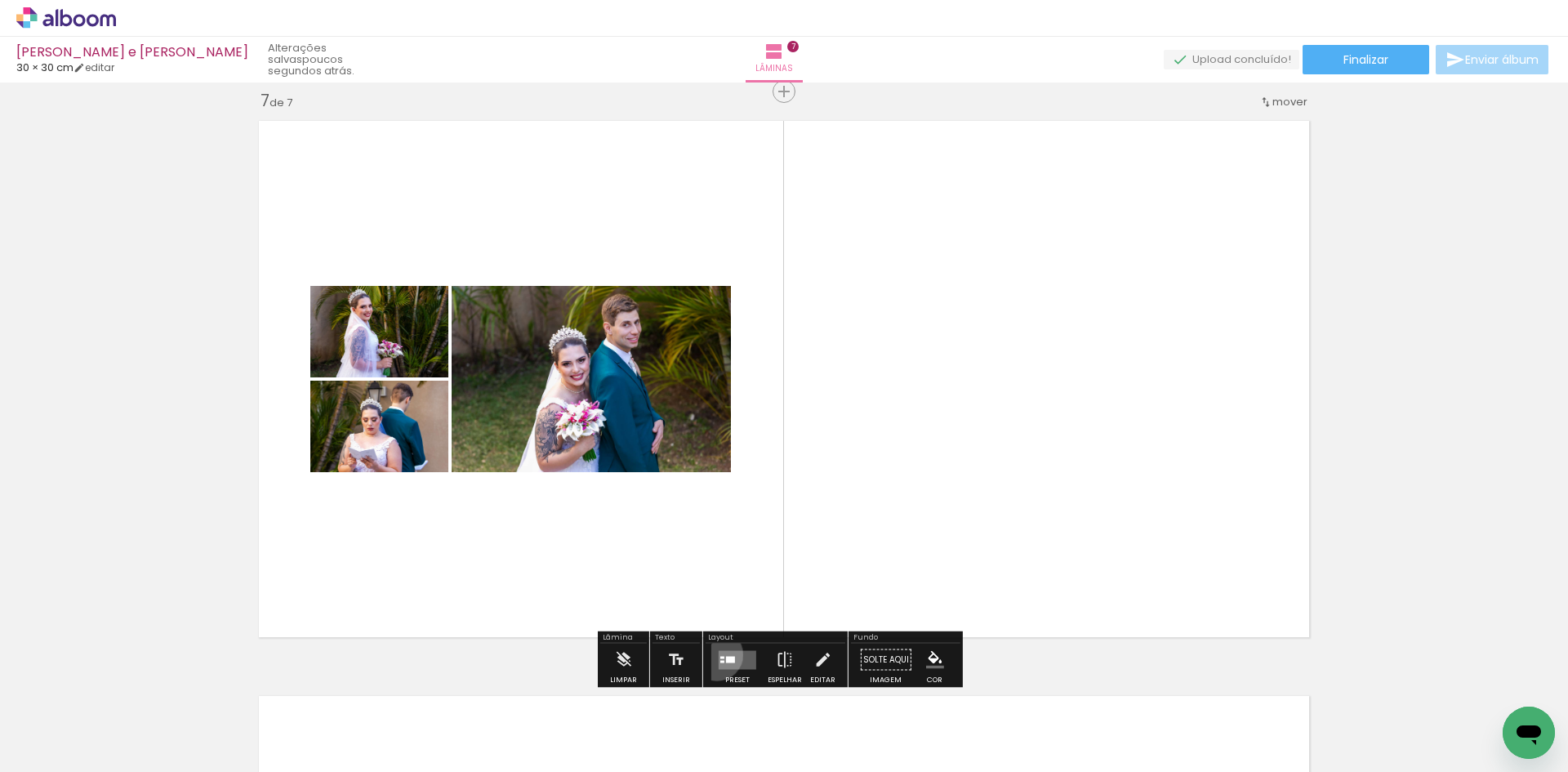
click at [716, 655] on div at bounding box center [738, 660] width 44 height 32
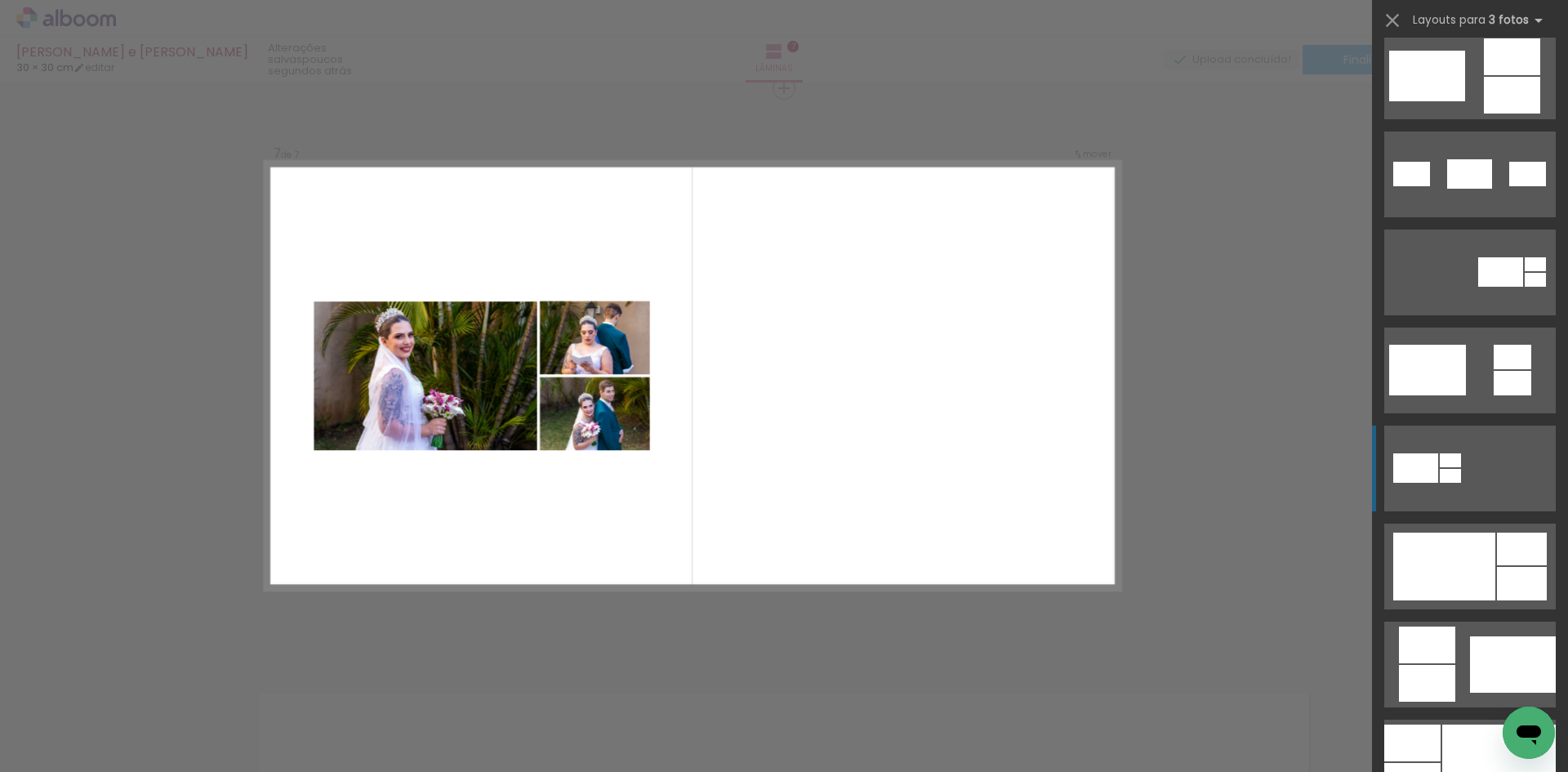
scroll to position [572, 0]
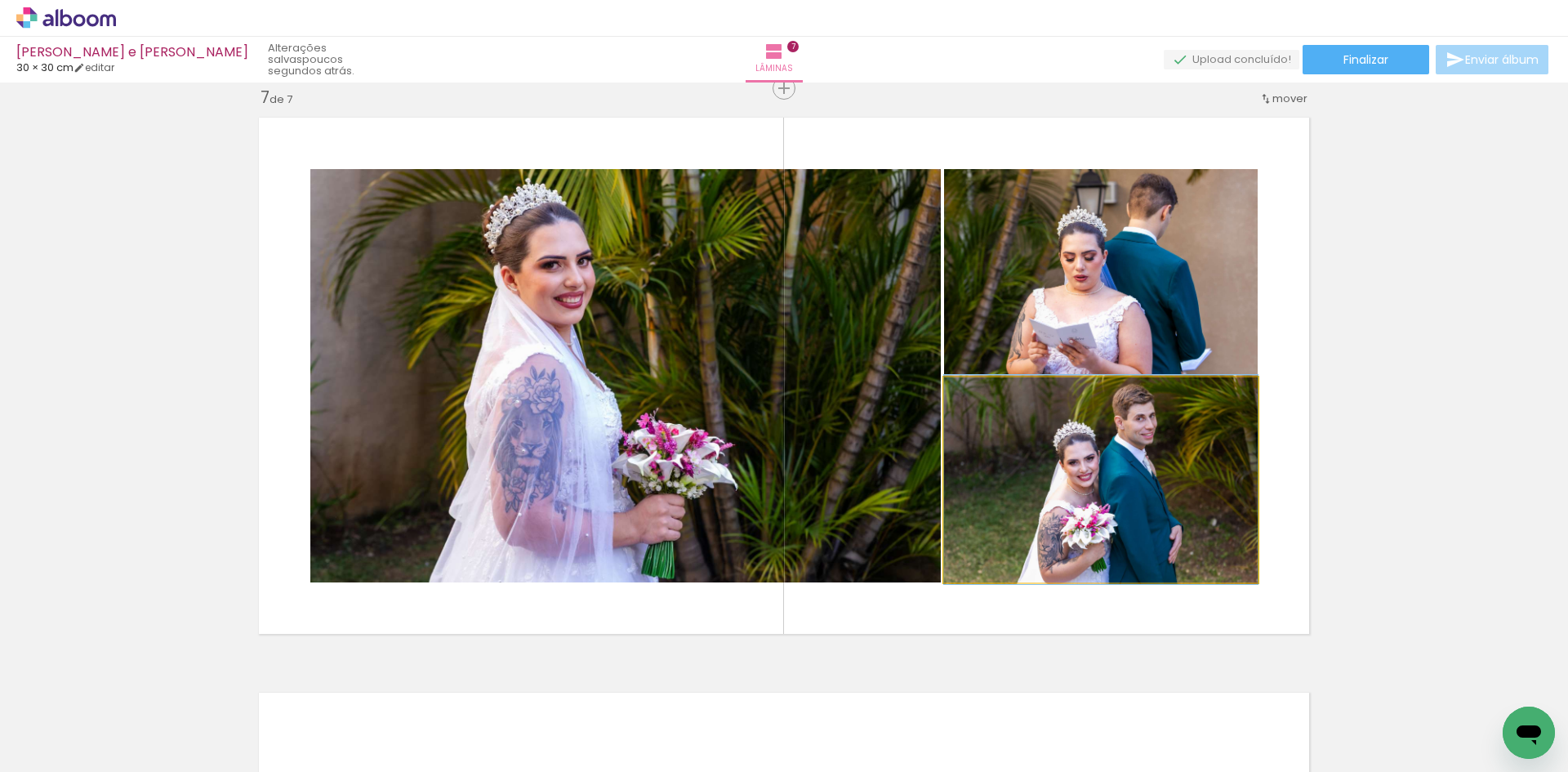
click at [1168, 468] on quentale-photo at bounding box center [1101, 480] width 314 height 205
click at [1168, 467] on quentale-photo at bounding box center [1101, 480] width 314 height 205
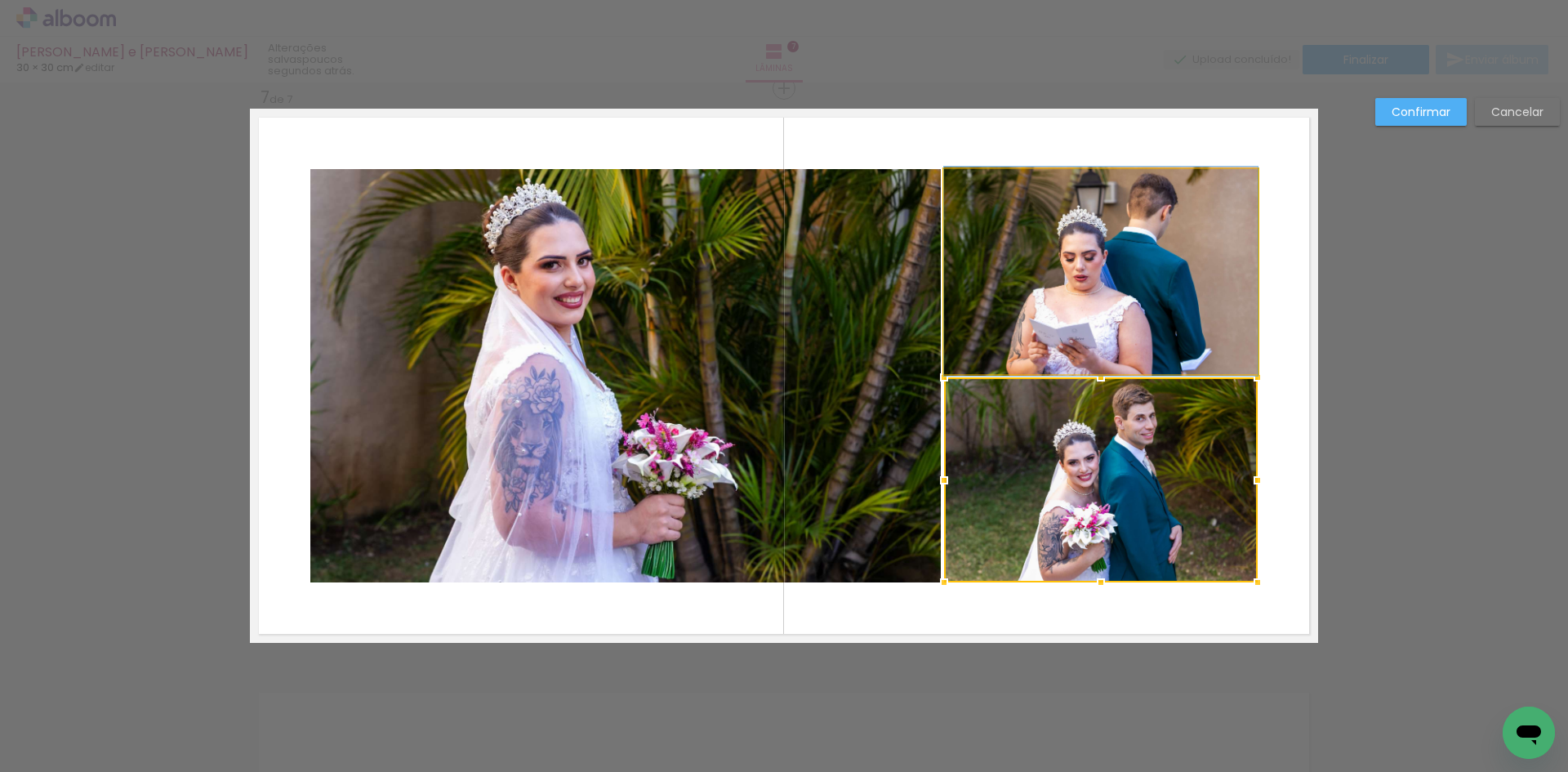
drag, startPoint x: 1150, startPoint y: 334, endPoint x: 1062, endPoint y: 353, distance: 90.0
click at [1150, 333] on quentale-photo at bounding box center [1101, 272] width 314 height 205
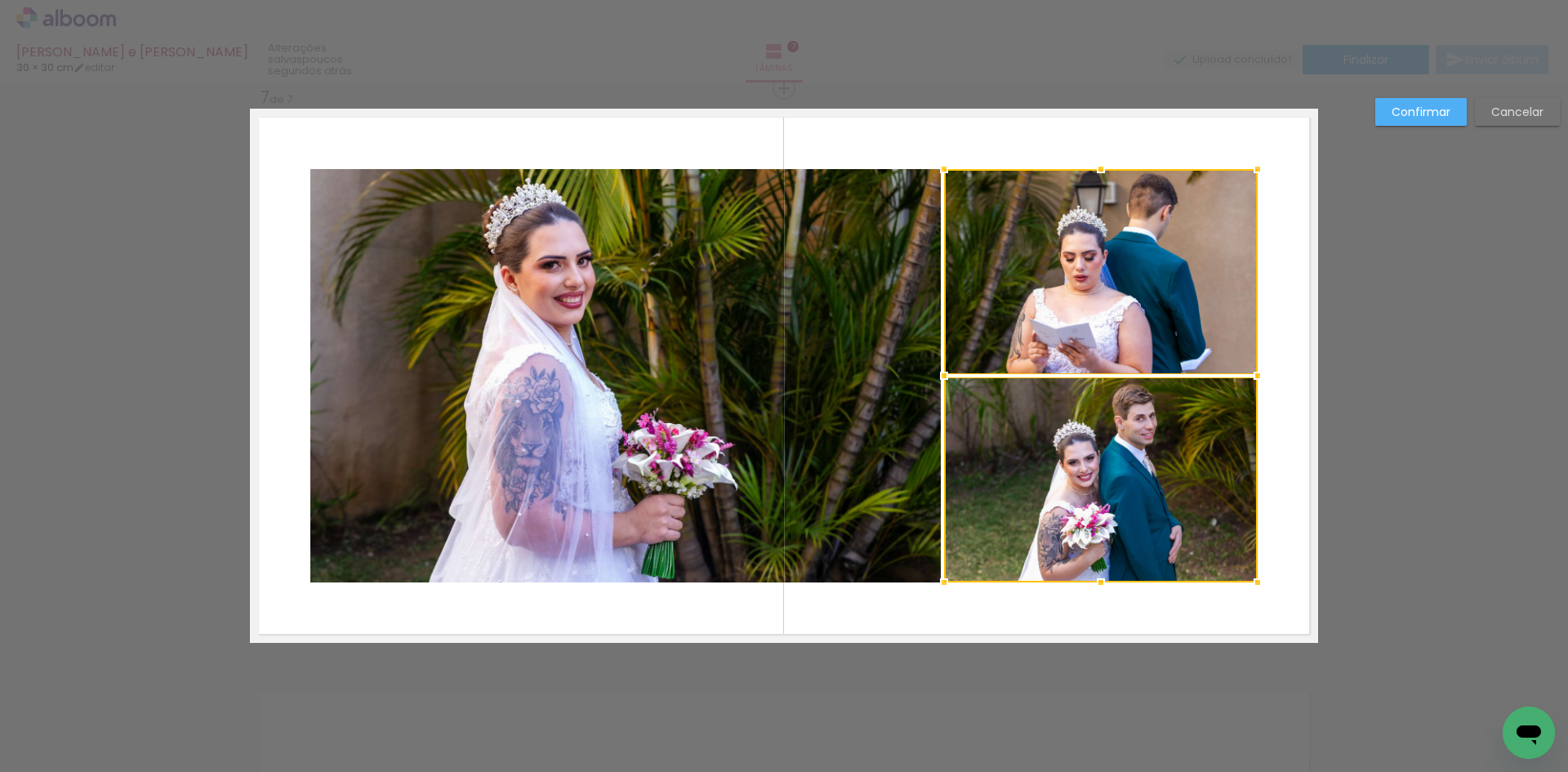
click at [663, 404] on quentale-photo at bounding box center [625, 375] width 631 height 413
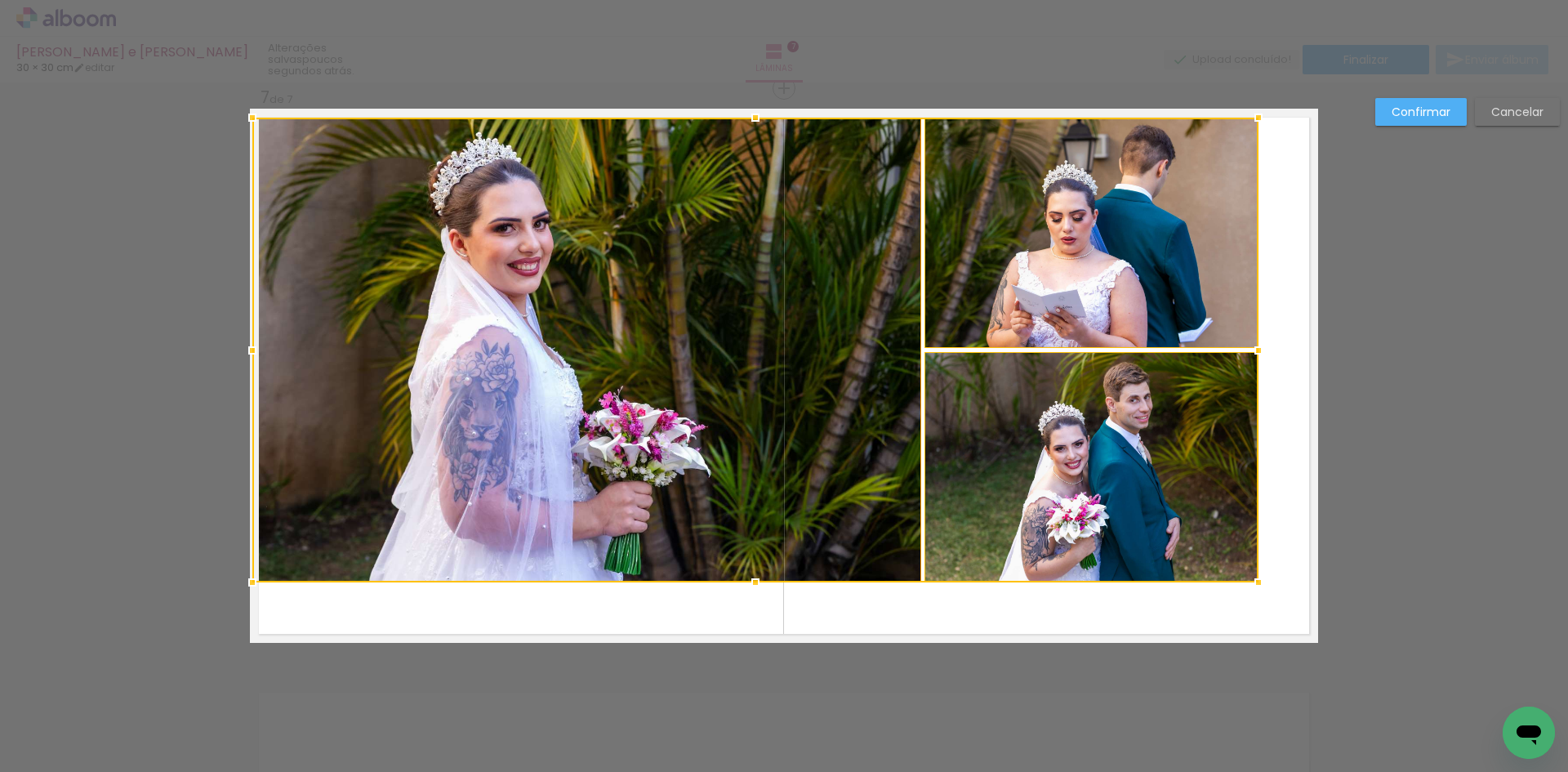
drag, startPoint x: 303, startPoint y: 170, endPoint x: 262, endPoint y: 128, distance: 58.7
click at [249, 120] on div at bounding box center [252, 117] width 32 height 32
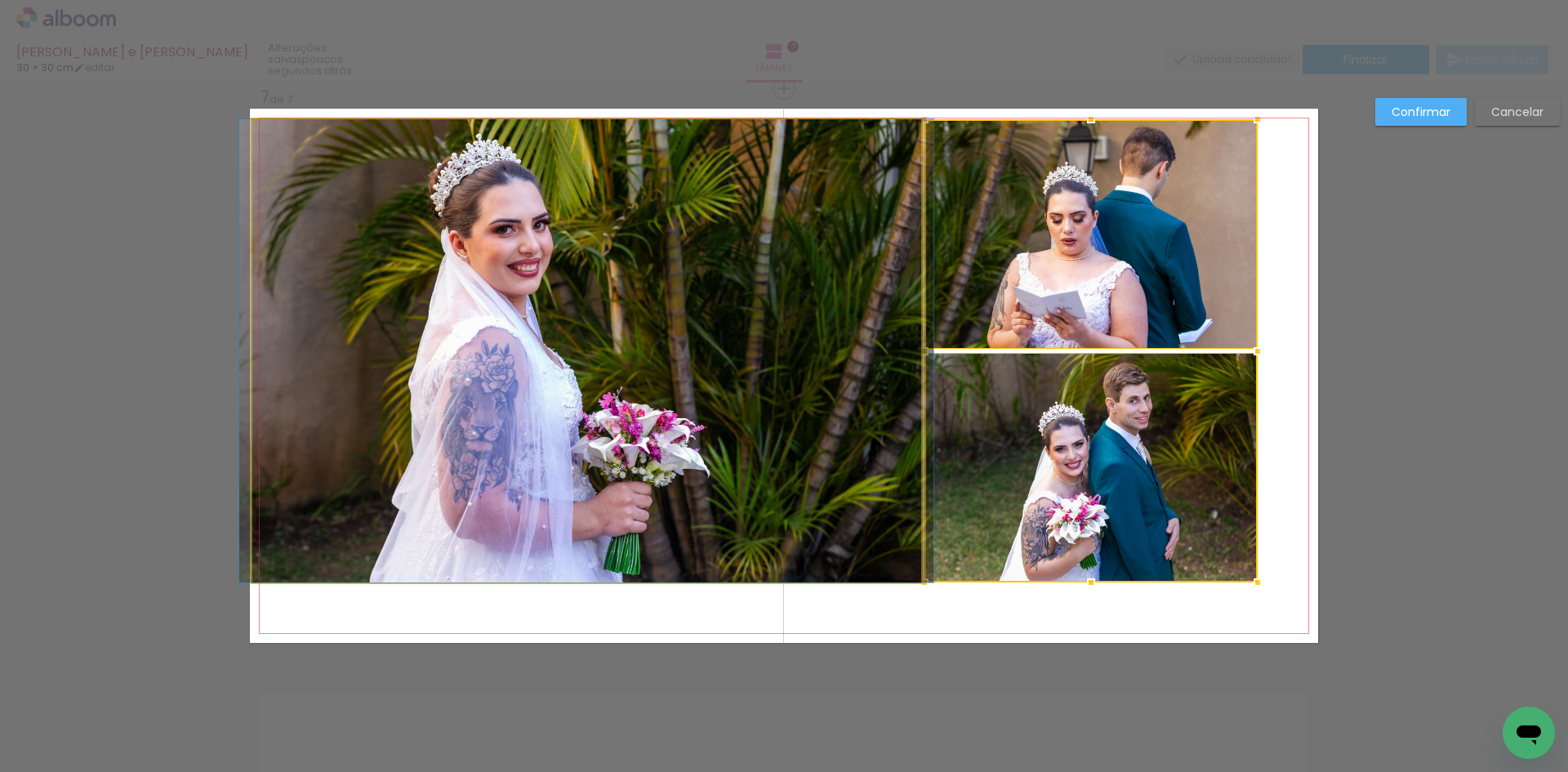
drag, startPoint x: 485, startPoint y: 243, endPoint x: 721, endPoint y: 272, distance: 237.8
click at [485, 244] on quentale-photo at bounding box center [587, 351] width 669 height 463
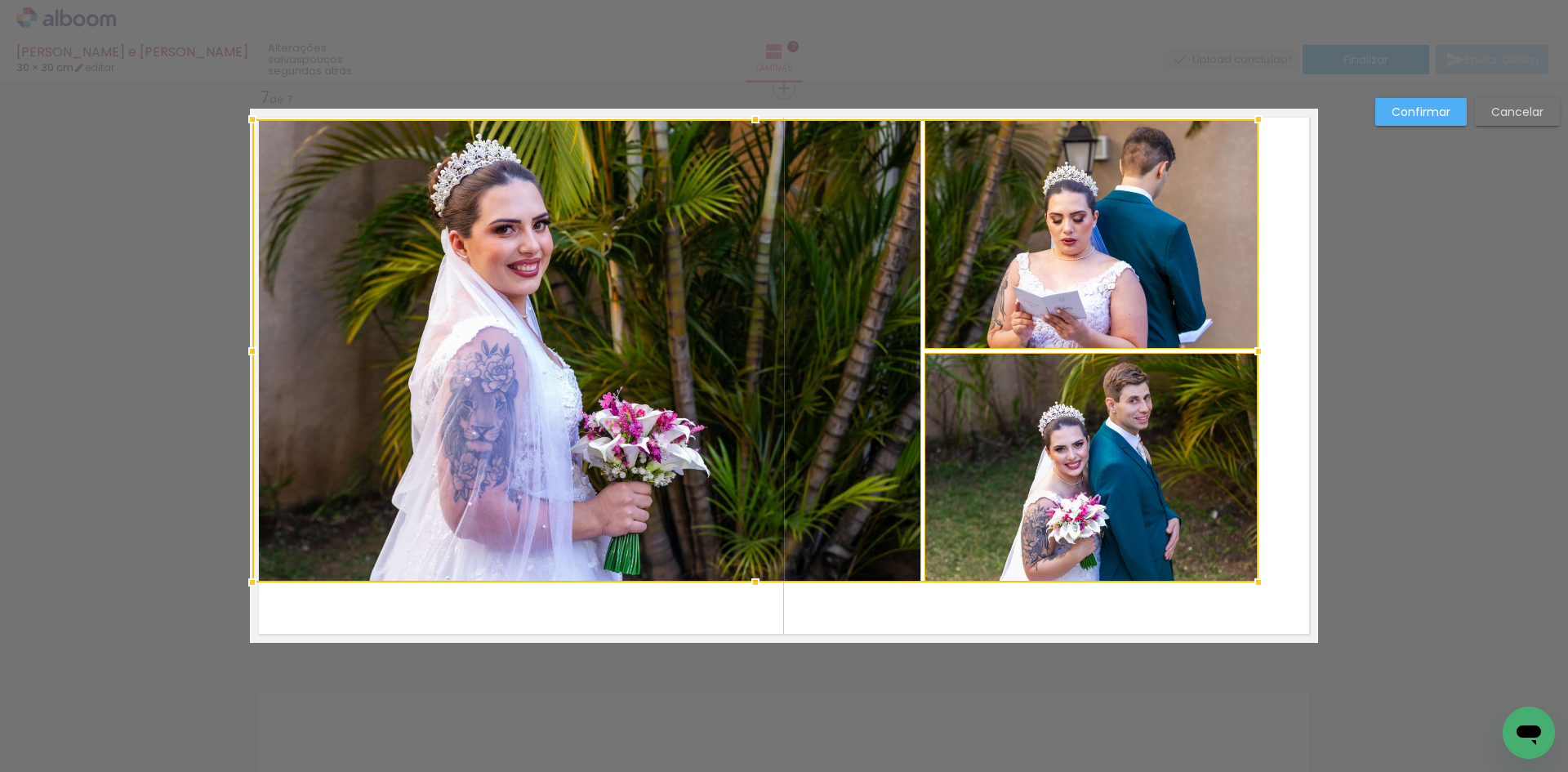
drag, startPoint x: 1037, startPoint y: 269, endPoint x: 1047, endPoint y: 293, distance: 26.0
click at [1037, 270] on div at bounding box center [755, 351] width 1006 height 463
click at [1071, 330] on div at bounding box center [755, 351] width 1006 height 463
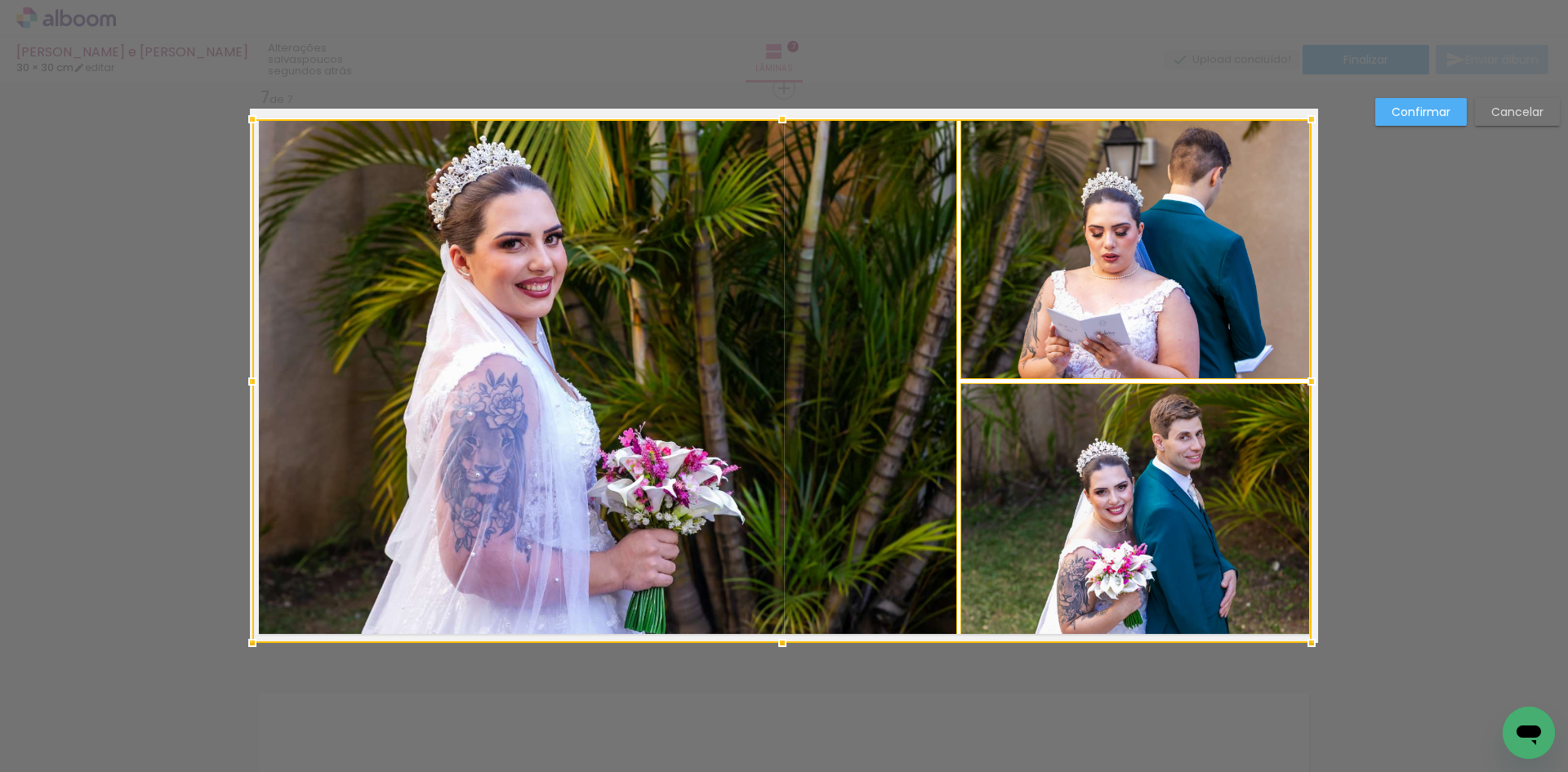
drag, startPoint x: 1253, startPoint y: 584, endPoint x: 1300, endPoint y: 636, distance: 70.1
click at [1300, 636] on div at bounding box center [1311, 642] width 32 height 32
click at [0, 0] on slot "Confirmar" at bounding box center [0, 0] width 0 height 0
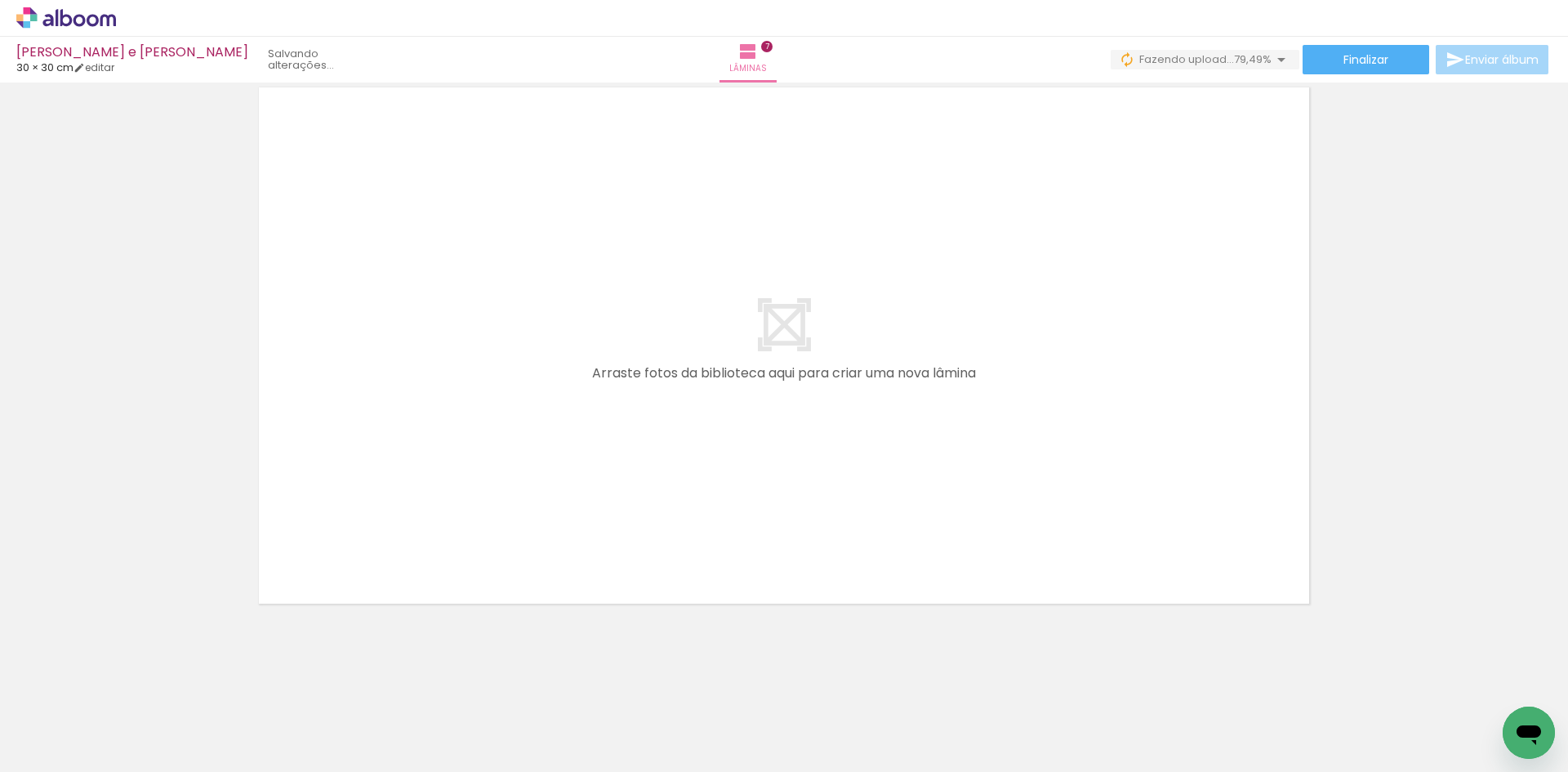
scroll to position [0, 2428]
drag, startPoint x: 573, startPoint y: 690, endPoint x: 532, endPoint y: 418, distance: 275.1
click at [481, 360] on quentale-workspace at bounding box center [784, 386] width 1568 height 772
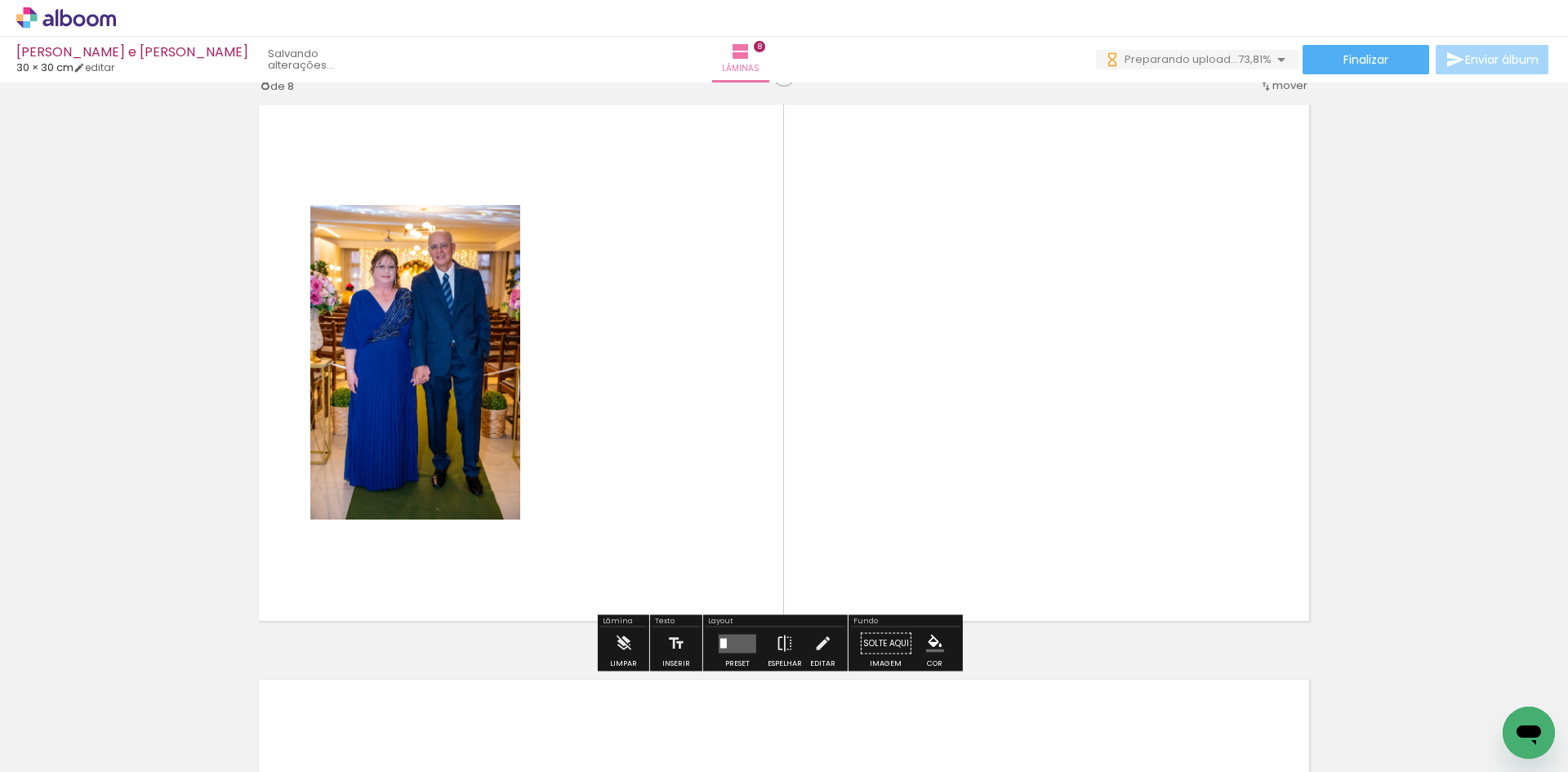
scroll to position [4048, 0]
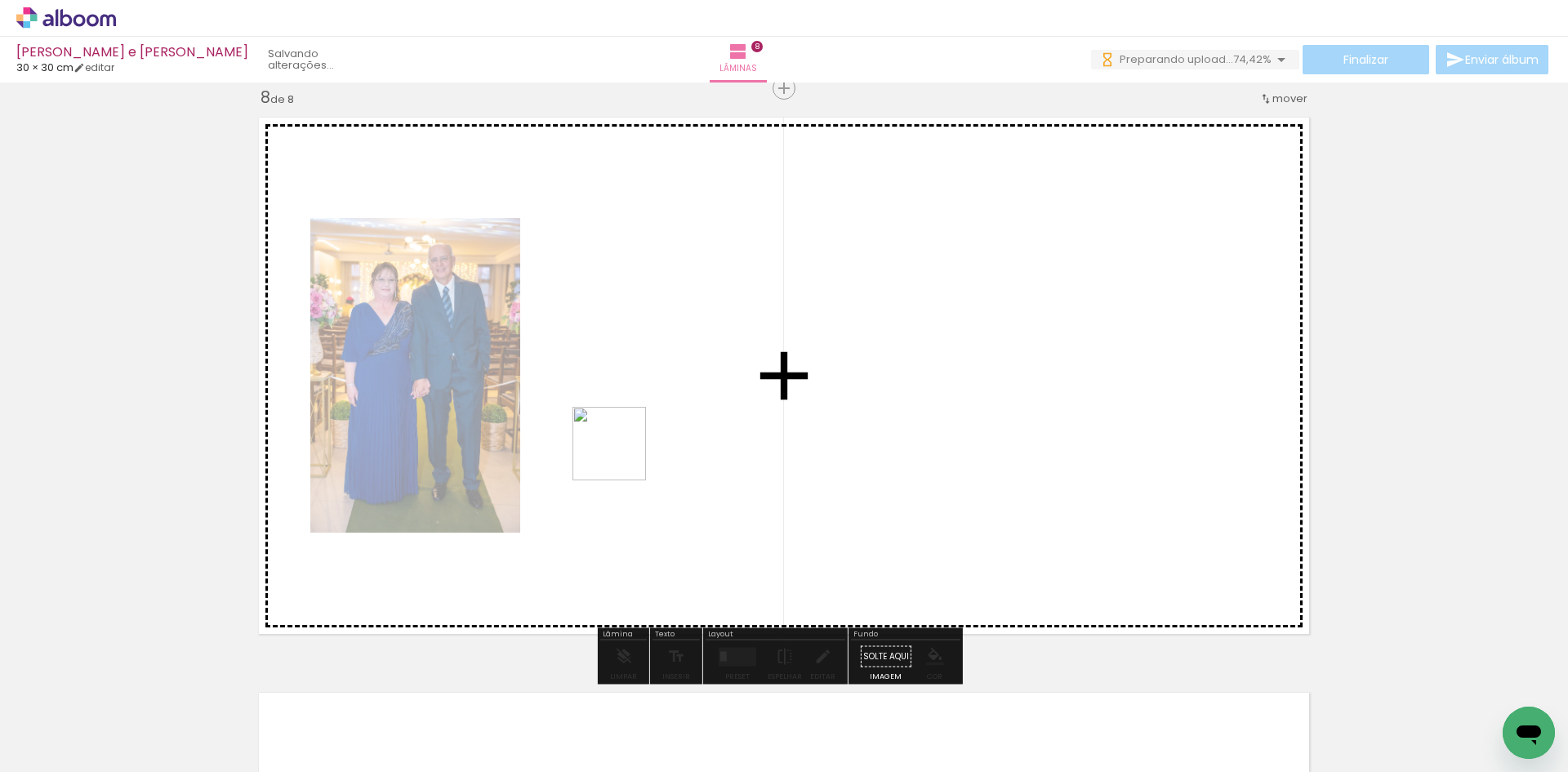
drag, startPoint x: 645, startPoint y: 586, endPoint x: 756, endPoint y: 680, distance: 145.5
click at [622, 453] on quentale-workspace at bounding box center [784, 386] width 1568 height 772
drag, startPoint x: 756, startPoint y: 680, endPoint x: 703, endPoint y: 430, distance: 255.6
click at [703, 430] on quentale-workspace at bounding box center [784, 386] width 1568 height 772
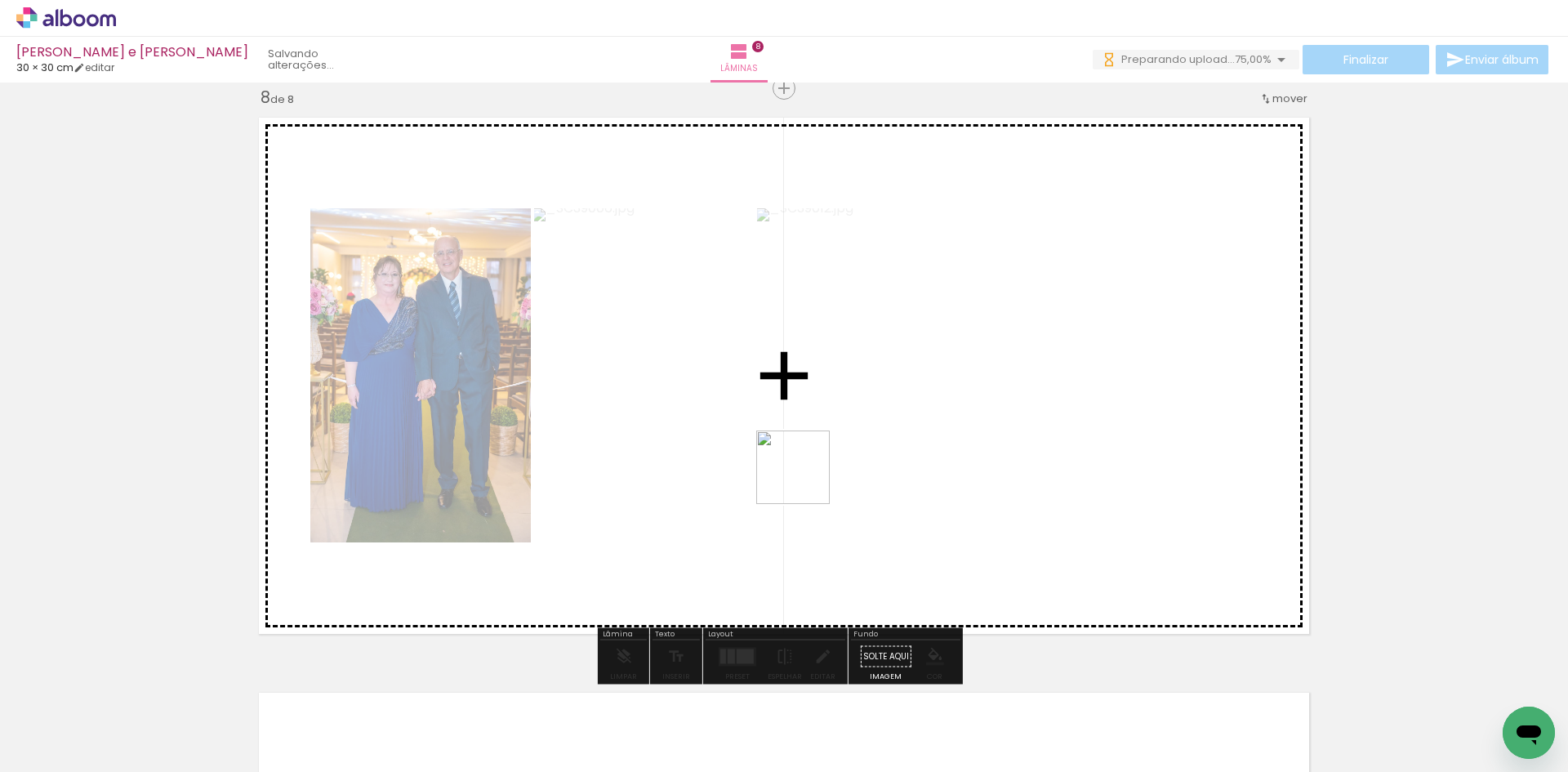
drag, startPoint x: 848, startPoint y: 729, endPoint x: 942, endPoint y: 660, distance: 116.6
click at [800, 459] on quentale-workspace at bounding box center [784, 386] width 1568 height 772
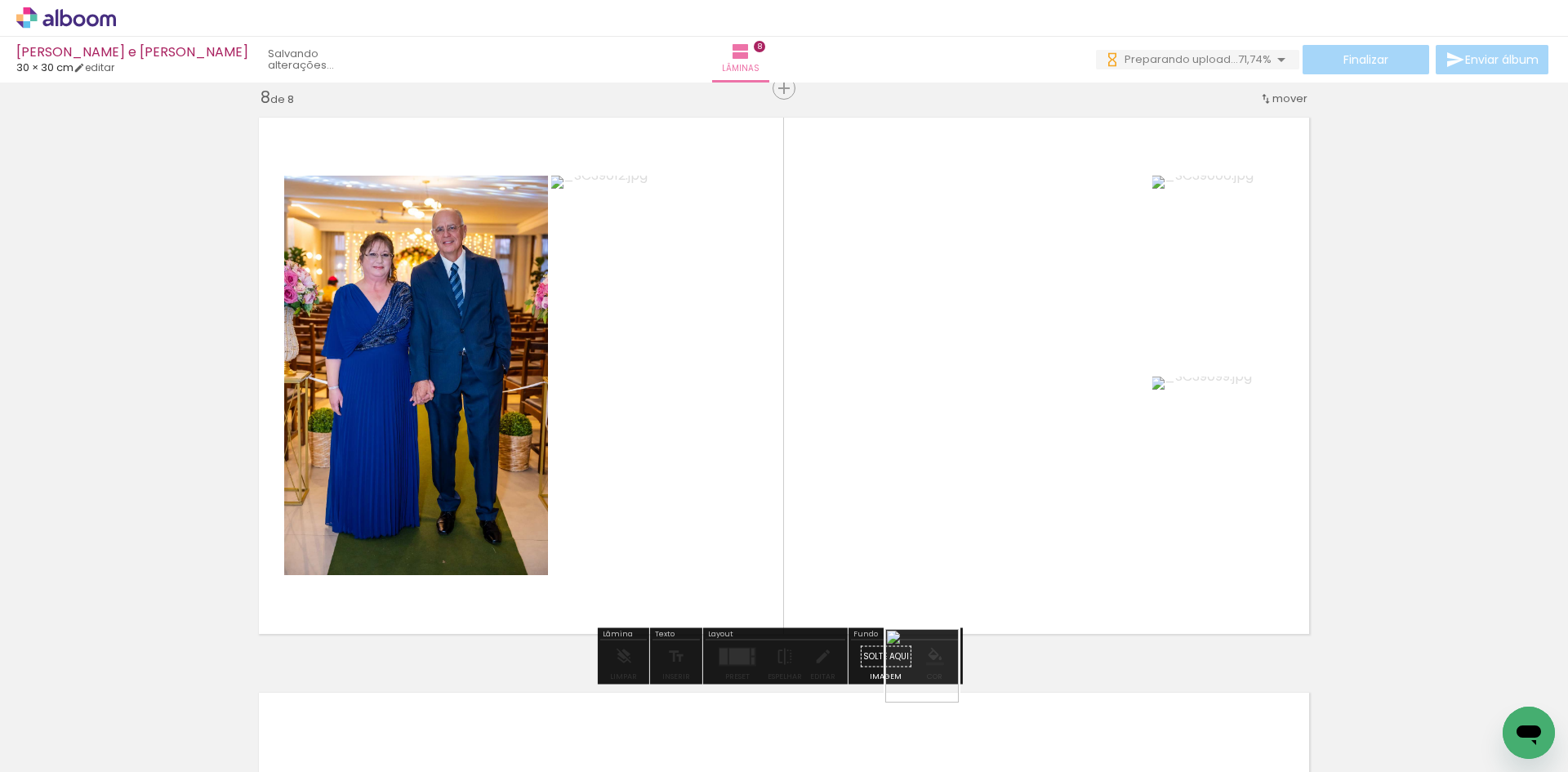
drag, startPoint x: 937, startPoint y: 688, endPoint x: 1006, endPoint y: 701, distance: 70.2
click at [889, 518] on quentale-workspace at bounding box center [784, 386] width 1568 height 772
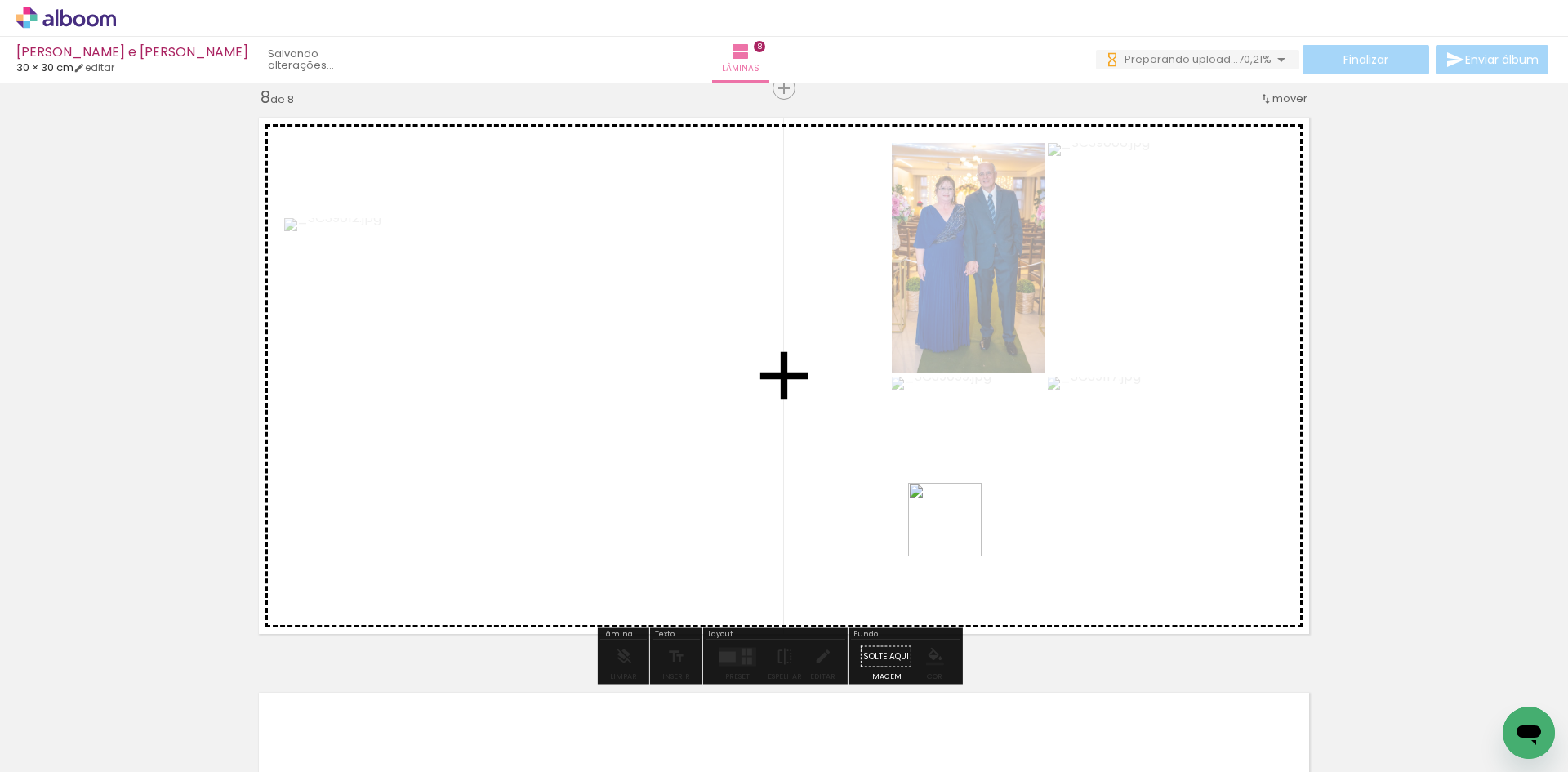
drag, startPoint x: 1016, startPoint y: 713, endPoint x: 958, endPoint y: 532, distance: 190.1
click at [958, 532] on quentale-workspace at bounding box center [784, 386] width 1568 height 772
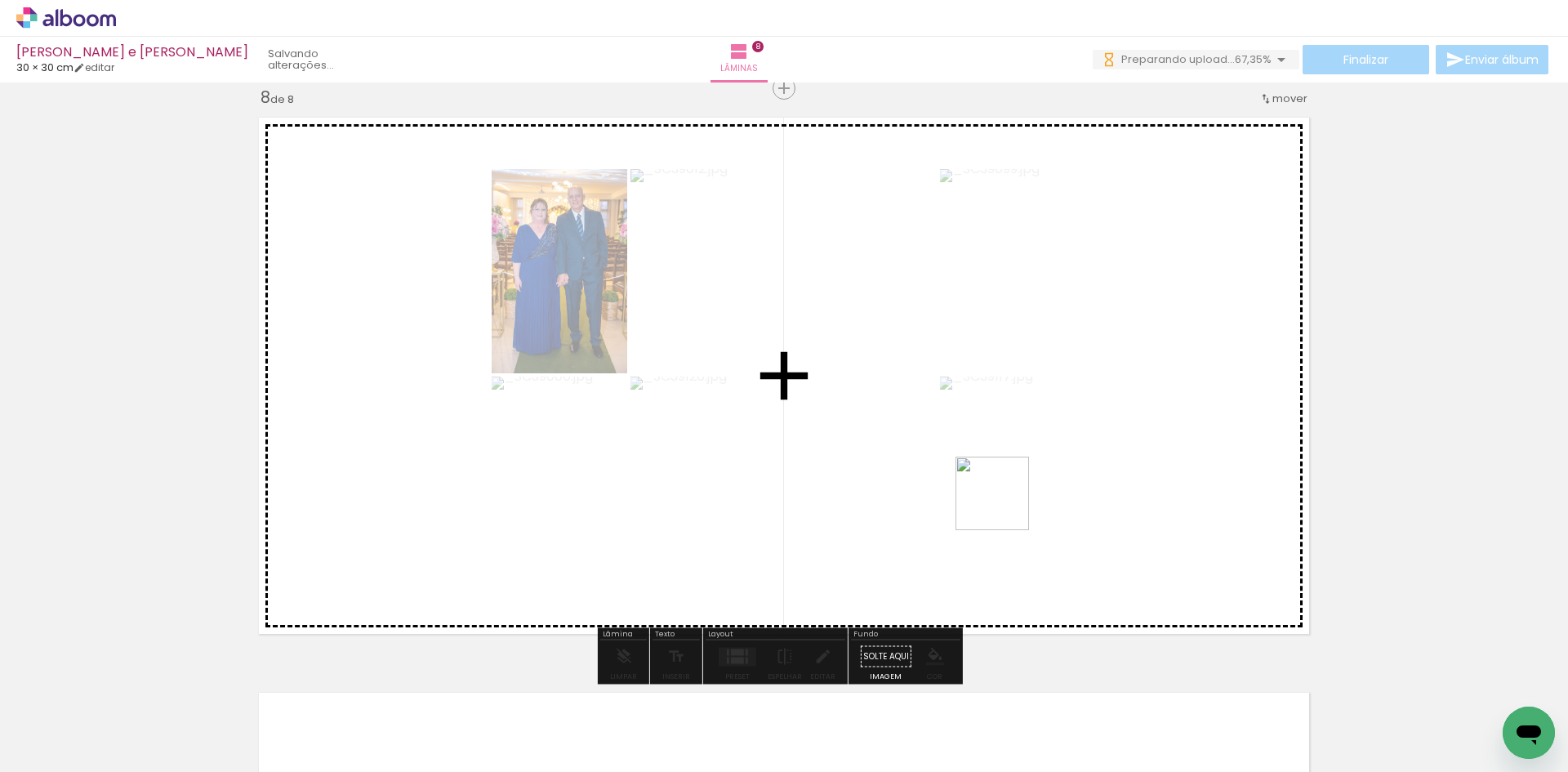
drag, startPoint x: 1120, startPoint y: 715, endPoint x: 1005, endPoint y: 506, distance: 238.5
click at [1005, 506] on quentale-workspace at bounding box center [784, 386] width 1568 height 772
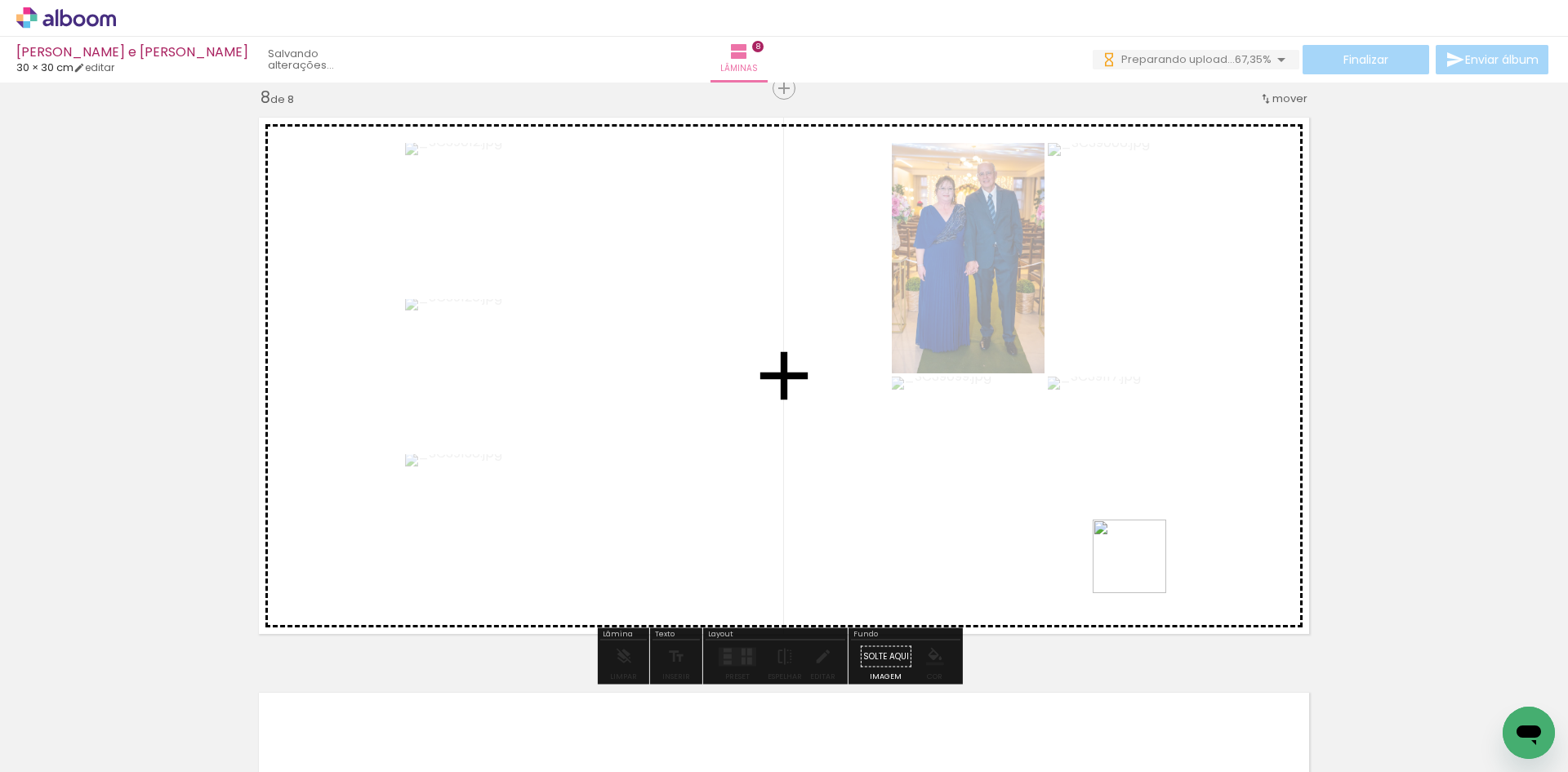
drag, startPoint x: 1209, startPoint y: 723, endPoint x: 1142, endPoint y: 568, distance: 168.9
click at [1142, 568] on quentale-workspace at bounding box center [784, 386] width 1568 height 772
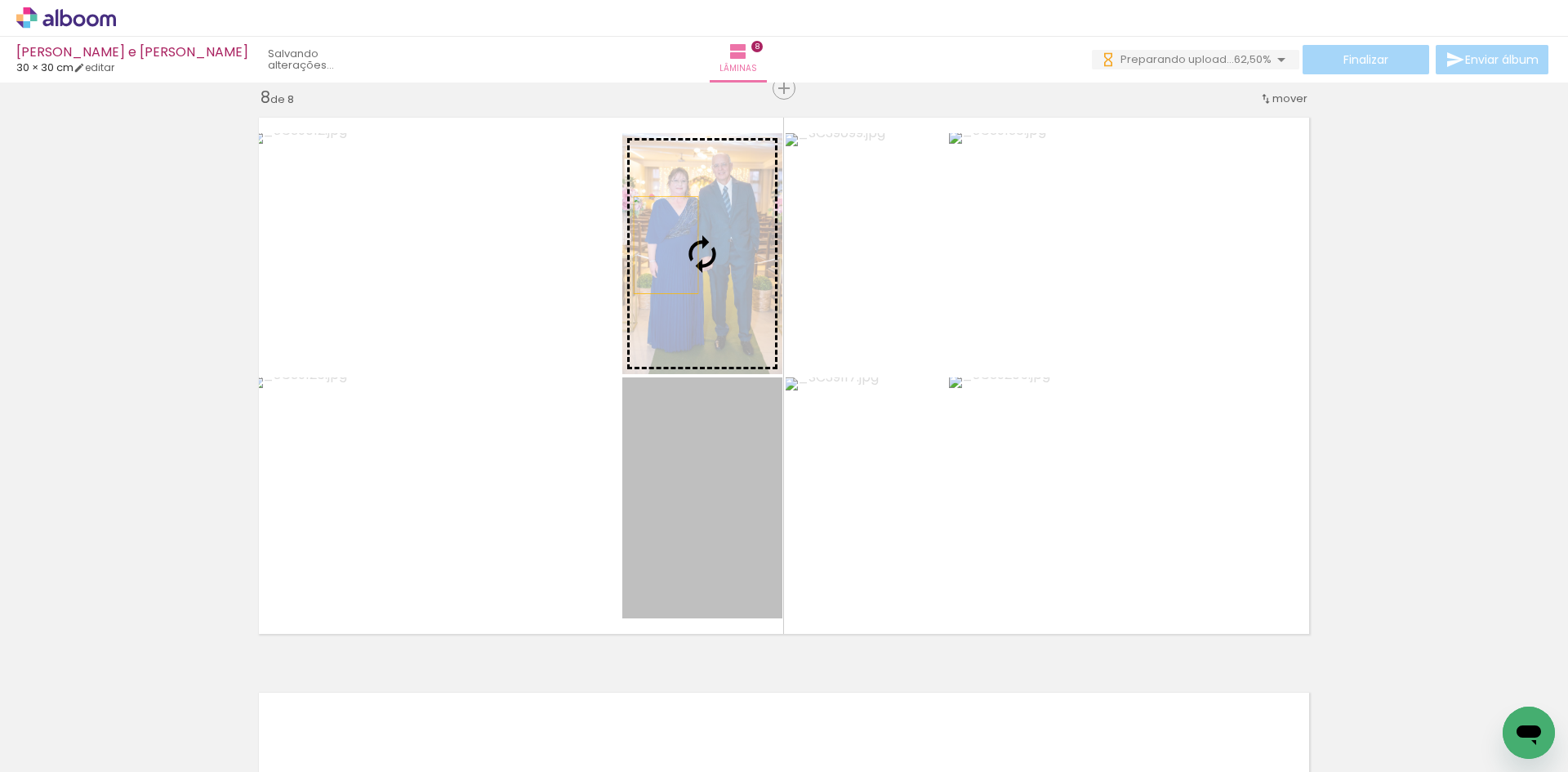
drag, startPoint x: 709, startPoint y: 504, endPoint x: 660, endPoint y: 249, distance: 259.7
click at [0, 0] on slot at bounding box center [0, 0] width 0 height 0
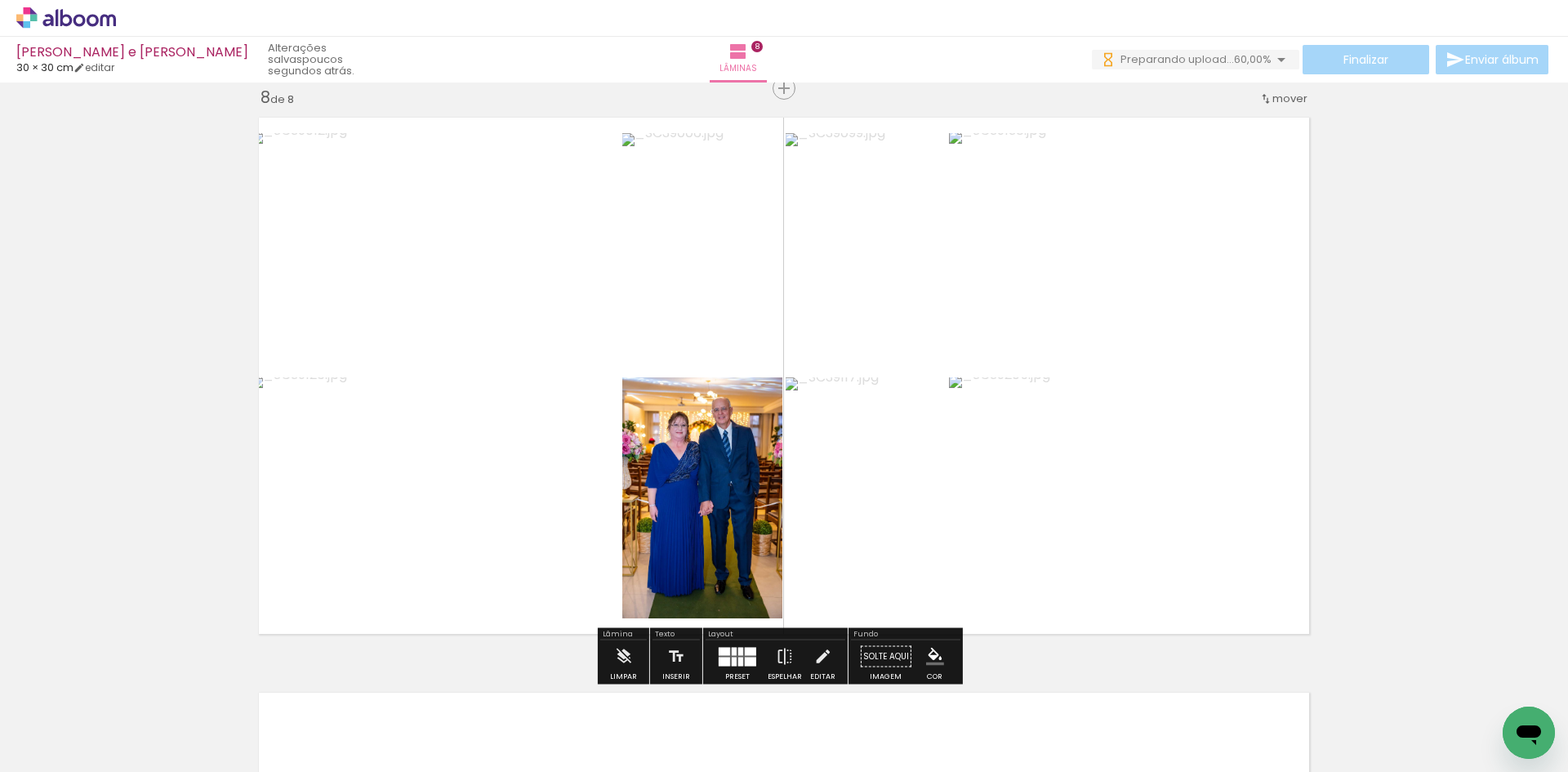
click at [742, 655] on quentale-layouter at bounding box center [738, 656] width 38 height 18
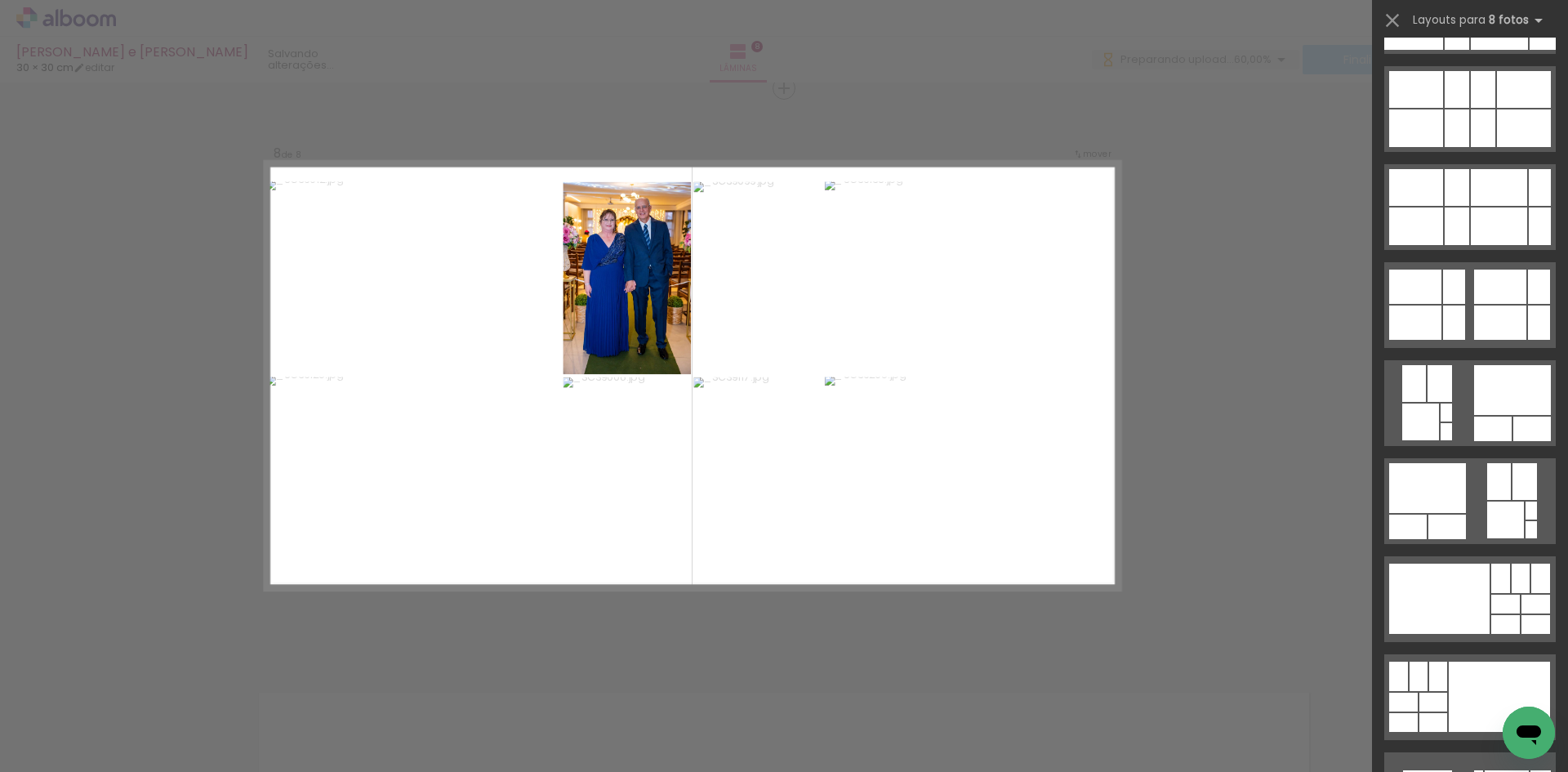
scroll to position [0, 0]
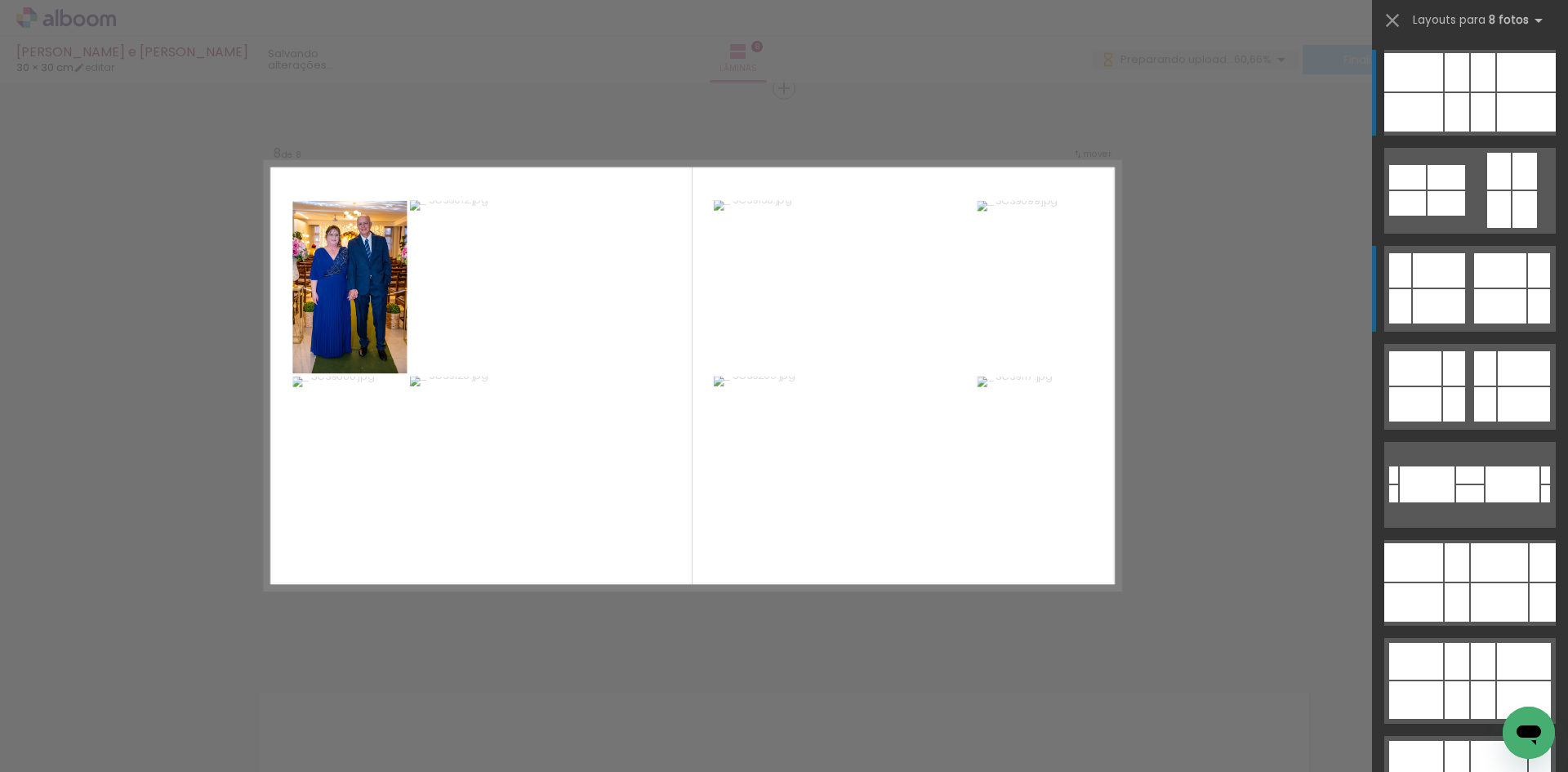
click at [1443, 91] on div at bounding box center [1414, 73] width 59 height 39
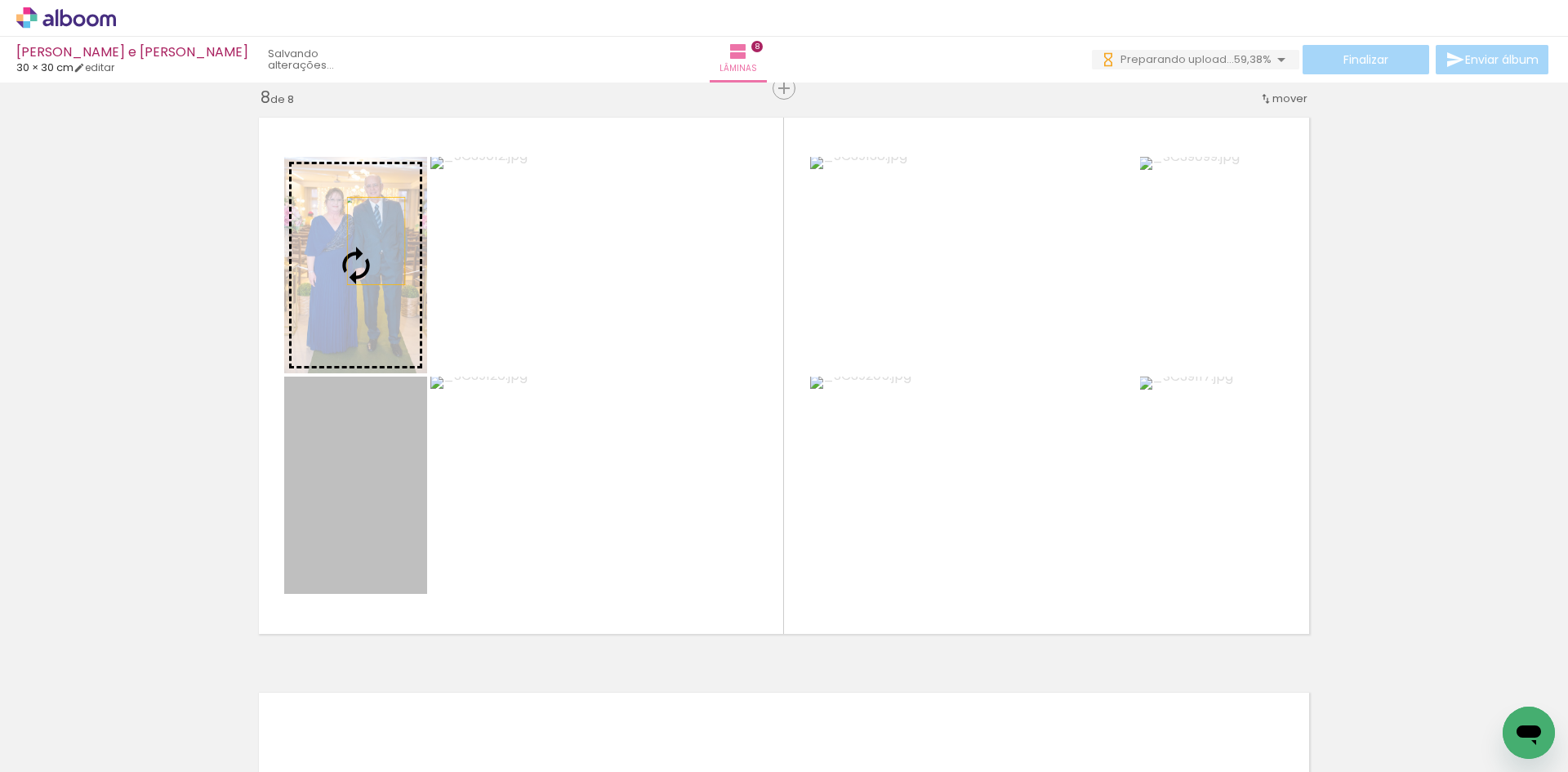
drag, startPoint x: 370, startPoint y: 267, endPoint x: 370, endPoint y: 241, distance: 26.0
click at [0, 0] on slot at bounding box center [0, 0] width 0 height 0
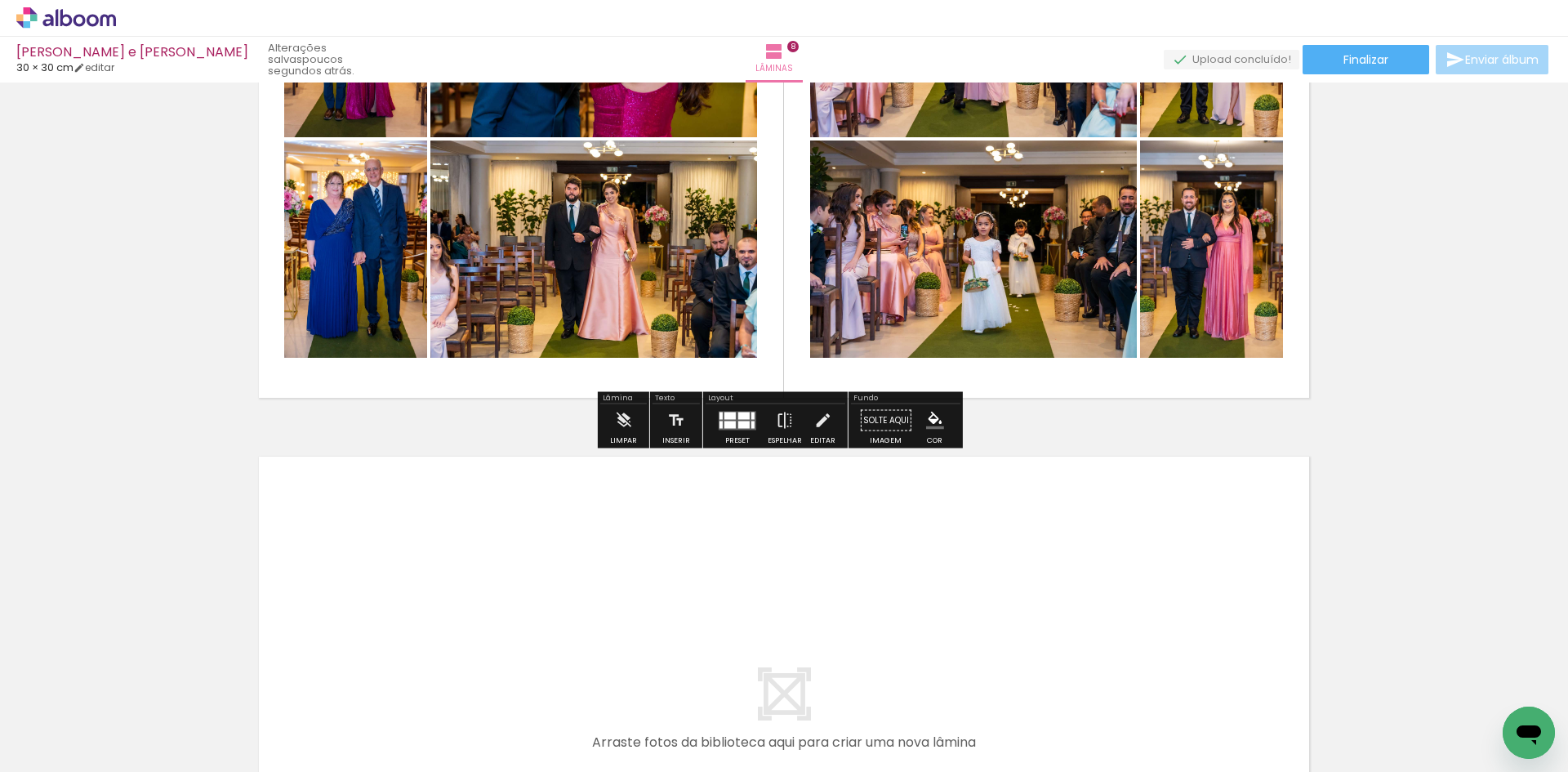
scroll to position [4292, 0]
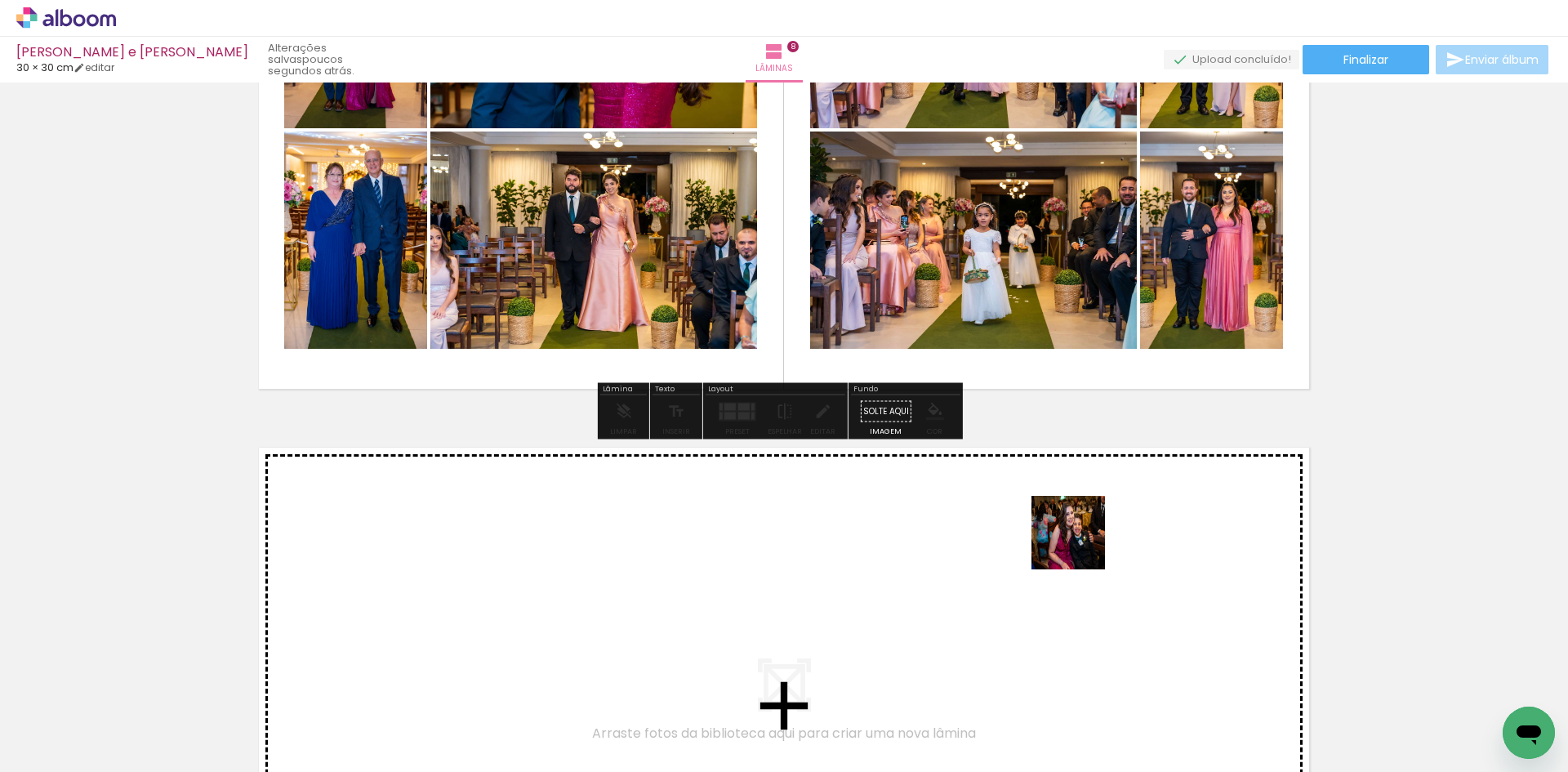
drag, startPoint x: 1308, startPoint y: 703, endPoint x: 1076, endPoint y: 541, distance: 283.0
click at [1076, 541] on quentale-workspace at bounding box center [784, 386] width 1568 height 772
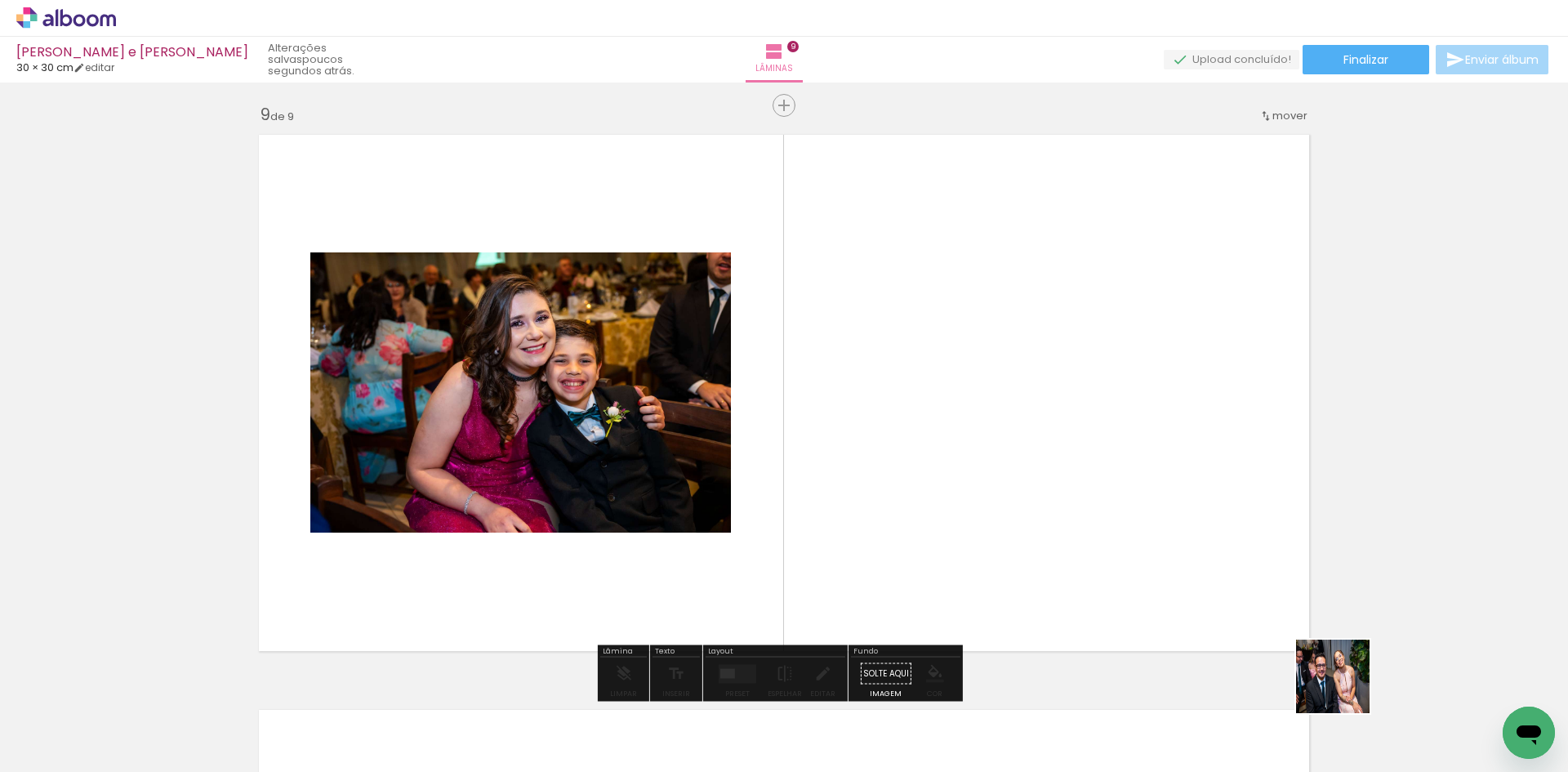
scroll to position [4623, 0]
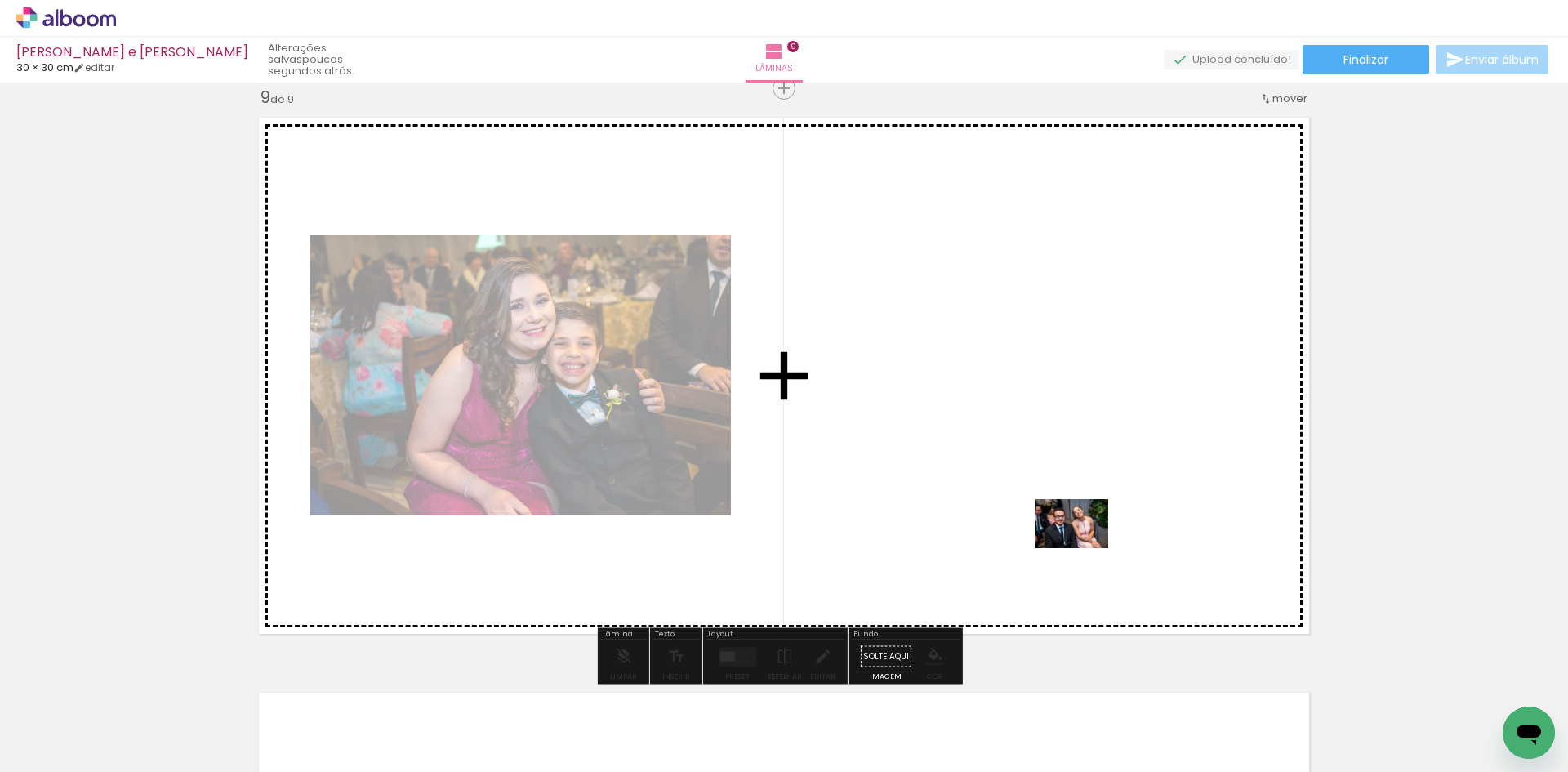
drag, startPoint x: 1345, startPoint y: 689, endPoint x: 1081, endPoint y: 547, distance: 299.8
click at [1081, 547] on quentale-workspace at bounding box center [784, 386] width 1568 height 772
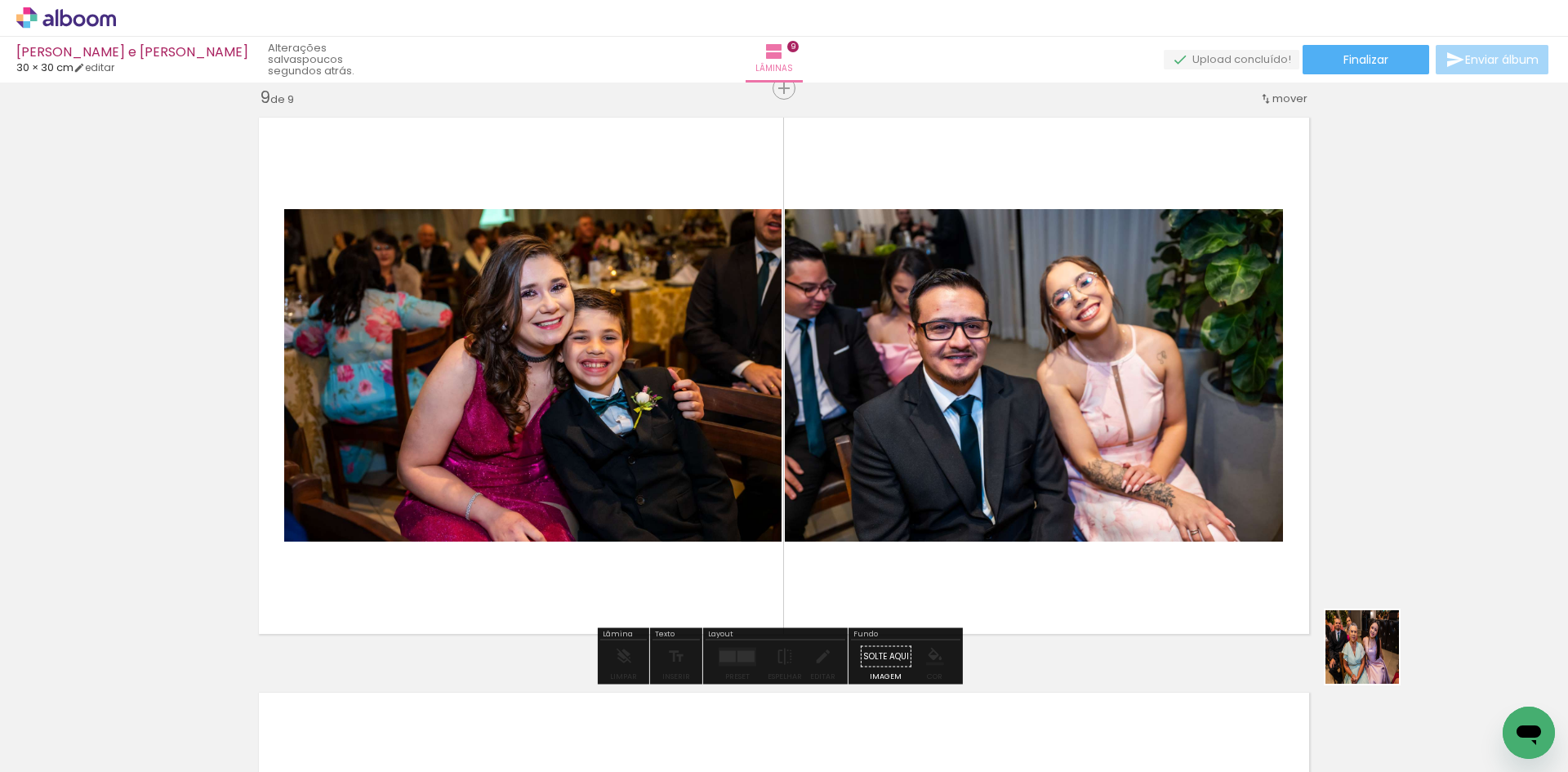
drag, startPoint x: 1401, startPoint y: 677, endPoint x: 959, endPoint y: 577, distance: 453.2
click at [1001, 397] on quentale-workspace at bounding box center [784, 386] width 1568 height 772
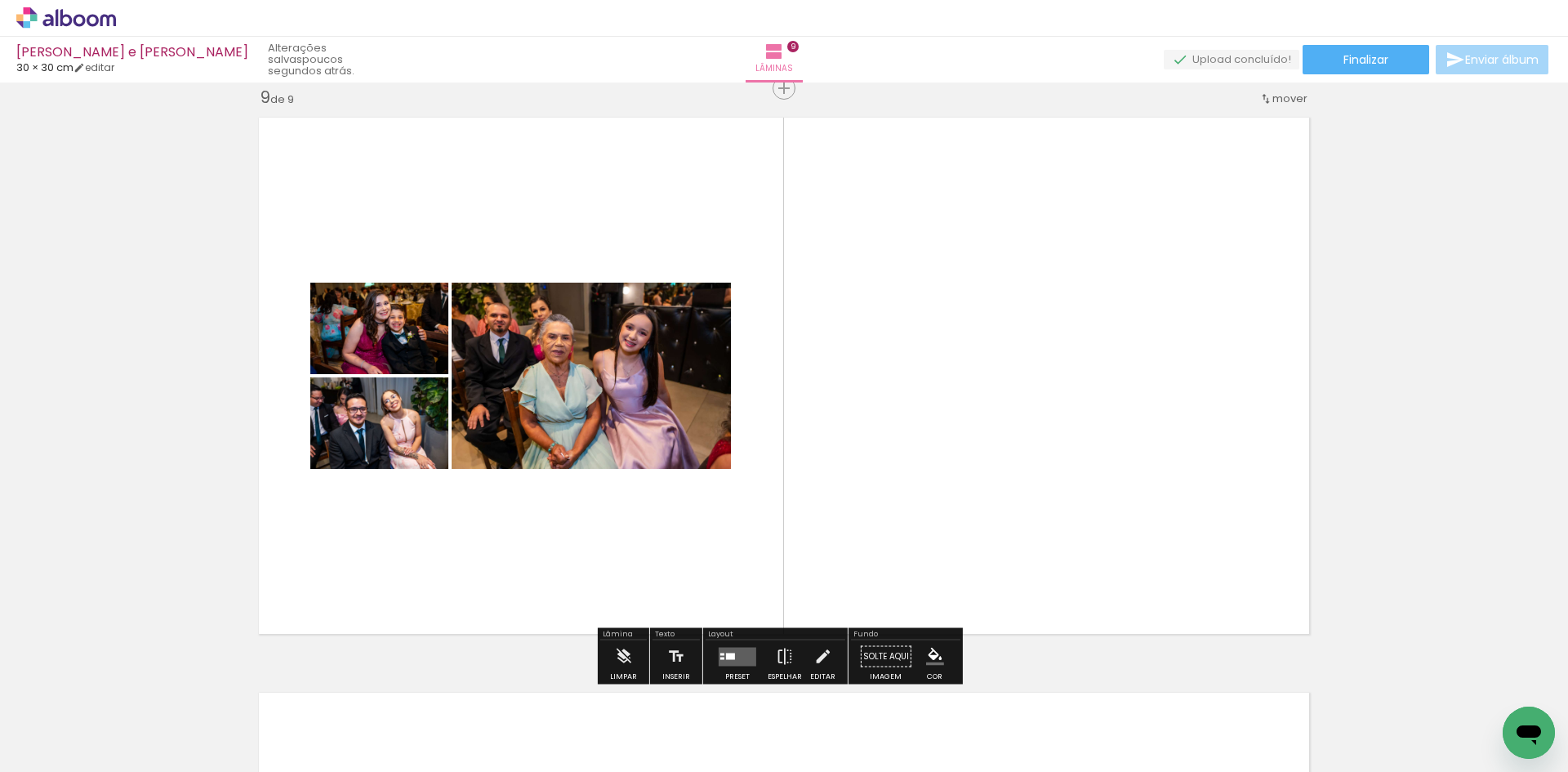
scroll to position [0, 3348]
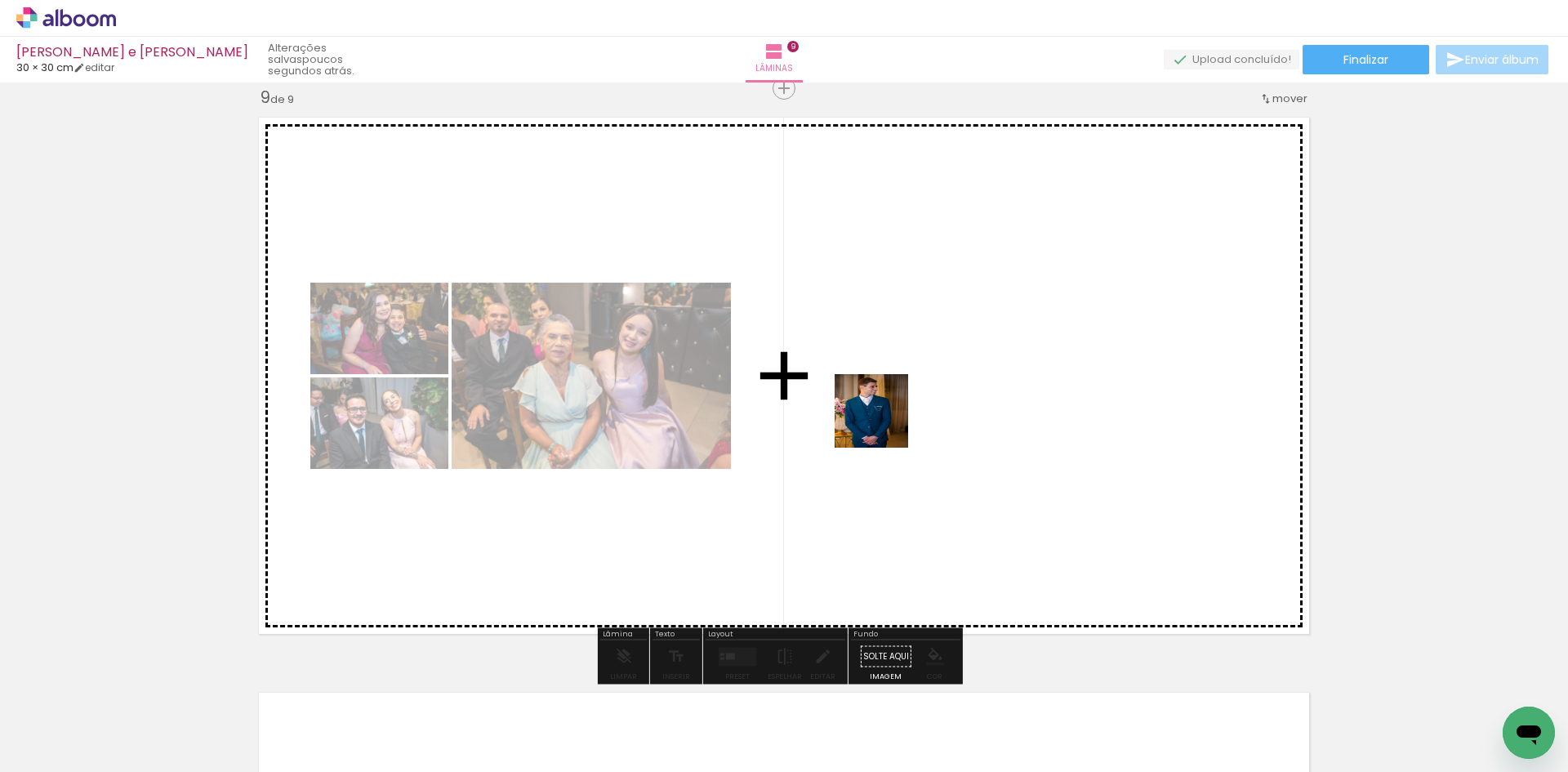
drag, startPoint x: 673, startPoint y: 724, endPoint x: 887, endPoint y: 418, distance: 373.4
click at [887, 418] on quentale-workspace at bounding box center [784, 386] width 1568 height 772
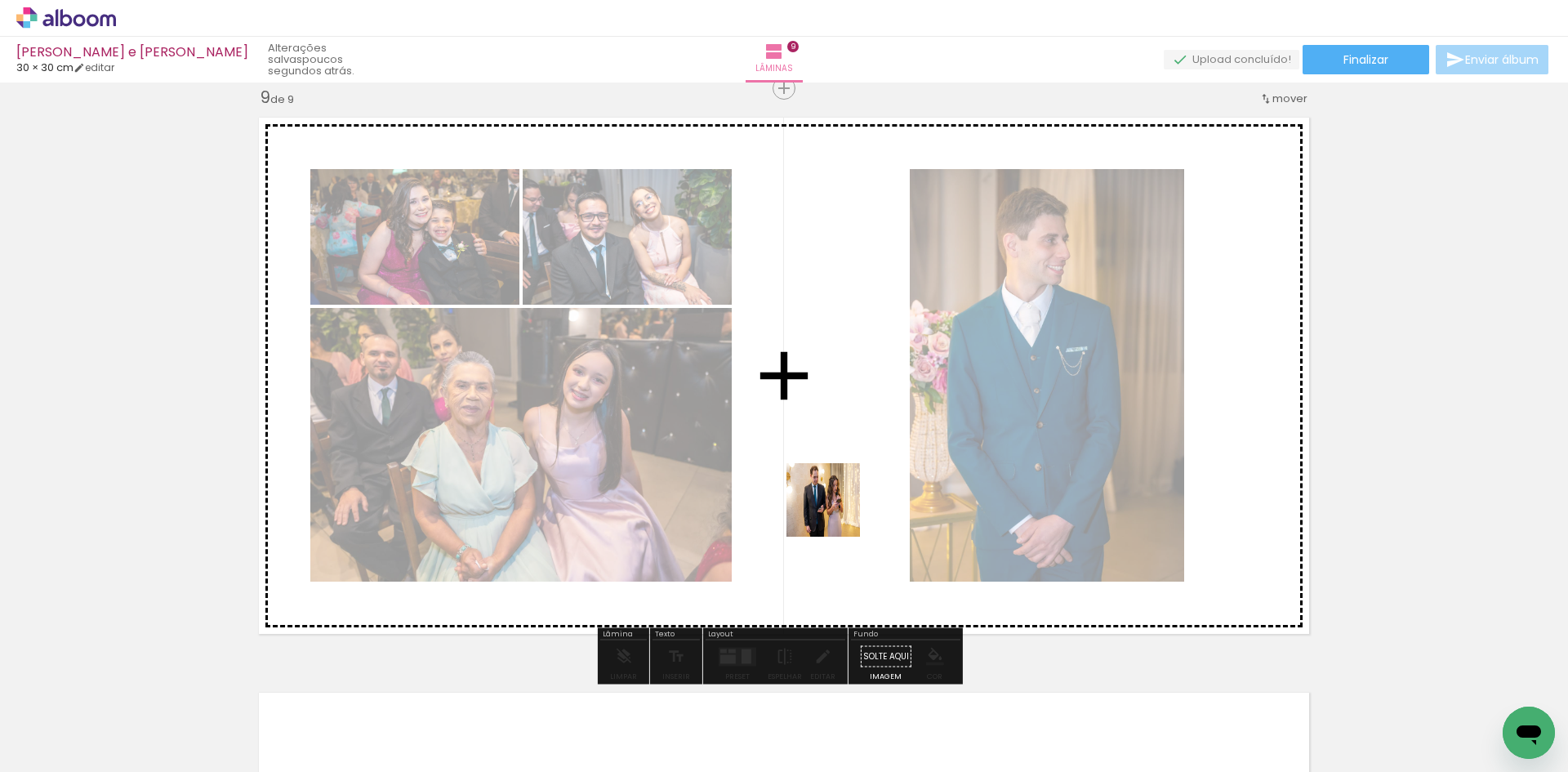
drag, startPoint x: 756, startPoint y: 716, endPoint x: 993, endPoint y: 760, distance: 241.0
click at [836, 514] on quentale-workspace at bounding box center [784, 386] width 1568 height 772
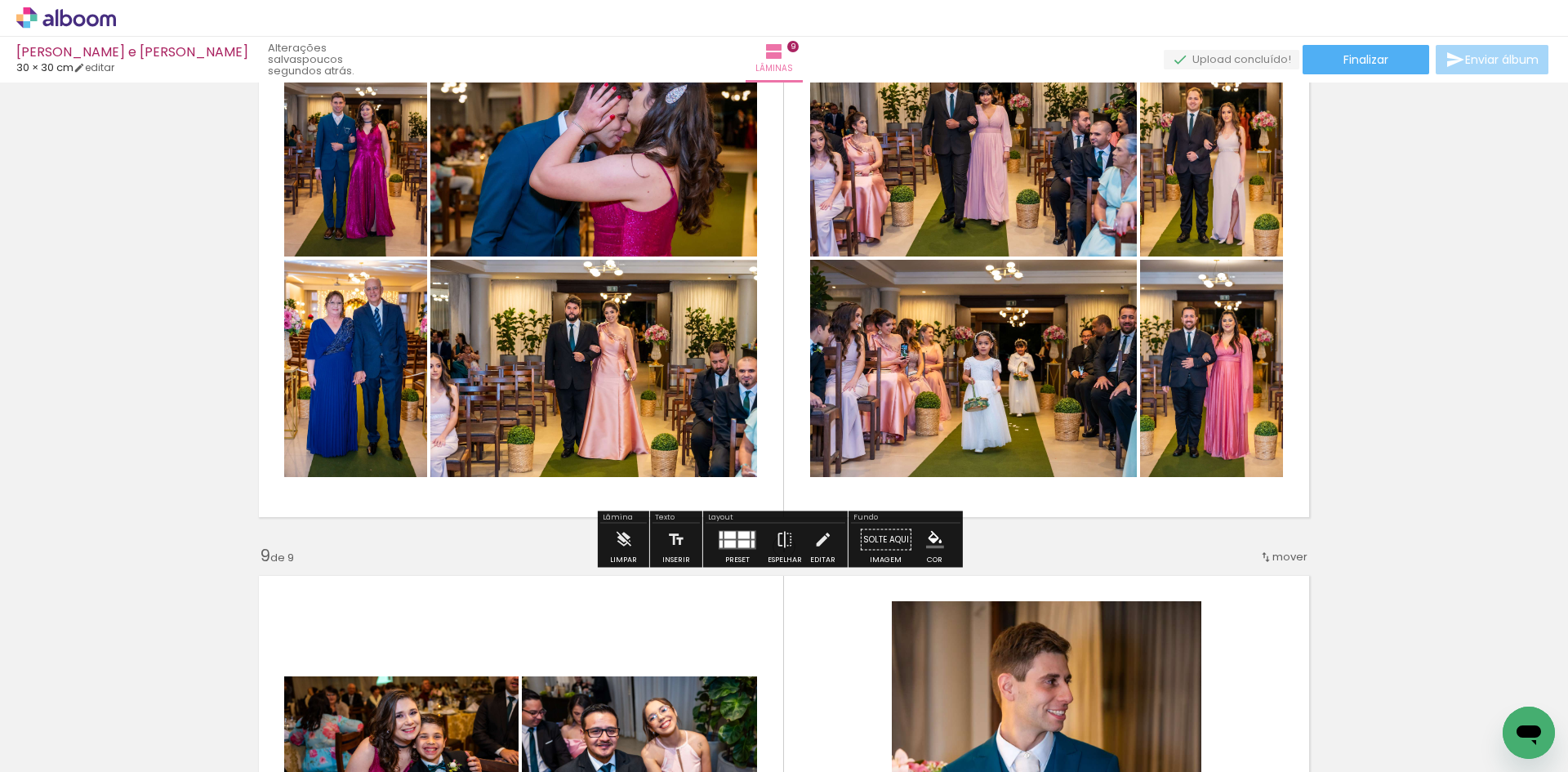
scroll to position [3970, 0]
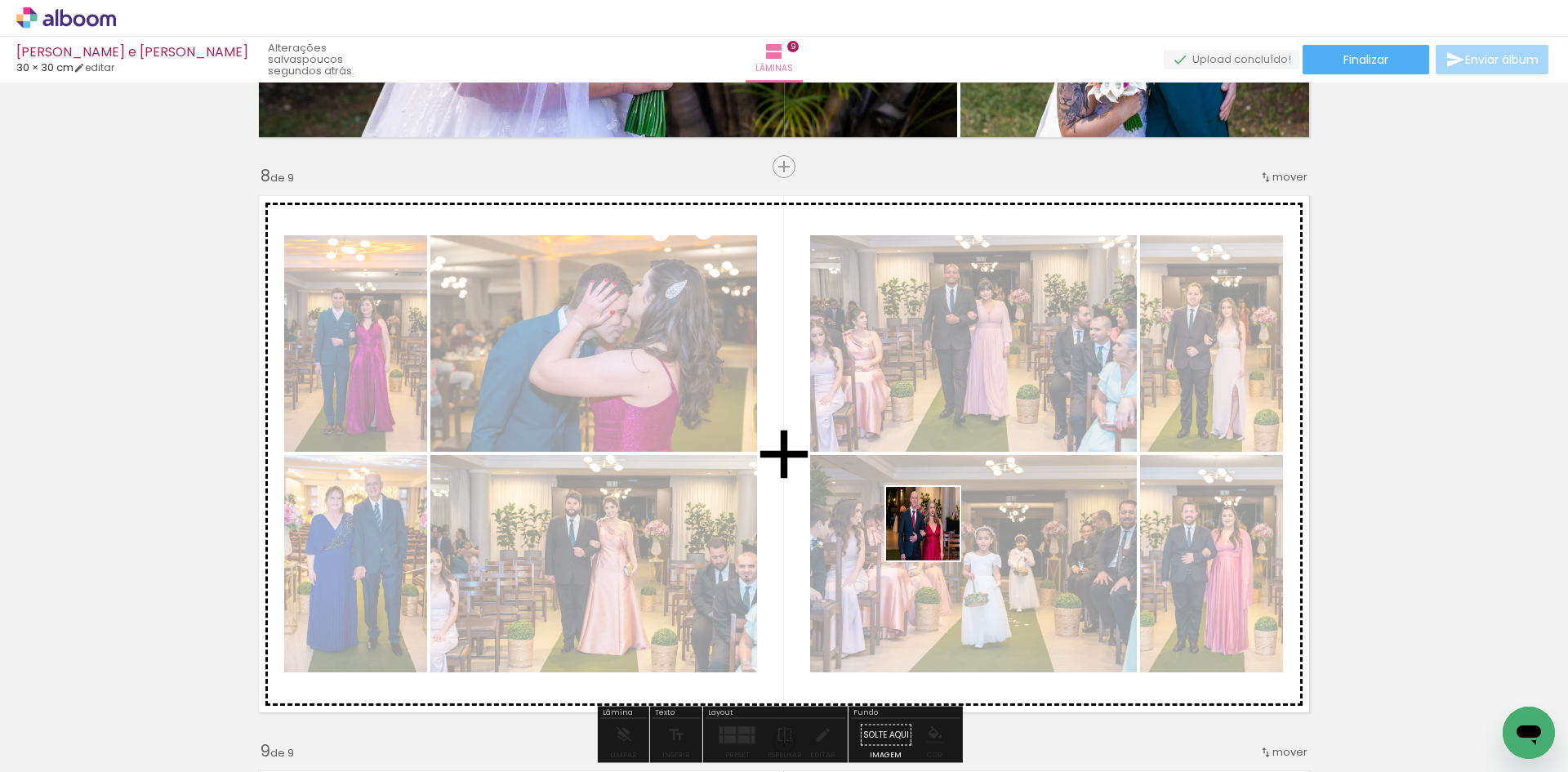
drag, startPoint x: 973, startPoint y: 716, endPoint x: 933, endPoint y: 530, distance: 190.3
click at [933, 530] on quentale-workspace at bounding box center [784, 386] width 1568 height 772
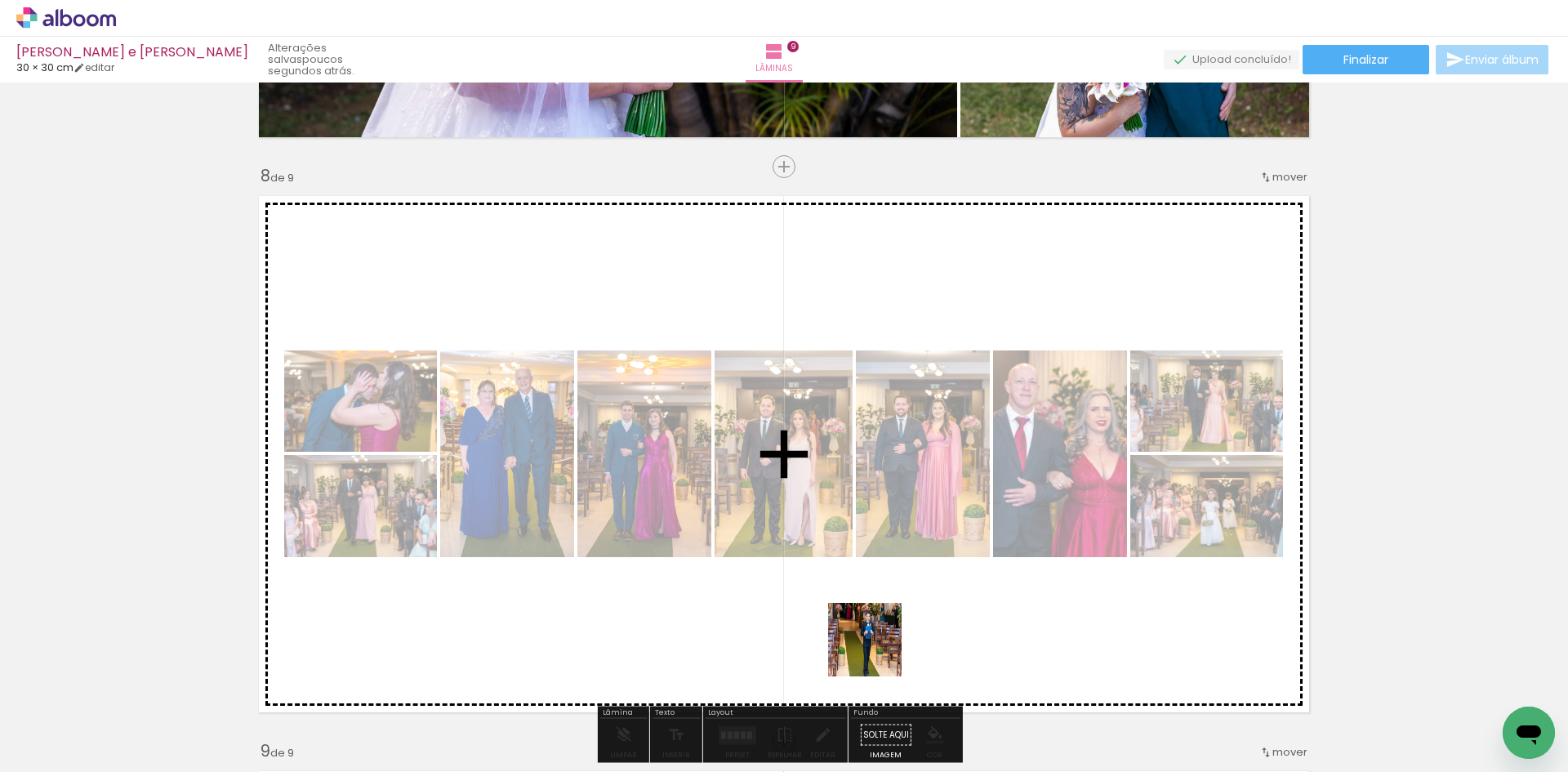
drag, startPoint x: 897, startPoint y: 713, endPoint x: 825, endPoint y: 630, distance: 109.9
click at [837, 487] on quentale-workspace at bounding box center [784, 386] width 1568 height 772
